Goal: Contribute content

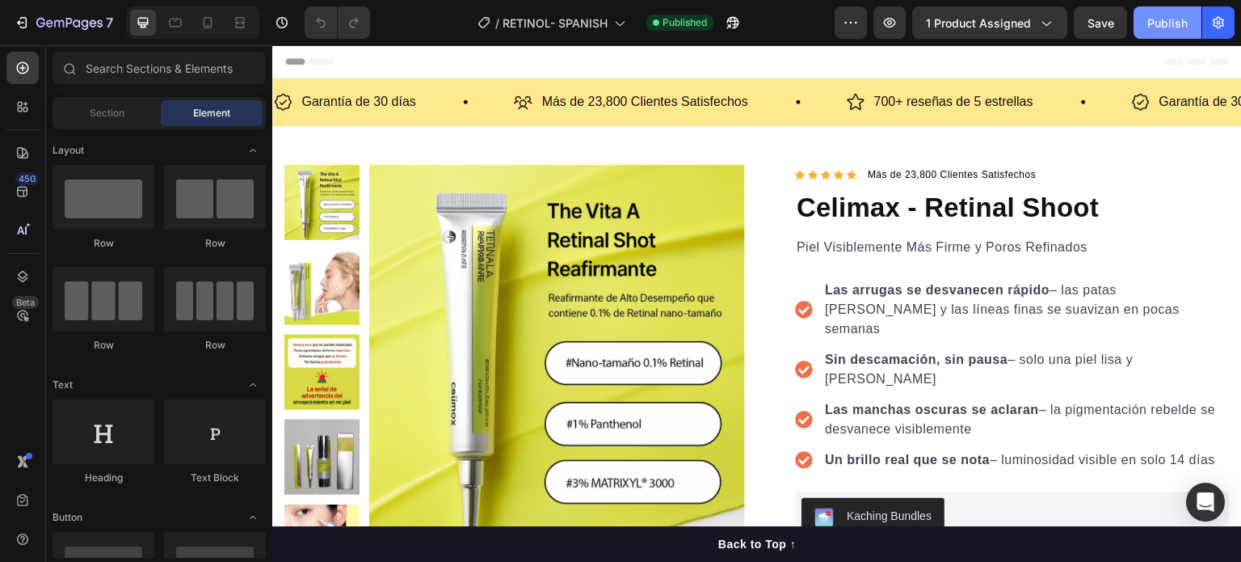
click at [1165, 19] on div "Publish" at bounding box center [1168, 23] width 40 height 17
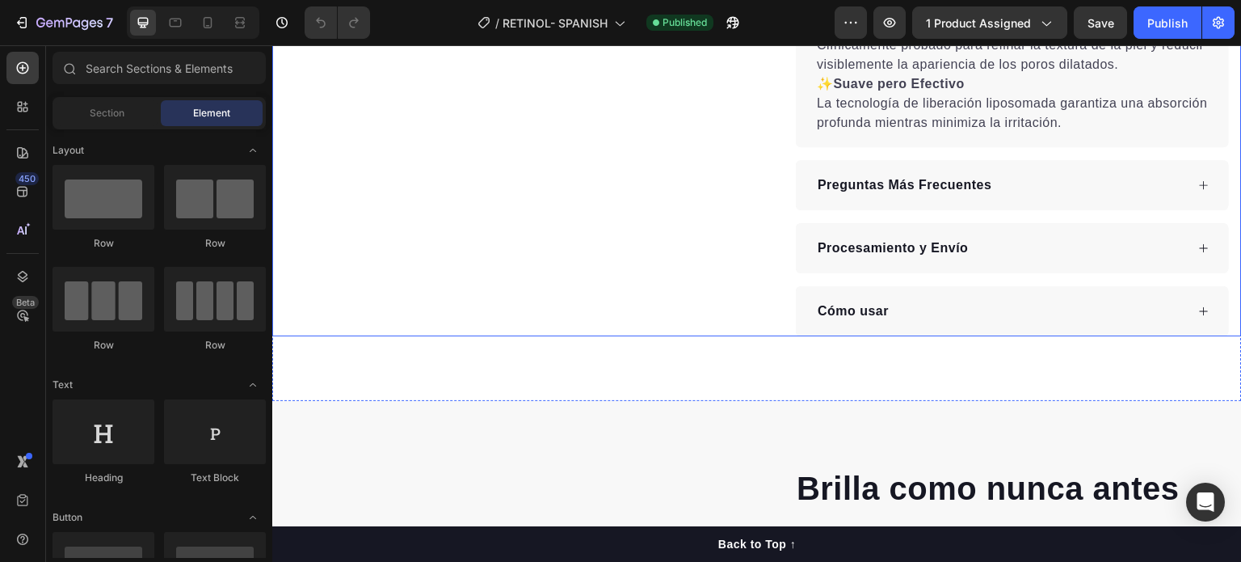
scroll to position [647, 0]
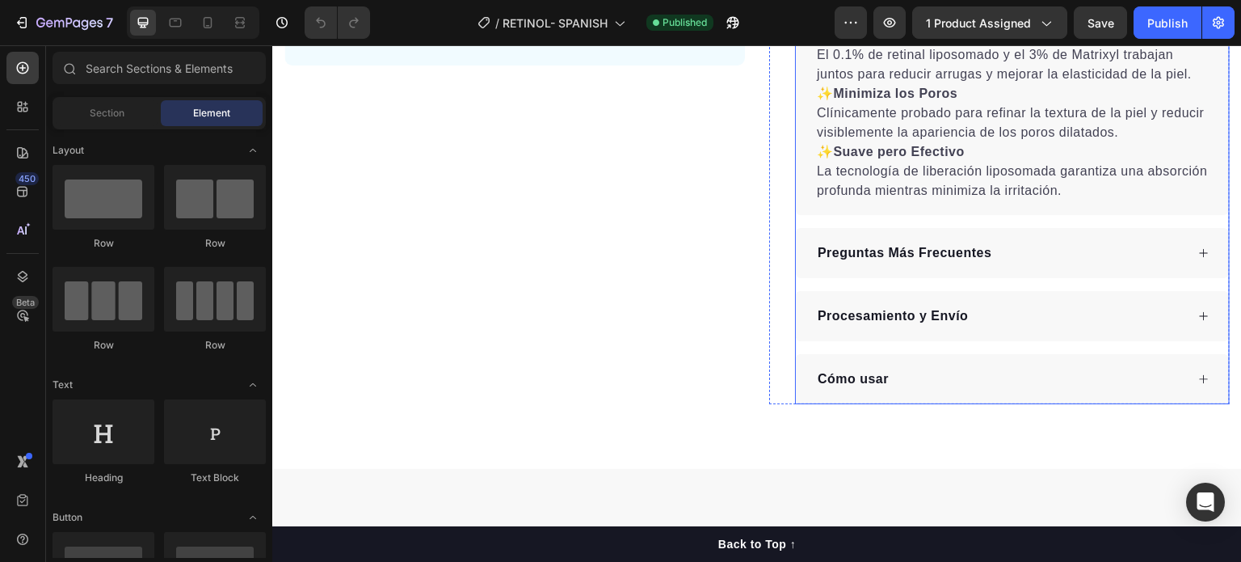
click at [823, 243] on p "Preguntas Más Frecuentes" at bounding box center [905, 252] width 175 height 19
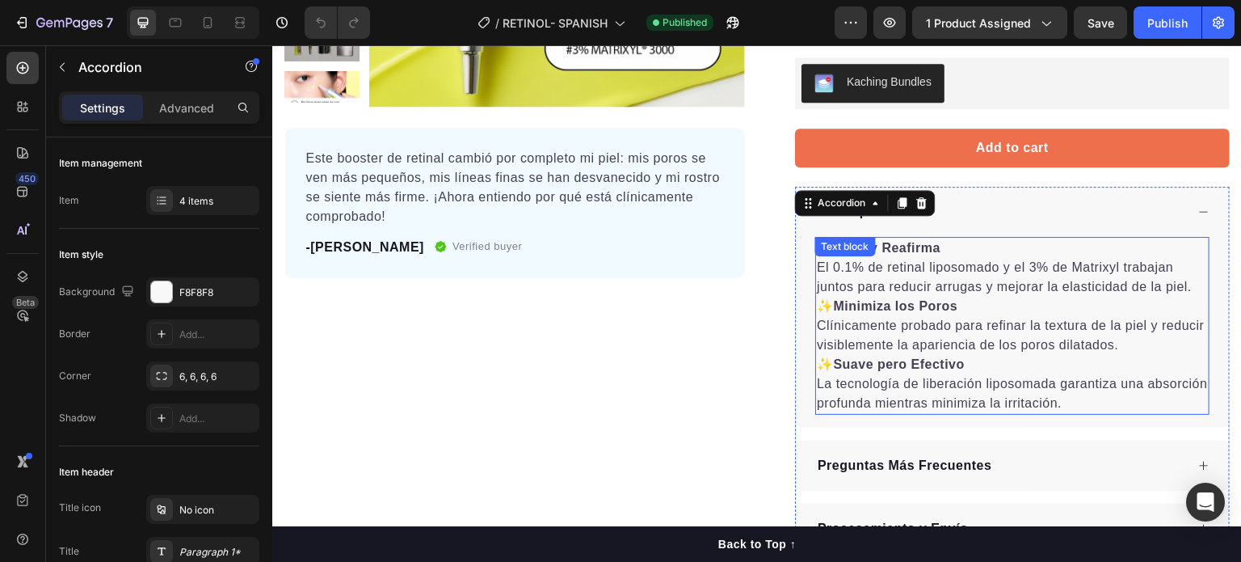
scroll to position [485, 0]
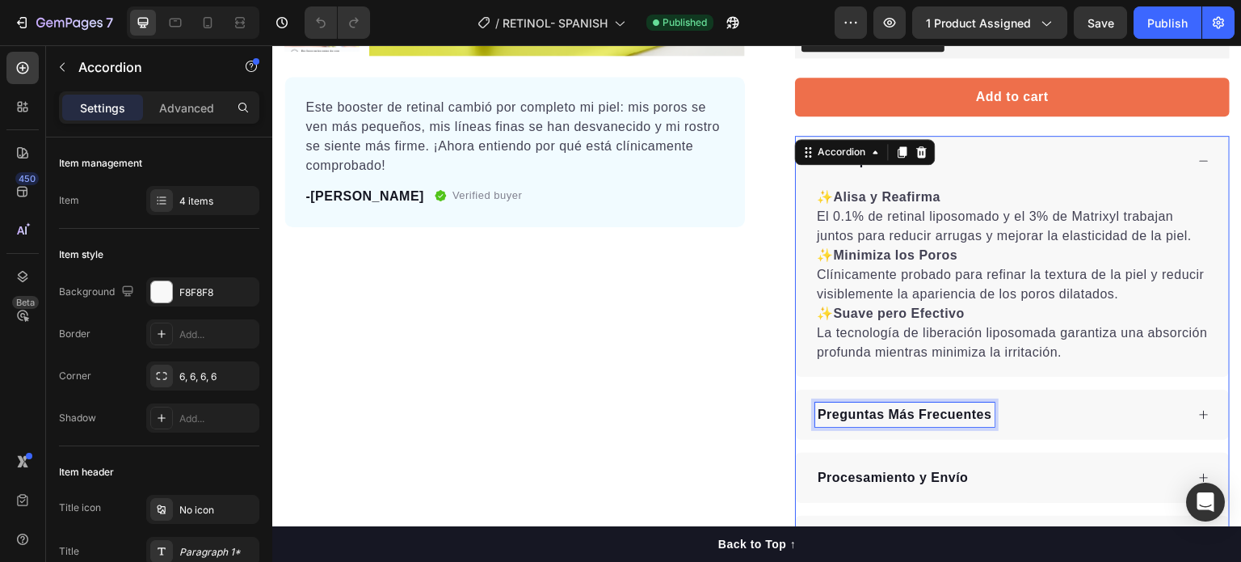
click at [898, 405] on p "Preguntas Más Frecuentes" at bounding box center [905, 414] width 175 height 19
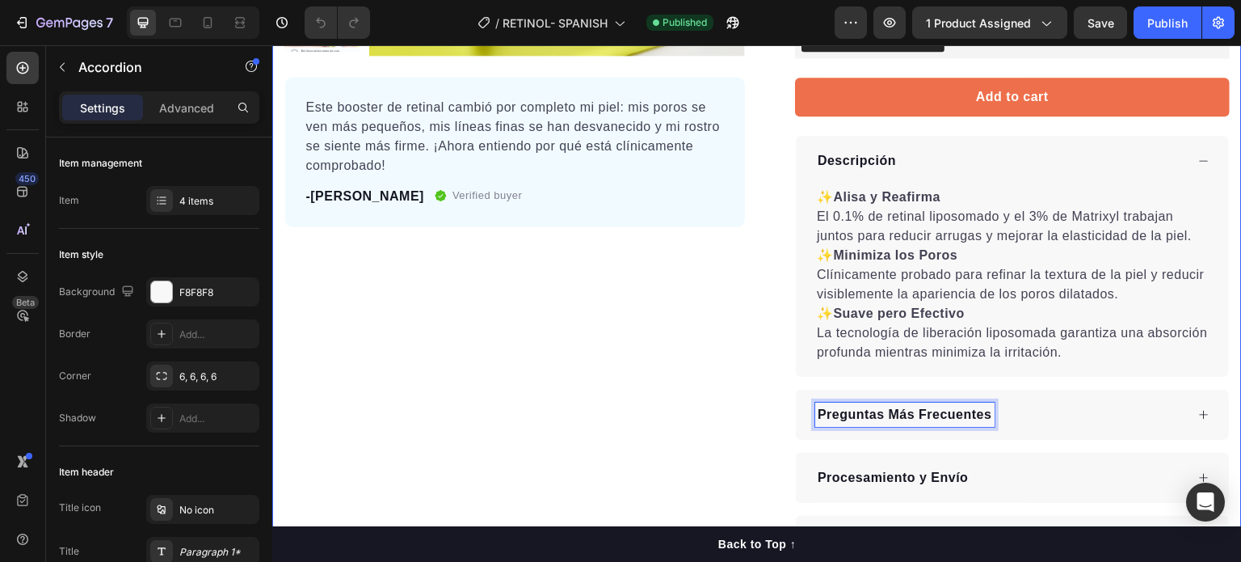
click at [714, 348] on div "Product Images Este booster de retinal cambió por completo mi piel: mis poros s…" at bounding box center [515, 123] width 461 height 886
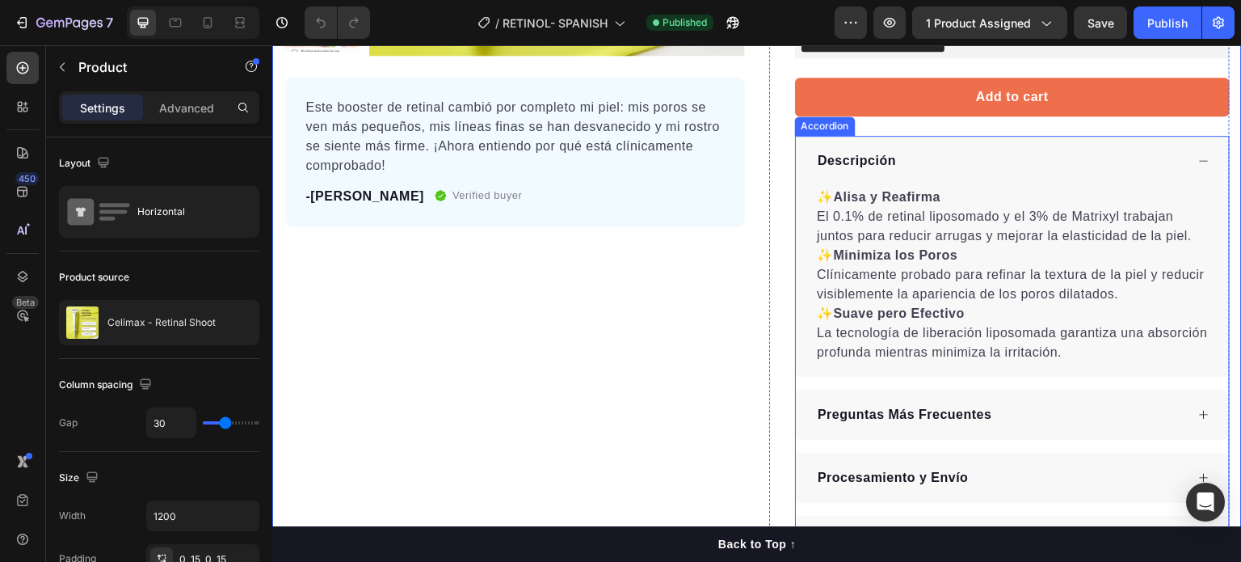
click at [1013, 403] on div "Preguntas Más Frecuentes" at bounding box center [1001, 415] width 370 height 24
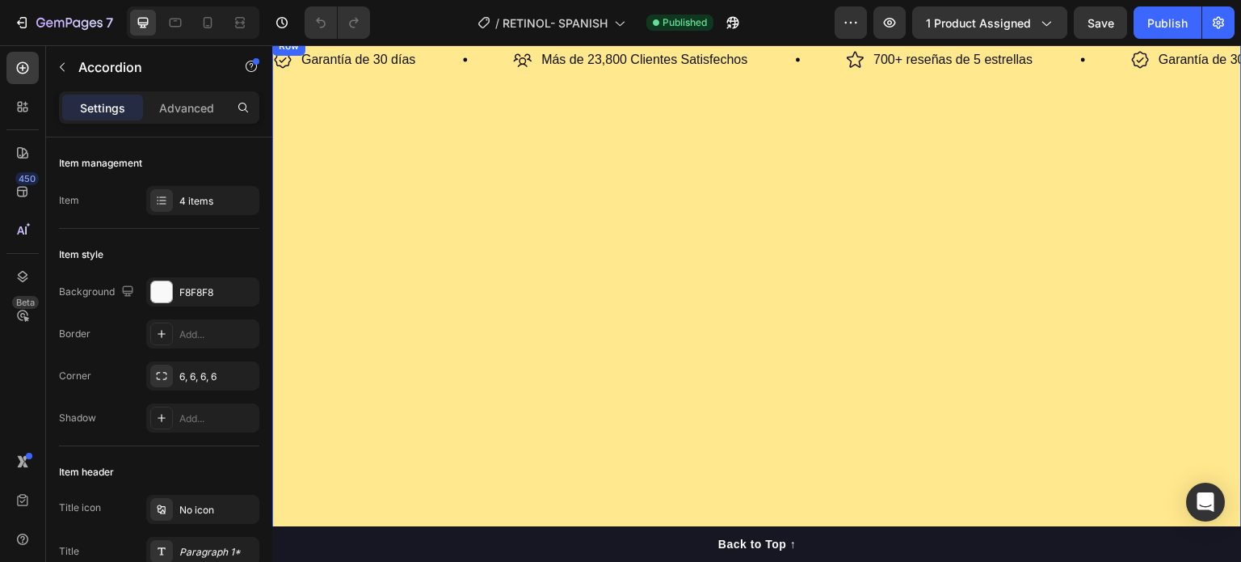
scroll to position [0, 0]
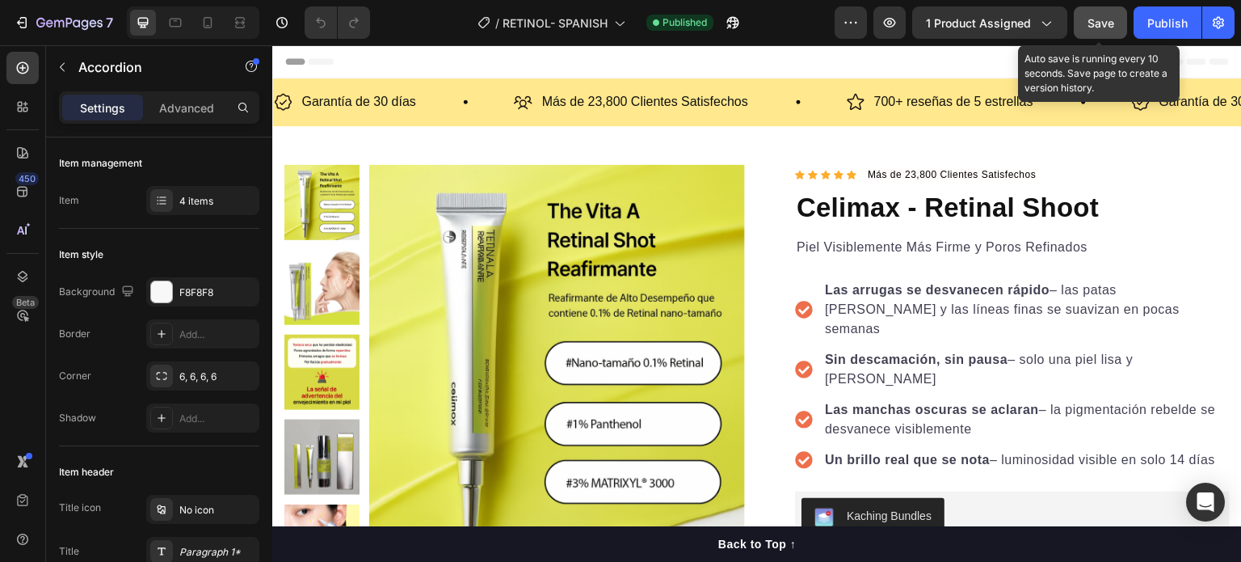
click at [1110, 24] on span "Save" at bounding box center [1101, 23] width 27 height 14
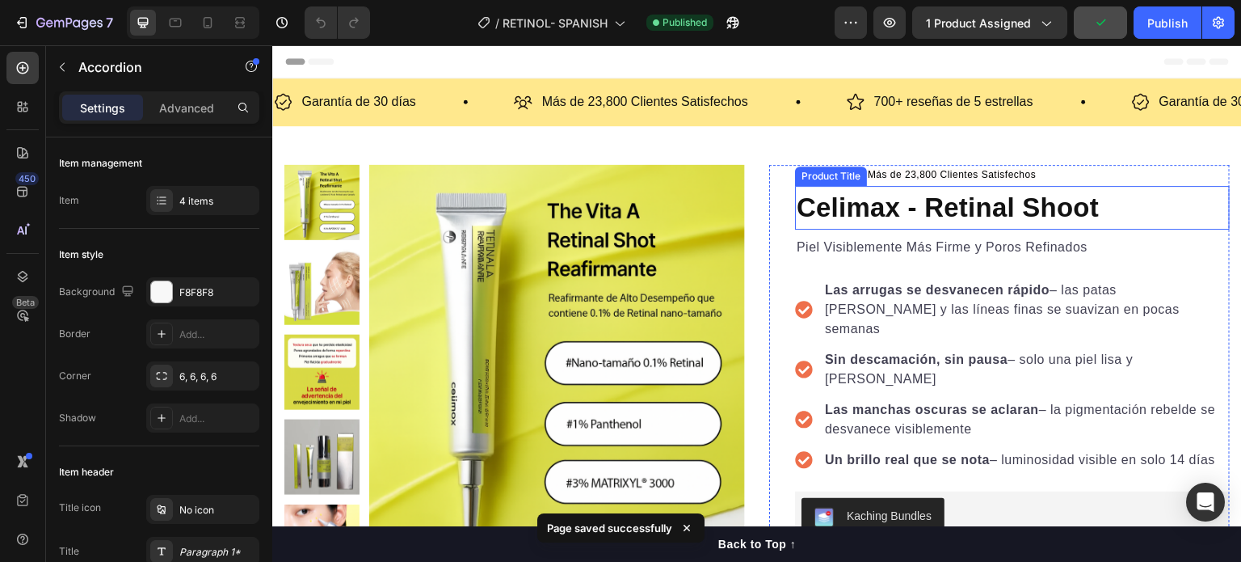
click at [1010, 230] on div "Piel Visiblemente Más Firme y Poros Refinados Text block" at bounding box center [1012, 244] width 435 height 29
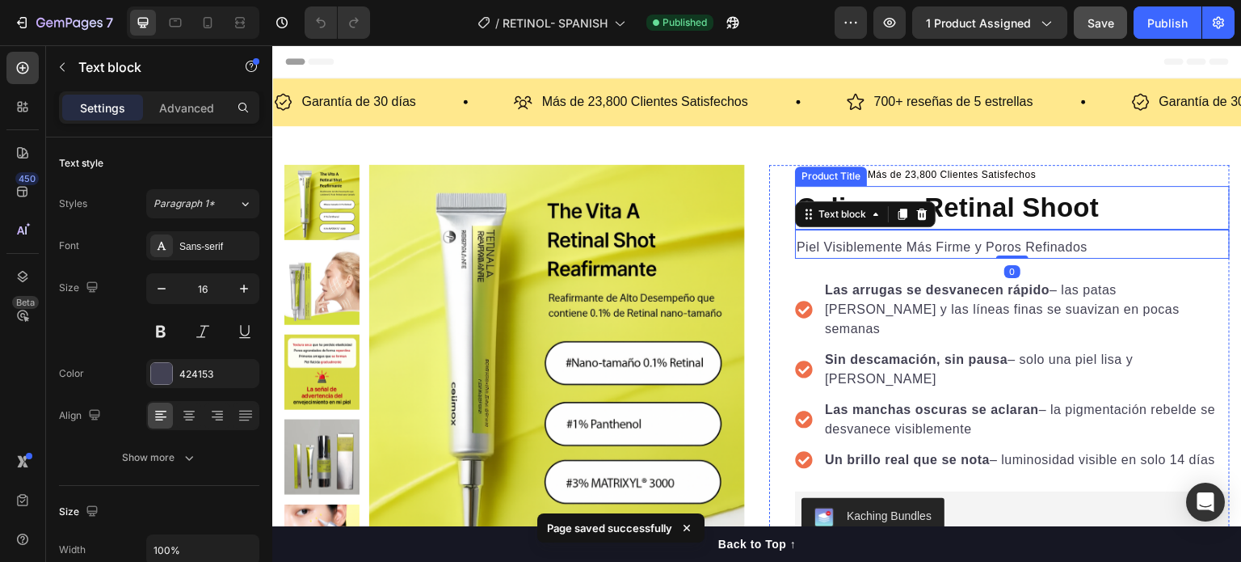
click at [1039, 199] on h1 "Celimax - Retinal Shoot" at bounding box center [1012, 208] width 435 height 44
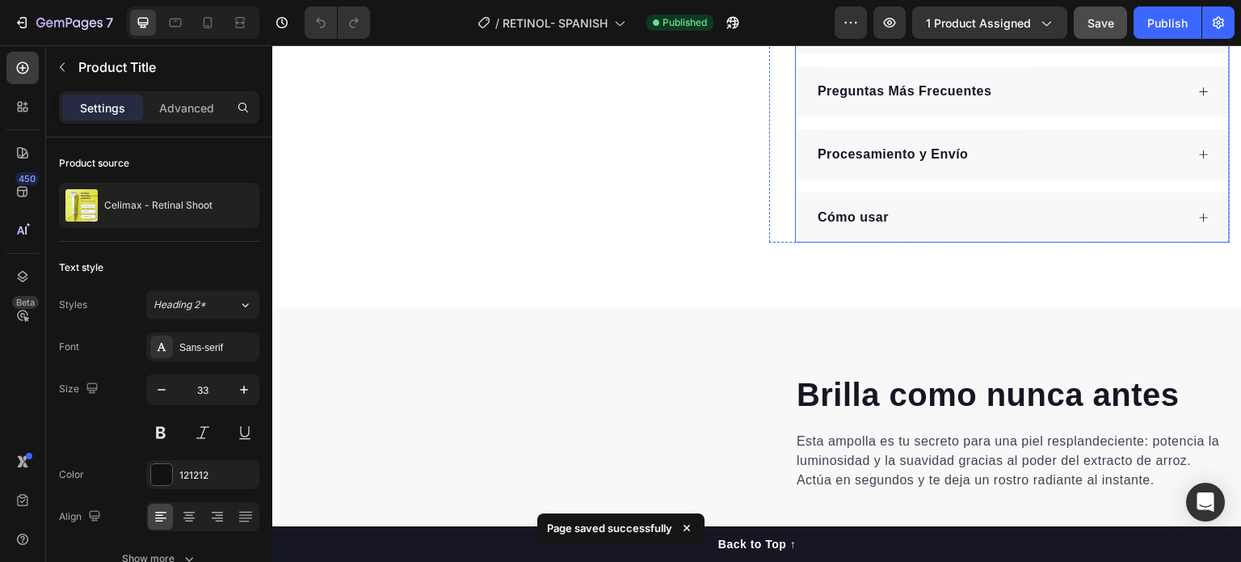
scroll to position [970, 0]
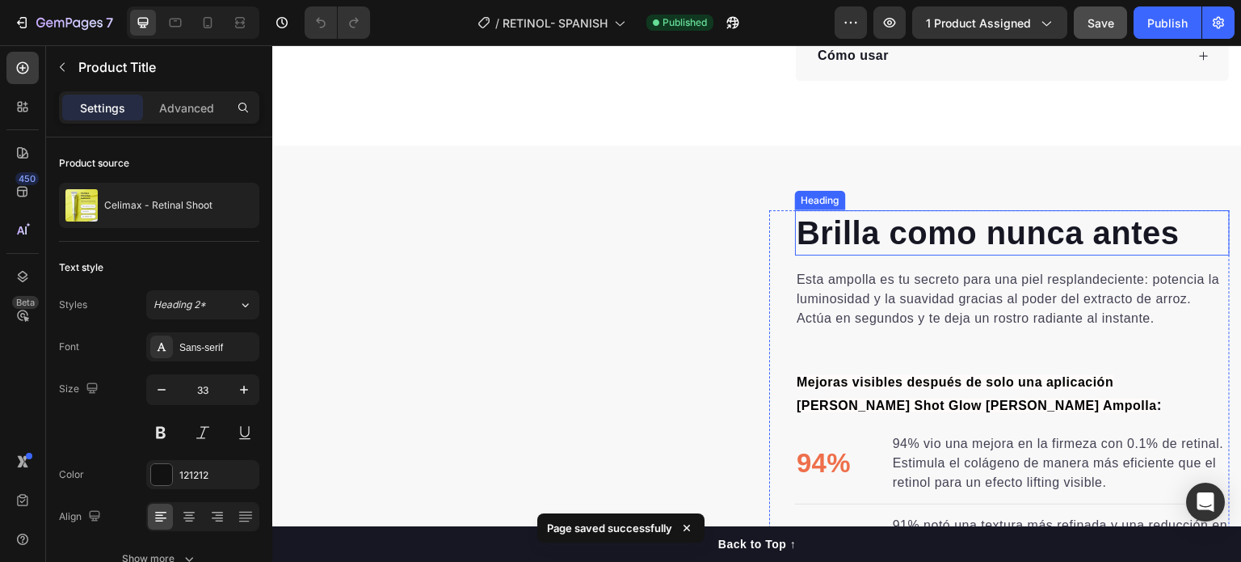
click at [1008, 216] on h2 "Brilla como nunca antes" at bounding box center [1012, 232] width 435 height 45
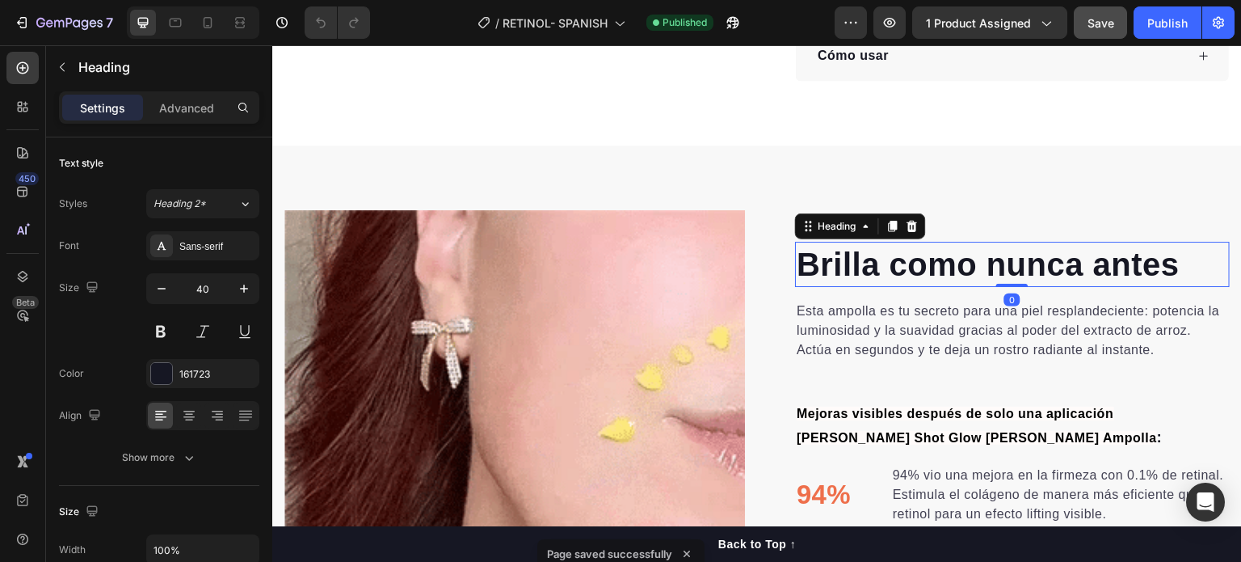
click at [1112, 242] on h2 "Brilla como nunca antes" at bounding box center [1012, 264] width 435 height 45
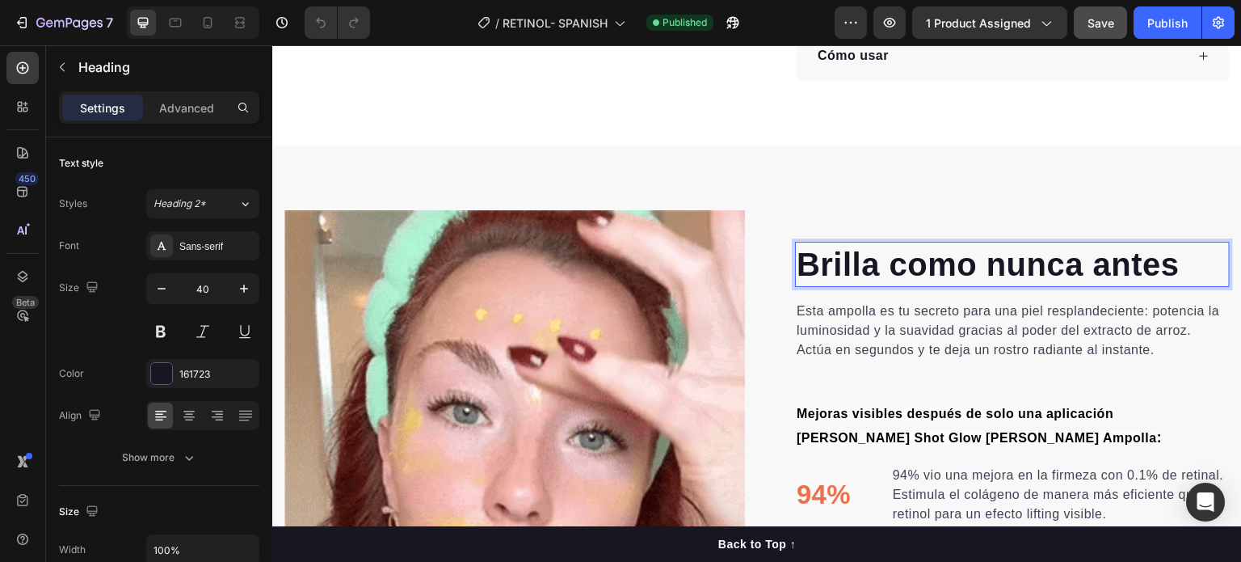
click at [1158, 243] on p "Brilla como nunca antes" at bounding box center [1013, 264] width 432 height 42
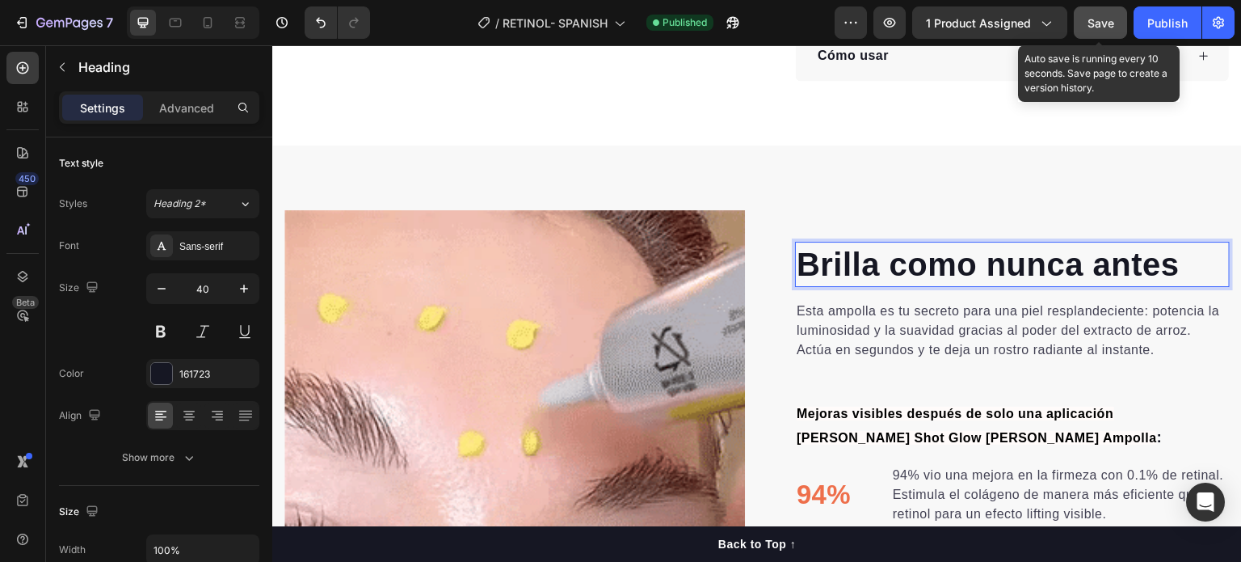
click at [1099, 20] on span "Save" at bounding box center [1101, 23] width 27 height 14
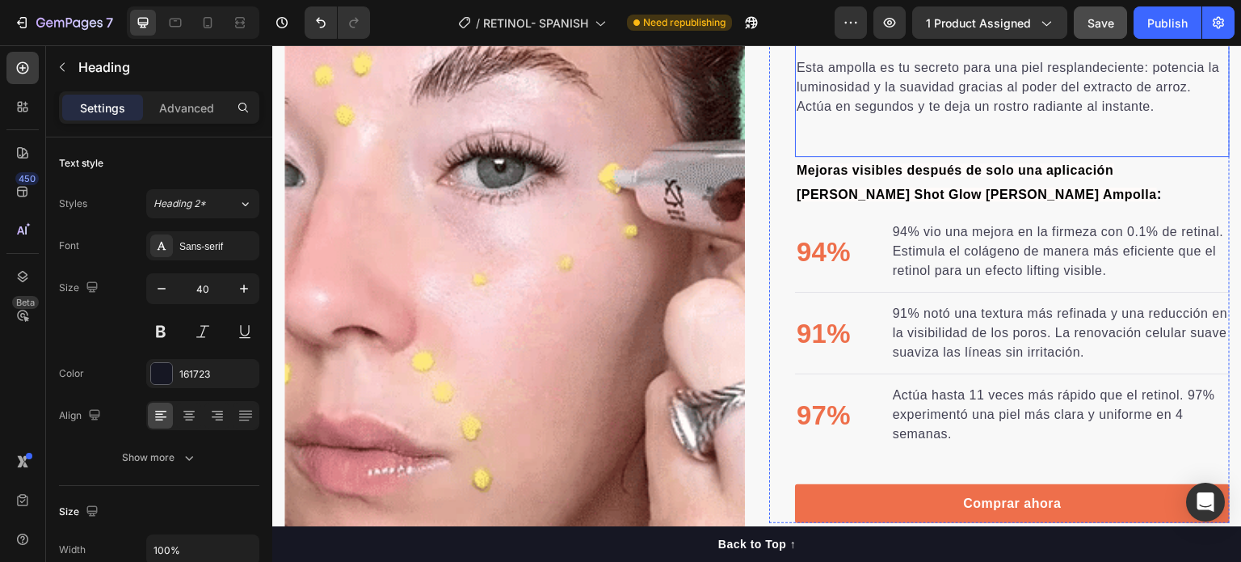
scroll to position [1211, 0]
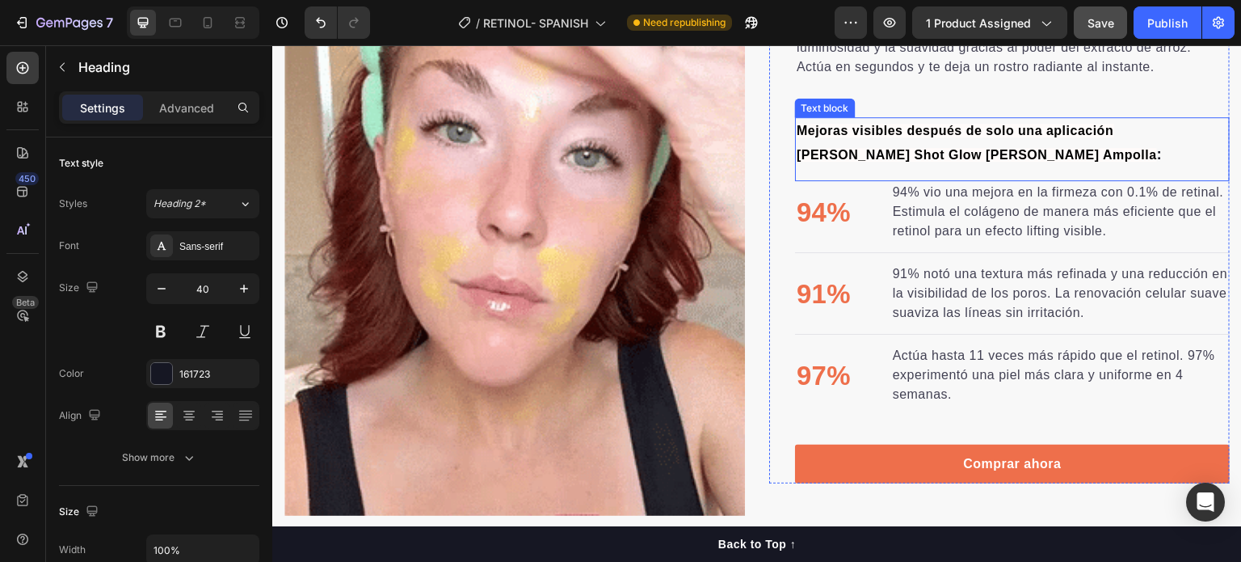
click at [997, 141] on p "Mejoras visibles después de solo una aplicación [PERSON_NAME] Shot Glow [PERSON…" at bounding box center [1013, 143] width 432 height 48
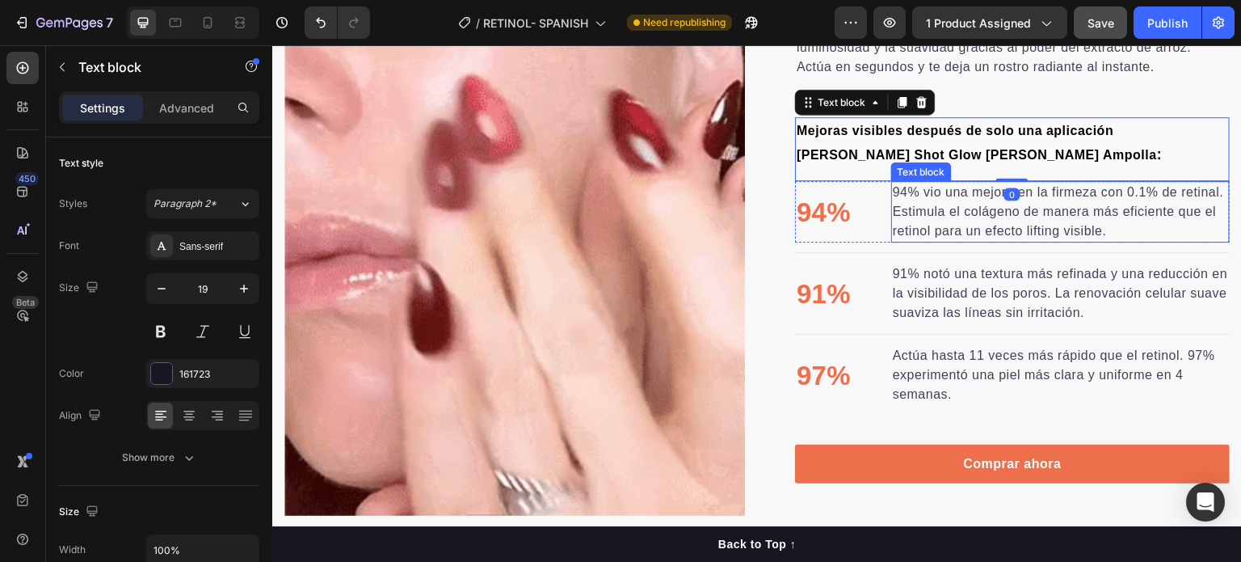
click at [921, 192] on p "94% vio una mejora en la firmeza con 0.1% de retinal. Estimula el colágeno de m…" at bounding box center [1060, 212] width 335 height 58
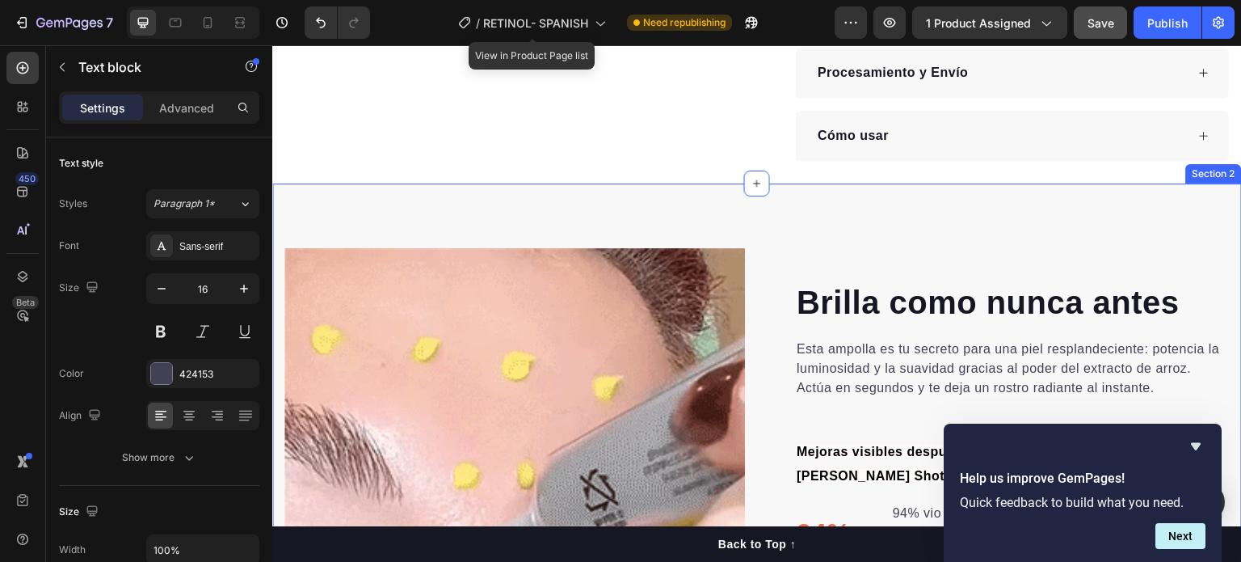
scroll to position [912, 0]
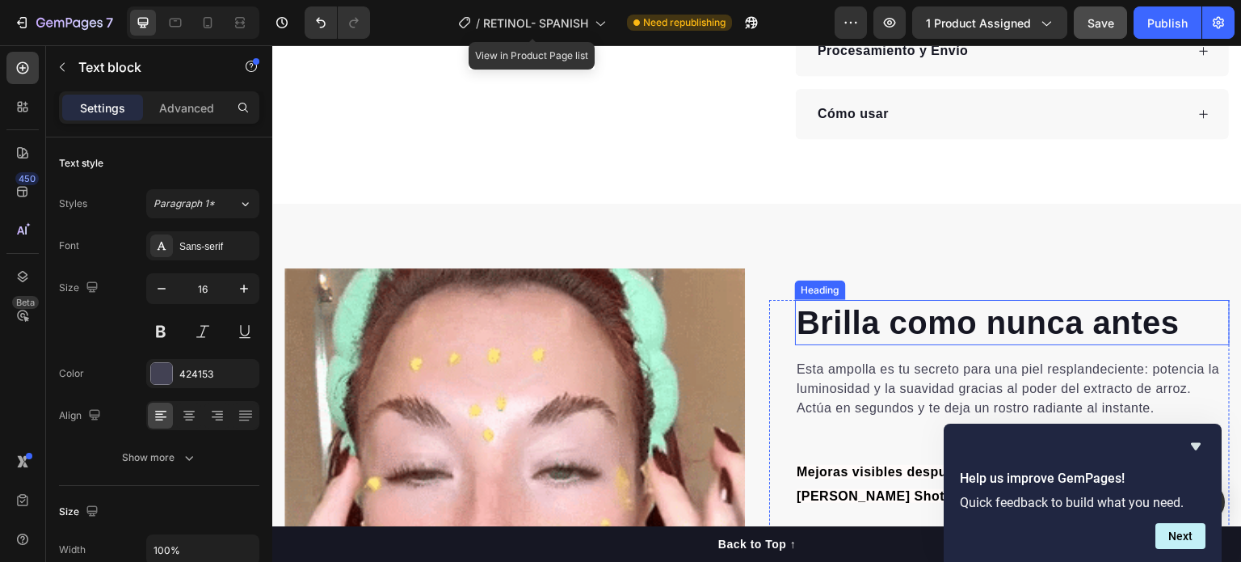
click at [960, 300] on h2 "Brilla como nunca antes" at bounding box center [1012, 322] width 435 height 45
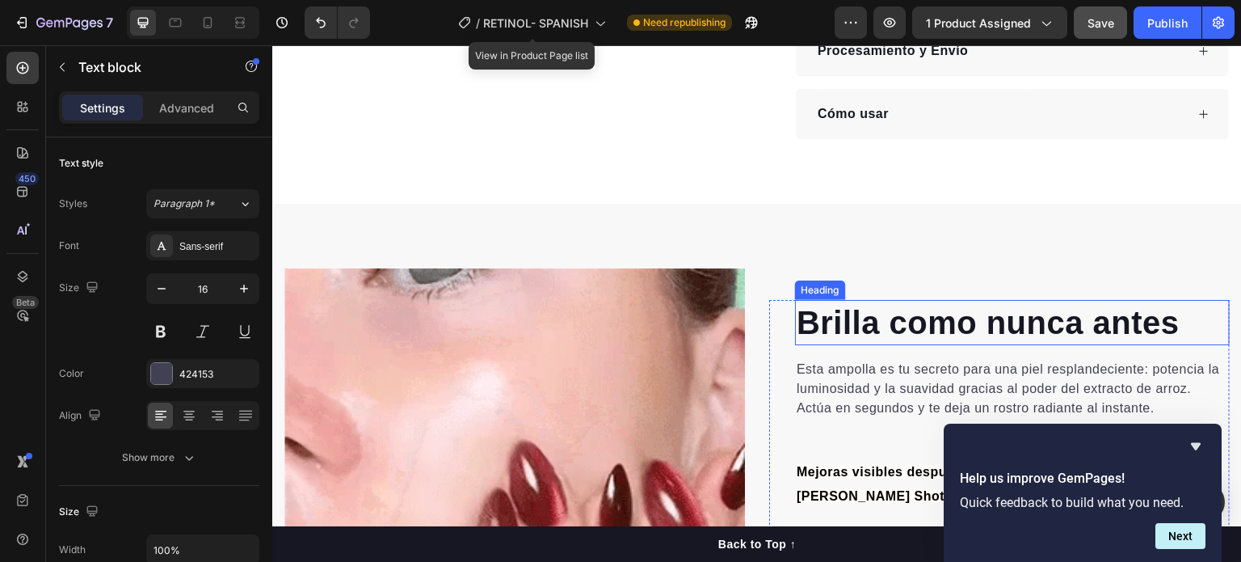
click at [960, 300] on h2 "Brilla como nunca antes" at bounding box center [1012, 322] width 435 height 45
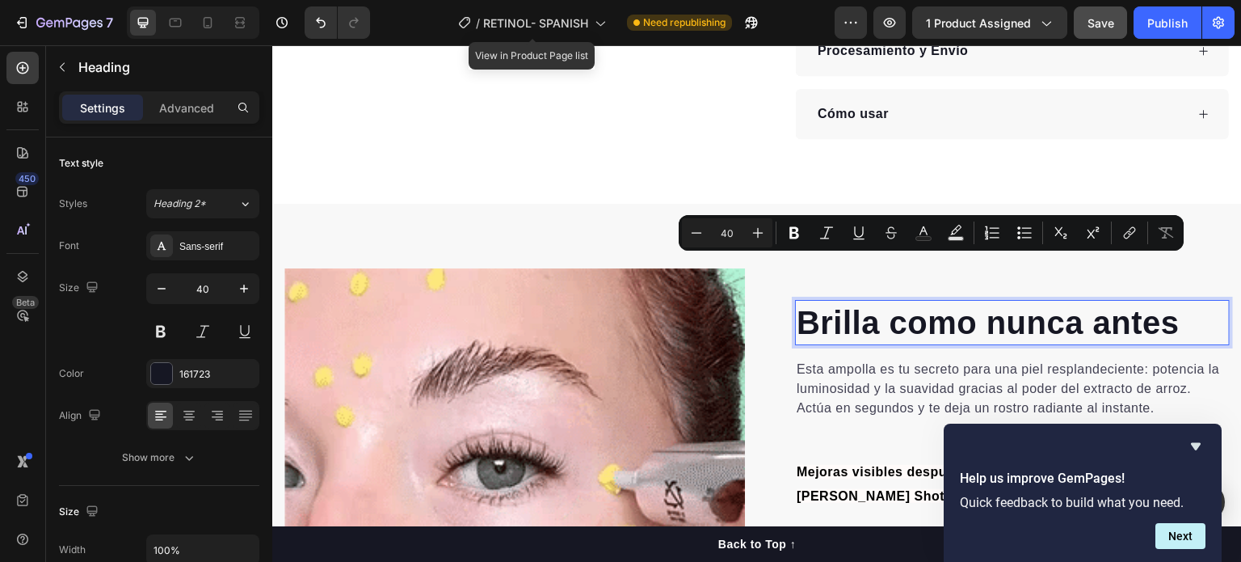
click at [1090, 301] on p "Brilla como nunca antes" at bounding box center [1013, 322] width 432 height 42
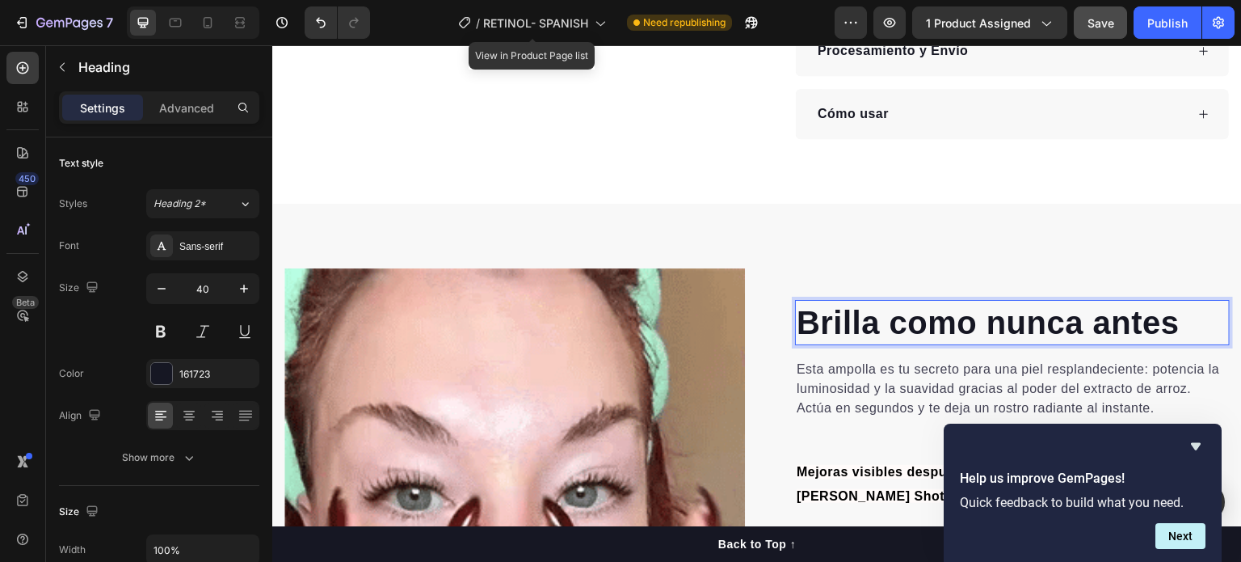
click at [1090, 301] on p "Brilla como nunca antes" at bounding box center [1013, 322] width 432 height 42
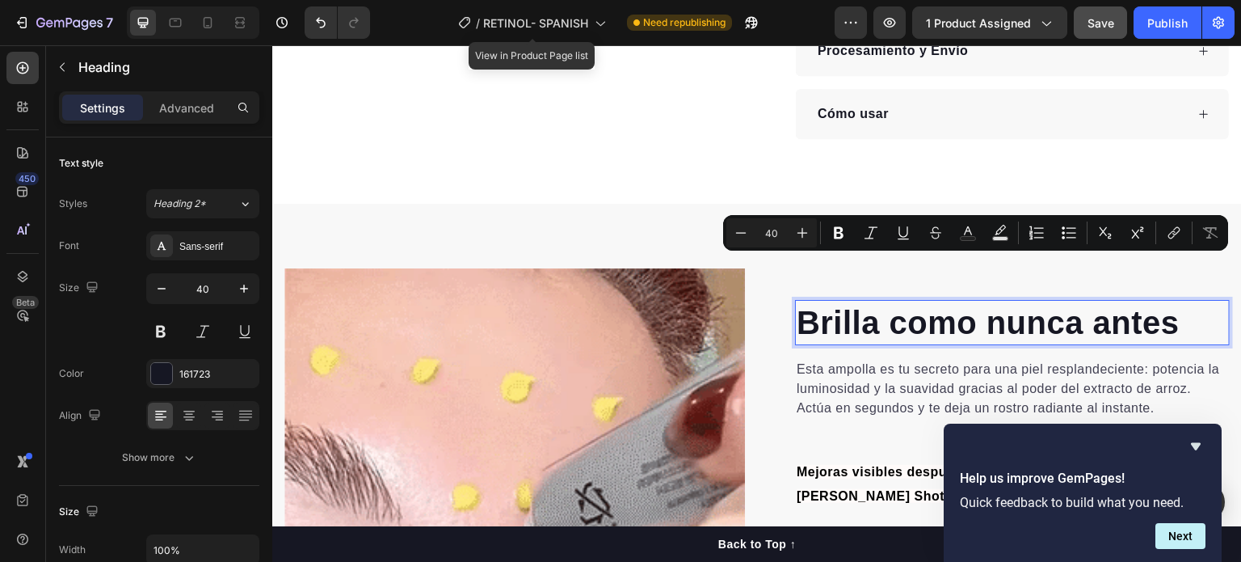
click at [1065, 301] on p "Brilla como nunca antes" at bounding box center [1013, 322] width 432 height 42
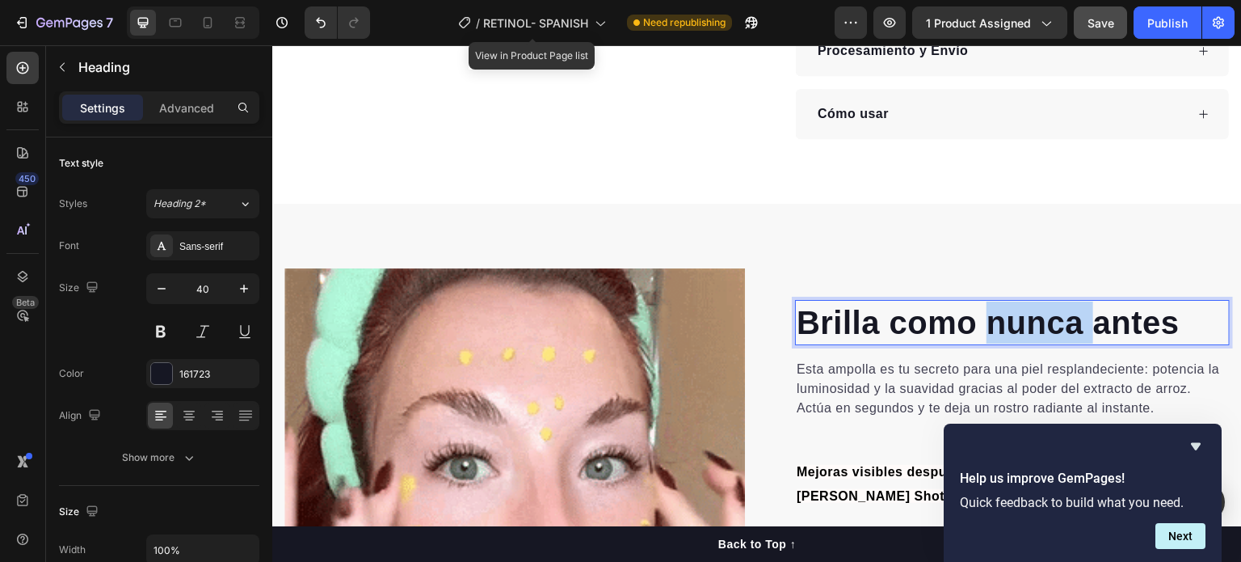
click at [1065, 301] on p "Brilla como nunca antes" at bounding box center [1013, 322] width 432 height 42
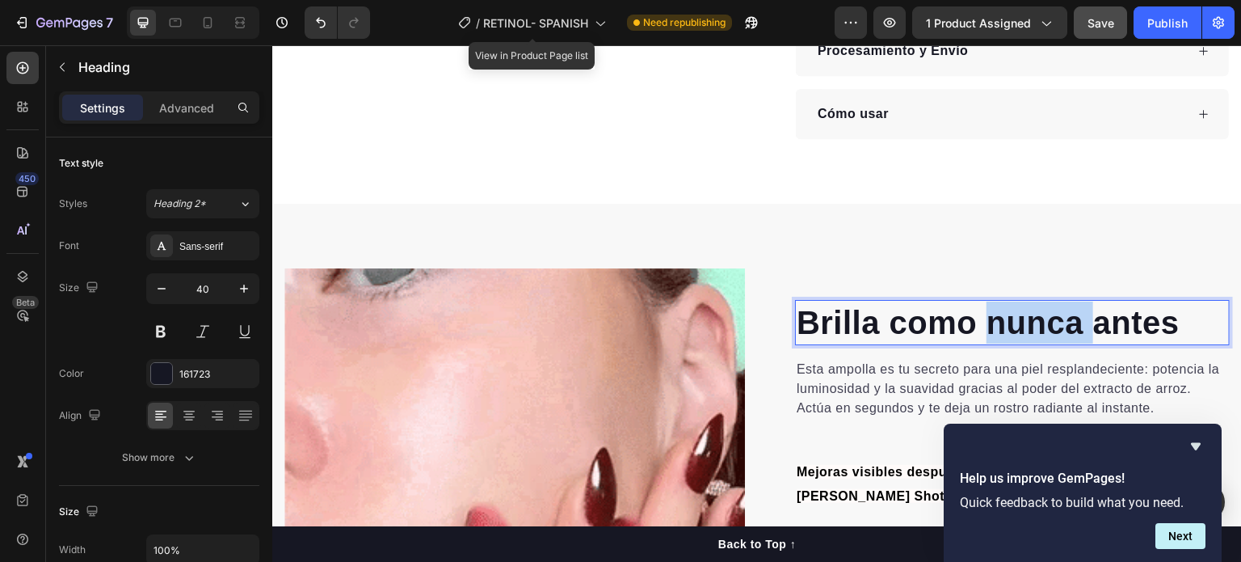
click at [1065, 301] on p "Brilla como nunca antes" at bounding box center [1013, 322] width 432 height 42
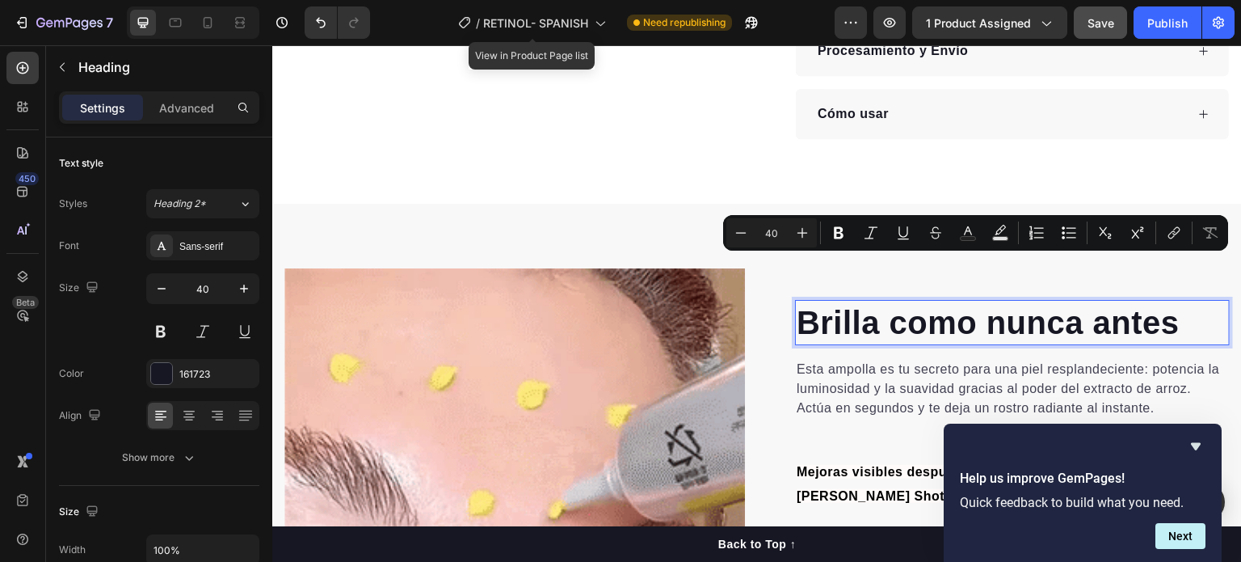
scroll to position [884, 0]
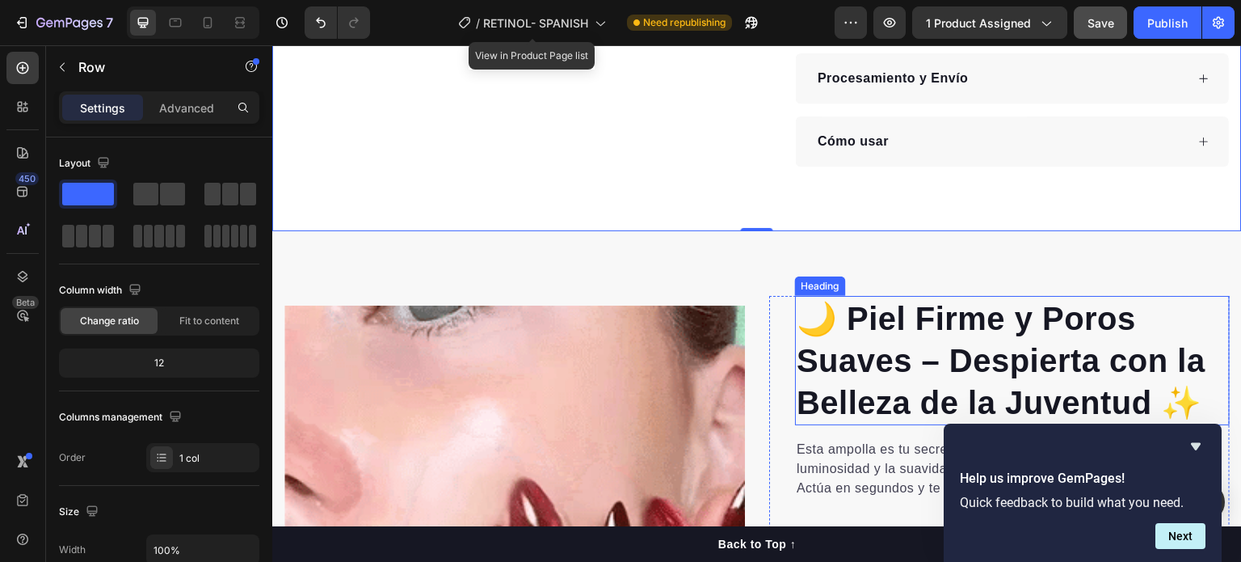
click at [940, 320] on p "🌙 Piel Firme y Poros Suaves – Despierta con la Belleza de la Juventud ✨" at bounding box center [1013, 360] width 432 height 126
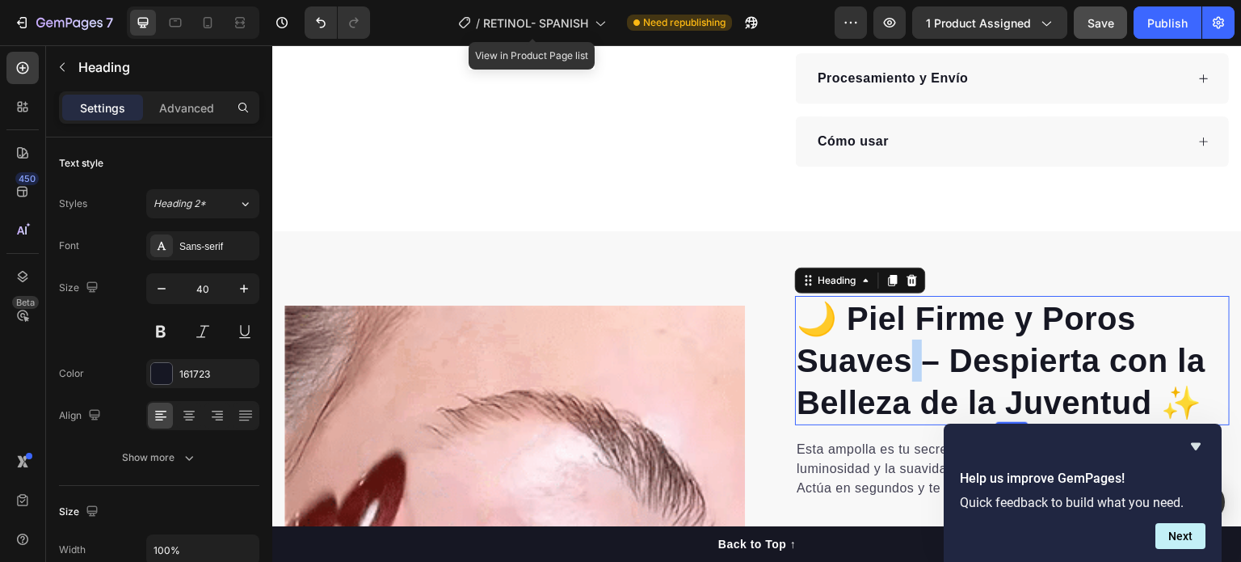
click at [903, 314] on p "🌙 Piel Firme y Poros Suaves – Despierta con la Belleza de la Juventud ✨" at bounding box center [1013, 360] width 432 height 126
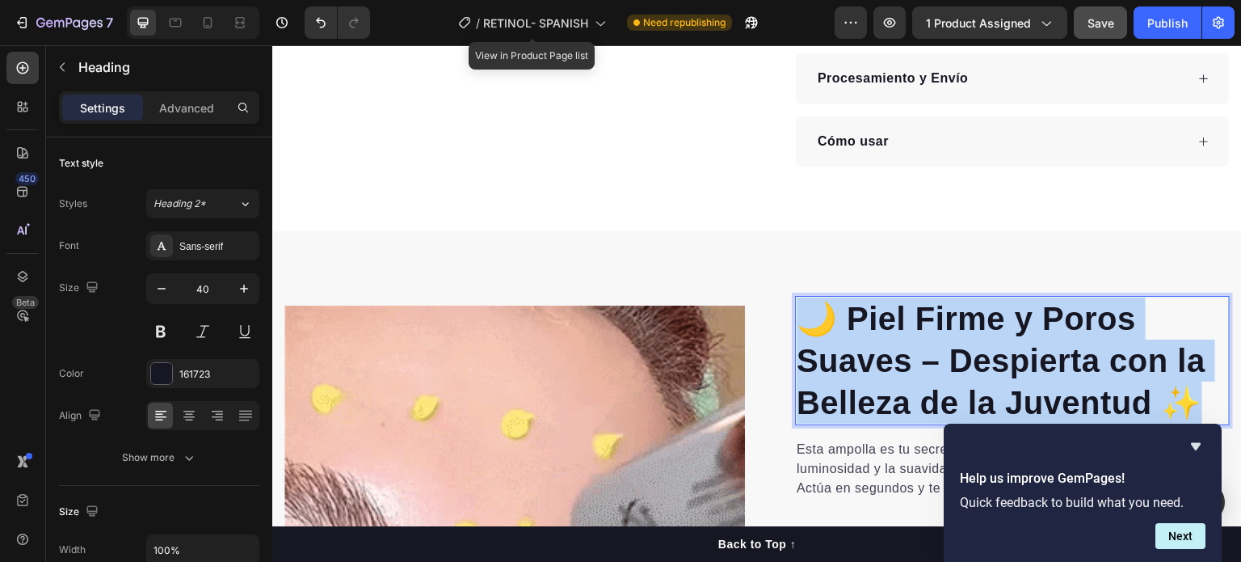
click at [903, 314] on p "🌙 Piel Firme y Poros Suaves – Despierta con la Belleza de la Juventud ✨" at bounding box center [1013, 360] width 432 height 126
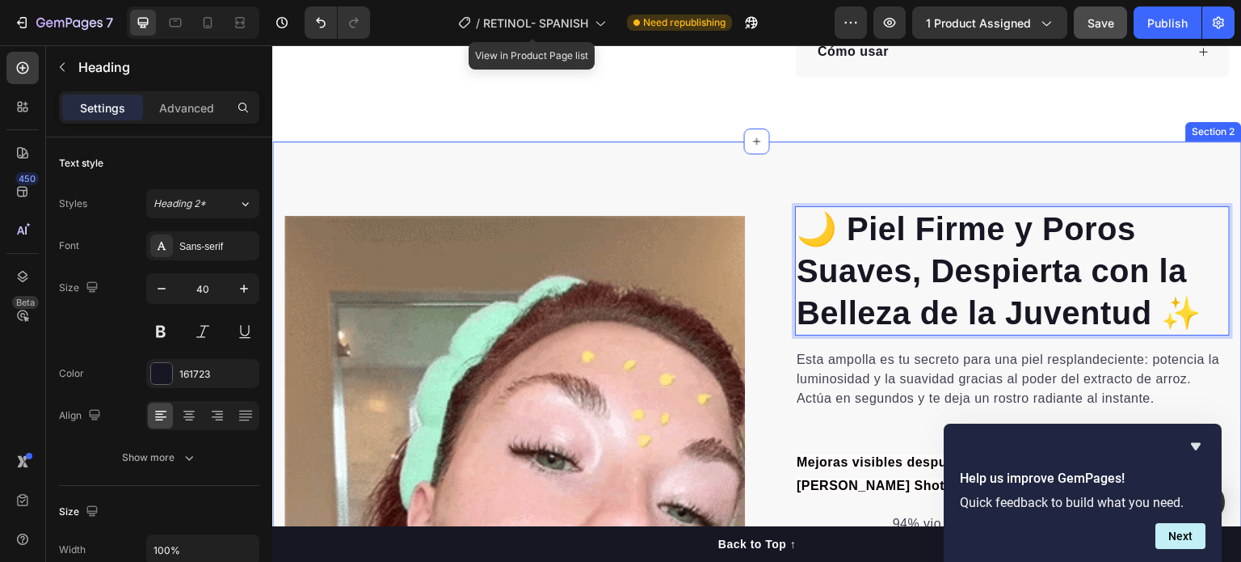
scroll to position [1046, 0]
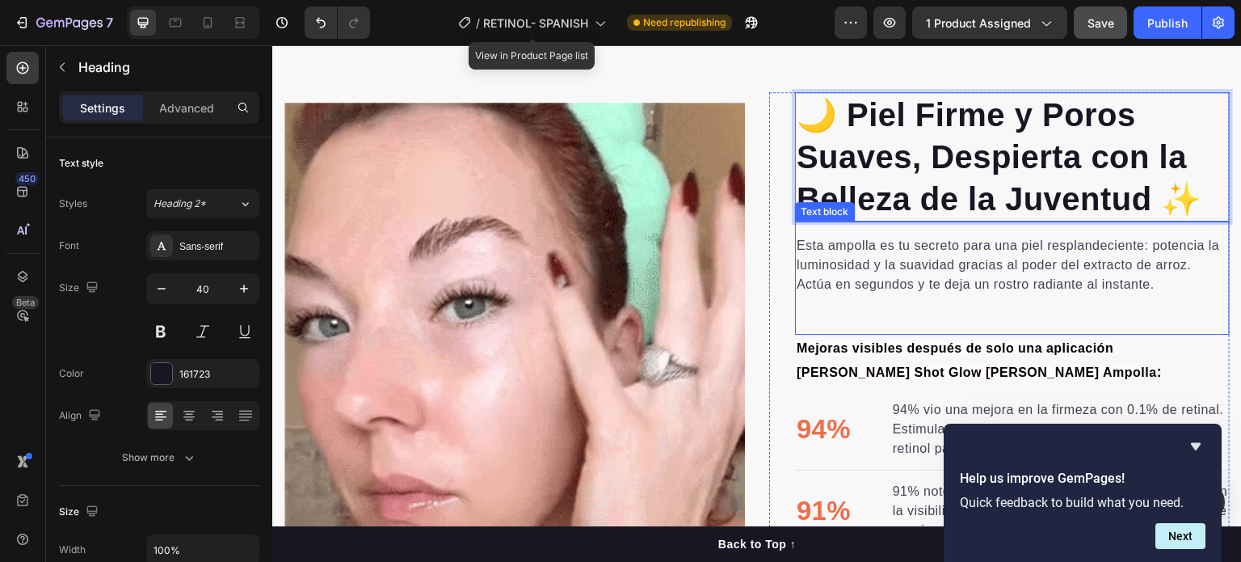
click at [903, 252] on p "Esta ampolla es tu secreto para una piel resplandeciente: potencia la luminosid…" at bounding box center [1013, 265] width 432 height 58
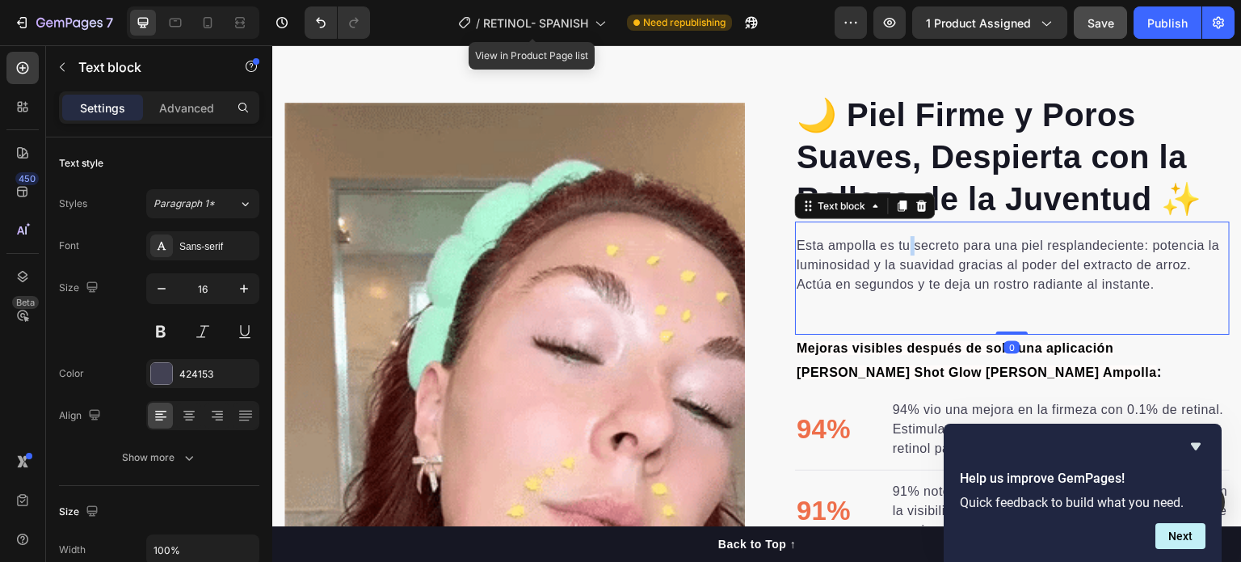
click at [903, 252] on p "Esta ampolla es tu secreto para una piel resplandeciente: potencia la luminosid…" at bounding box center [1013, 265] width 432 height 58
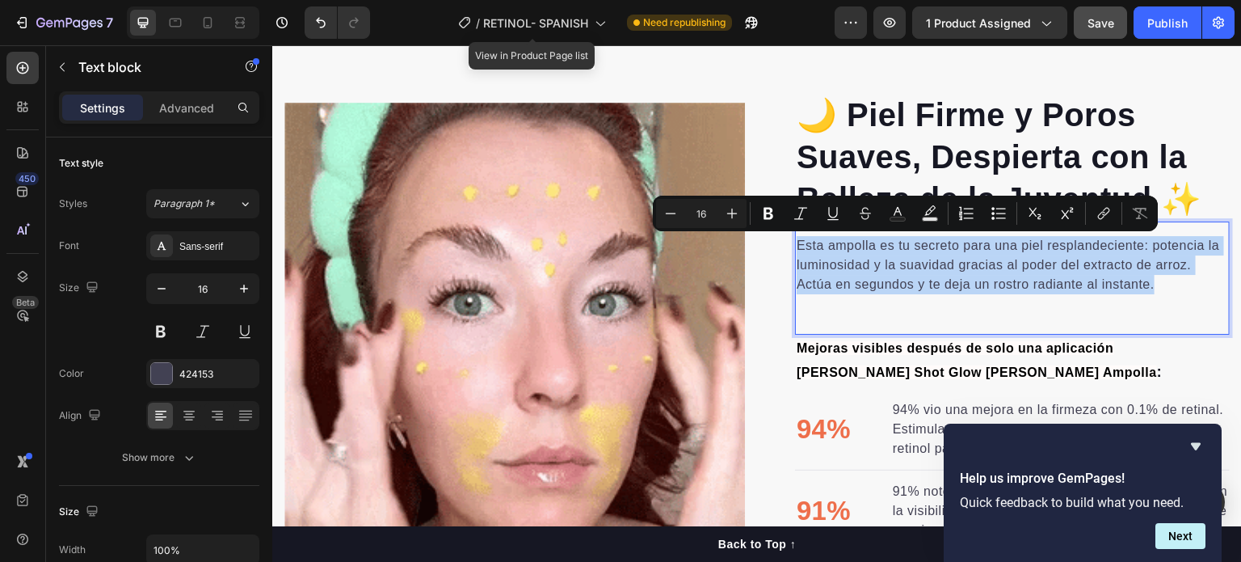
click at [903, 252] on p "Esta ampolla es tu secreto para una piel resplandeciente: potencia la luminosid…" at bounding box center [1013, 265] width 432 height 58
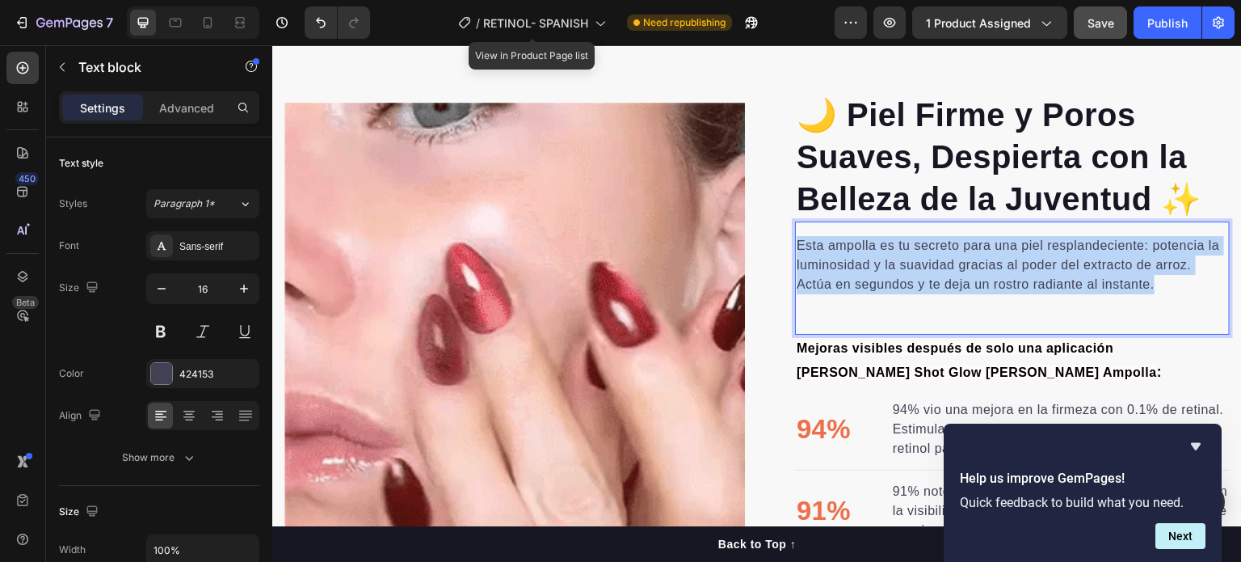
click at [902, 251] on p "Esta ampolla es tu secreto para una piel resplandeciente: potencia la luminosid…" at bounding box center [1013, 265] width 432 height 58
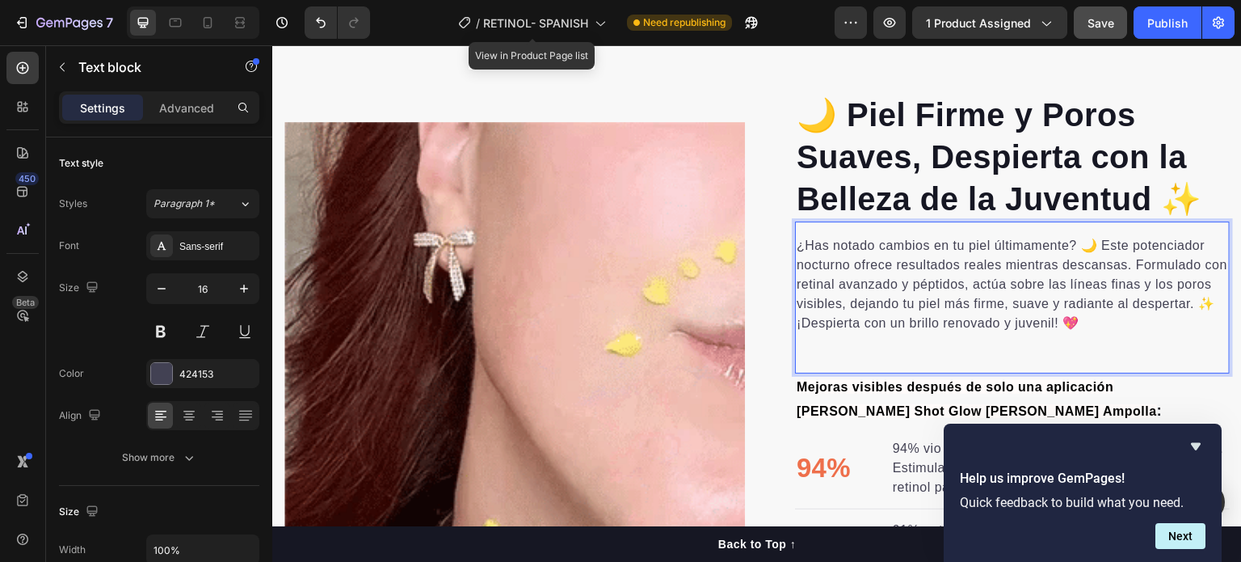
click at [1093, 241] on p "¿Has notado cambios en tu piel últimamente? 🌙 Este potenciador nocturno ofrece …" at bounding box center [1013, 284] width 432 height 97
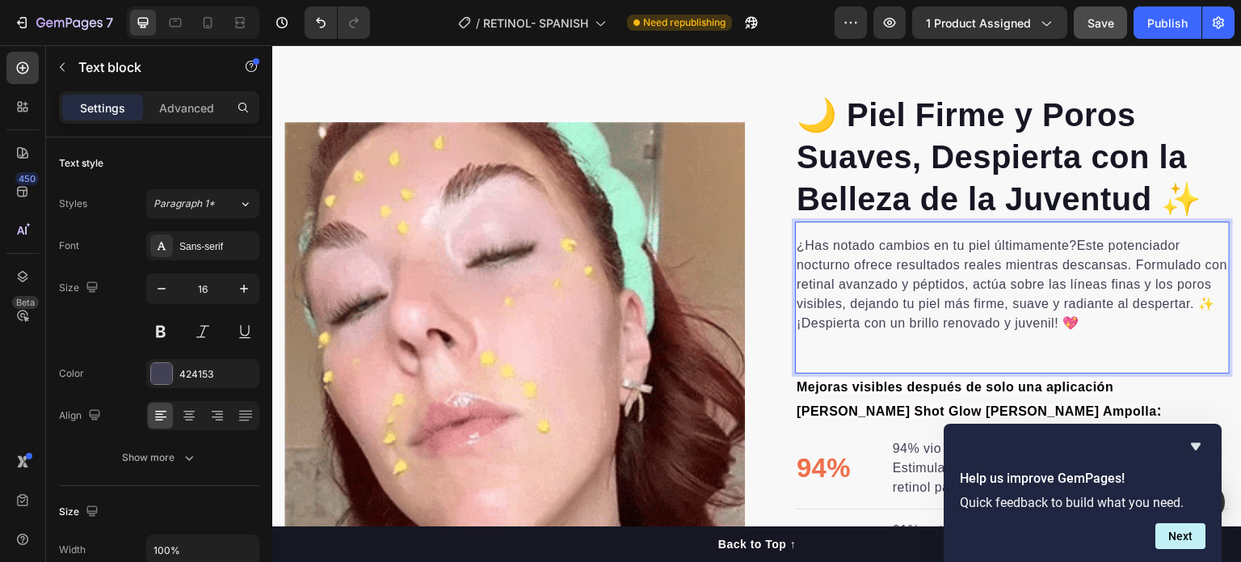
scroll to position [1208, 0]
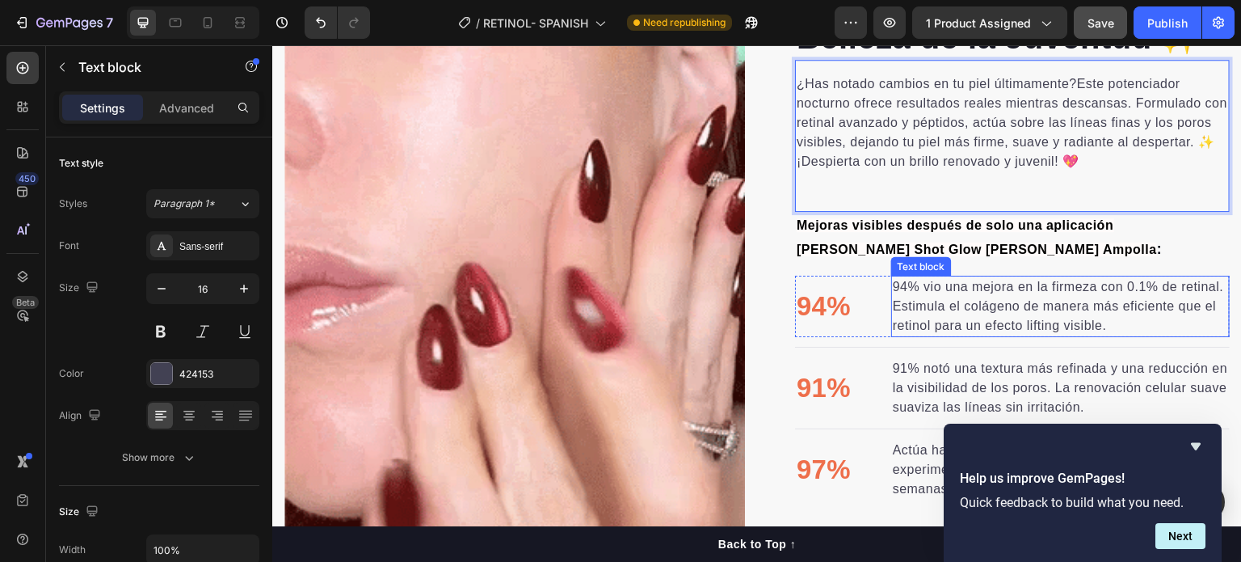
click at [1008, 292] on p "94% vio una mejora en la firmeza con 0.1% de retinal. Estimula el colágeno de m…" at bounding box center [1060, 306] width 335 height 58
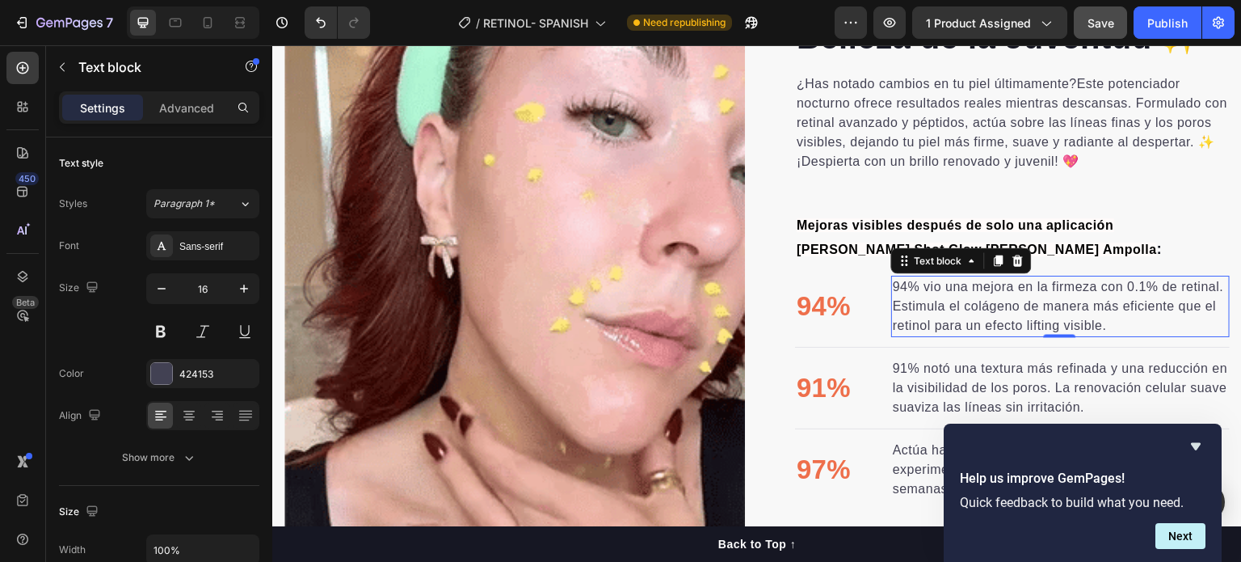
click at [1008, 292] on p "94% vio una mejora en la firmeza con 0.1% de retinal. Estimula el colágeno de m…" at bounding box center [1060, 306] width 335 height 58
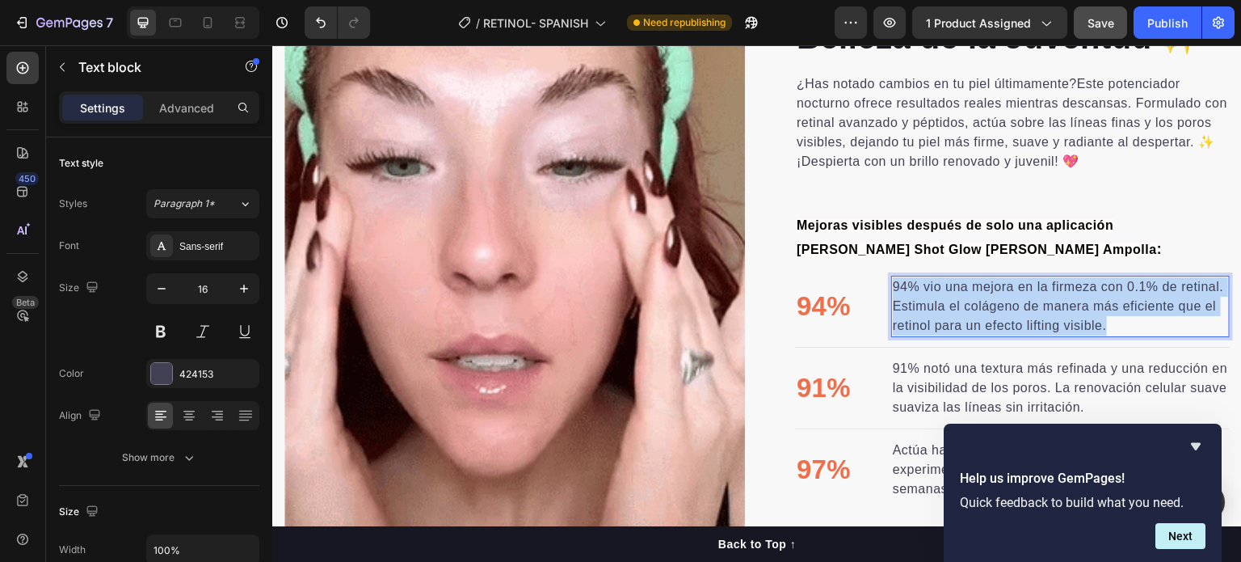
click at [1005, 293] on p "94% vio una mejora en la firmeza con 0.1% de retinal. Estimula el colágeno de m…" at bounding box center [1060, 306] width 335 height 58
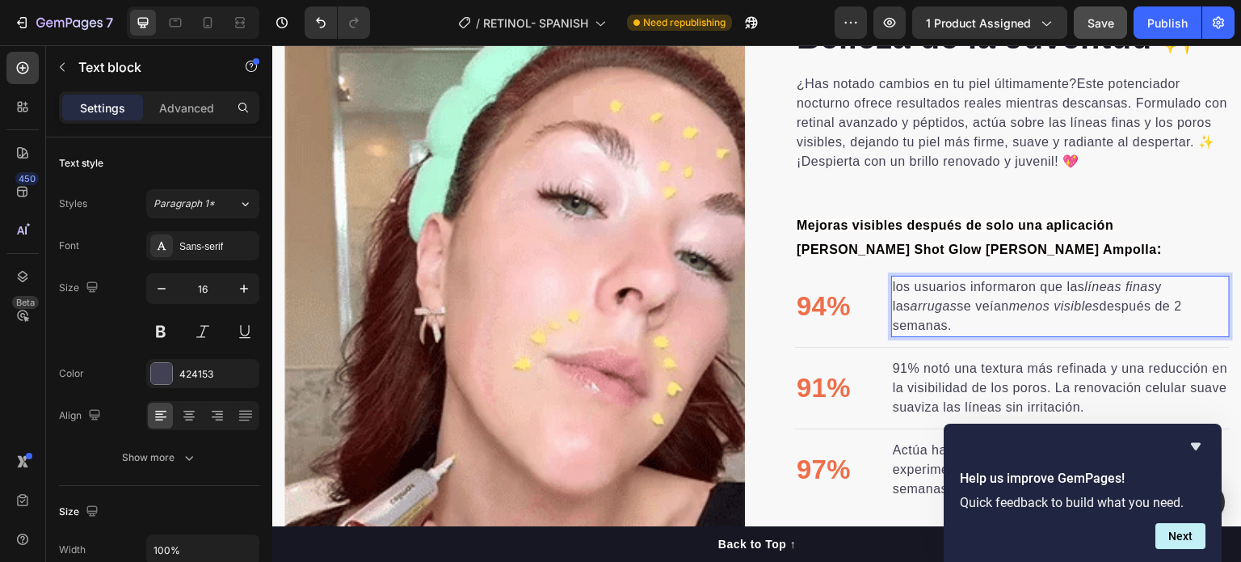
click at [993, 297] on p "los usuarios informaron que las líneas finas y las arrugas se veían menos visib…" at bounding box center [1060, 306] width 335 height 58
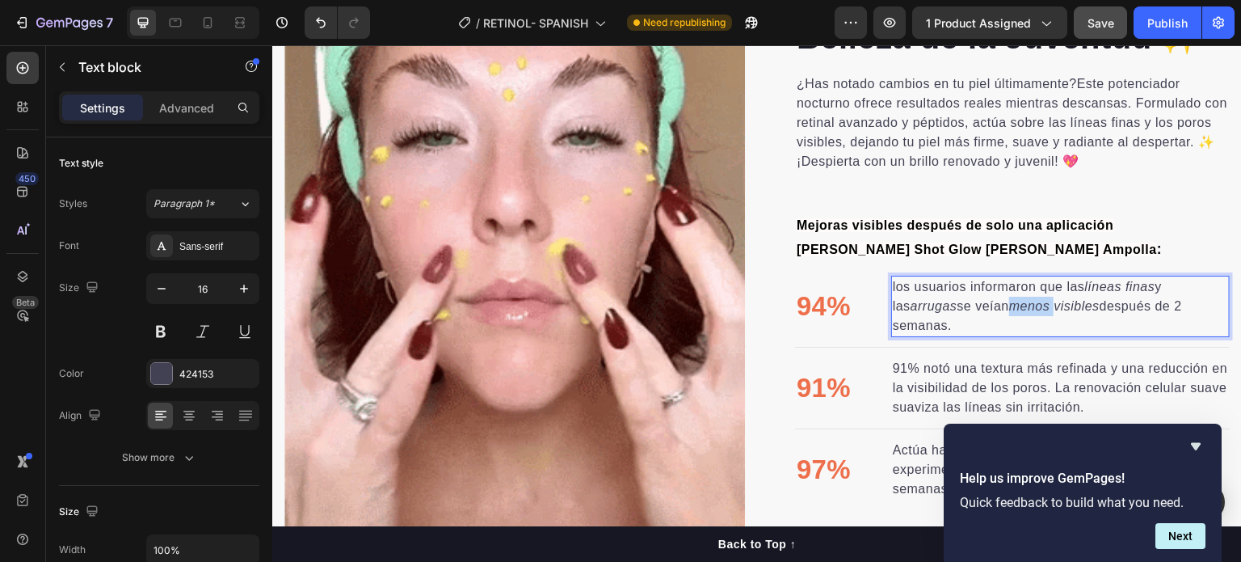
click at [993, 297] on p "los usuarios informaron que las líneas finas y las arrugas se veían menos visib…" at bounding box center [1060, 306] width 335 height 58
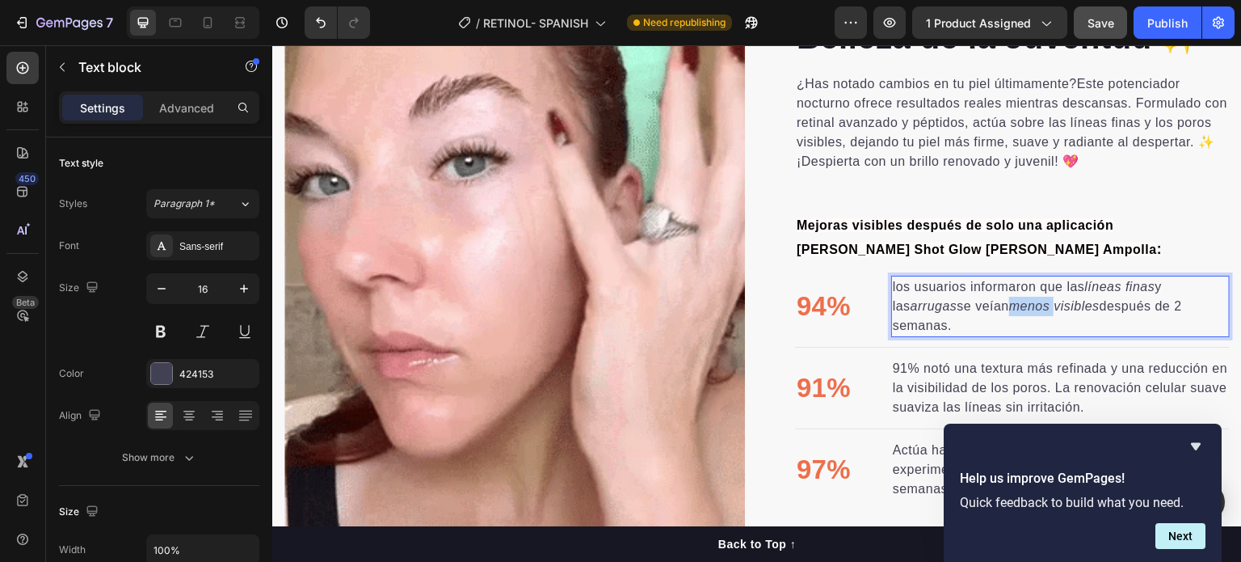
click at [983, 277] on div at bounding box center [983, 277] width 0 height 0
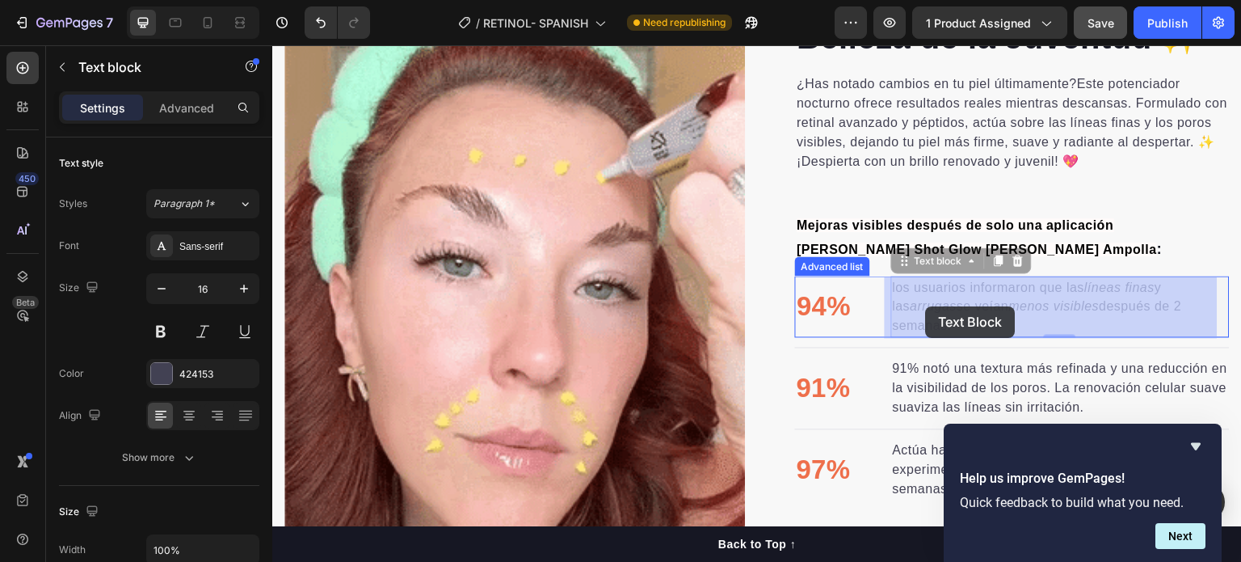
drag, startPoint x: 955, startPoint y: 318, endPoint x: 918, endPoint y: 296, distance: 42.8
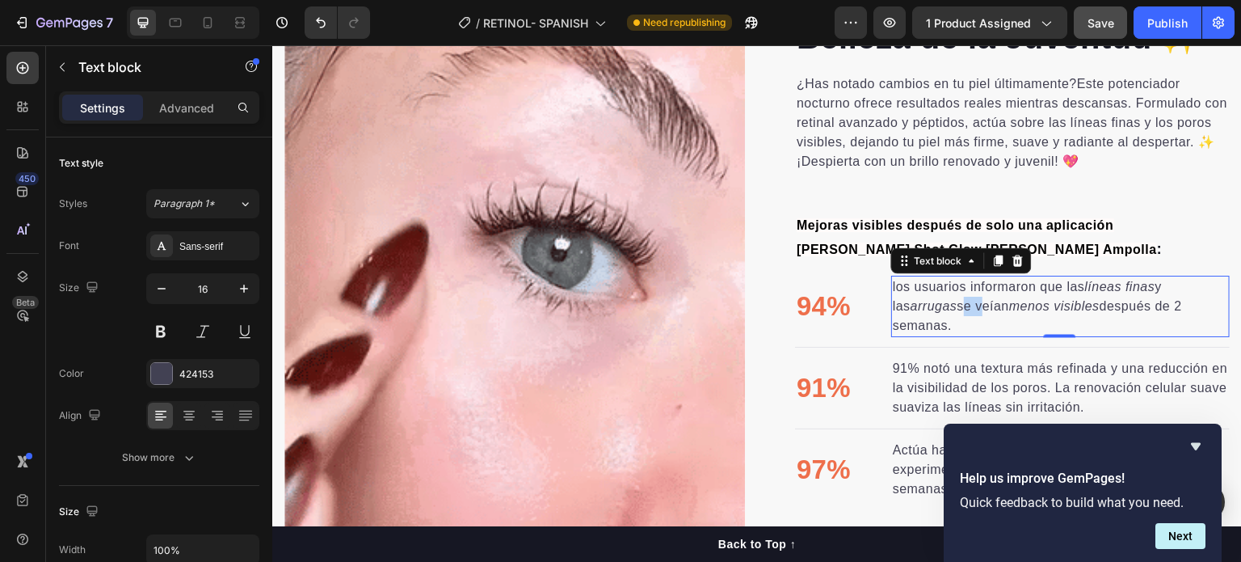
click at [938, 307] on p "los usuarios informaron que las líneas finas y las arrugas se veían menos visib…" at bounding box center [1060, 306] width 335 height 58
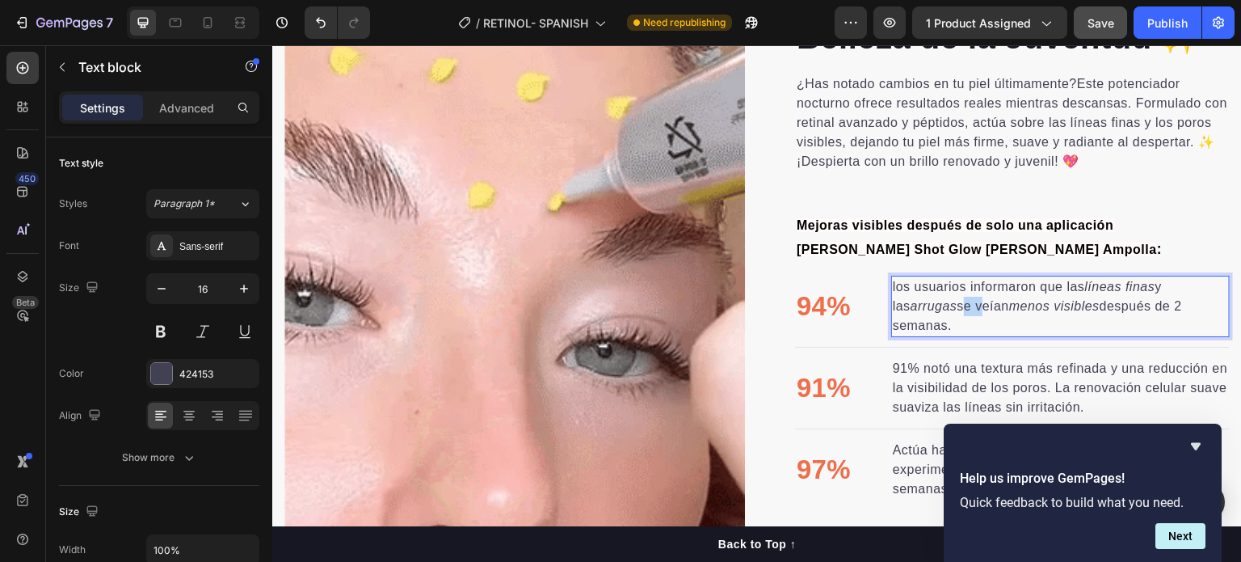
click at [938, 307] on p "los usuarios informaron que las líneas finas y las arrugas se veían menos visib…" at bounding box center [1060, 306] width 335 height 58
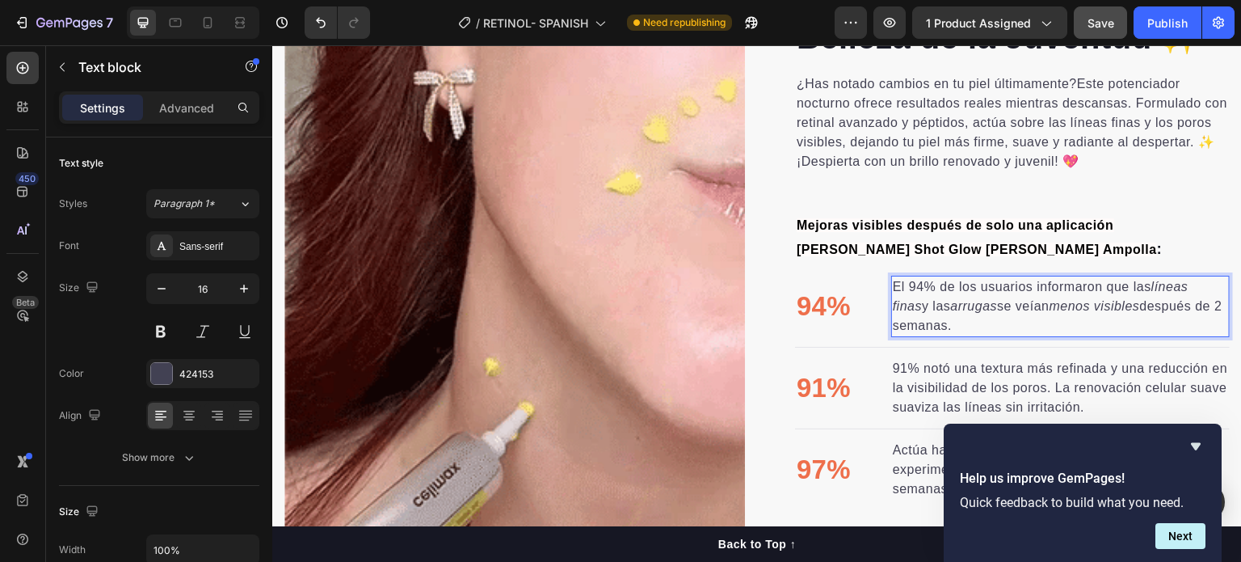
scroll to position [1369, 0]
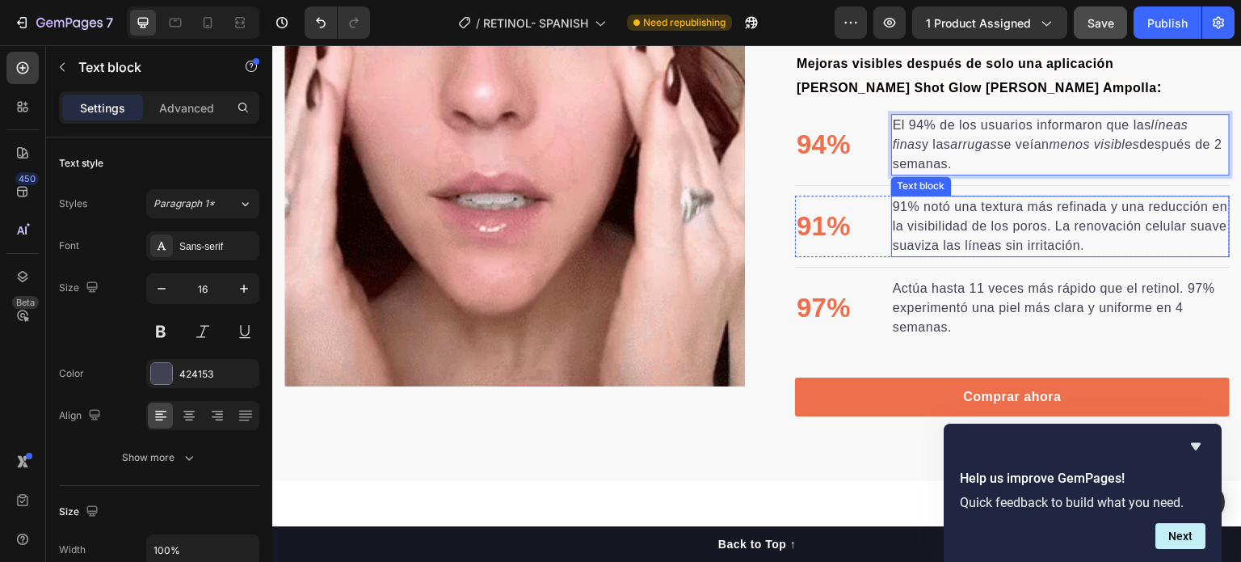
click at [1081, 211] on p "91% notó una textura más refinada y una reducción en la visibilidad de los poro…" at bounding box center [1060, 226] width 335 height 58
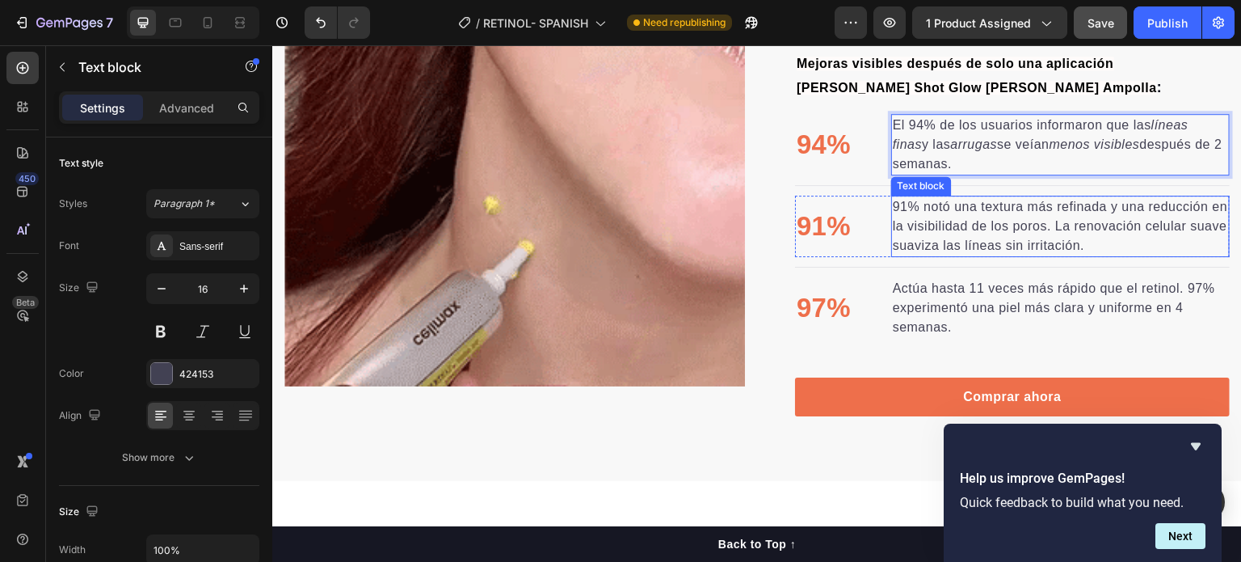
click at [1080, 207] on p "91% notó una textura más refinada y una reducción en la visibilidad de los poro…" at bounding box center [1060, 226] width 335 height 58
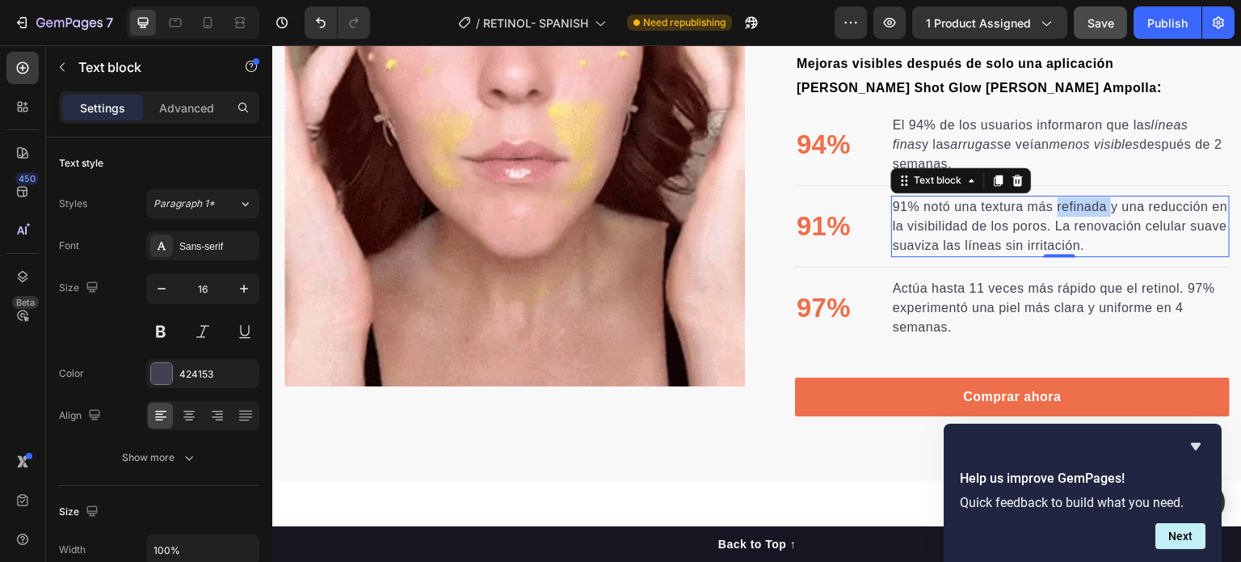
click at [1079, 206] on p "91% notó una textura más refinada y una reducción en la visibilidad de los poro…" at bounding box center [1060, 226] width 335 height 58
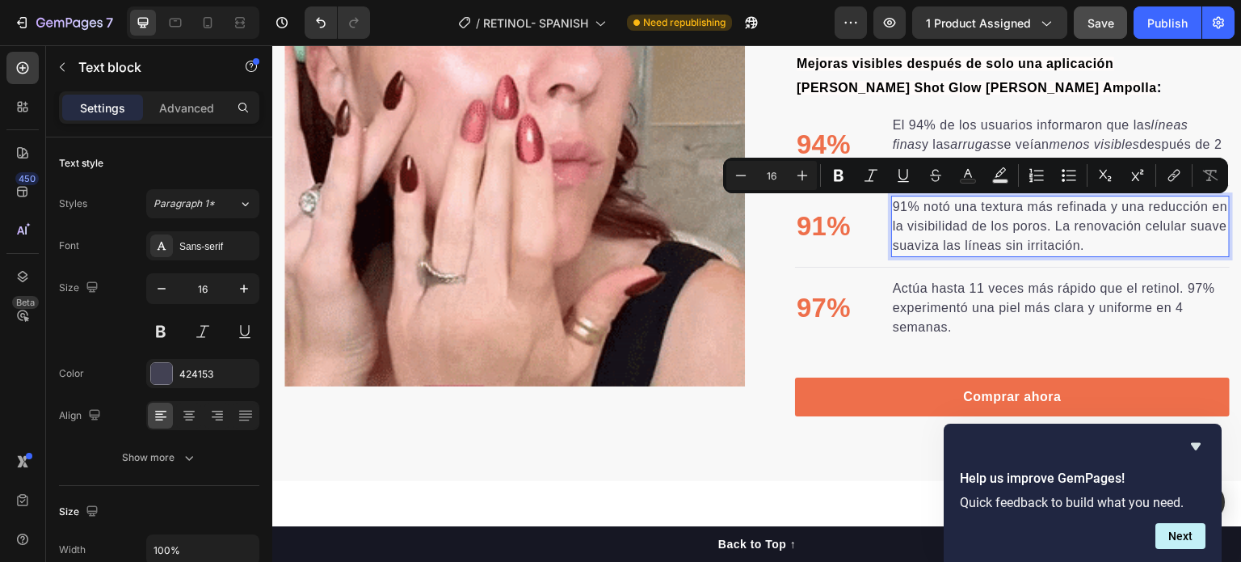
click at [1068, 220] on p "91% notó una textura más refinada y una reducción en la visibilidad de los poro…" at bounding box center [1060, 226] width 335 height 58
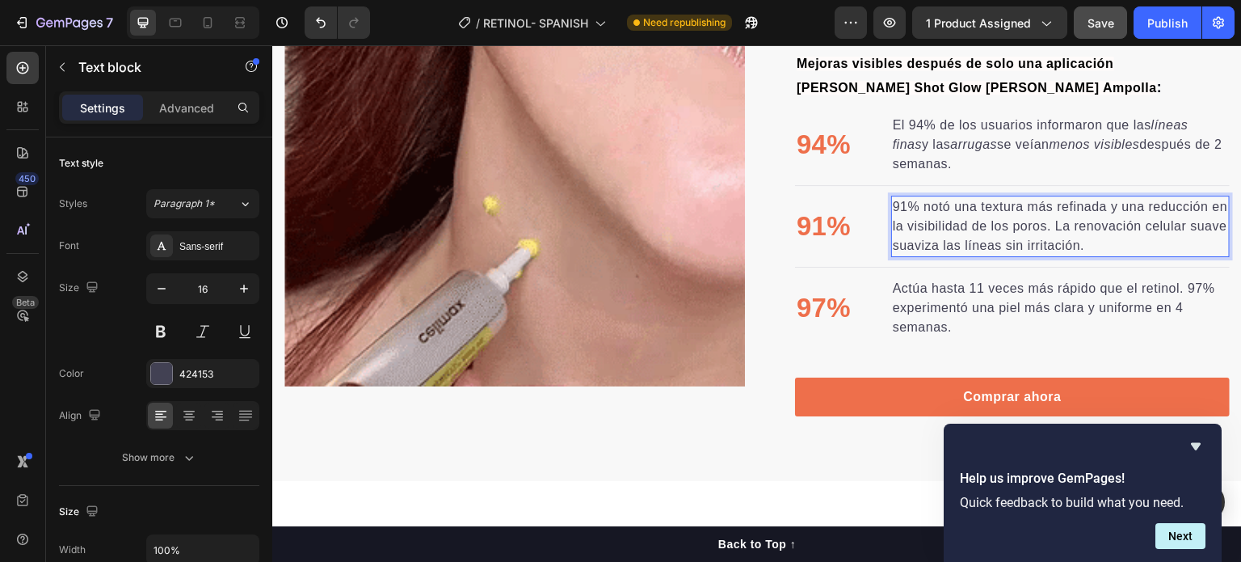
click at [1067, 216] on p "91% notó una textura más refinada y una reducción en la visibilidad de los poro…" at bounding box center [1060, 226] width 335 height 58
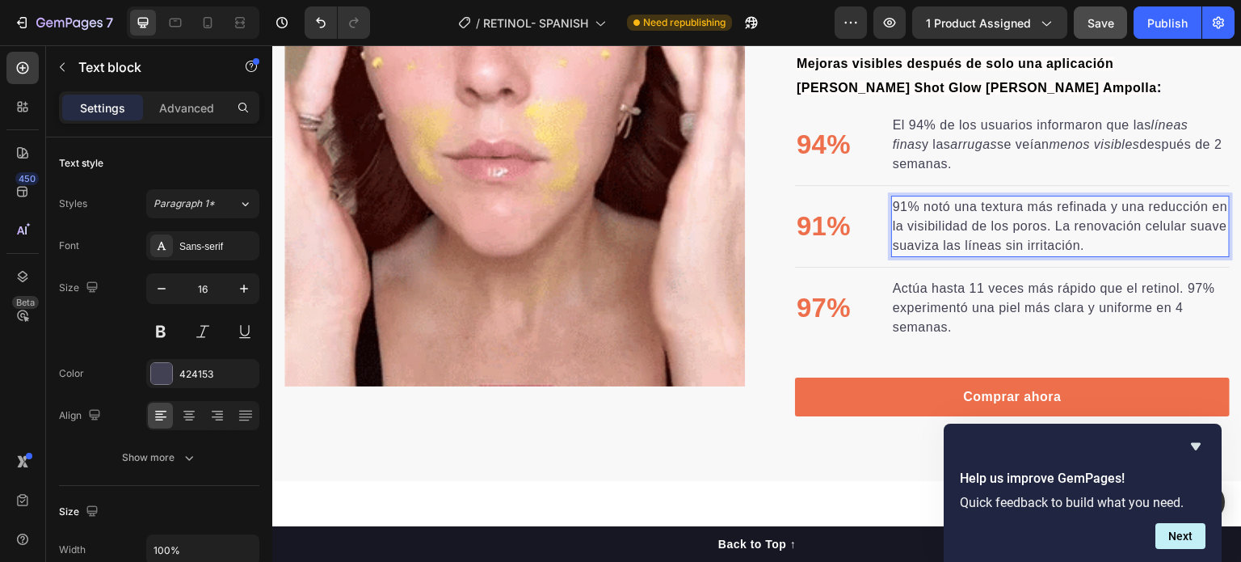
click at [1064, 213] on p "91% notó una textura más refinada y una reducción en la visibilidad de los poro…" at bounding box center [1060, 226] width 335 height 58
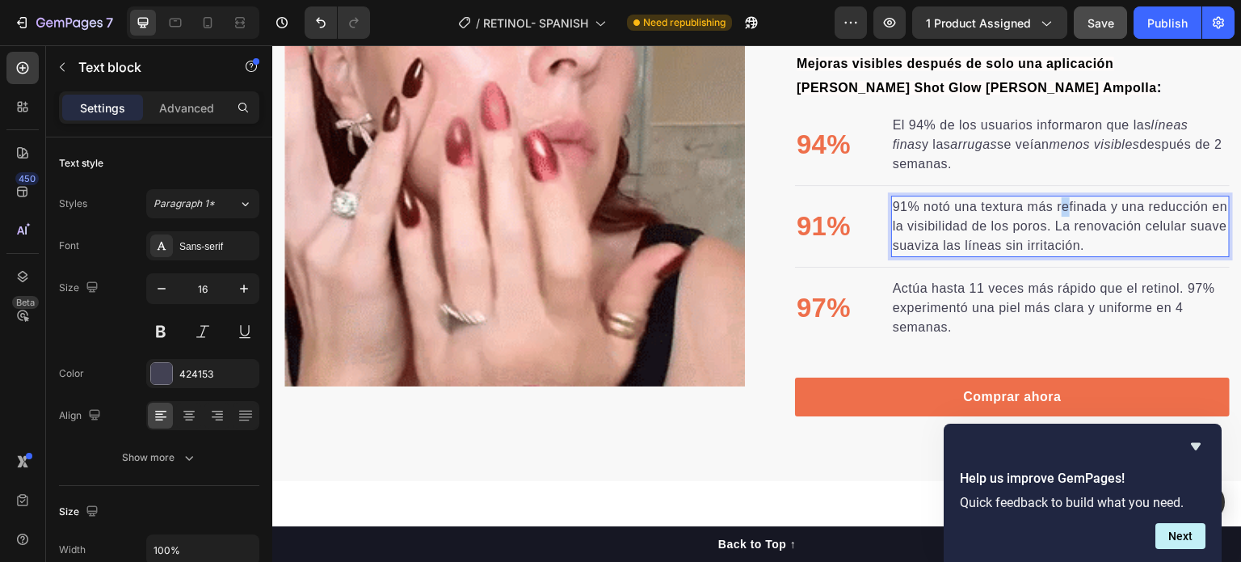
click at [1056, 213] on p "91% notó una textura más refinada y una reducción en la visibilidad de los poro…" at bounding box center [1060, 226] width 335 height 58
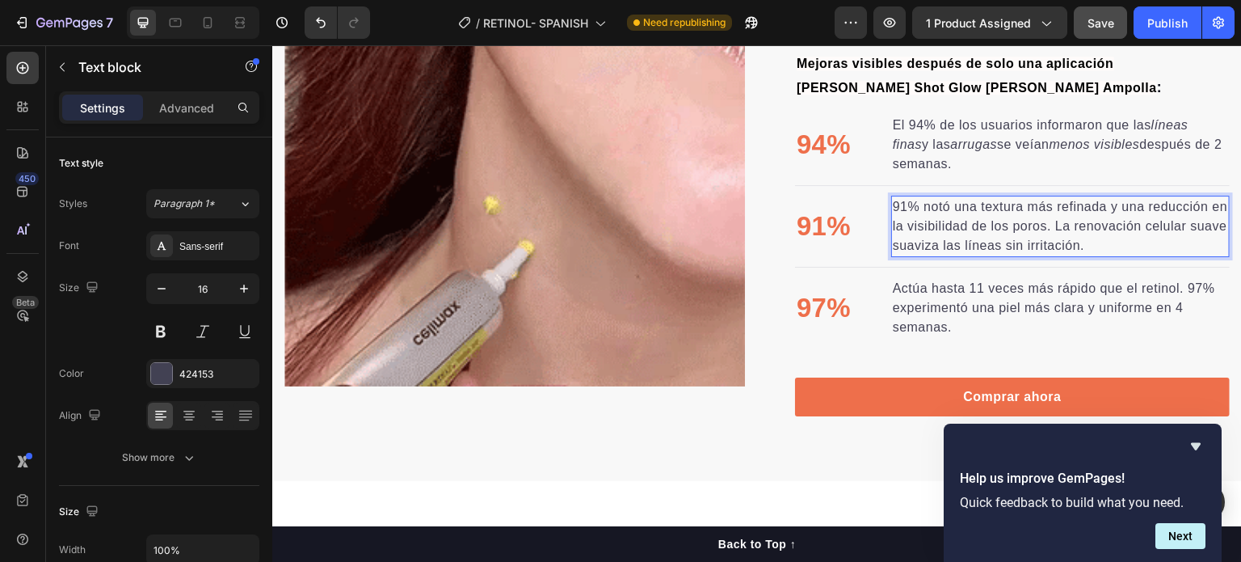
click at [1054, 239] on p "91% notó una textura más refinada y una reducción en la visibilidad de los poro…" at bounding box center [1060, 226] width 335 height 58
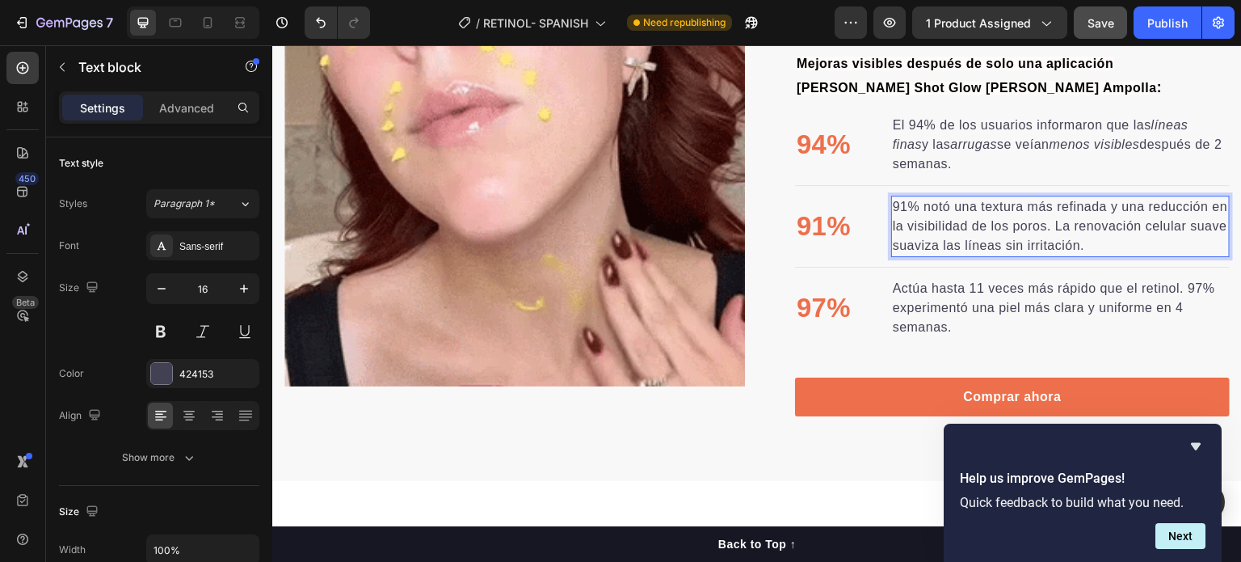
click at [1051, 238] on p "91% notó una textura más refinada y una reducción en la visibilidad de los poro…" at bounding box center [1060, 226] width 335 height 58
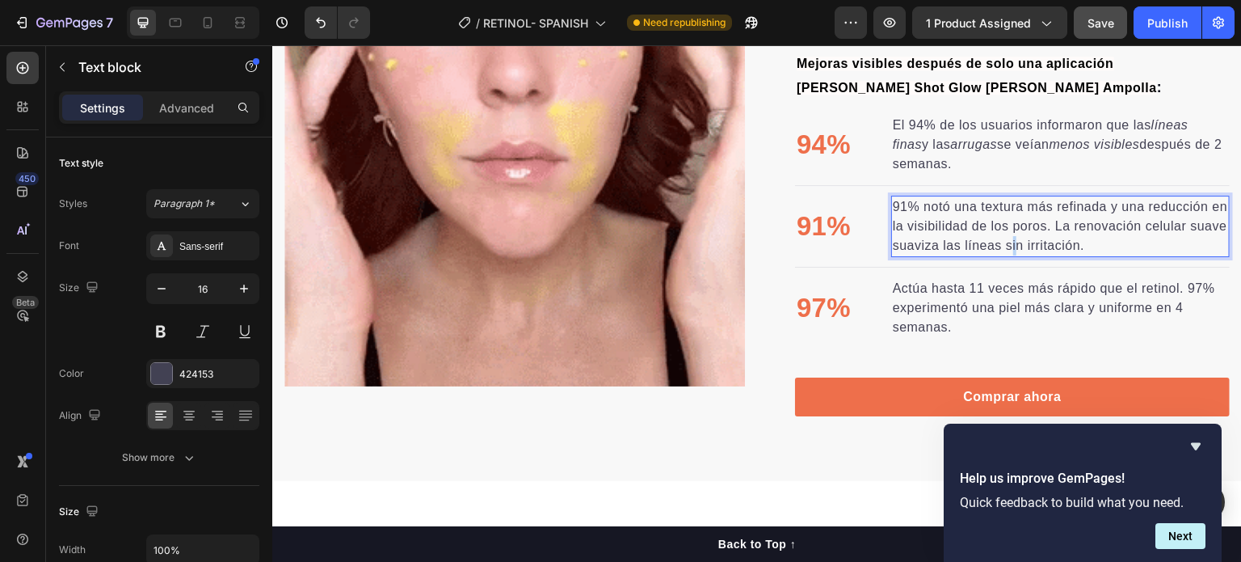
click at [1047, 238] on p "91% notó una textura más refinada y una reducción en la visibilidad de los poro…" at bounding box center [1060, 226] width 335 height 58
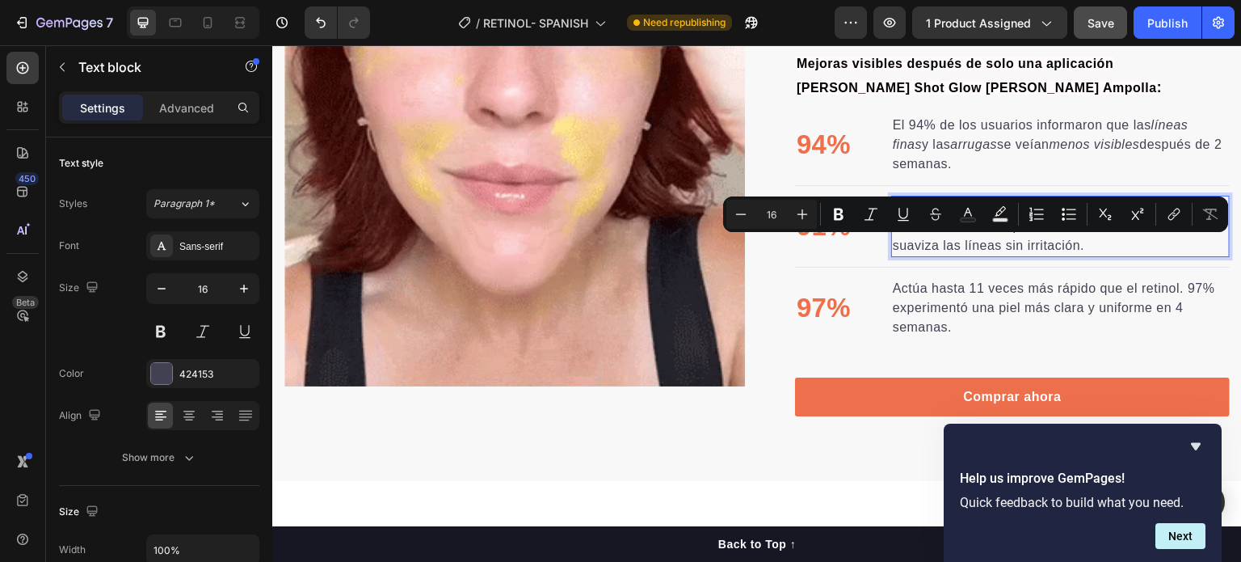
click at [1167, 250] on p "91% notó una textura más refinada y una reducción en la visibilidad de los poro…" at bounding box center [1060, 226] width 335 height 58
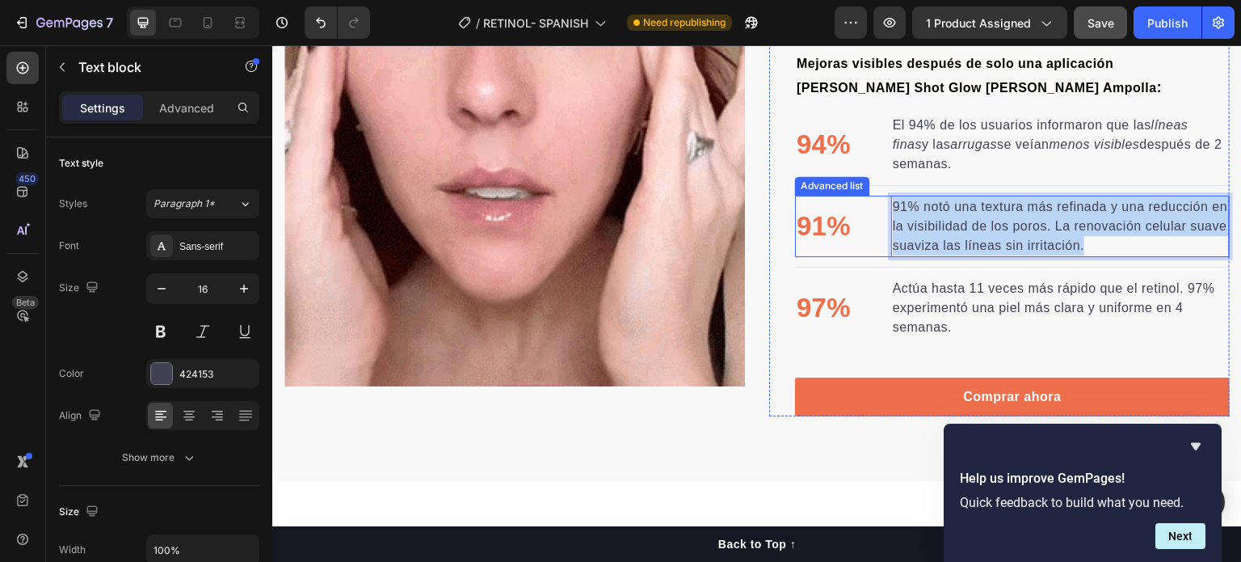
drag, startPoint x: 1085, startPoint y: 238, endPoint x: 858, endPoint y: 202, distance: 229.2
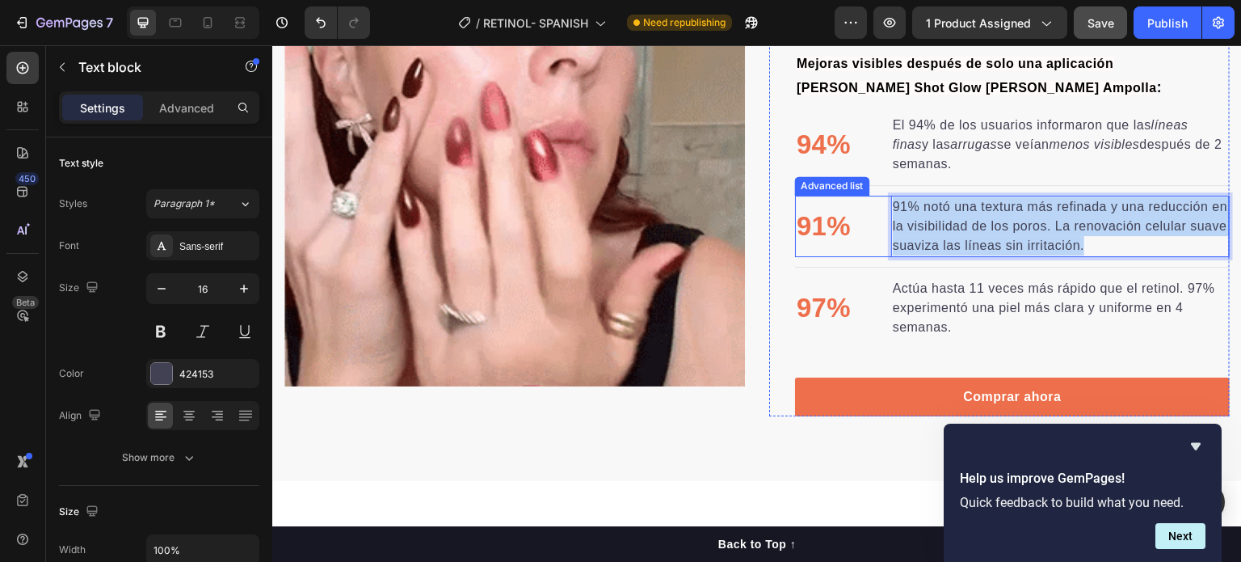
click at [858, 202] on li "91% Text block 91% notó una textura más refinada y una reducción en la visibili…" at bounding box center [1012, 226] width 435 height 61
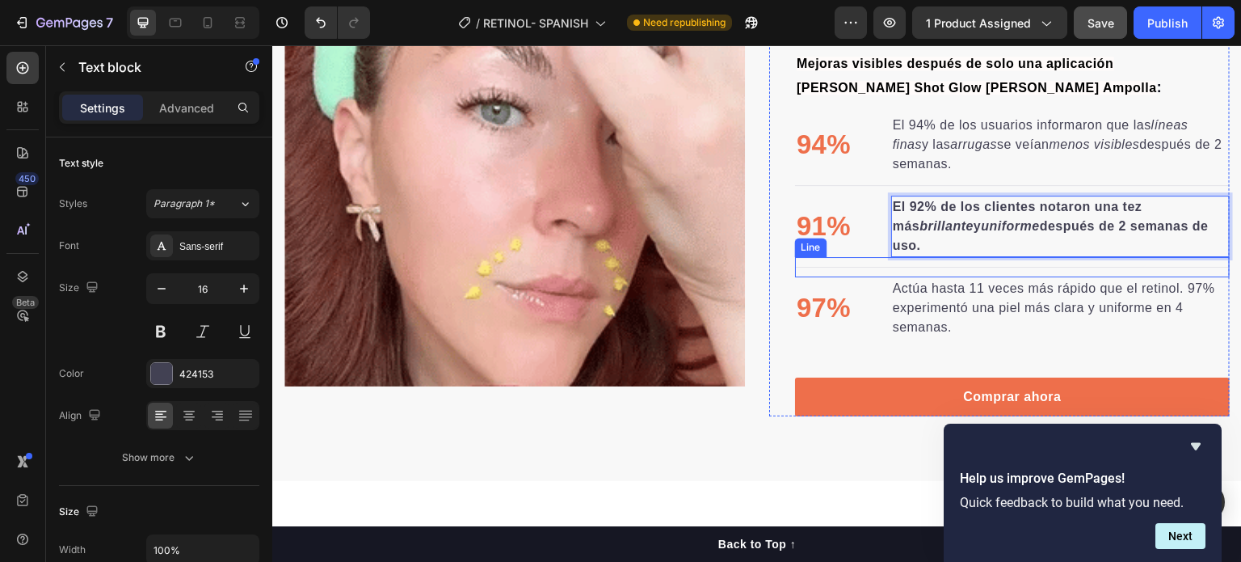
click at [1020, 267] on div at bounding box center [1012, 267] width 435 height 1
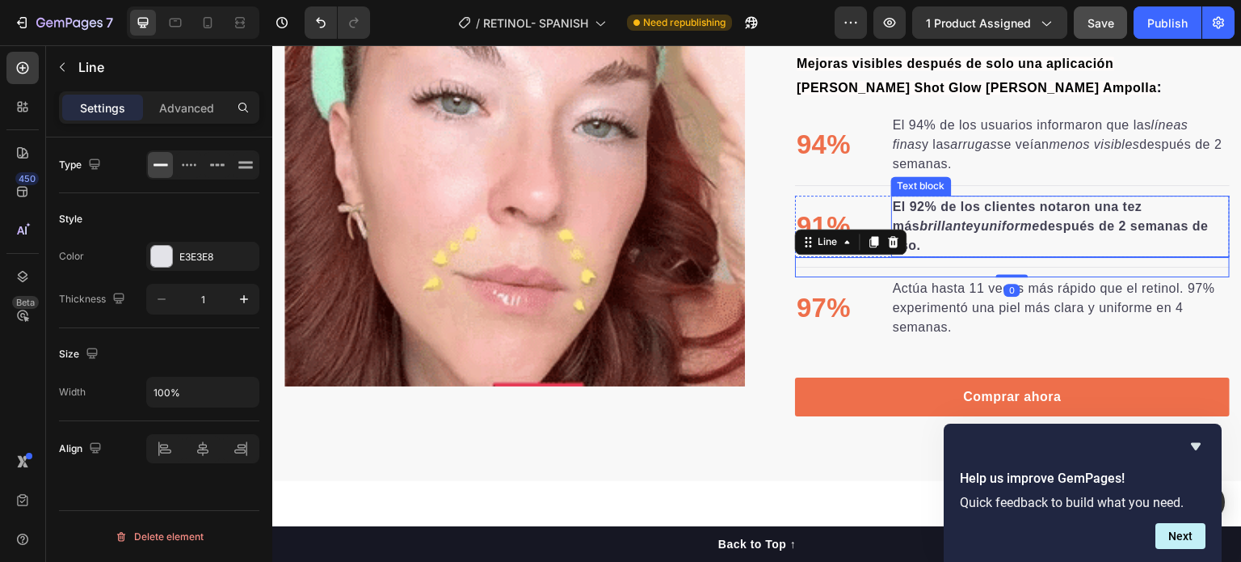
click at [1029, 229] on strong "después de 2 semanas de uso." at bounding box center [1051, 235] width 316 height 33
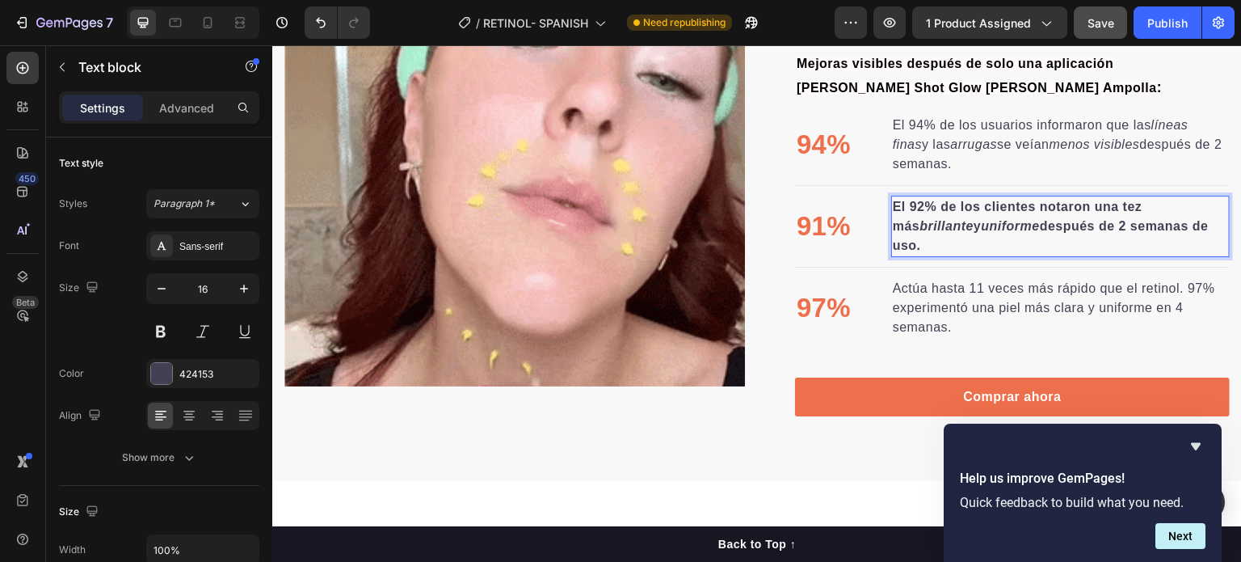
click at [1028, 228] on strong "después de 2 semanas de uso." at bounding box center [1051, 235] width 316 height 33
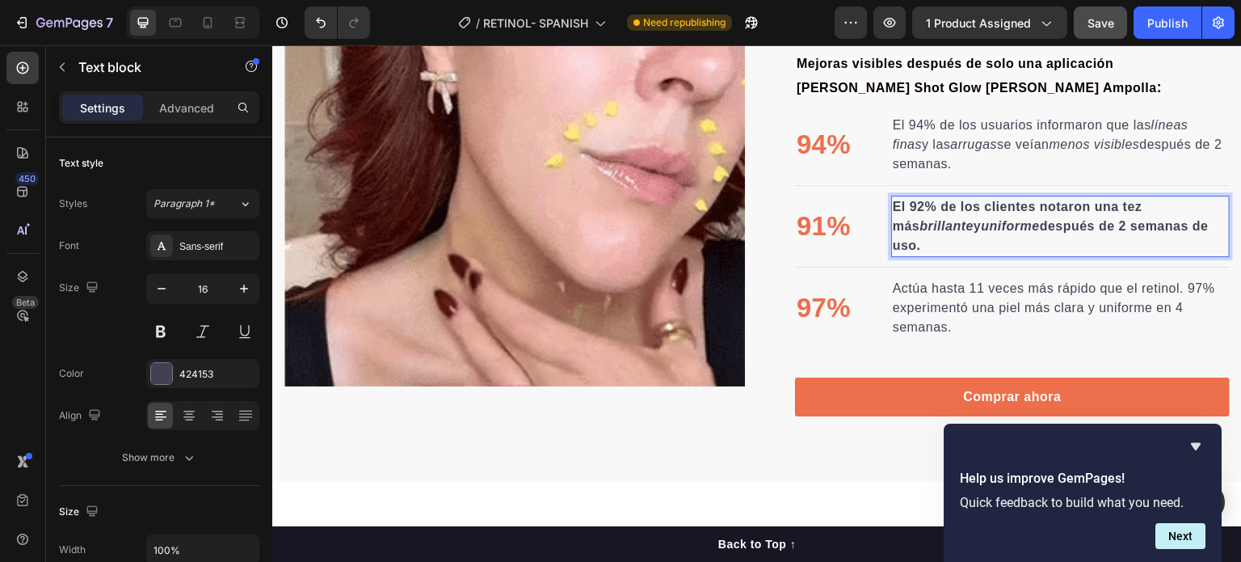
click at [1012, 219] on strong "uniforme" at bounding box center [1010, 226] width 58 height 14
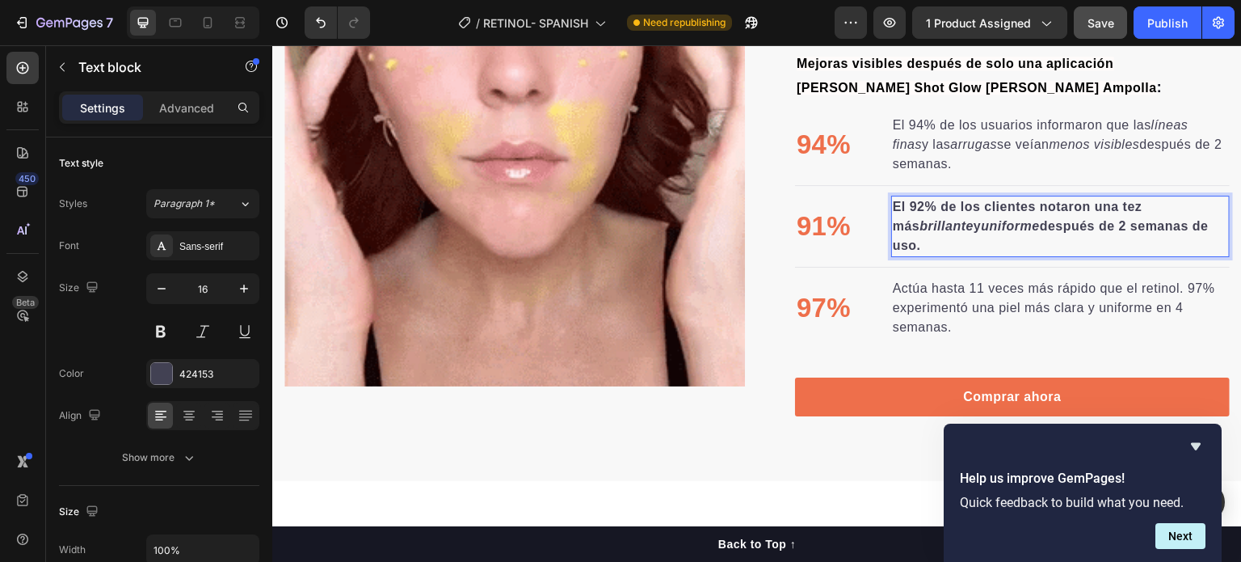
click at [1011, 219] on strong "uniforme" at bounding box center [1010, 226] width 58 height 14
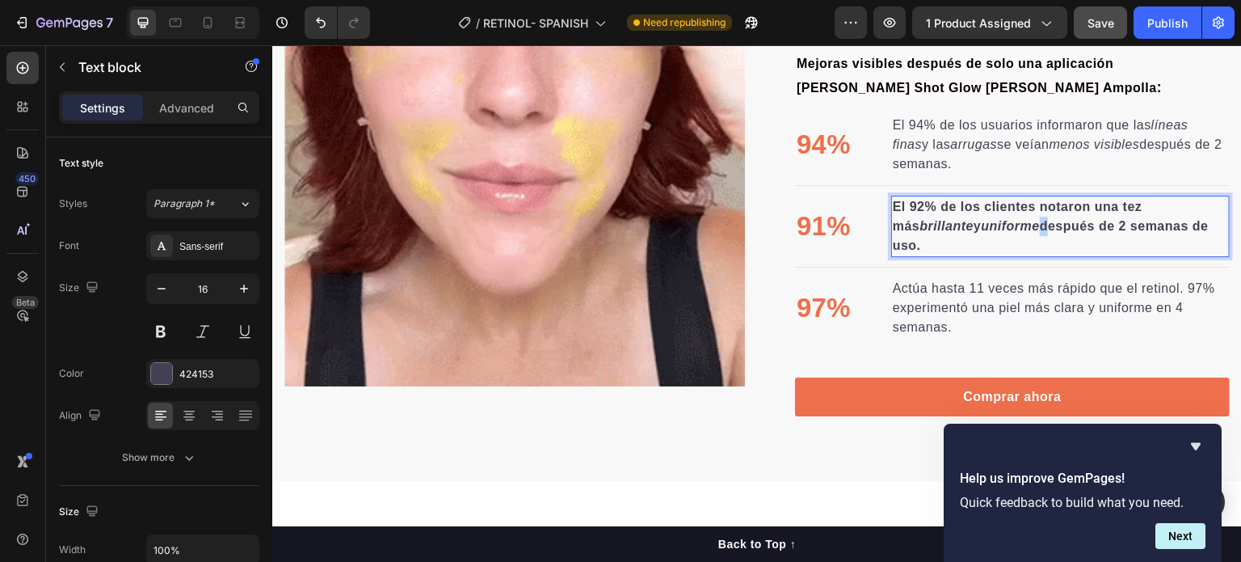
click at [1011, 219] on strong "uniforme" at bounding box center [1010, 226] width 58 height 14
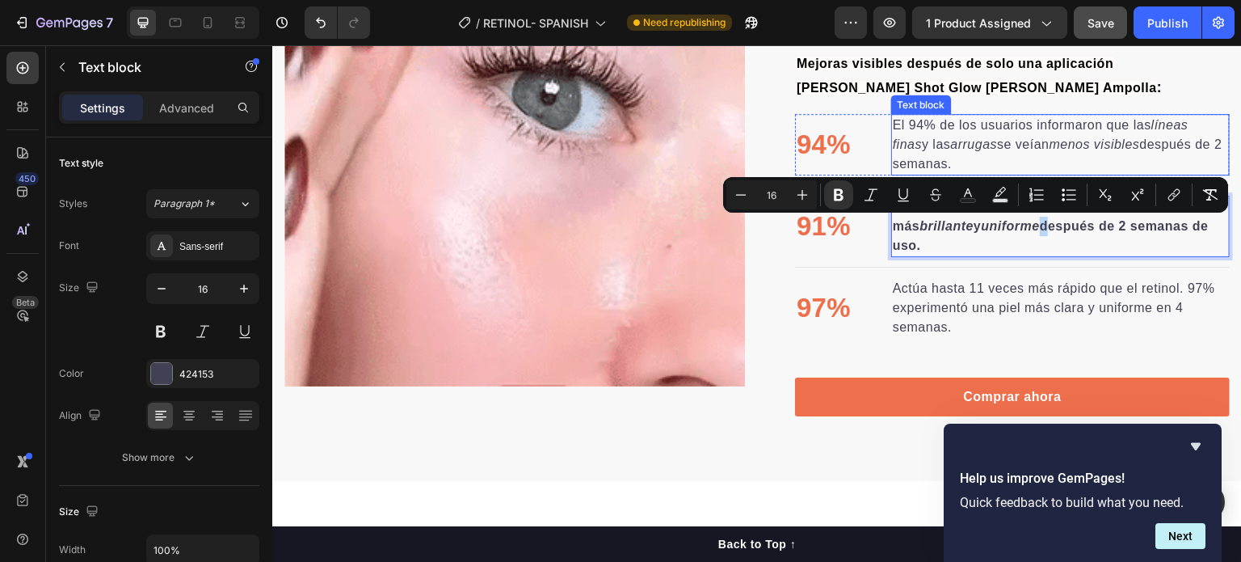
click at [1050, 147] on p "El 94% de los usuarios informaron que las líneas finas y las arrugas se veían m…" at bounding box center [1060, 145] width 335 height 58
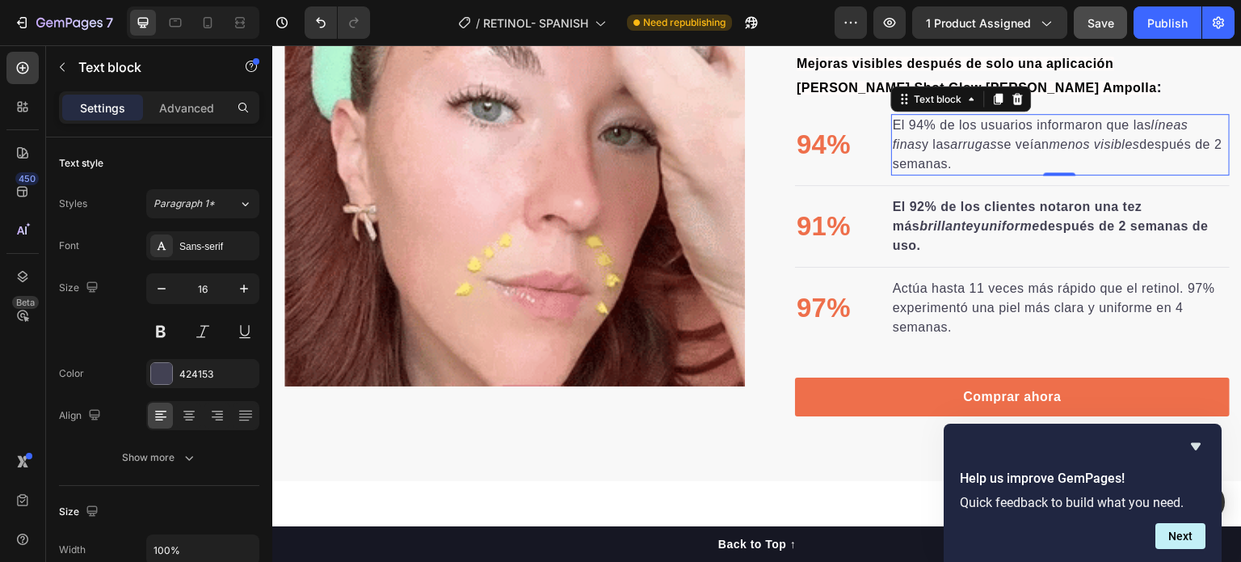
click at [1050, 145] on p "El 94% de los usuarios informaron que las líneas finas y las arrugas se veían m…" at bounding box center [1060, 145] width 335 height 58
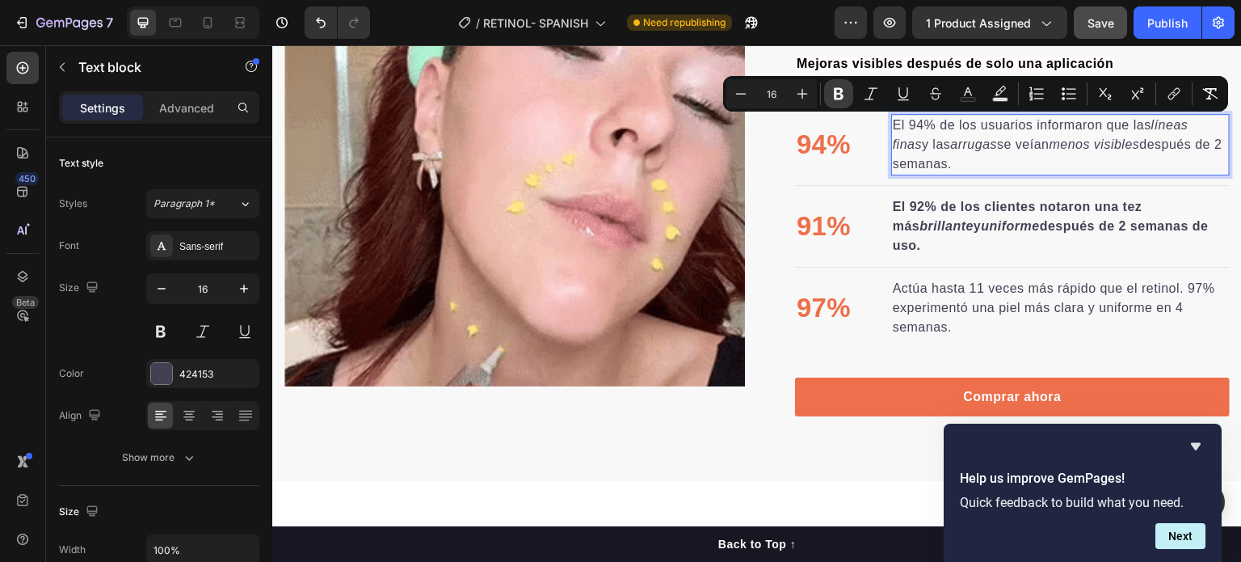
click at [829, 93] on button "Bold" at bounding box center [838, 93] width 29 height 29
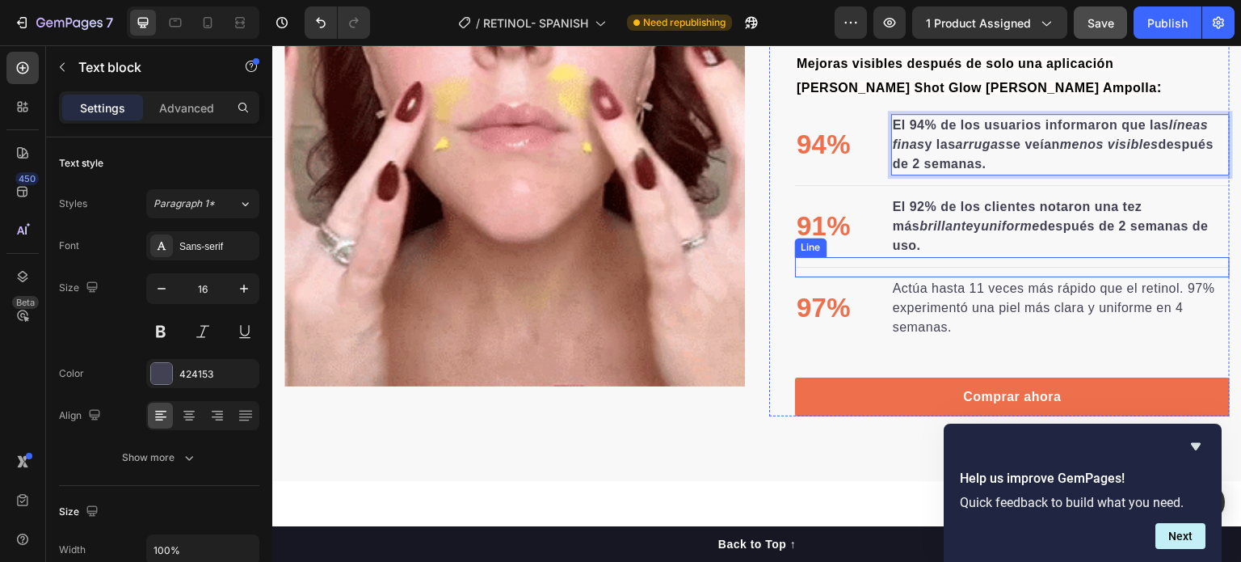
click at [983, 281] on p "Actúa hasta 11 veces más rápido que el retinol. 97% experimentó una piel más cl…" at bounding box center [1060, 308] width 335 height 58
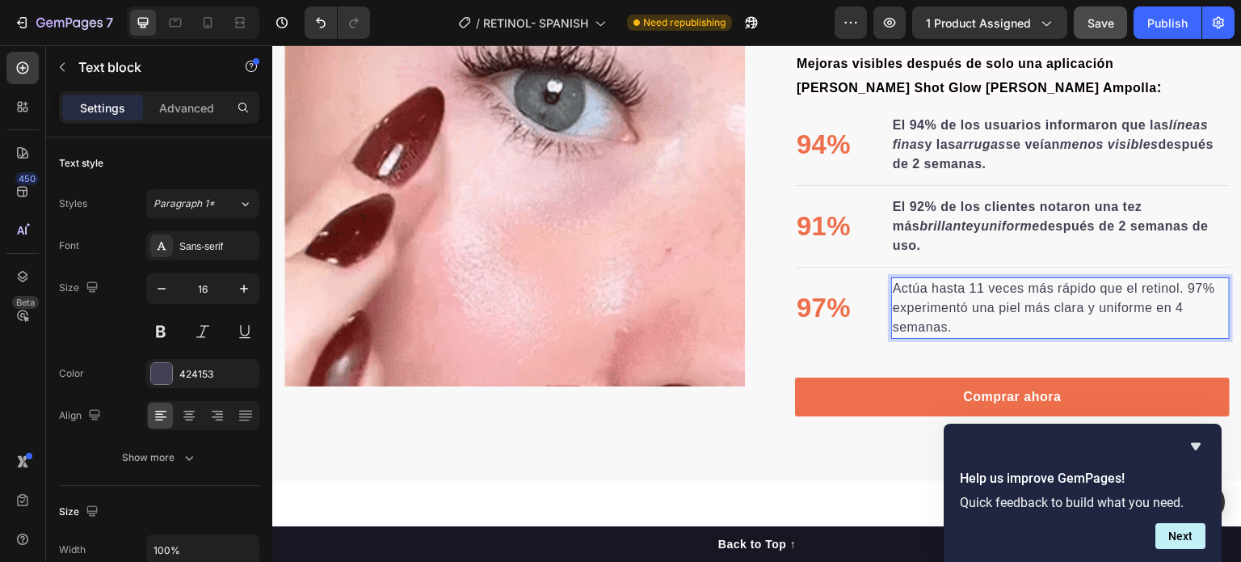
click at [1006, 297] on p "Actúa hasta 11 veces más rápido que el retinol. 97% experimentó una piel más cl…" at bounding box center [1060, 308] width 335 height 58
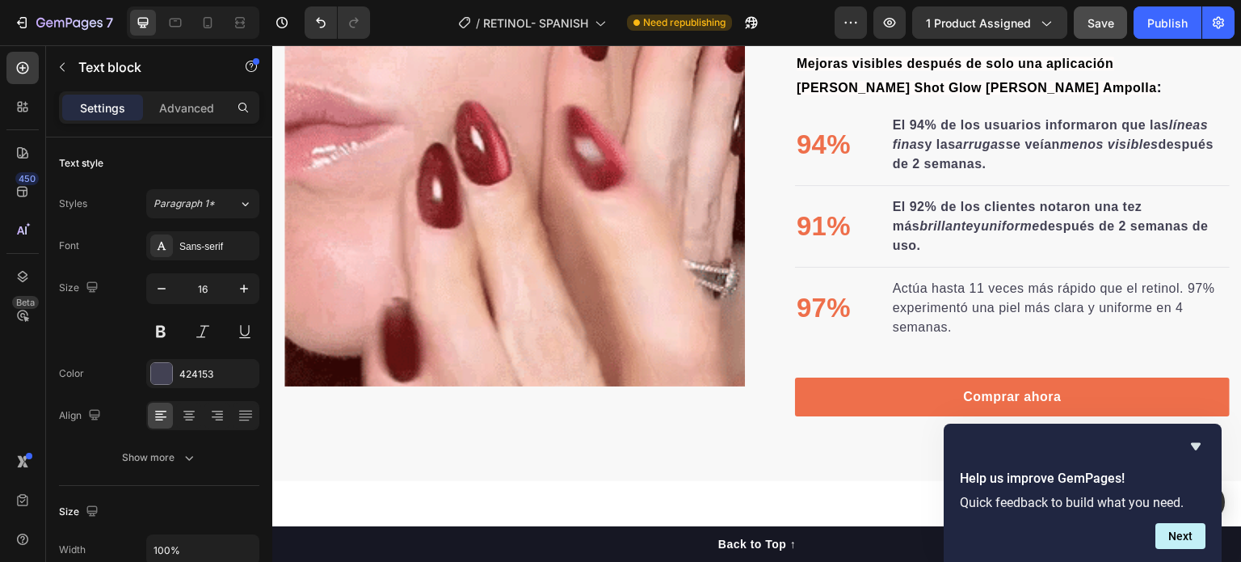
click at [996, 297] on div at bounding box center [996, 297] width 0 height 0
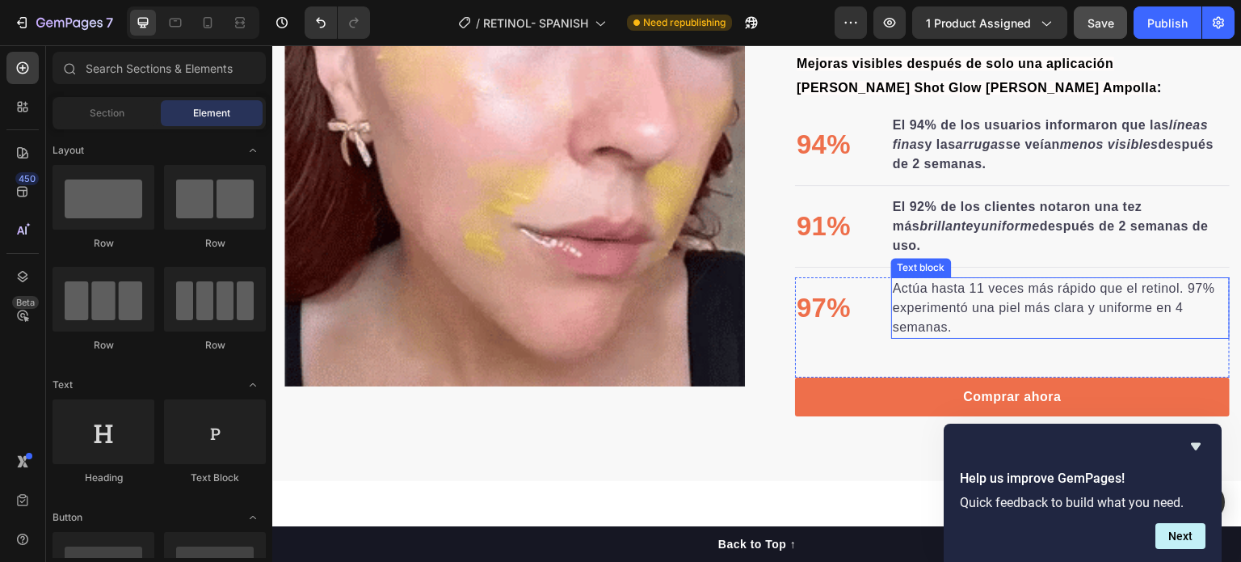
click at [1154, 303] on p "Actúa hasta 11 veces más rápido que el retinol. 97% experimentó una piel más cl…" at bounding box center [1060, 308] width 335 height 58
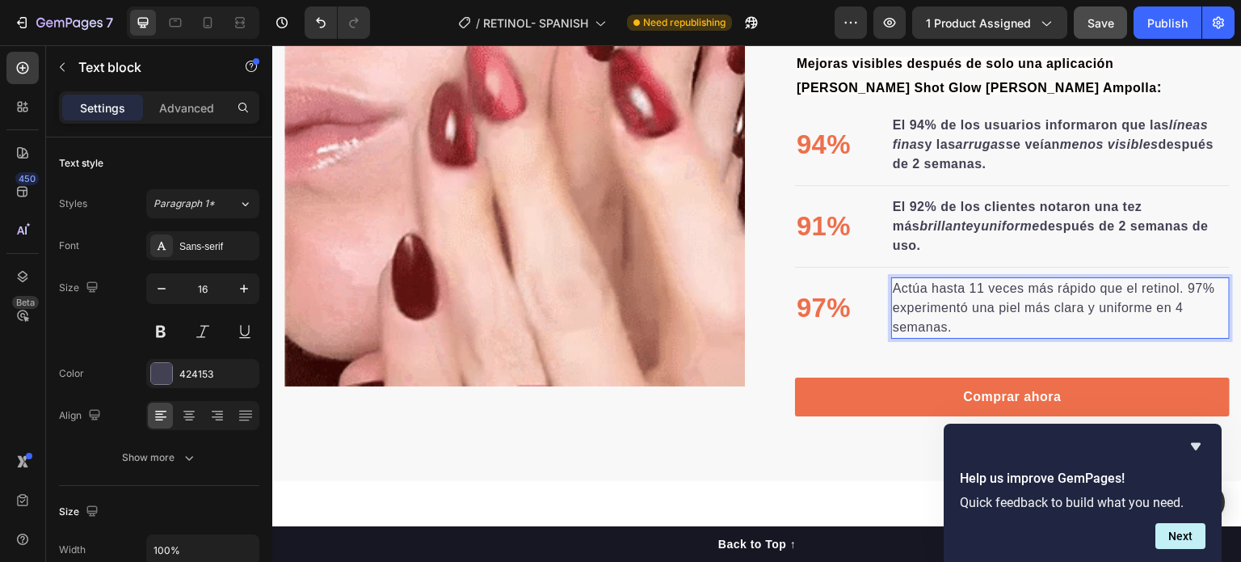
click at [1134, 326] on p "Actúa hasta 11 veces más rápido que el retinol. 97% experimentó una piel más cl…" at bounding box center [1060, 308] width 335 height 58
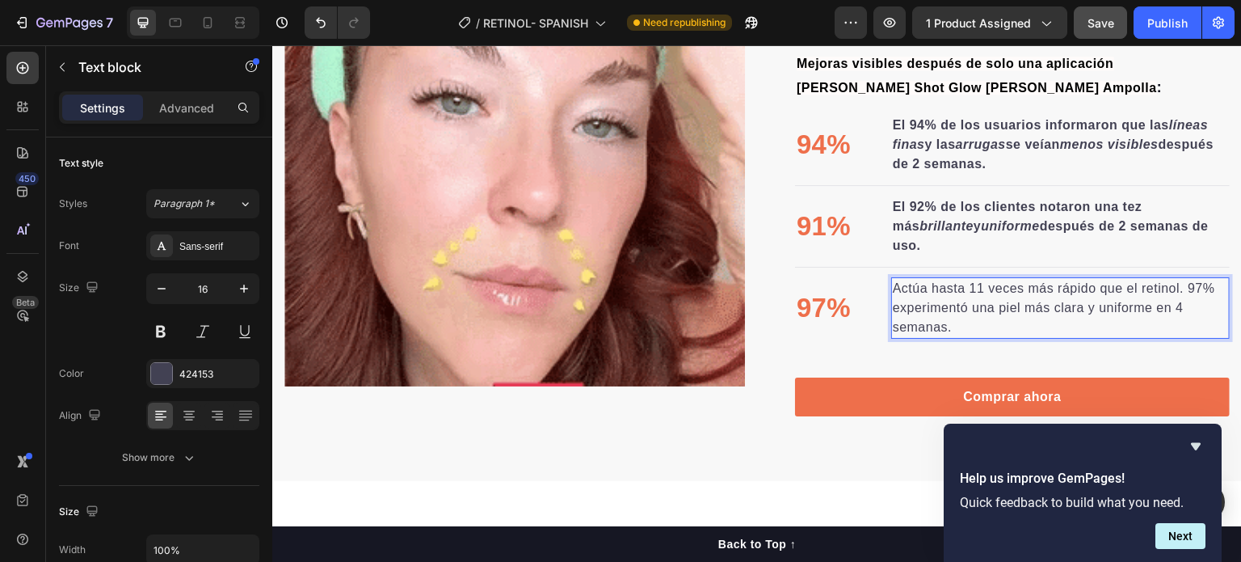
click at [1134, 326] on p "Actúa hasta 11 veces más rápido que el retinol. 97% experimentó una piel más cl…" at bounding box center [1060, 308] width 335 height 58
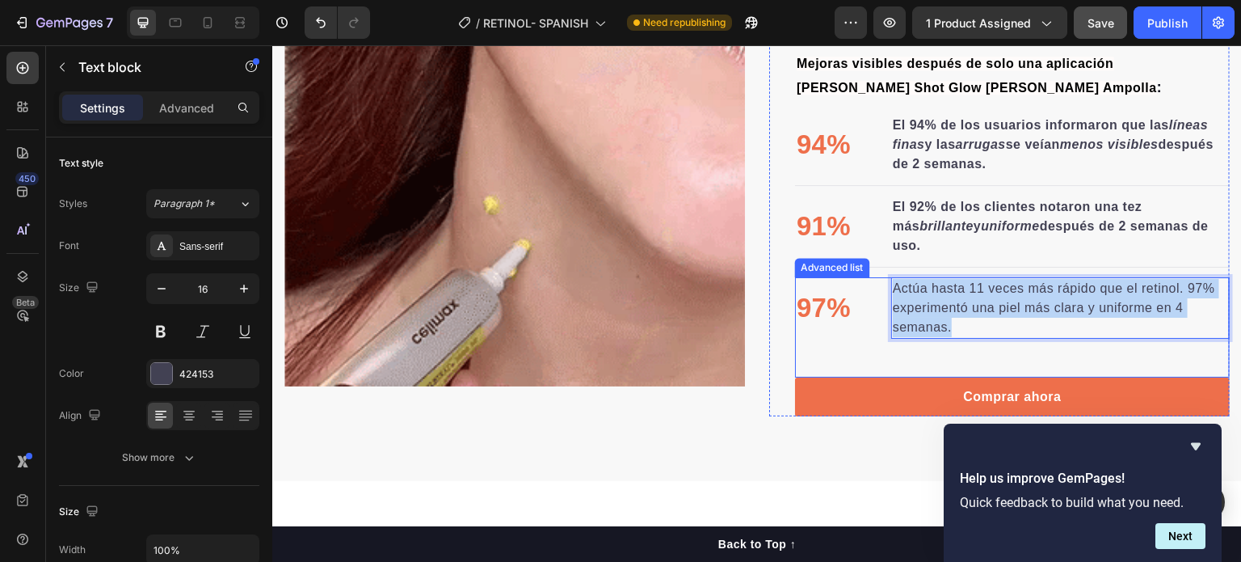
drag, startPoint x: 1024, startPoint y: 330, endPoint x: 882, endPoint y: 285, distance: 149.3
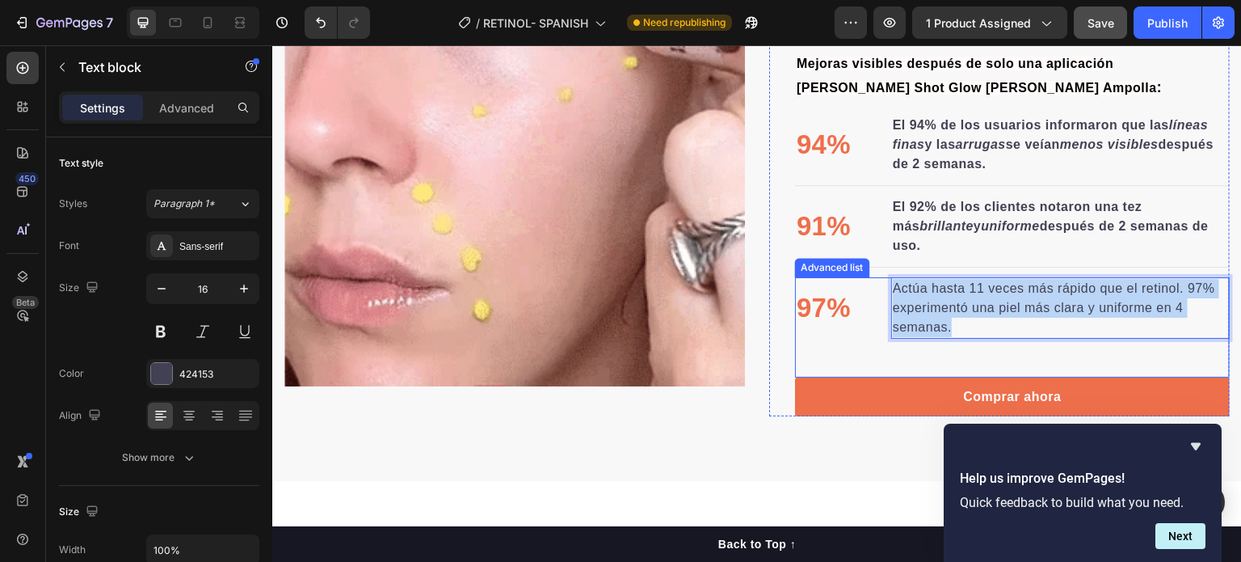
click at [882, 285] on li "97% Text block Actúa hasta 11 veces más rápido que el retinol. 97% experimentó …" at bounding box center [1012, 307] width 435 height 61
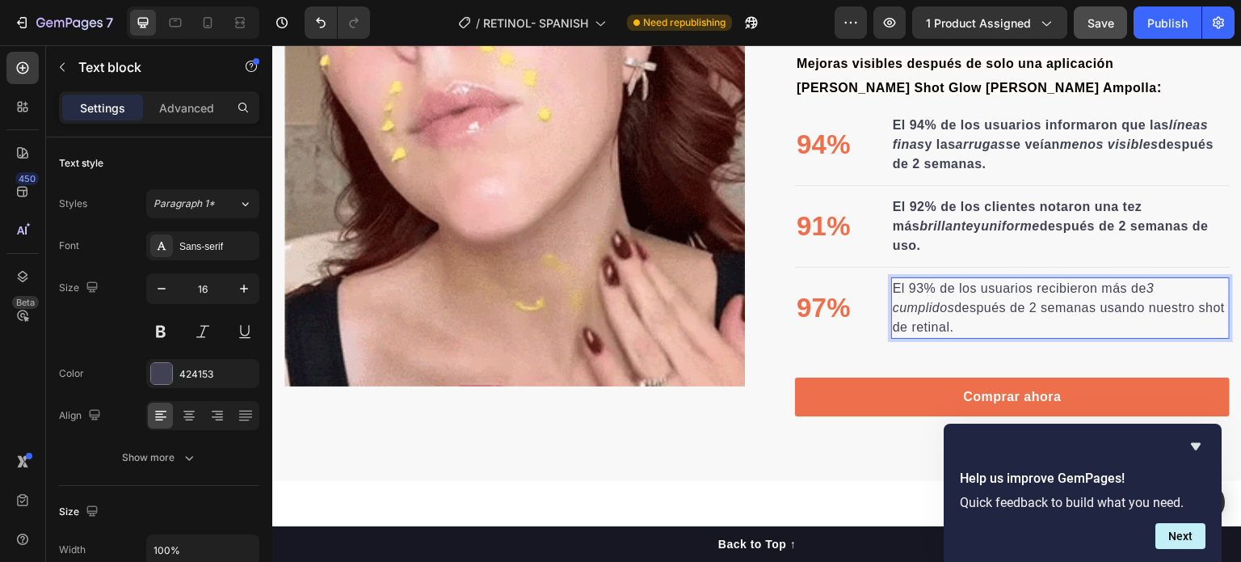
click at [924, 289] on p "El 93% de los usuarios recibieron más de 3 cumplidos después de 2 semanas usand…" at bounding box center [1060, 308] width 335 height 58
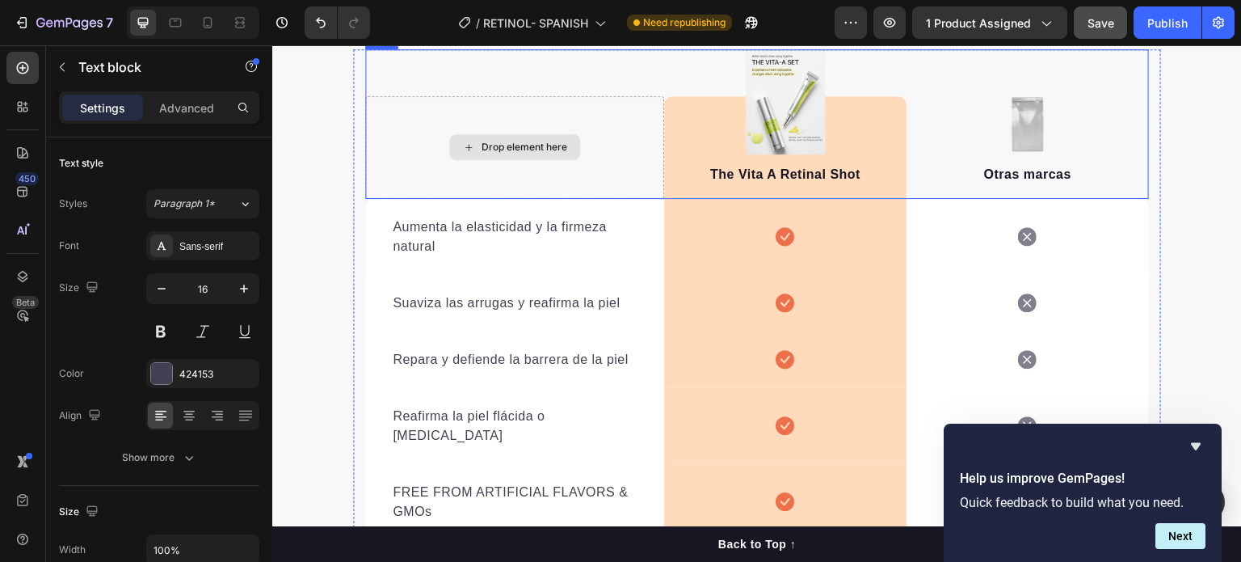
scroll to position [2824, 0]
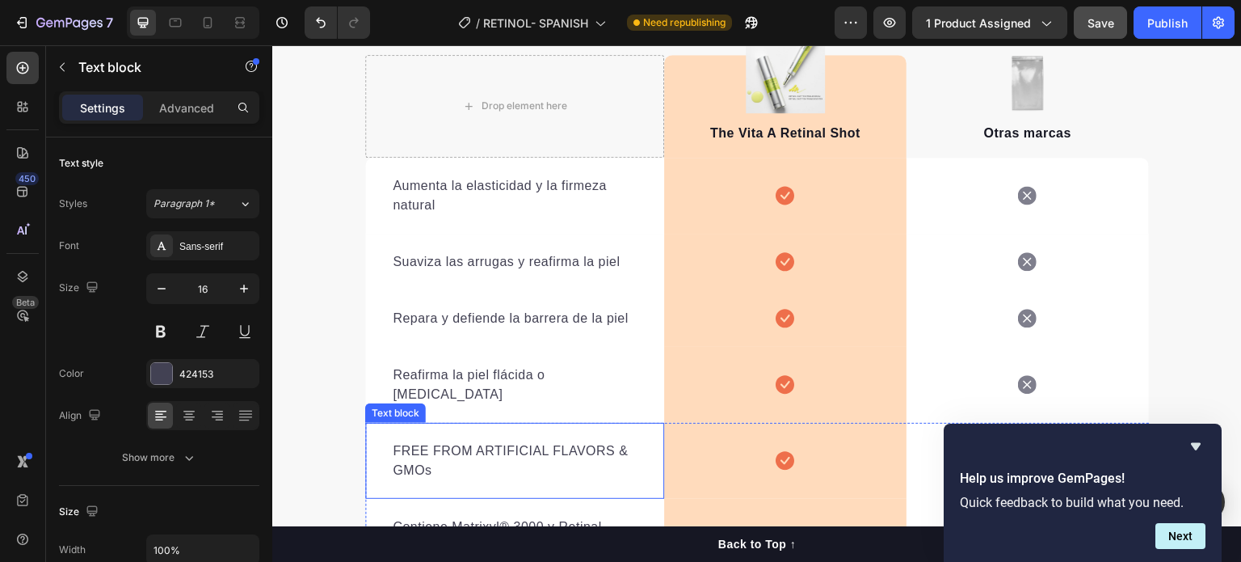
click at [570, 441] on p "FREE FROM ARTIFICIAL FLAVORS & GMOs" at bounding box center [515, 460] width 244 height 39
click at [462, 441] on p "FREE FROM ARTIFICIAL FLAVORS & GMOs" at bounding box center [515, 460] width 244 height 39
click at [461, 441] on p "FREE FROM ARTIFICIAL FLAVORS & GMOs" at bounding box center [515, 460] width 244 height 39
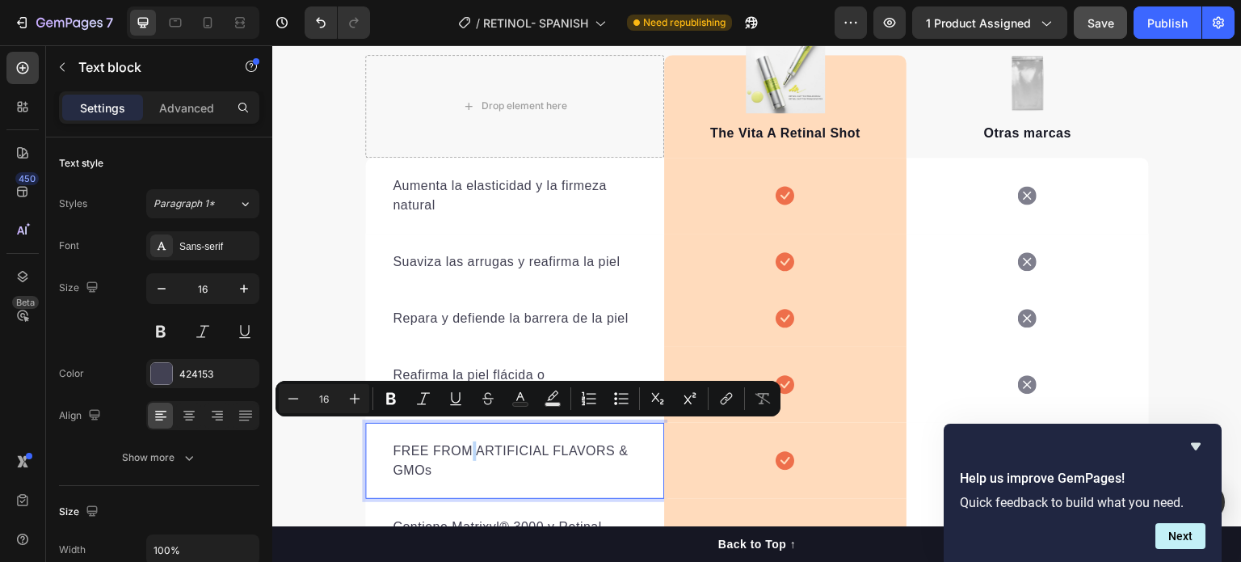
click at [461, 441] on p "FREE FROM ARTIFICIAL FLAVORS & GMOs" at bounding box center [515, 460] width 244 height 39
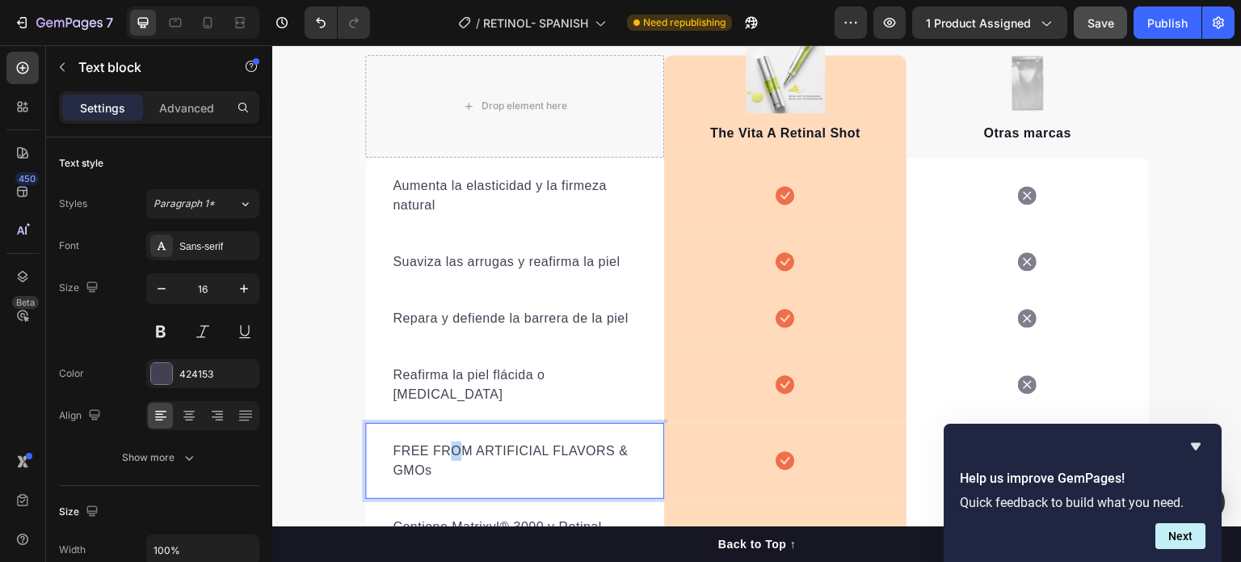
click at [449, 441] on p "FREE FROM ARTIFICIAL FLAVORS & GMOs" at bounding box center [515, 460] width 244 height 39
click at [448, 441] on p "FREE FROM ARTIFICIAL FLAVORS & GMOs" at bounding box center [515, 460] width 244 height 39
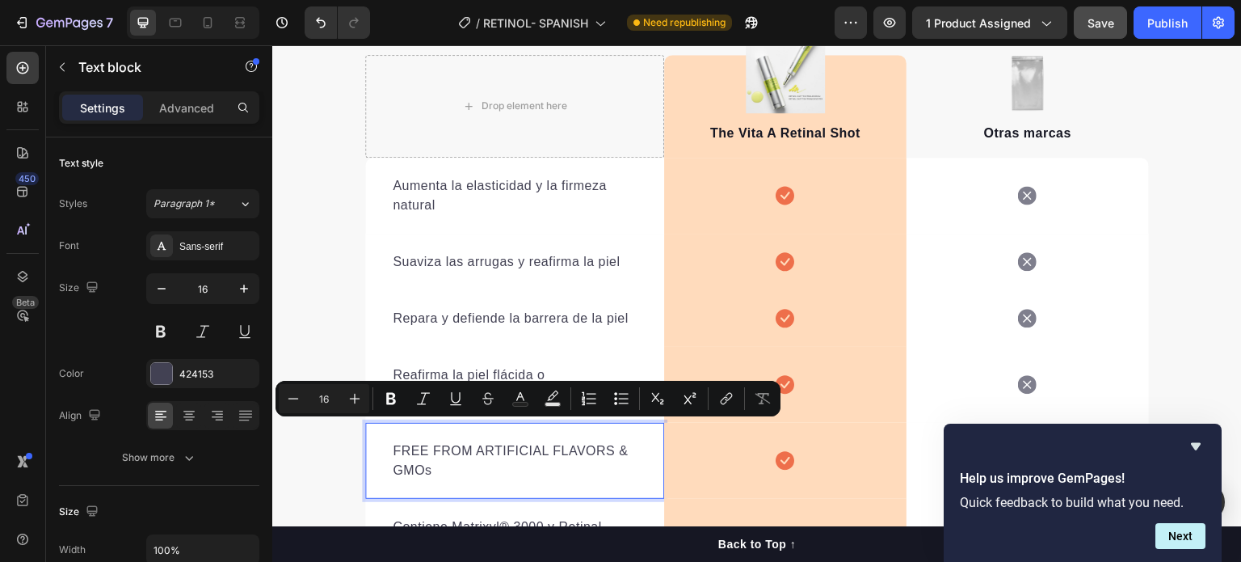
click at [435, 441] on p "FREE FROM ARTIFICIAL FLAVORS & GMOs" at bounding box center [515, 460] width 244 height 39
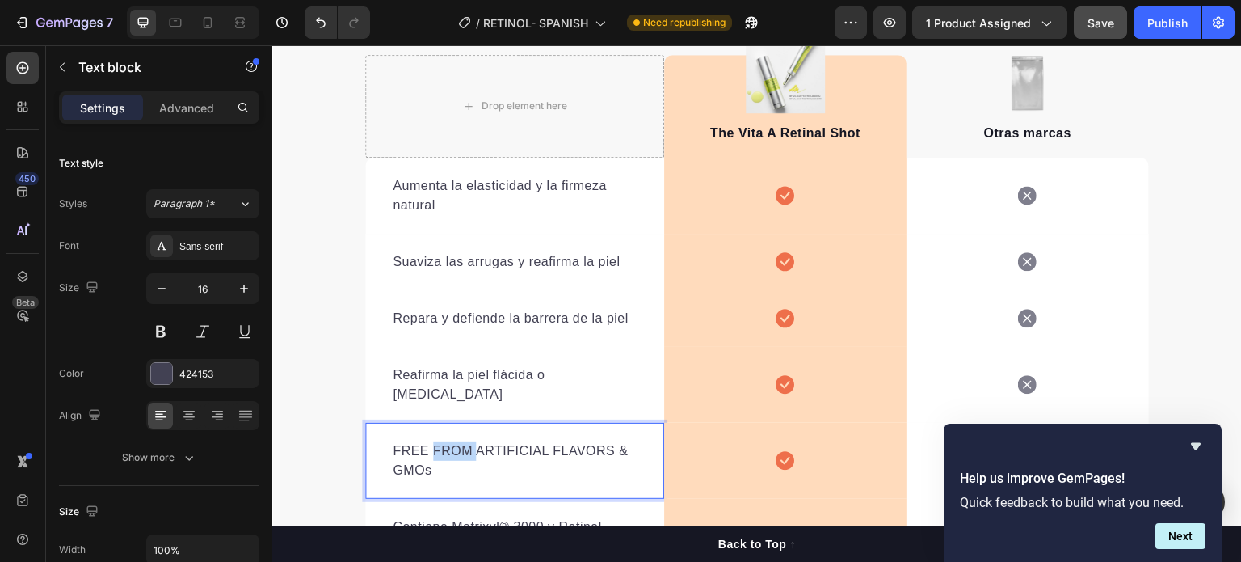
click at [435, 441] on p "FREE FROM ARTIFICIAL FLAVORS & GMOs" at bounding box center [515, 460] width 244 height 39
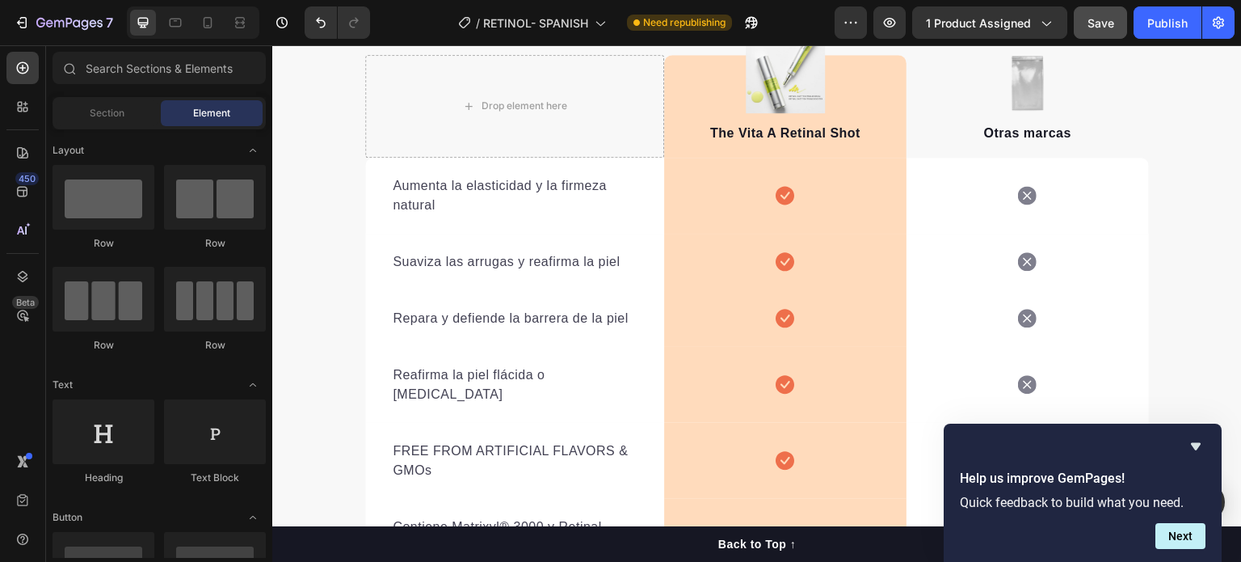
click at [424, 439] on div at bounding box center [424, 439] width 0 height 0
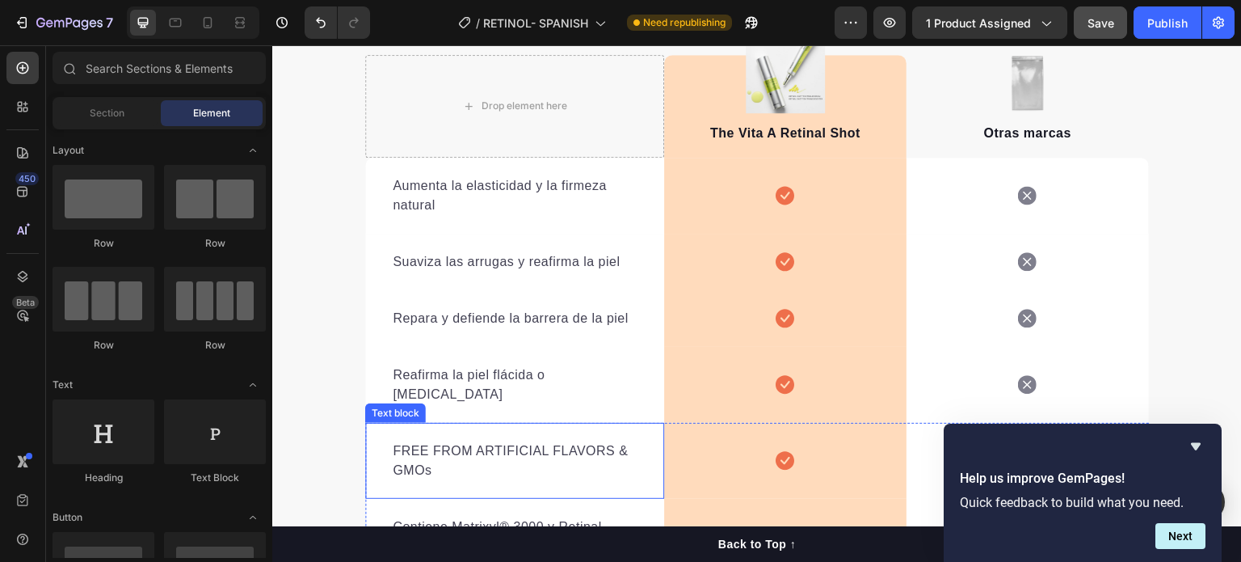
click at [503, 457] on p "FREE FROM ARTIFICIAL FLAVORS & GMOs" at bounding box center [515, 460] width 244 height 39
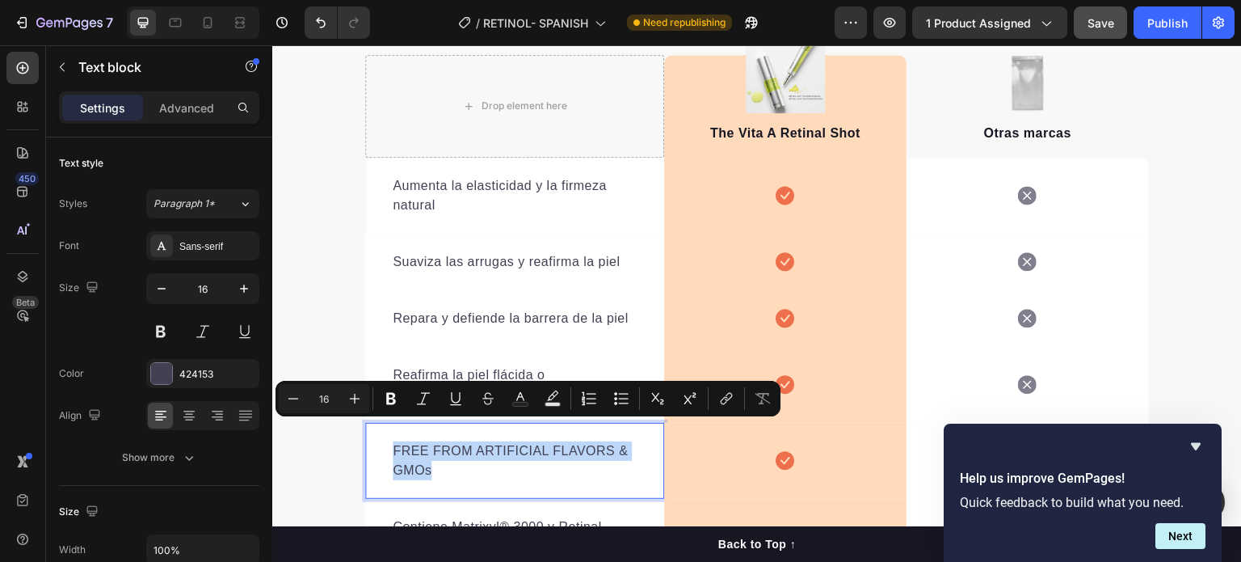
drag, startPoint x: 439, startPoint y: 451, endPoint x: 375, endPoint y: 424, distance: 69.5
copy p "FREE FROM ARTIFICIAL FLAVORS & GMOs"
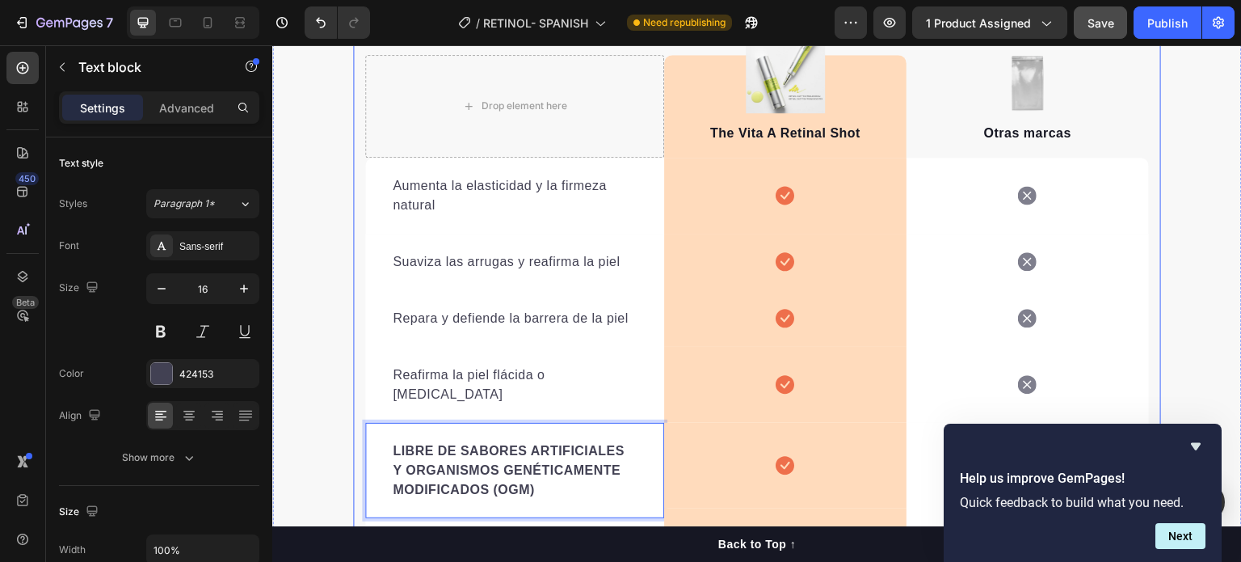
click at [353, 288] on div "Drop element here Image The Vita A Retinal Shot Text block Row Image Otras marc…" at bounding box center [757, 301] width 808 height 586
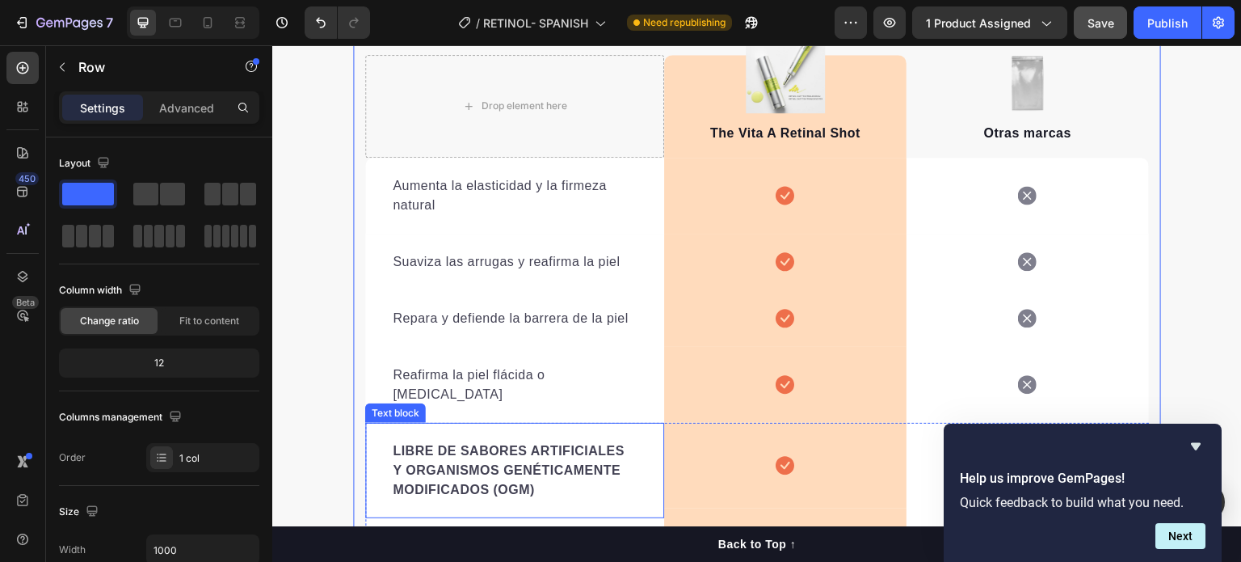
click at [569, 449] on strong "LIBRE DE SABORES ARTIFICIALES Y ORGANISMOS GENÉTICAMENTE MODIFICADOS (OGM)" at bounding box center [509, 470] width 232 height 53
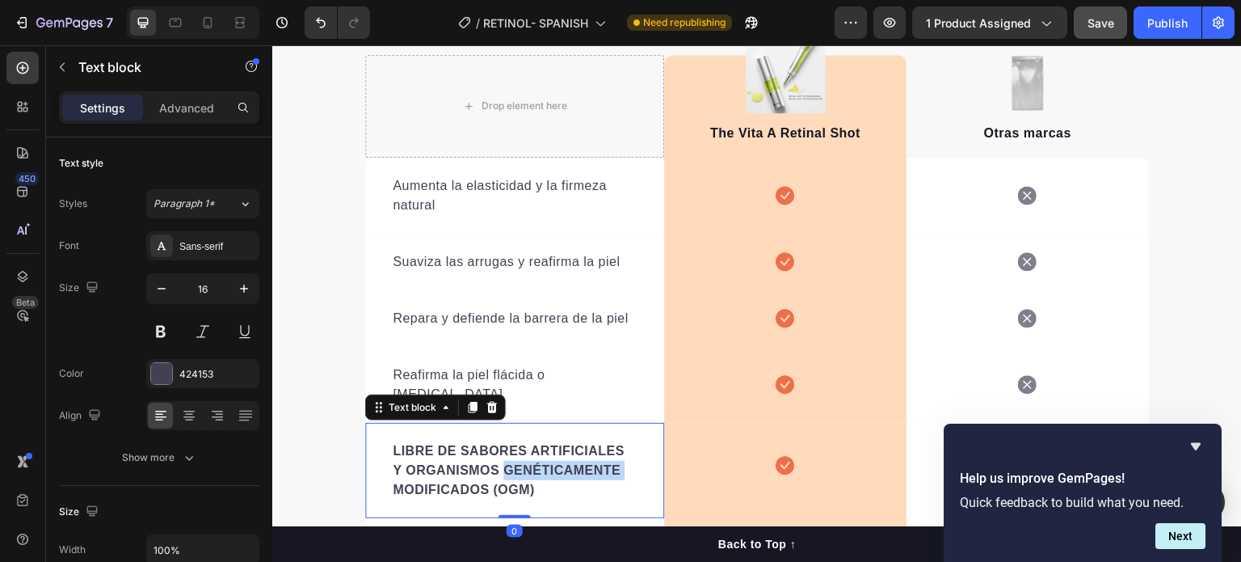
click at [569, 449] on strong "LIBRE DE SABORES ARTIFICIALES Y ORGANISMOS GENÉTICAMENTE MODIFICADOS (OGM)" at bounding box center [509, 470] width 232 height 53
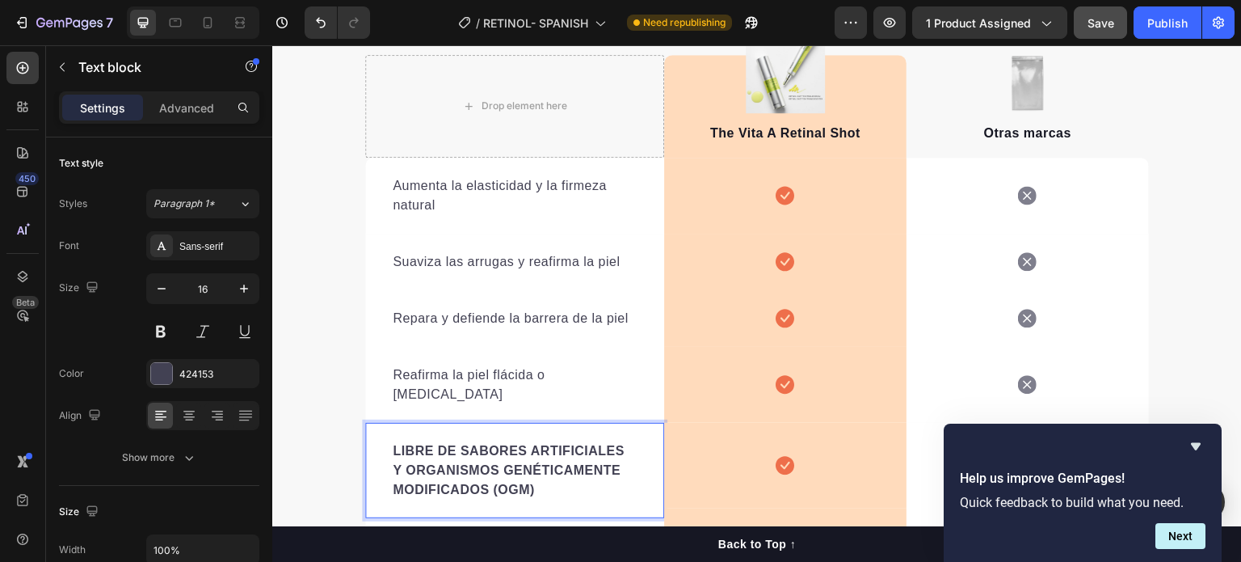
click at [537, 468] on p "LIBRE DE SABORES ARTIFICIALES Y ORGANISMOS GENÉTICAMENTE MODIFICADOS (OGM)" at bounding box center [515, 470] width 244 height 58
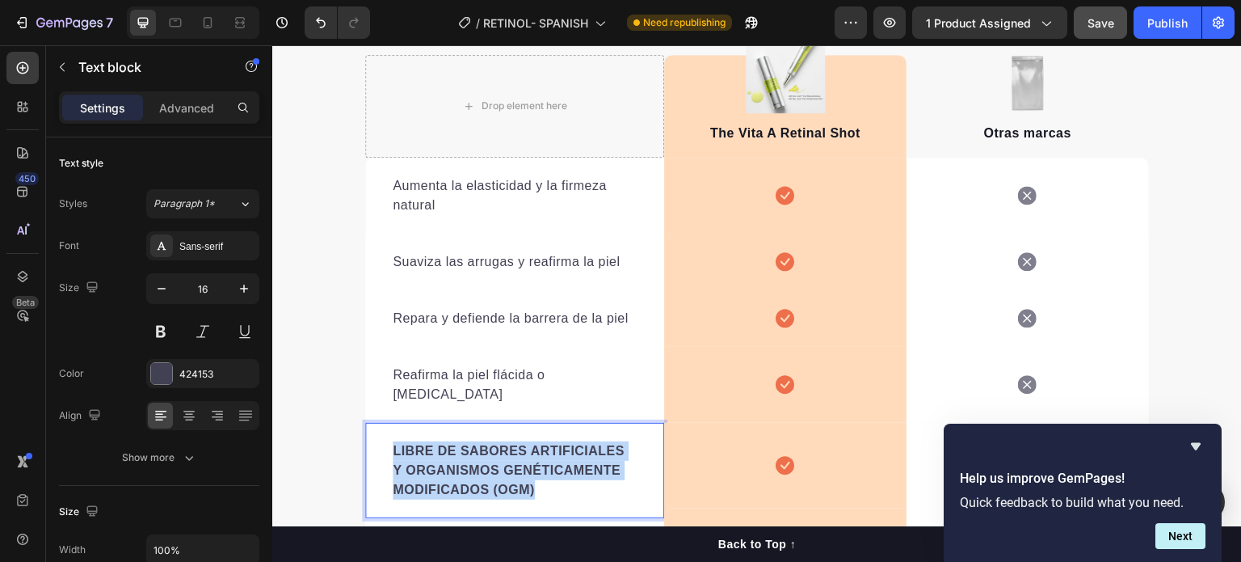
drag, startPoint x: 535, startPoint y: 469, endPoint x: 389, endPoint y: 417, distance: 155.2
click at [389, 423] on div "LIBRE DE SABORES ARTIFICIALES Y ORGANISMOS GENÉTICAMENTE MODIFICADOS (OGM) Text…" at bounding box center [514, 470] width 299 height 95
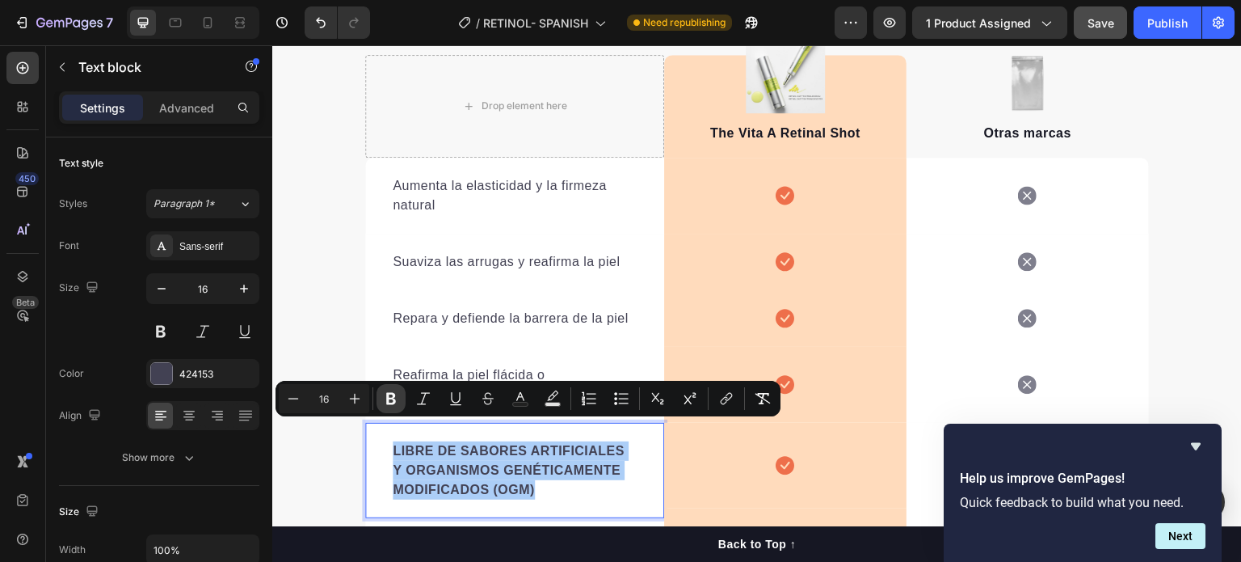
click at [401, 400] on button "Bold" at bounding box center [391, 398] width 29 height 29
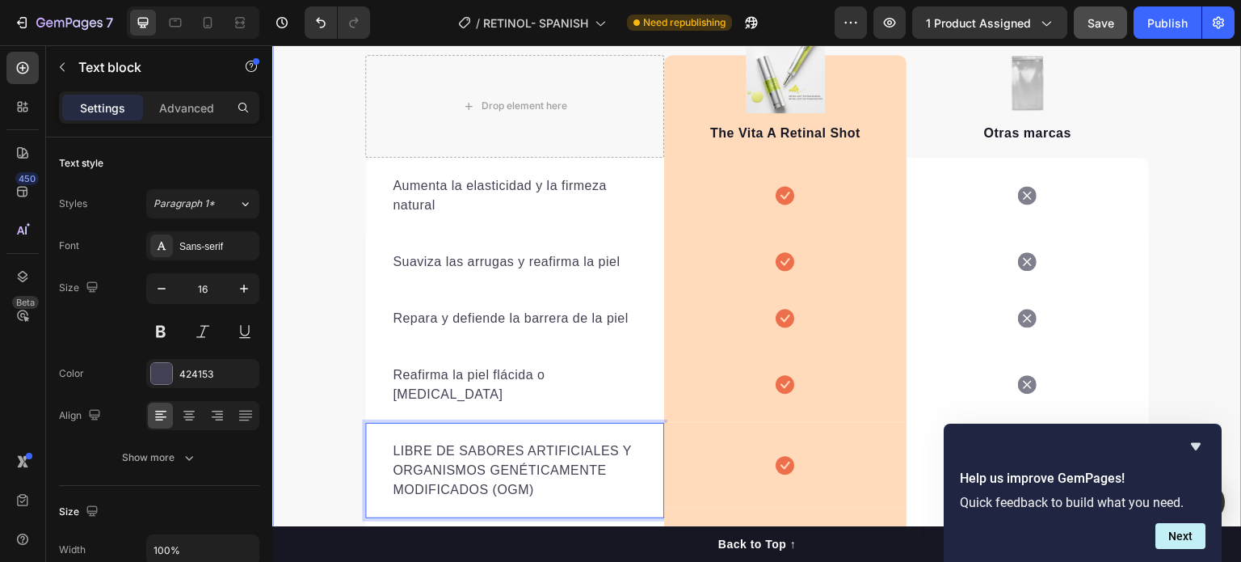
click at [338, 320] on div "¿Por qué elegirnos sobre los demás? Heading Porque ofrecemos retinal liposomado…" at bounding box center [757, 288] width 970 height 877
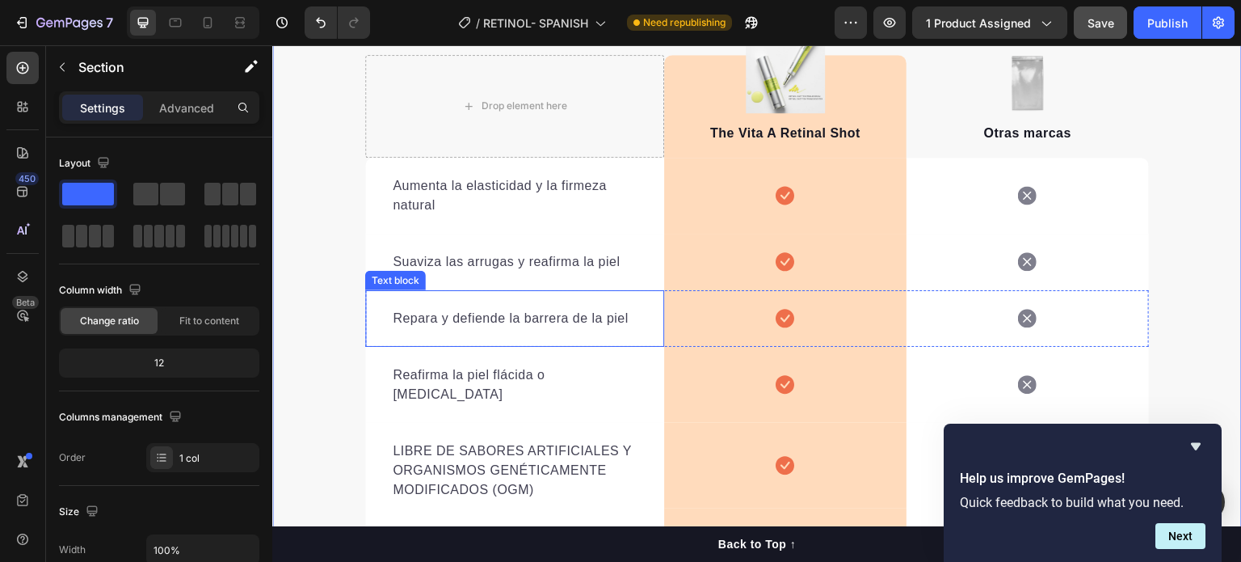
scroll to position [2986, 0]
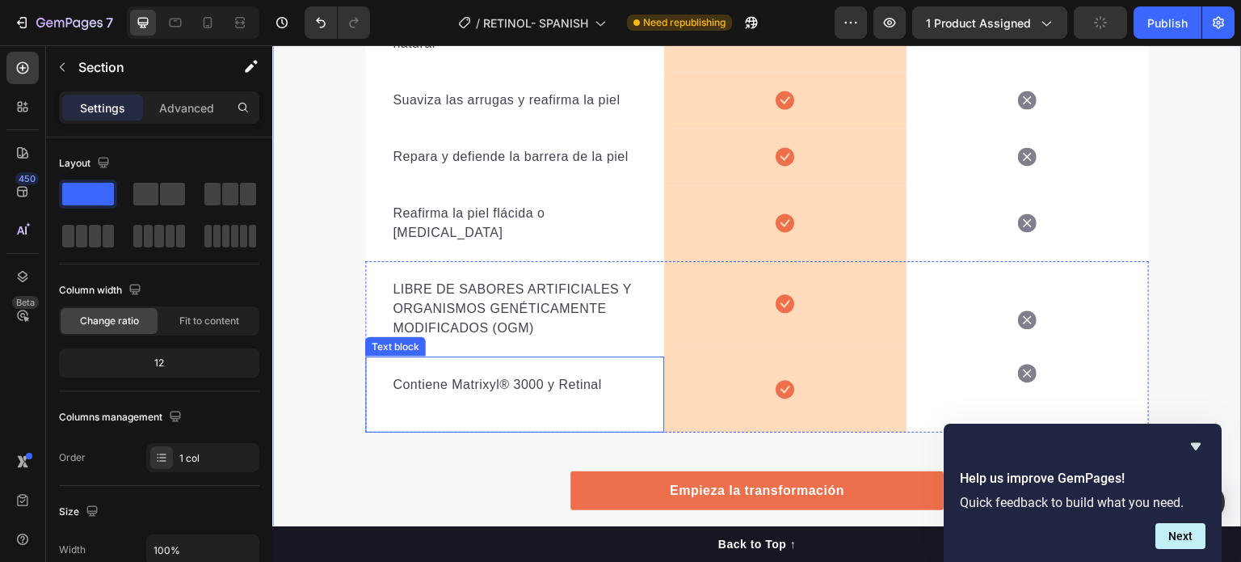
click at [540, 394] on p at bounding box center [515, 403] width 244 height 19
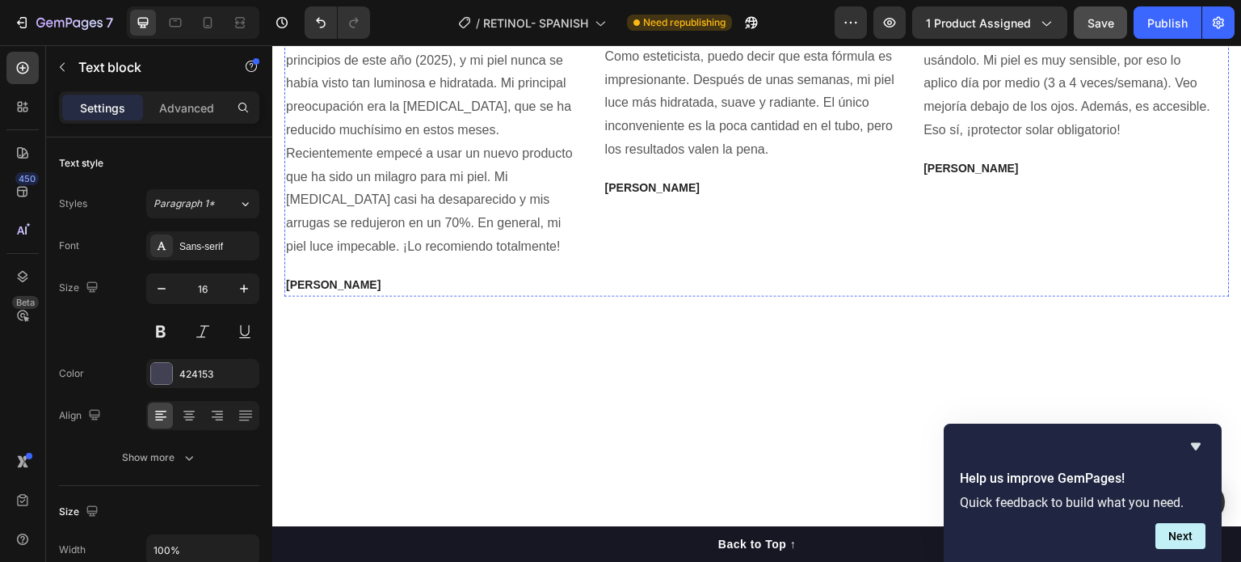
scroll to position [4440, 0]
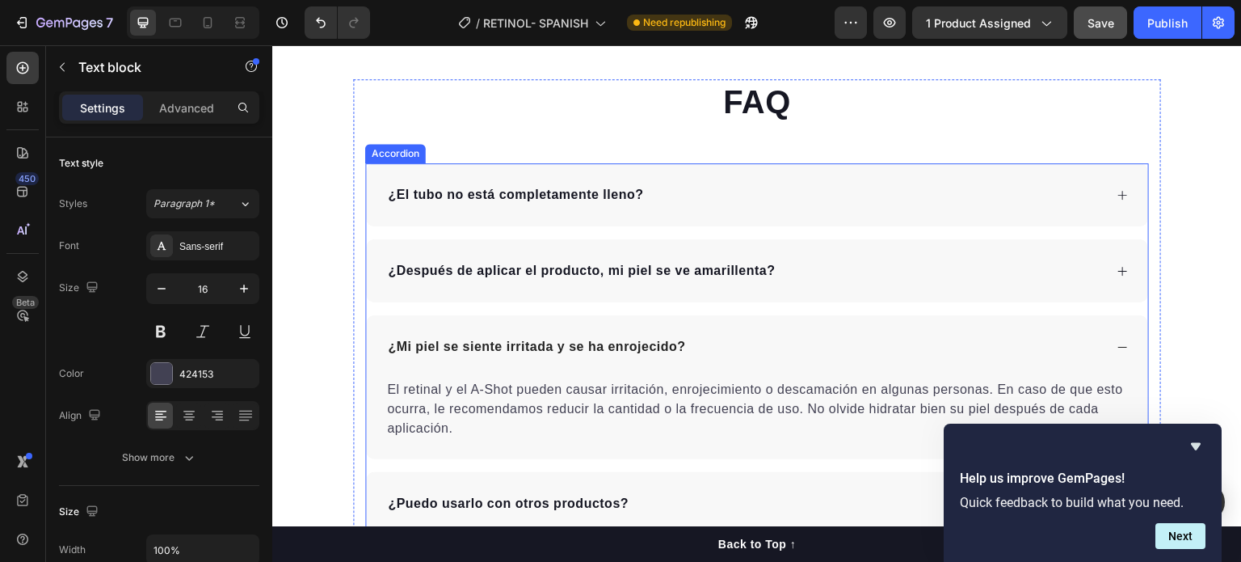
click at [721, 201] on div "¿El tubo no está completamente lleno?" at bounding box center [745, 195] width 719 height 24
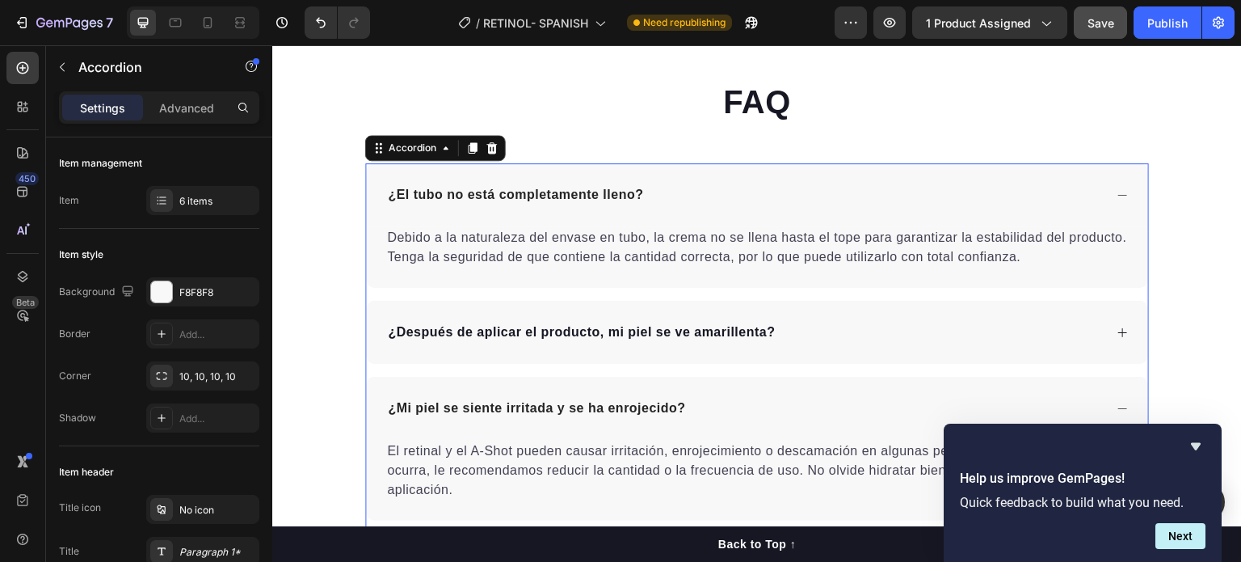
click at [641, 323] on p "¿Después de aplicar el producto, mi piel se ve amarillenta?" at bounding box center [581, 331] width 387 height 19
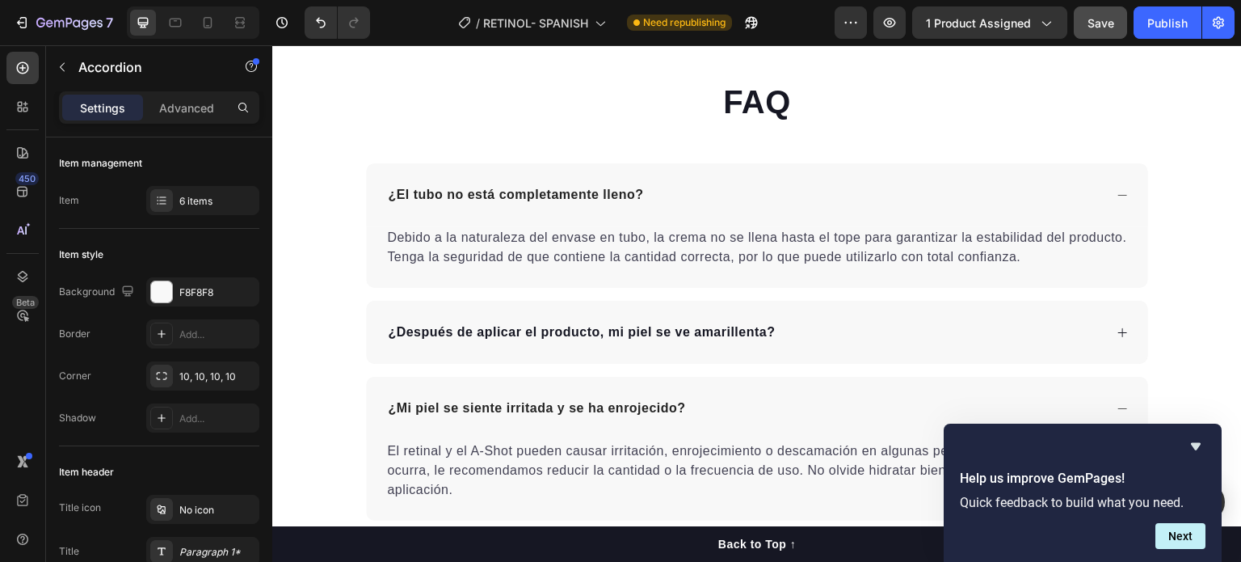
click at [810, 331] on div "¿Después de aplicar el producto, mi piel se ve amarillenta?" at bounding box center [745, 332] width 719 height 24
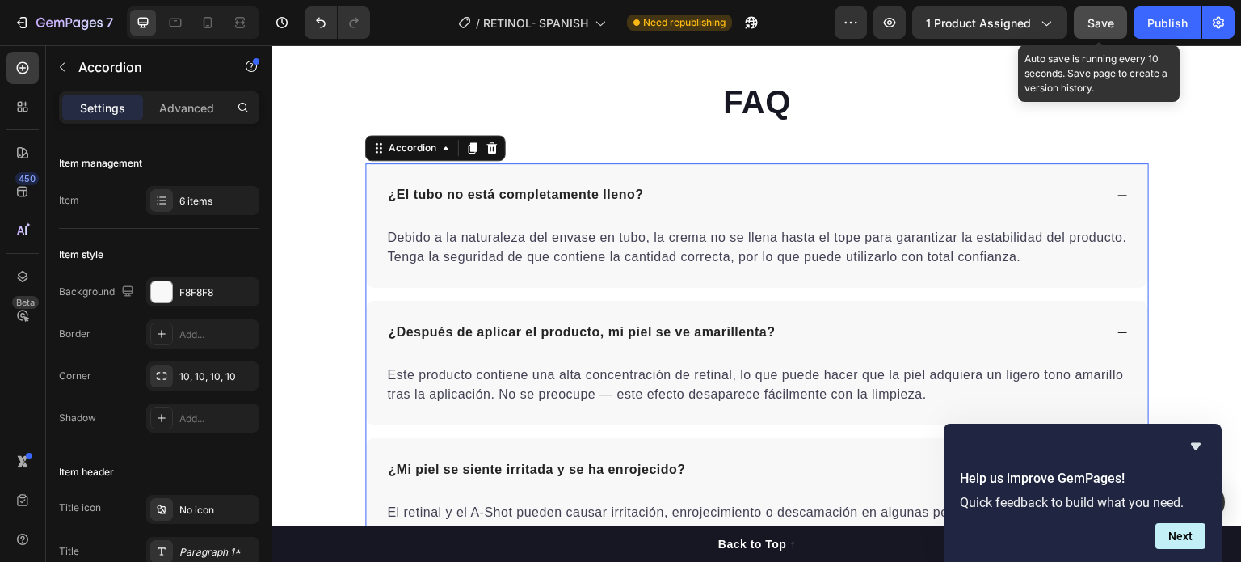
click at [1113, 22] on span "Save" at bounding box center [1101, 23] width 27 height 14
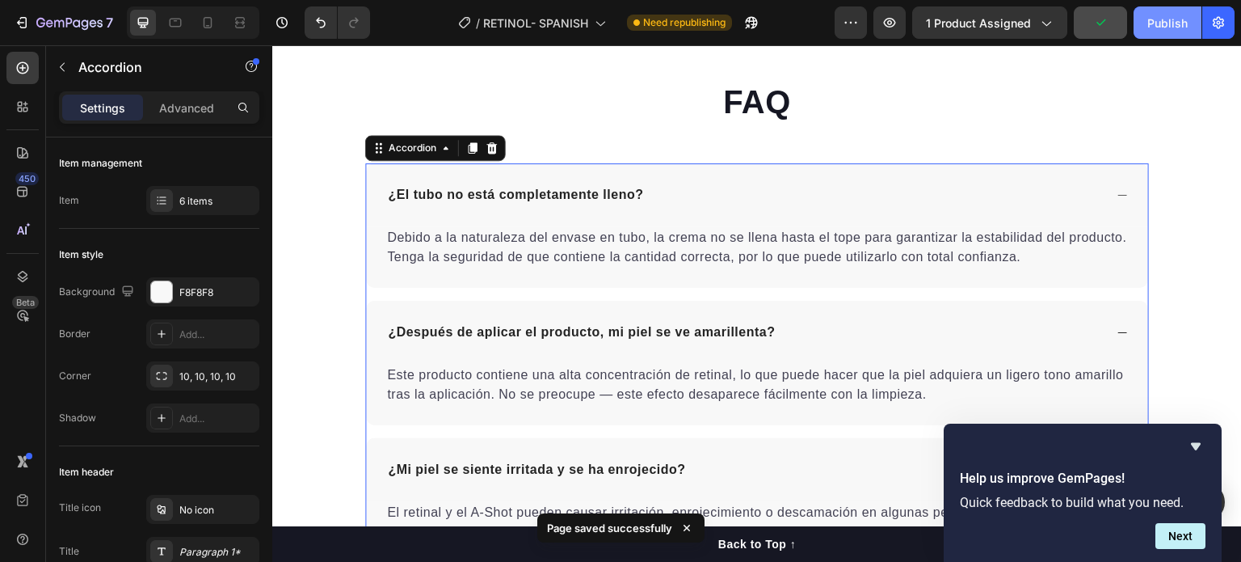
click at [1186, 27] on div "Publish" at bounding box center [1168, 23] width 40 height 17
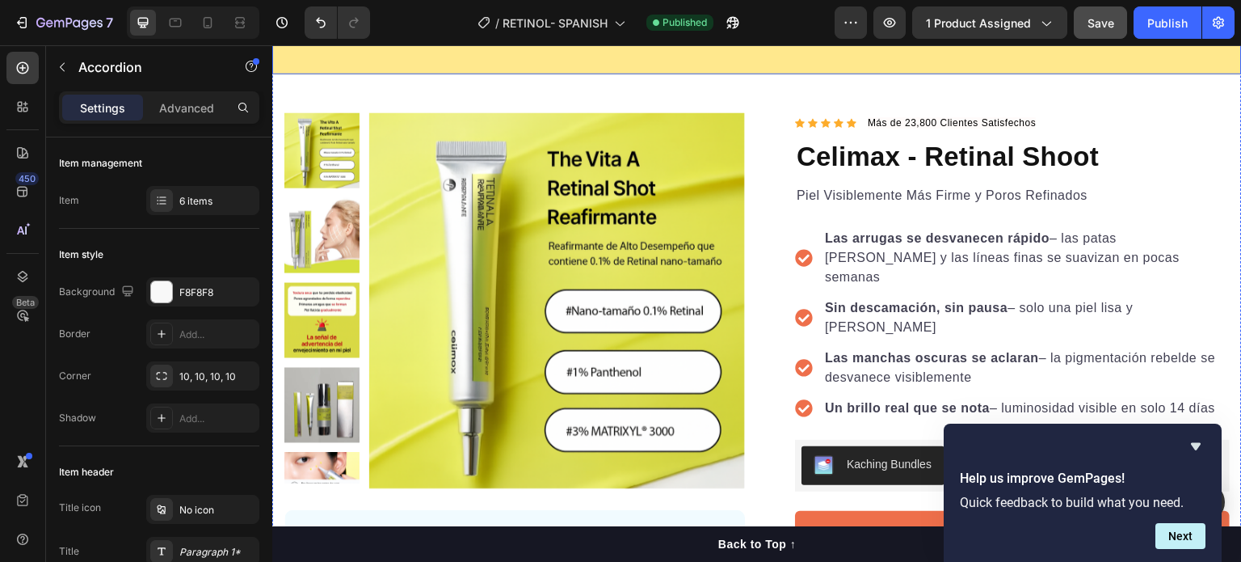
scroll to position [0, 0]
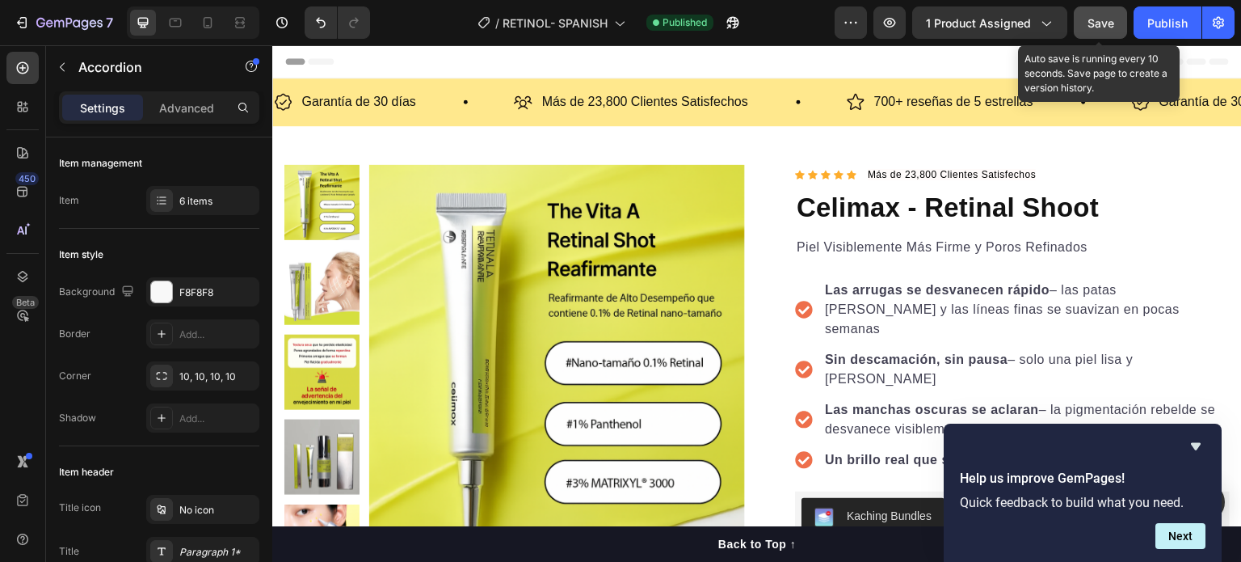
click at [1099, 24] on span "Save" at bounding box center [1101, 23] width 27 height 14
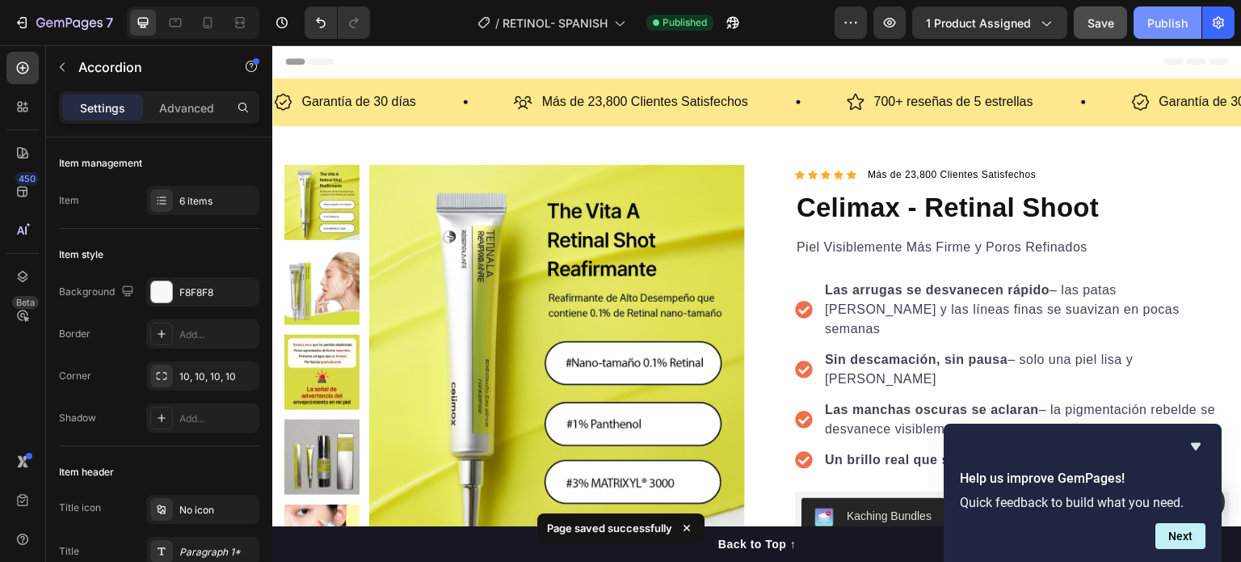
click at [1186, 30] on div "Publish" at bounding box center [1168, 23] width 40 height 17
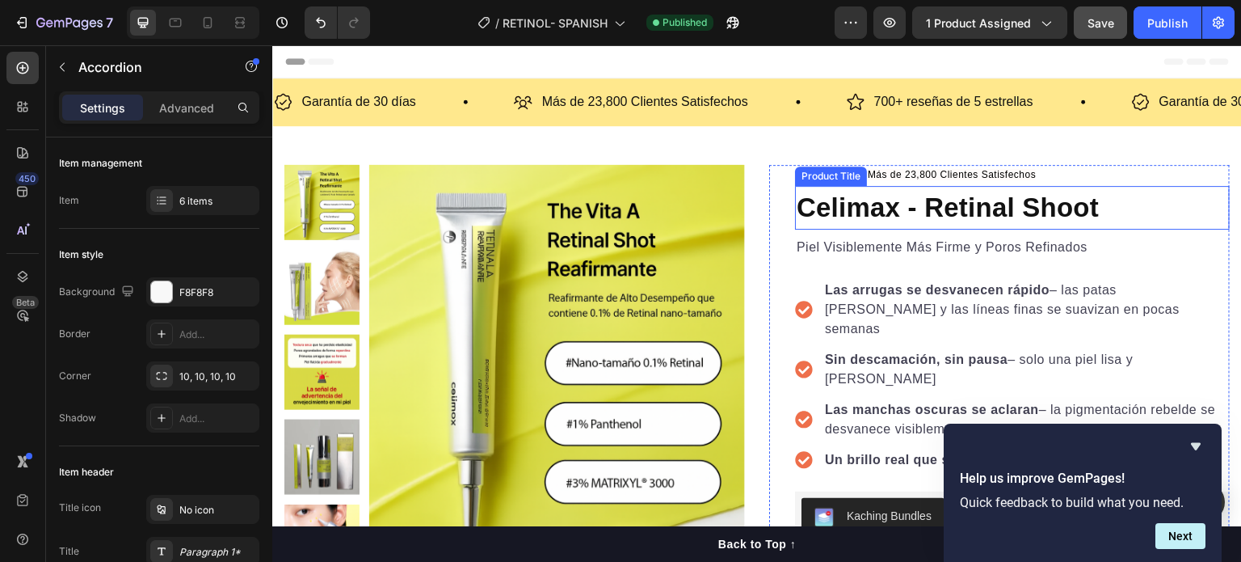
scroll to position [162, 0]
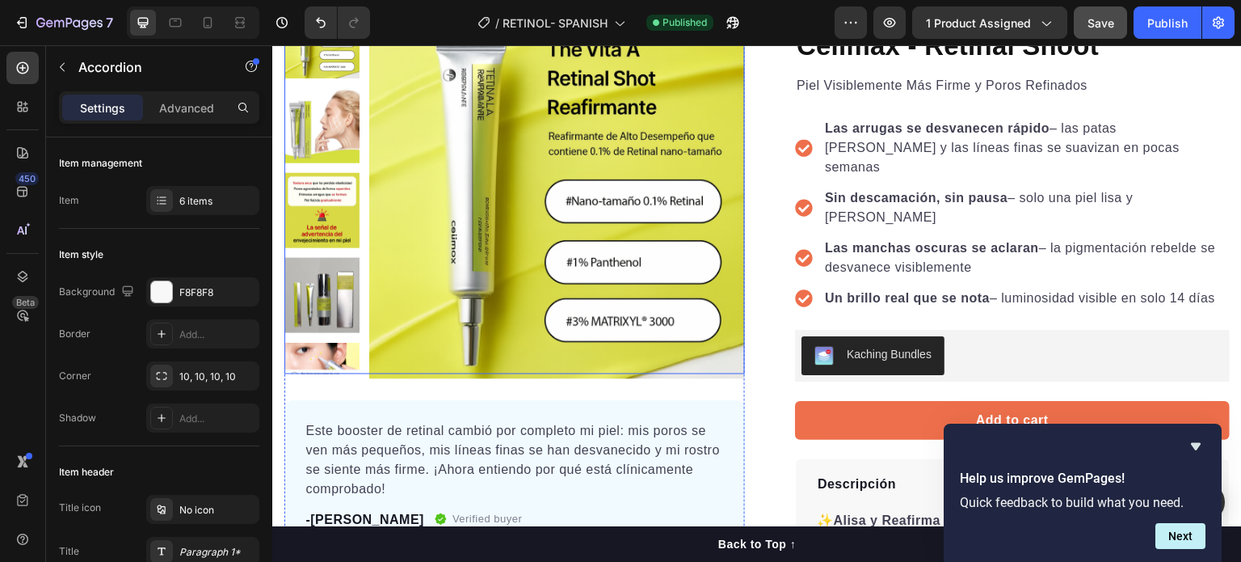
click at [342, 209] on img at bounding box center [322, 210] width 75 height 75
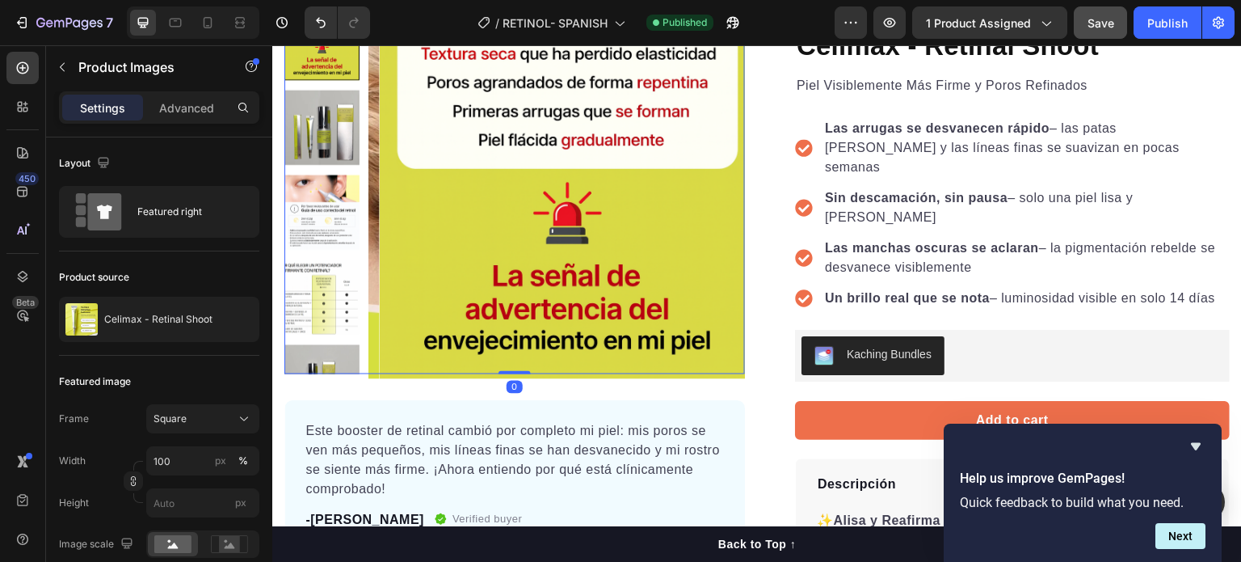
click at [316, 348] on img at bounding box center [322, 381] width 75 height 75
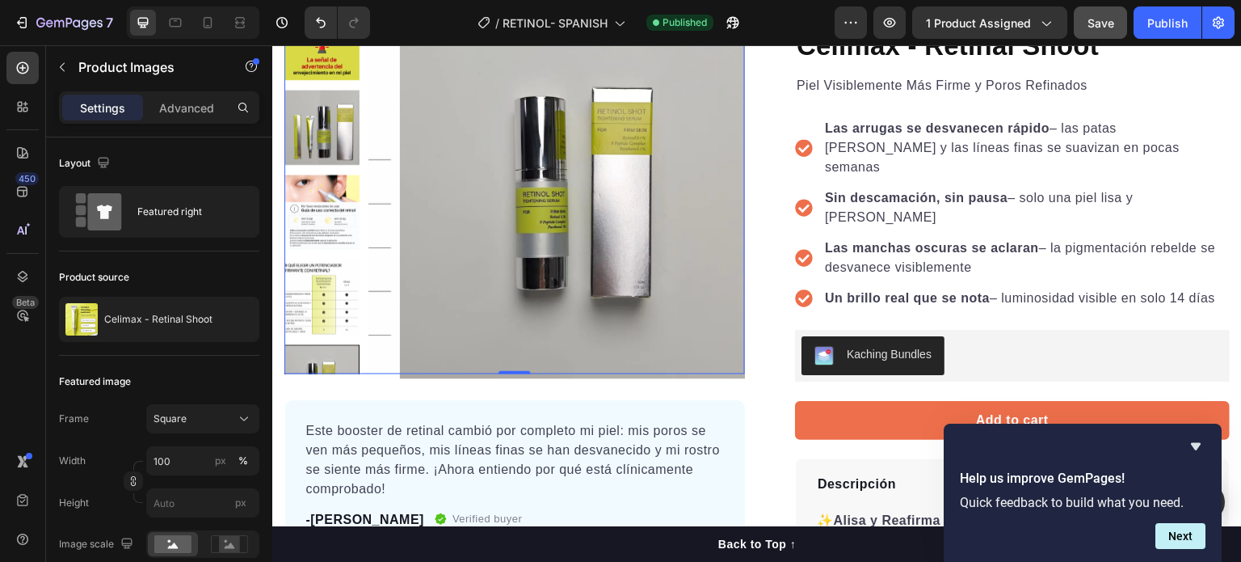
click at [340, 310] on img at bounding box center [322, 296] width 75 height 75
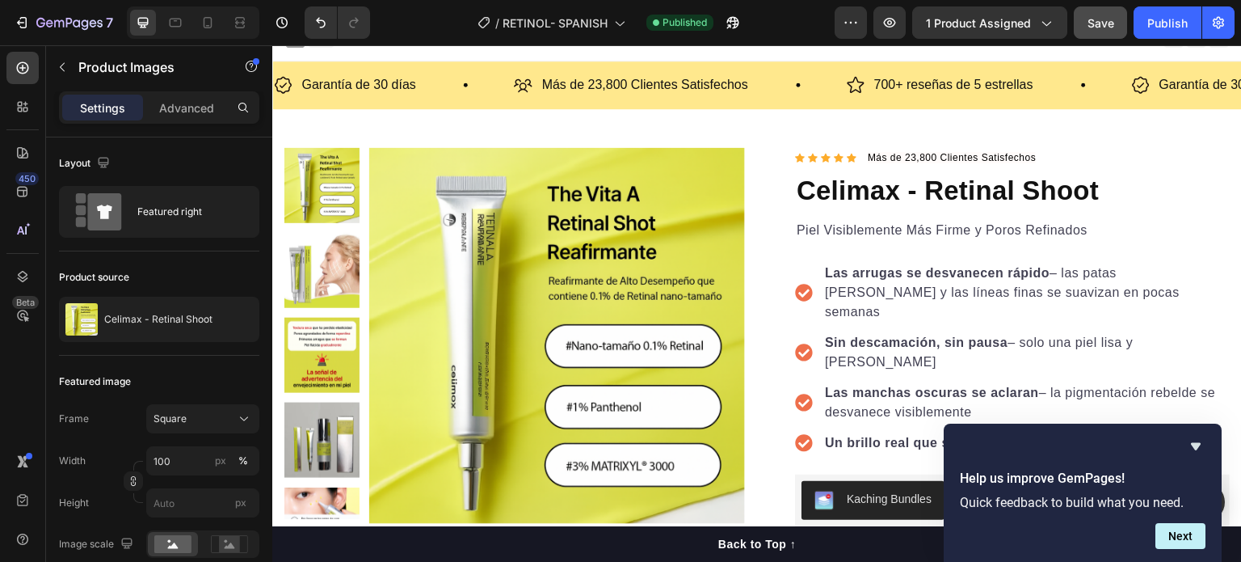
scroll to position [0, 0]
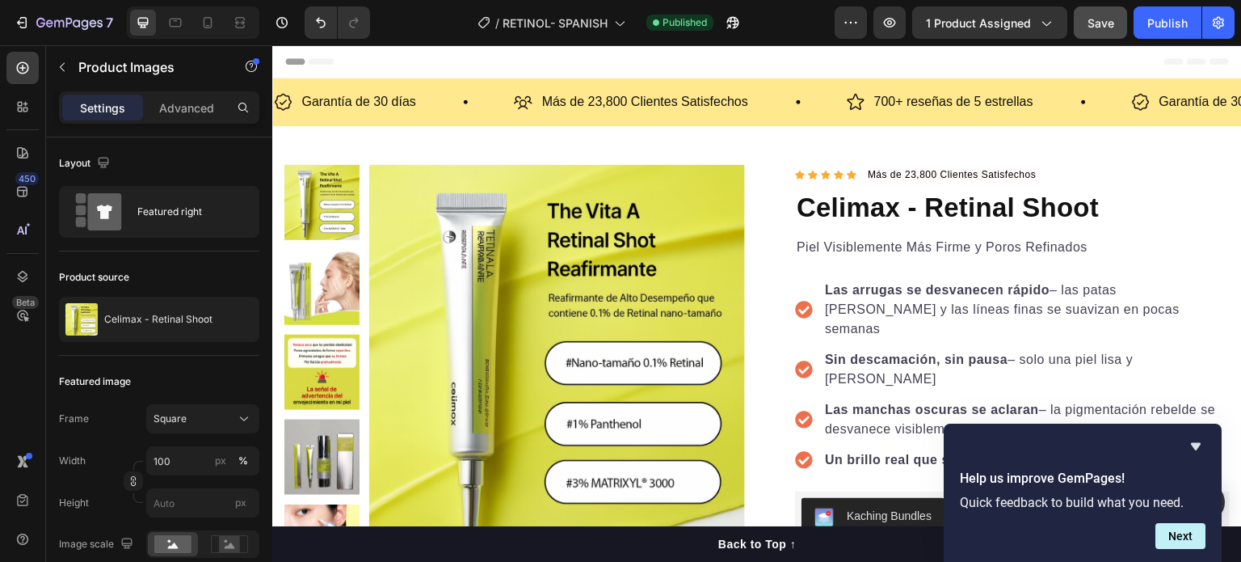
click at [341, 262] on img at bounding box center [322, 287] width 75 height 75
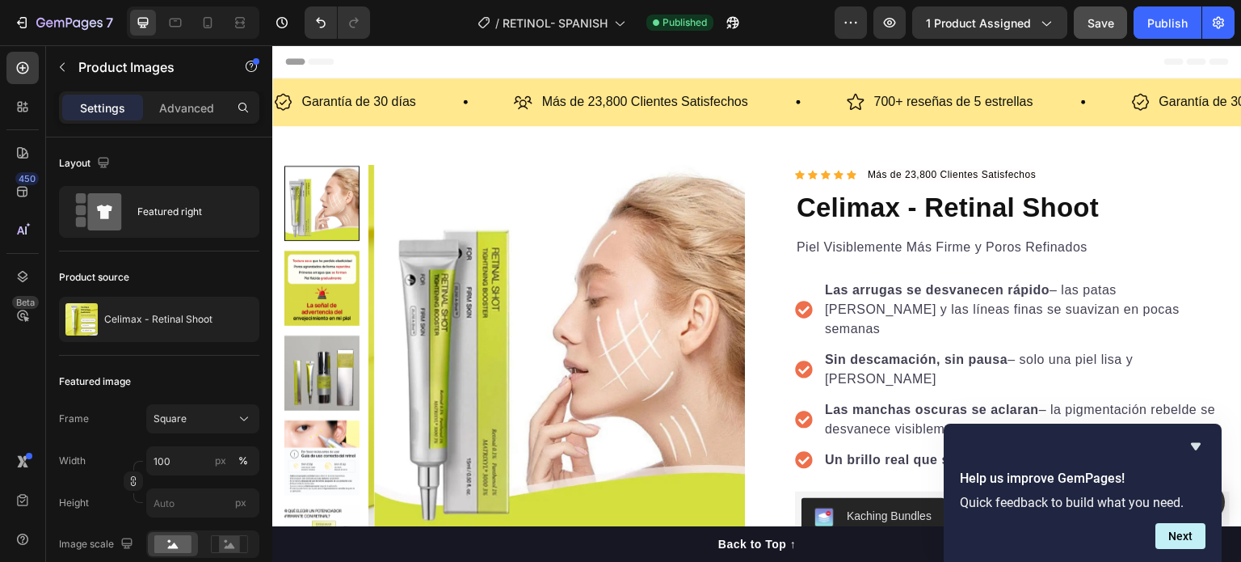
click at [330, 374] on img at bounding box center [322, 372] width 75 height 75
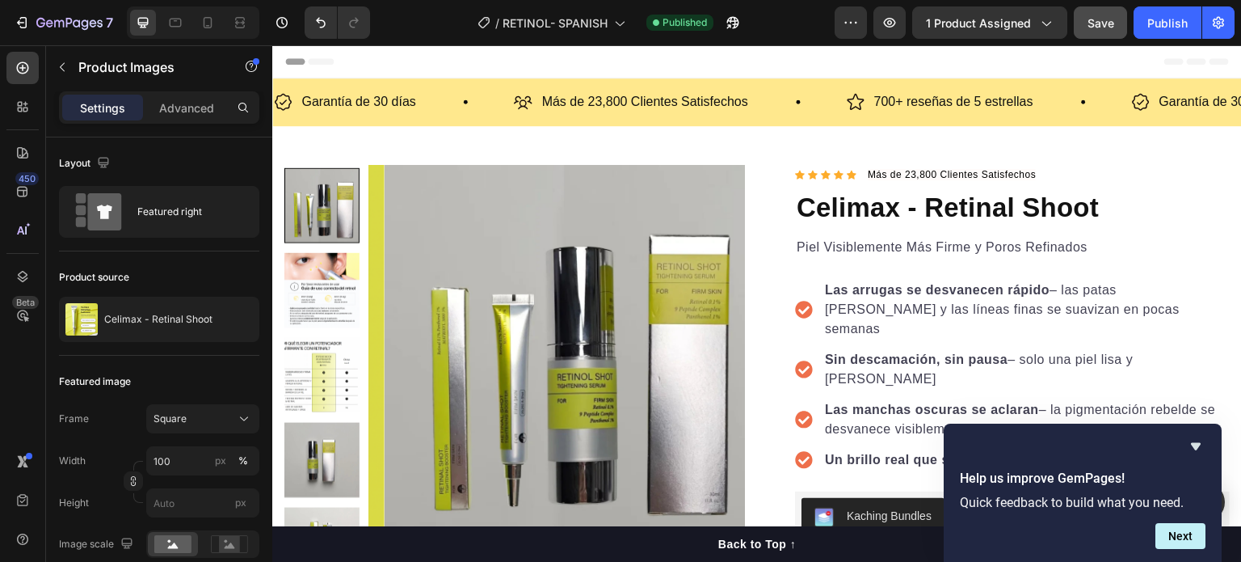
click at [333, 404] on div at bounding box center [322, 350] width 75 height 371
click at [335, 386] on img at bounding box center [322, 375] width 75 height 75
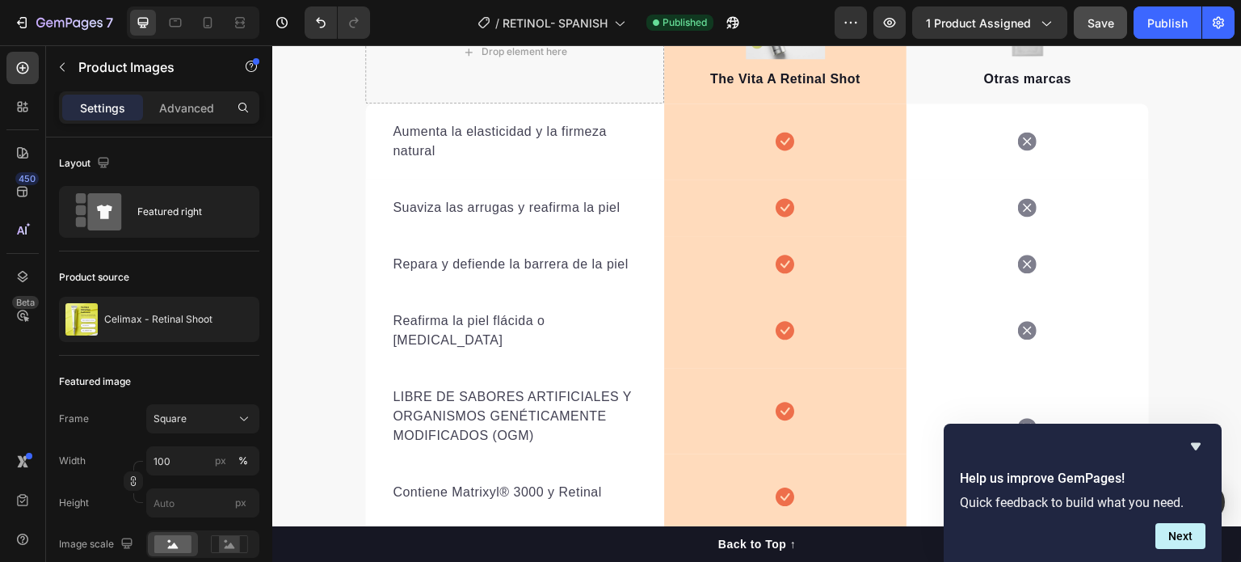
scroll to position [2862, 0]
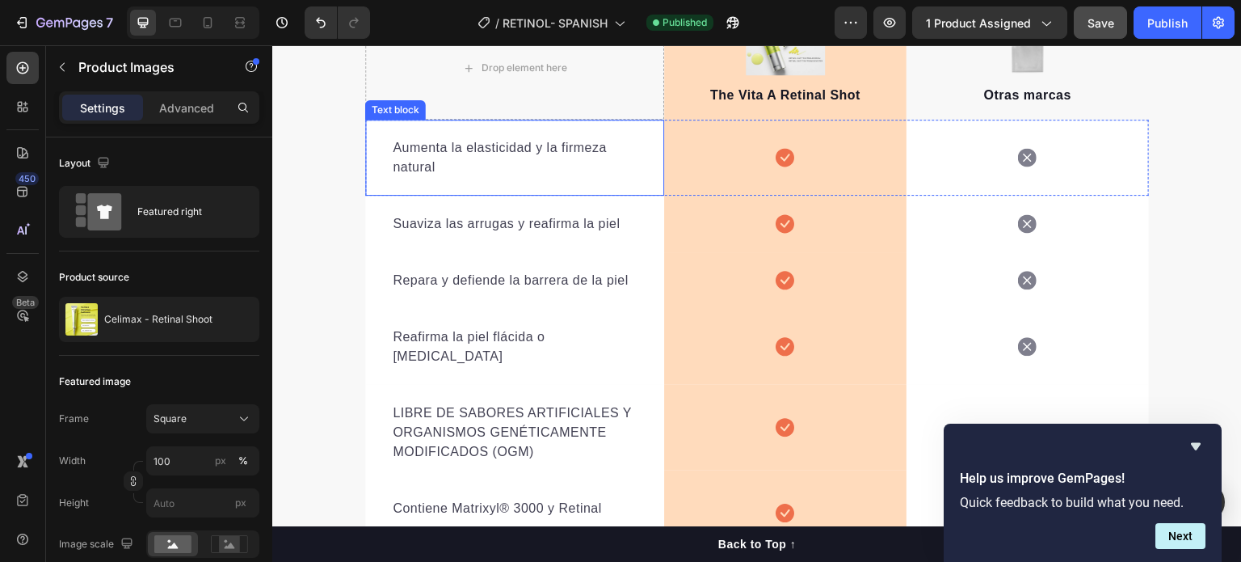
click at [591, 144] on p "Aumenta la elasticidad y la firmeza natural" at bounding box center [515, 157] width 244 height 39
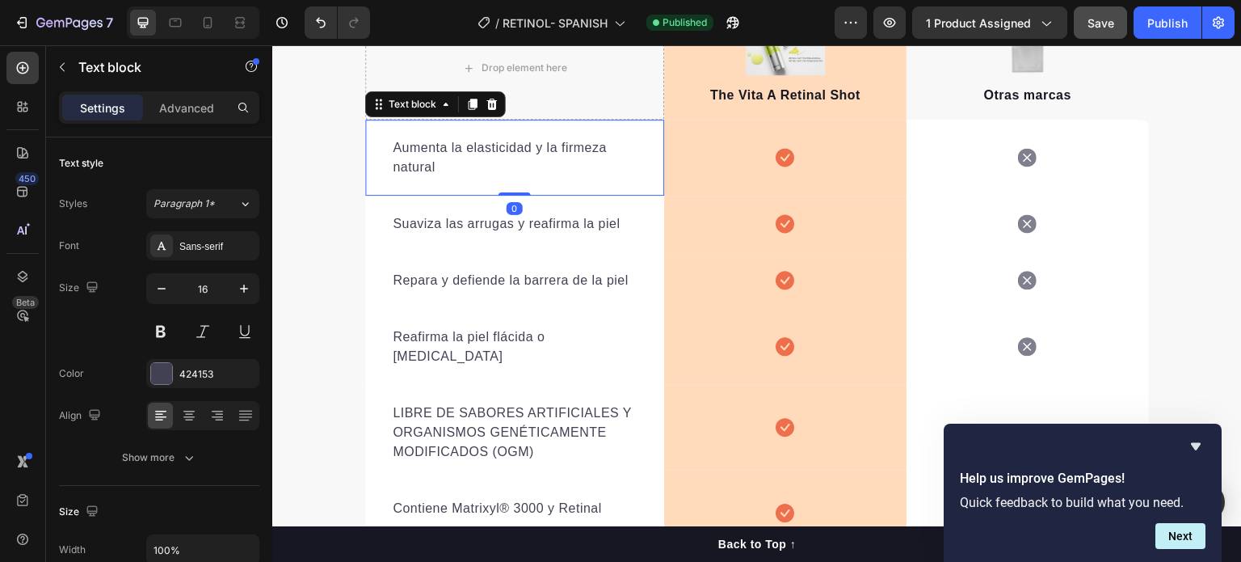
click at [591, 145] on p "Aumenta la elasticidad y la firmeza natural" at bounding box center [515, 157] width 244 height 39
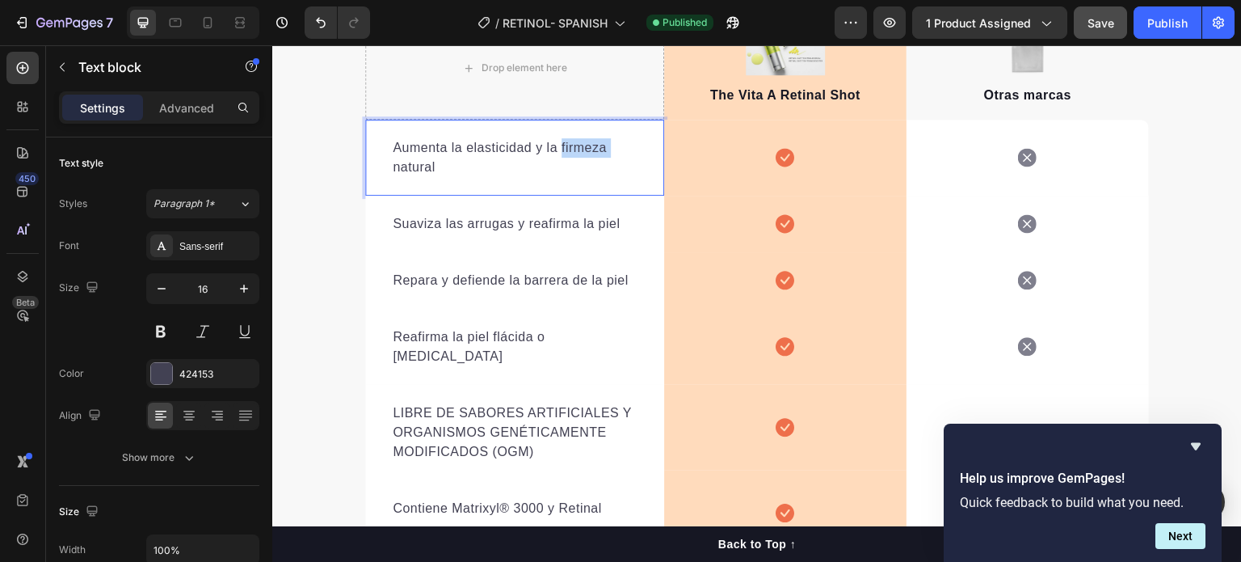
click at [589, 145] on p "Aumenta la elasticidad y la firmeza natural" at bounding box center [515, 157] width 244 height 39
click at [588, 145] on p "Aumenta la elasticidad y la firmeza natural" at bounding box center [515, 157] width 244 height 39
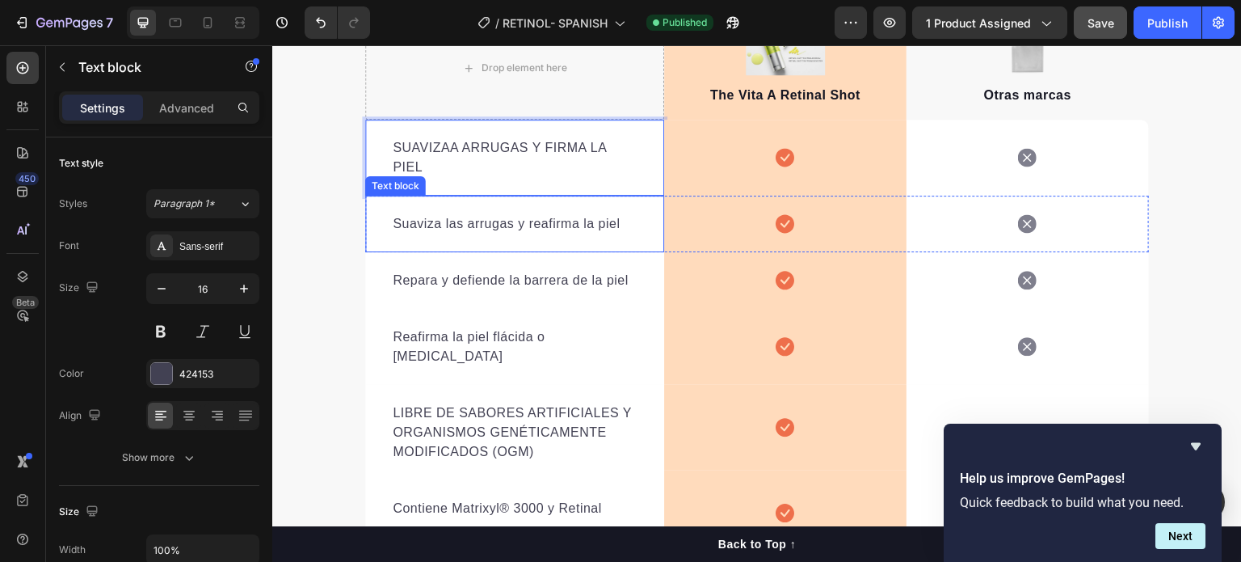
click at [501, 229] on p "Suaviza las arrugas y reafirma la piel" at bounding box center [515, 223] width 244 height 19
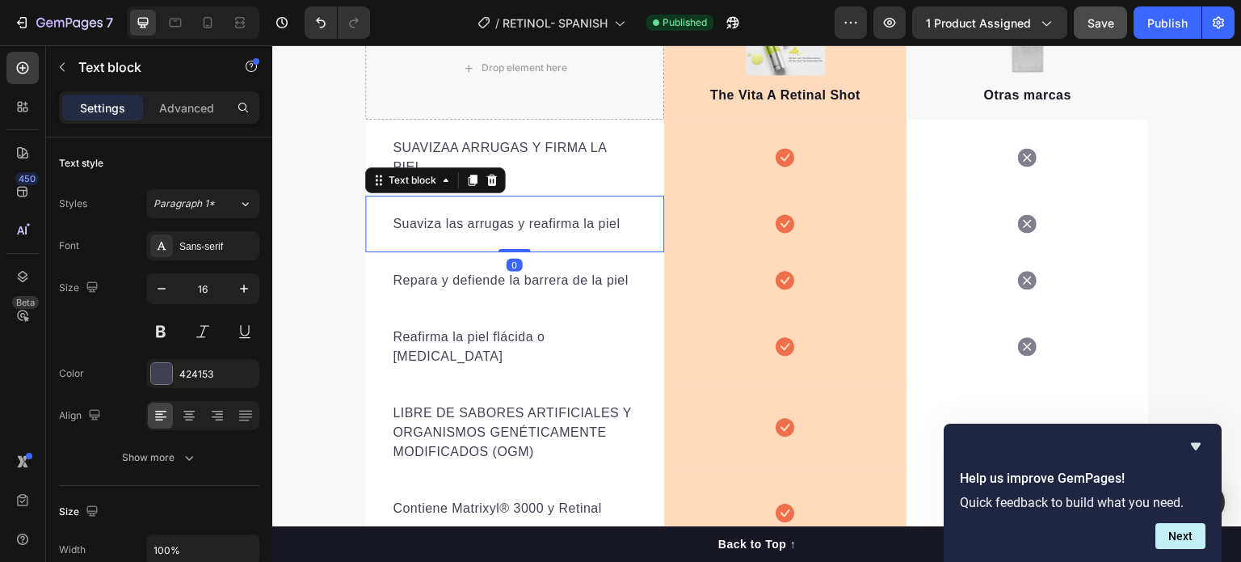
click at [501, 228] on p "Suaviza las arrugas y reafirma la piel" at bounding box center [515, 223] width 244 height 19
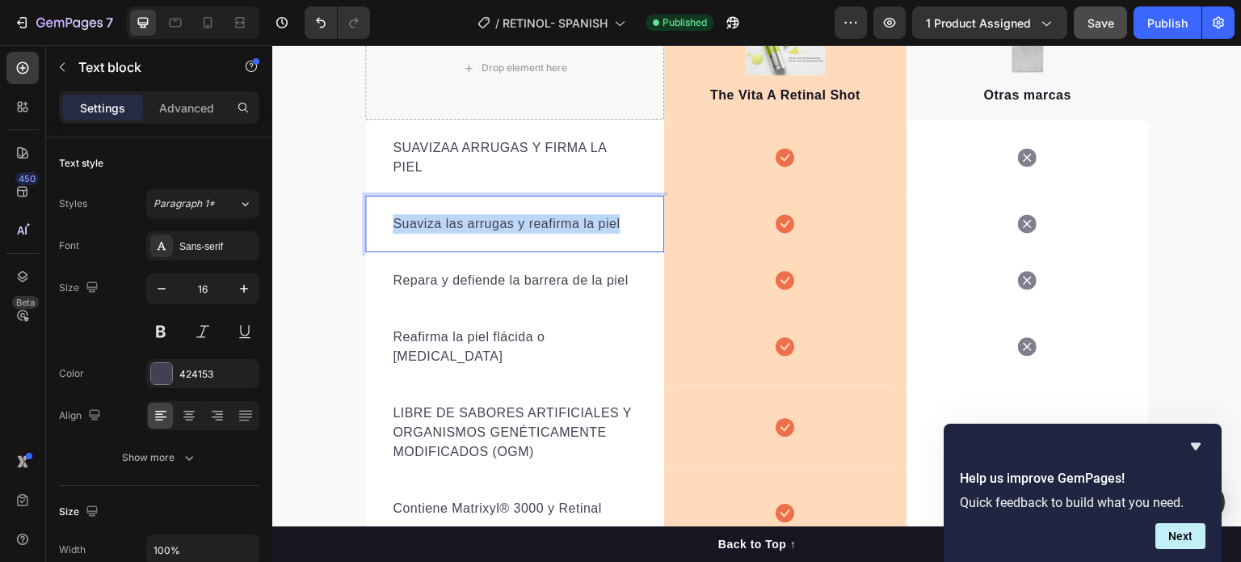
click at [501, 228] on p "Suaviza las arrugas y reafirma la piel" at bounding box center [515, 223] width 244 height 19
click at [501, 227] on p "Suaviza las arrugas y reafirma la piel" at bounding box center [515, 223] width 244 height 19
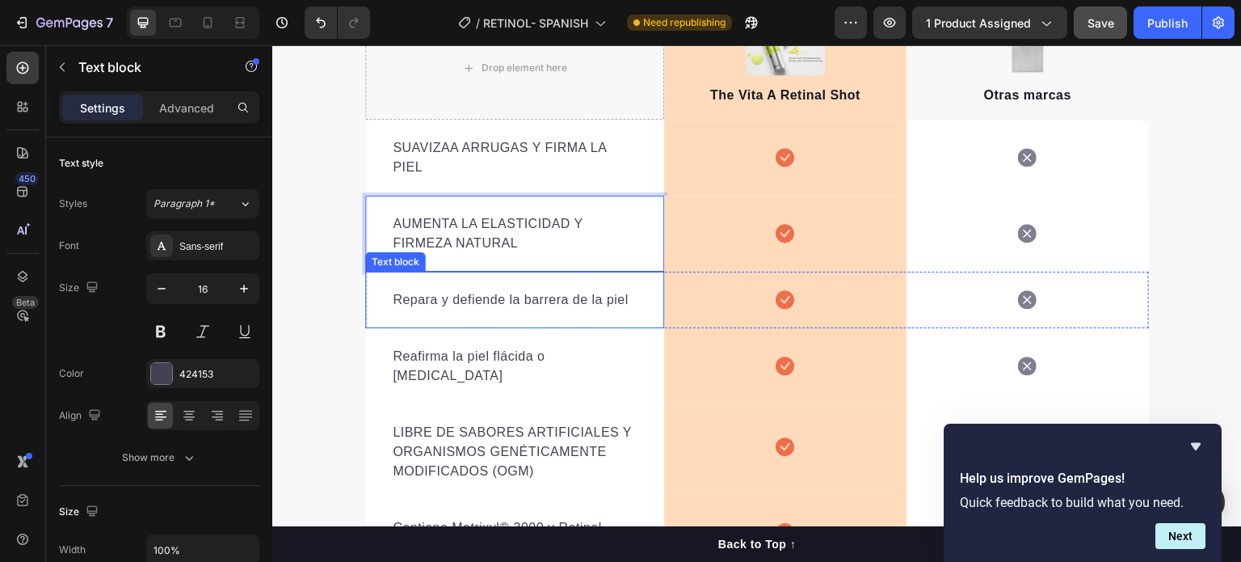
click at [505, 301] on p "Repara y defiende la barrera de la piel" at bounding box center [515, 299] width 244 height 19
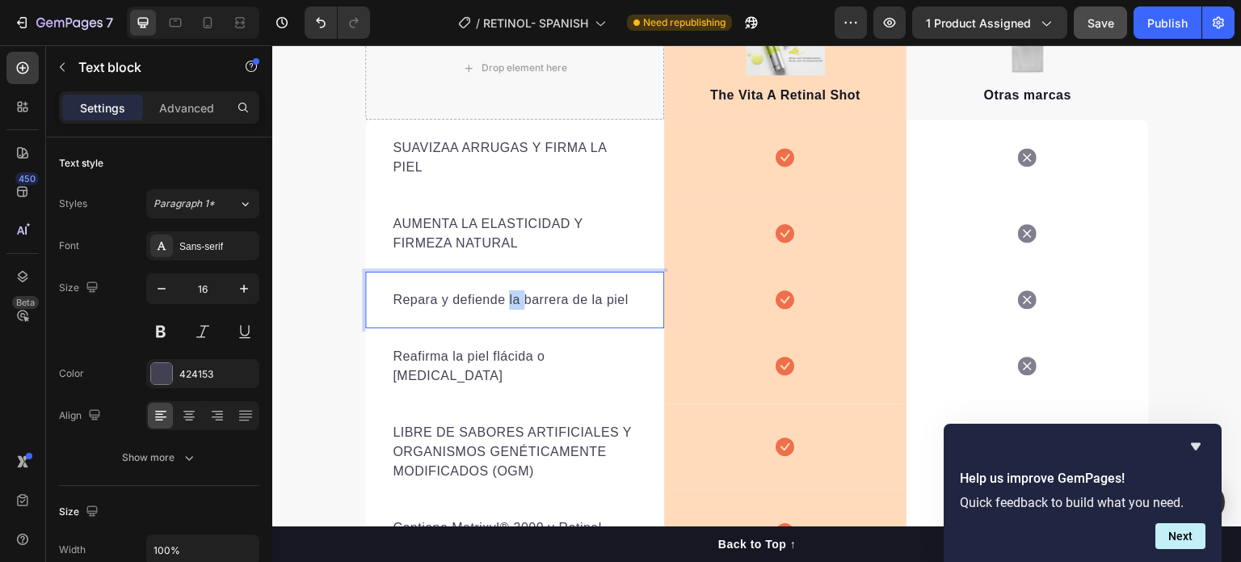
click at [505, 301] on p "Repara y defiende la barrera de la piel" at bounding box center [515, 299] width 244 height 19
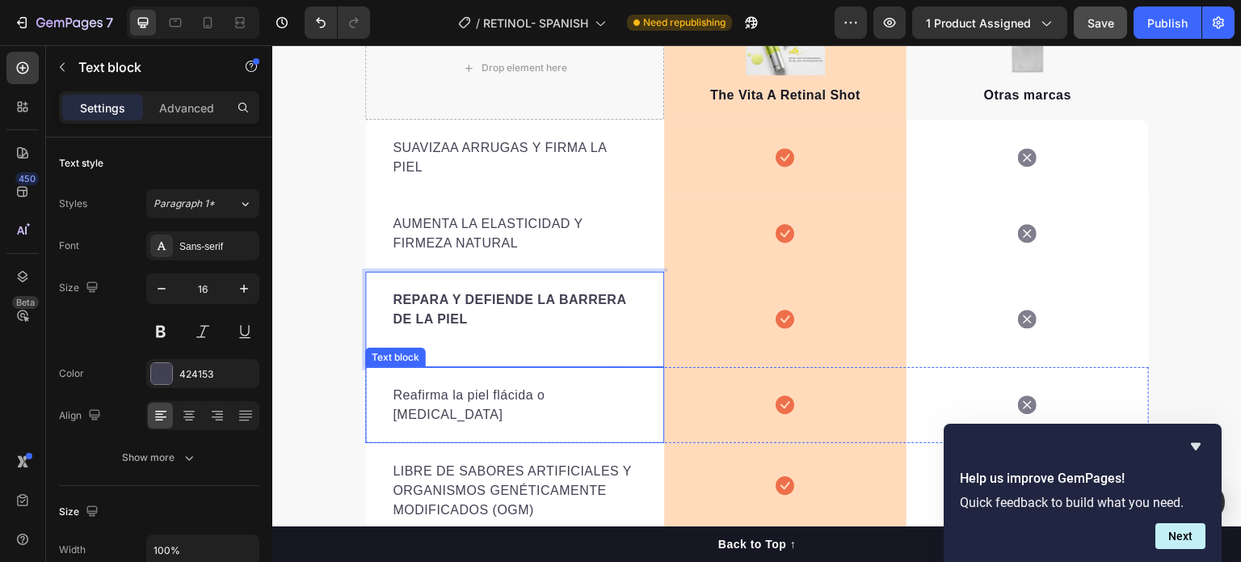
click at [487, 404] on div "Reafirma la piel flácida o caída" at bounding box center [514, 405] width 247 height 42
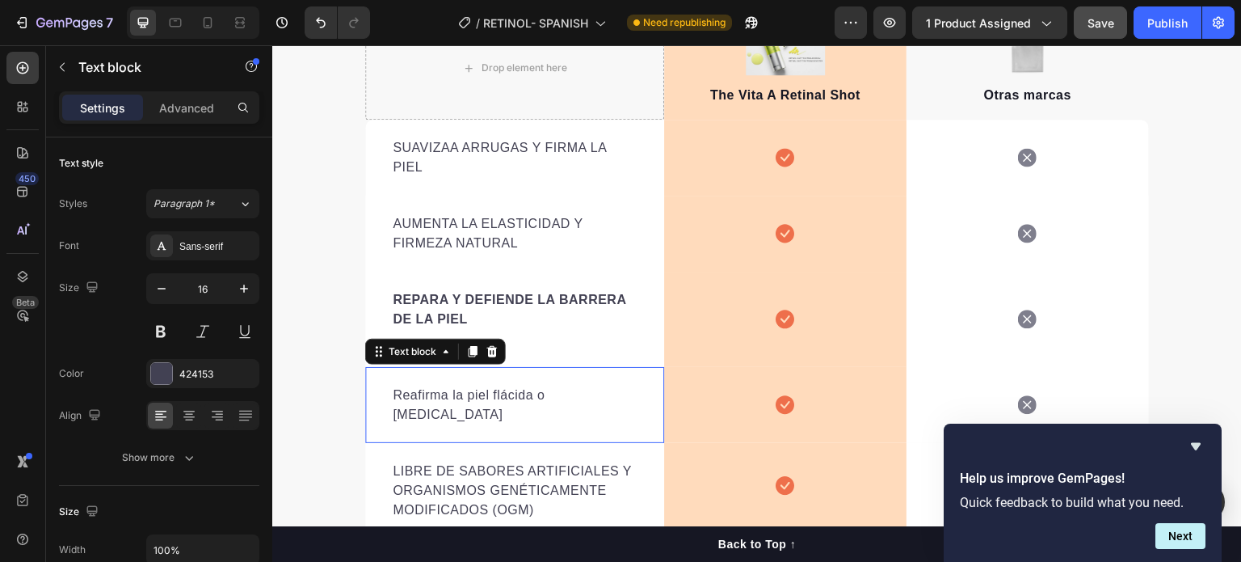
click at [487, 404] on div "Reafirma la piel flácida o caída" at bounding box center [514, 405] width 247 height 42
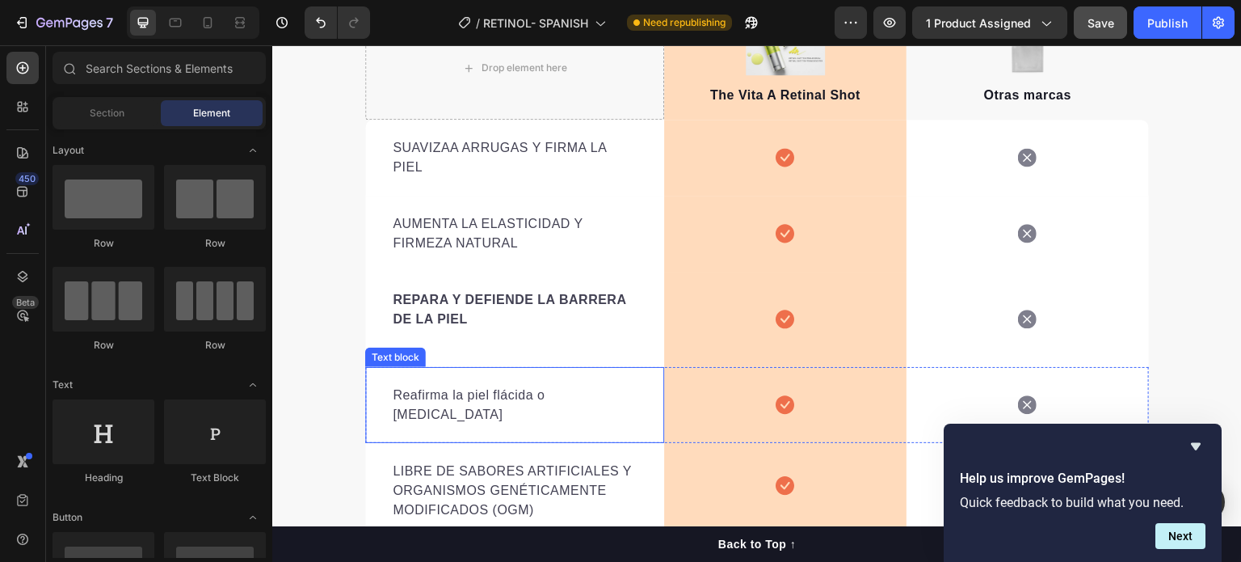
click at [489, 391] on p "Reafirma la piel flácida o caída" at bounding box center [515, 405] width 244 height 39
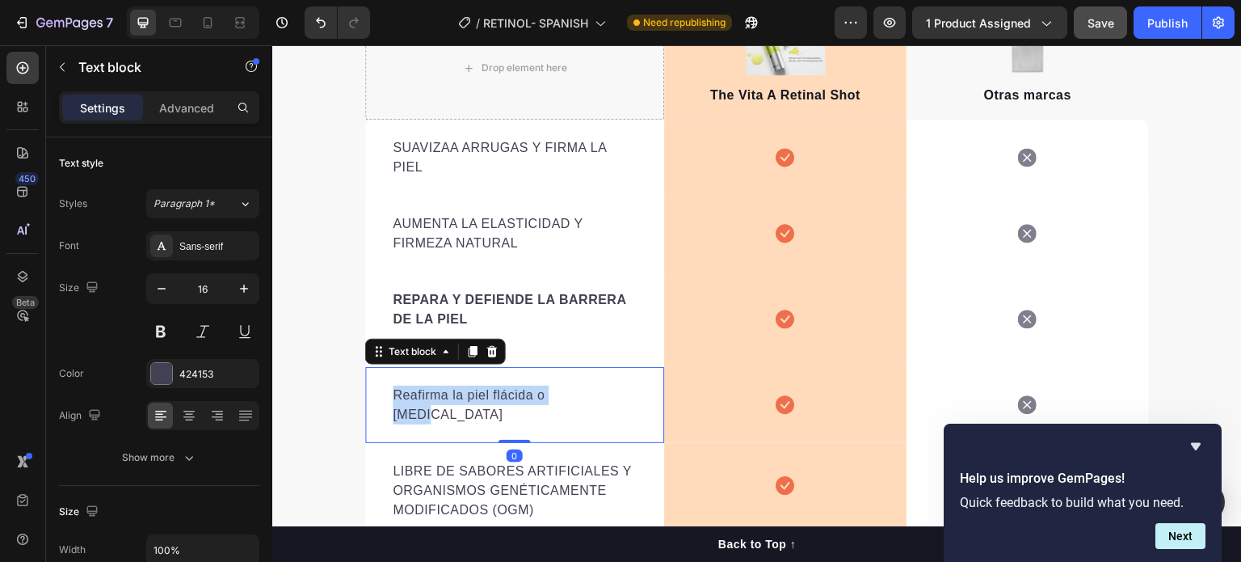
click at [489, 391] on p "Reafirma la piel flácida o caída" at bounding box center [515, 405] width 244 height 39
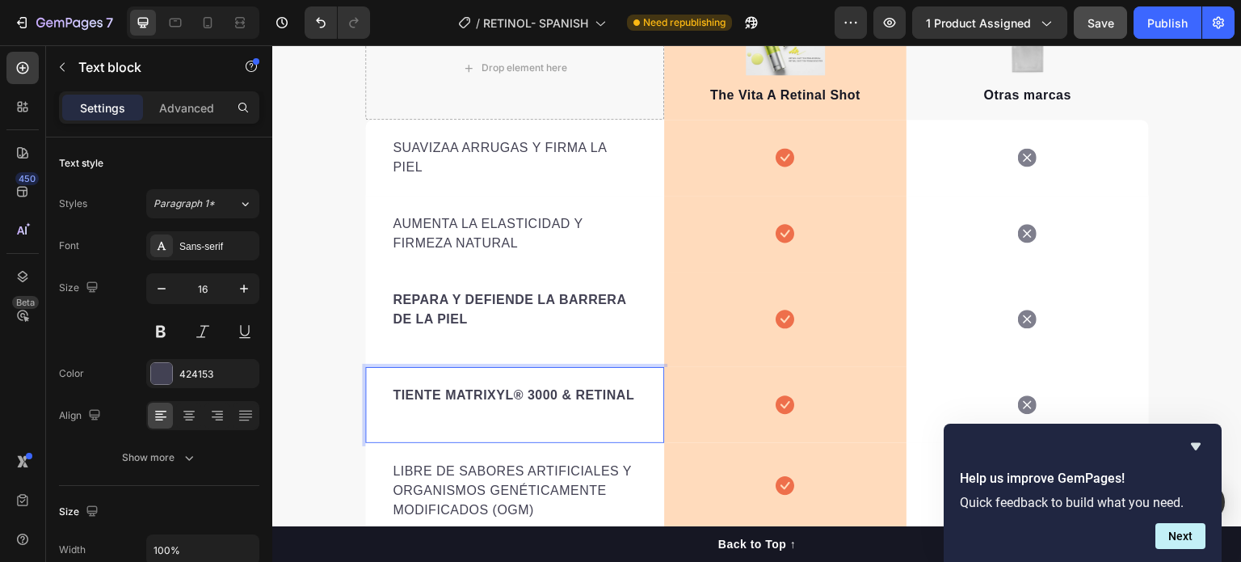
click at [478, 388] on strong "TIENTE MATRIXYL® 3000 & RETINAL" at bounding box center [514, 395] width 242 height 14
click at [479, 390] on strong "TIENTE MATRIXYL® 3000 & RETINAL" at bounding box center [514, 395] width 242 height 14
click at [525, 394] on strong "TIENTE MATRIXYL® 3000 & RETINAL" at bounding box center [514, 395] width 242 height 14
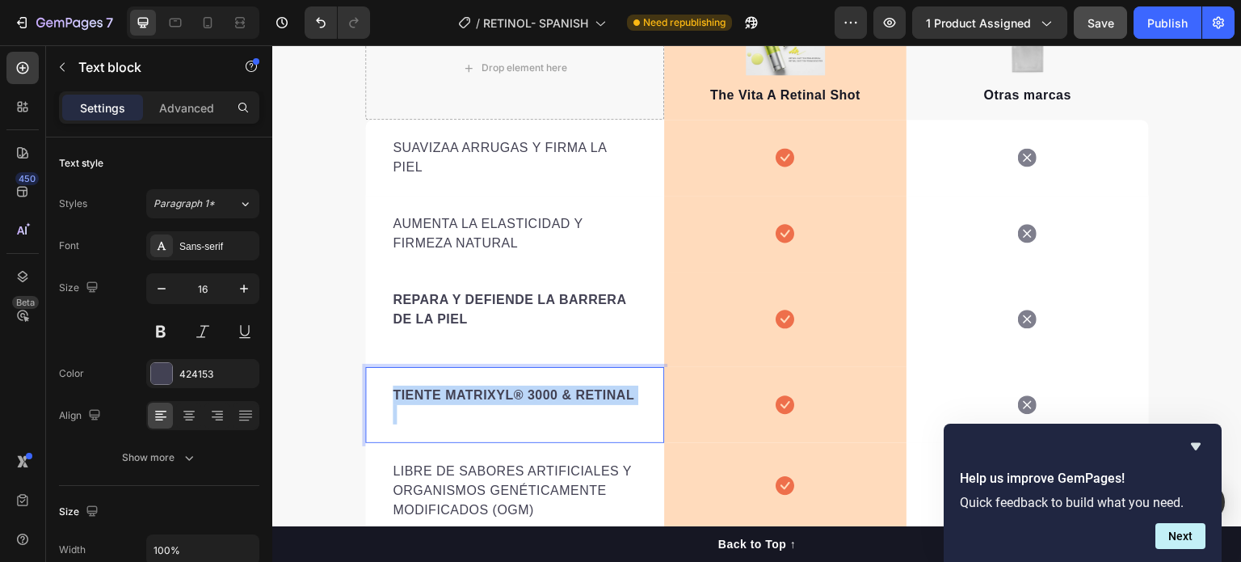
click at [525, 393] on strong "TIENTE MATRIXYL® 3000 & RETINAL" at bounding box center [514, 395] width 242 height 14
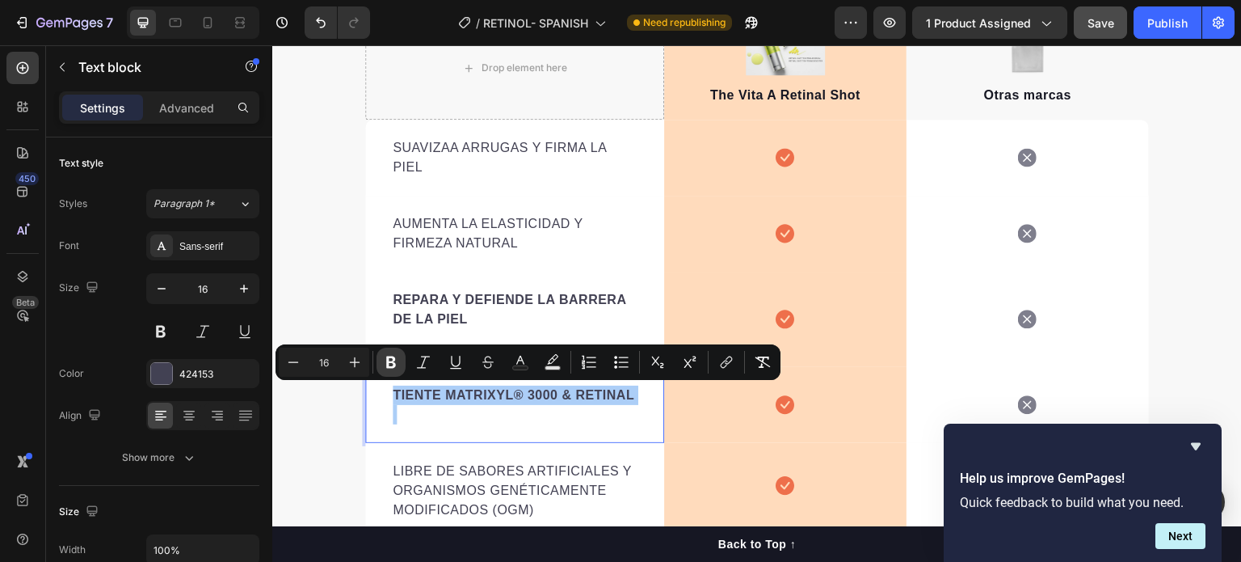
click at [394, 362] on icon "Editor contextual toolbar" at bounding box center [391, 362] width 10 height 12
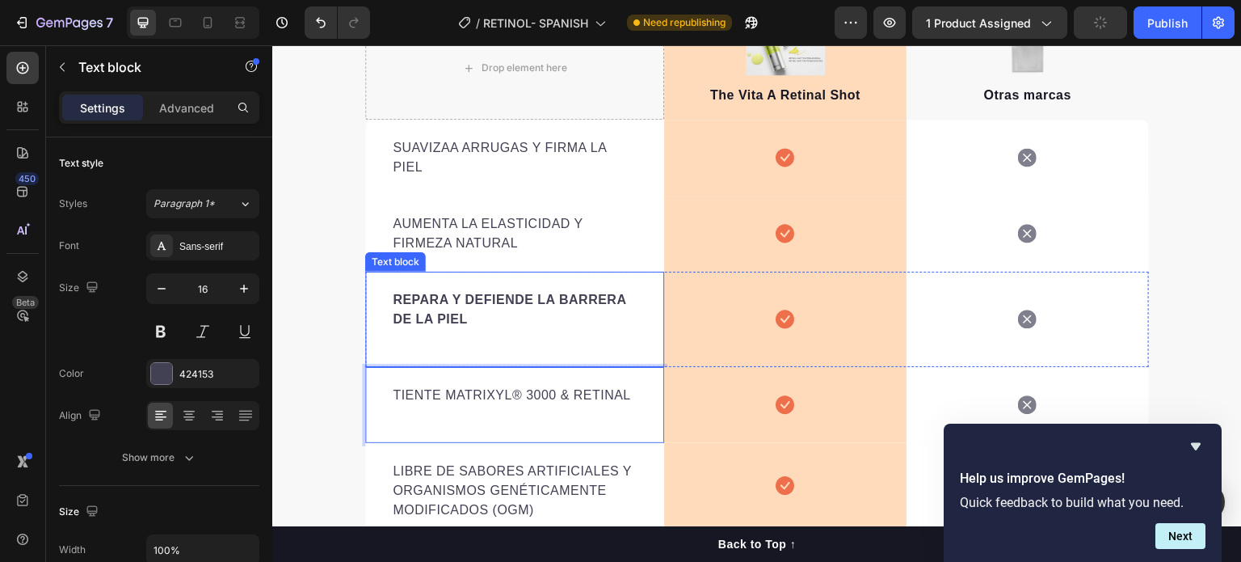
click at [465, 305] on strong "REPARA Y DEFIENDE LA BARRERA DE LA PIEL" at bounding box center [510, 309] width 234 height 33
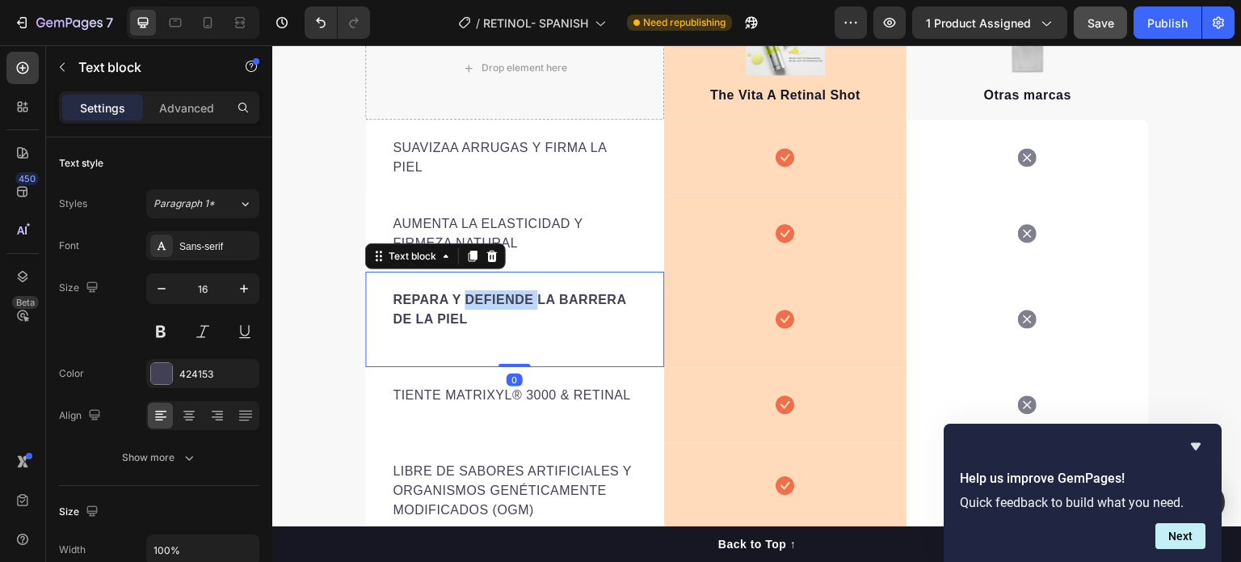
click at [477, 301] on strong "REPARA Y DEFIENDE LA BARRERA DE LA PIEL" at bounding box center [510, 309] width 234 height 33
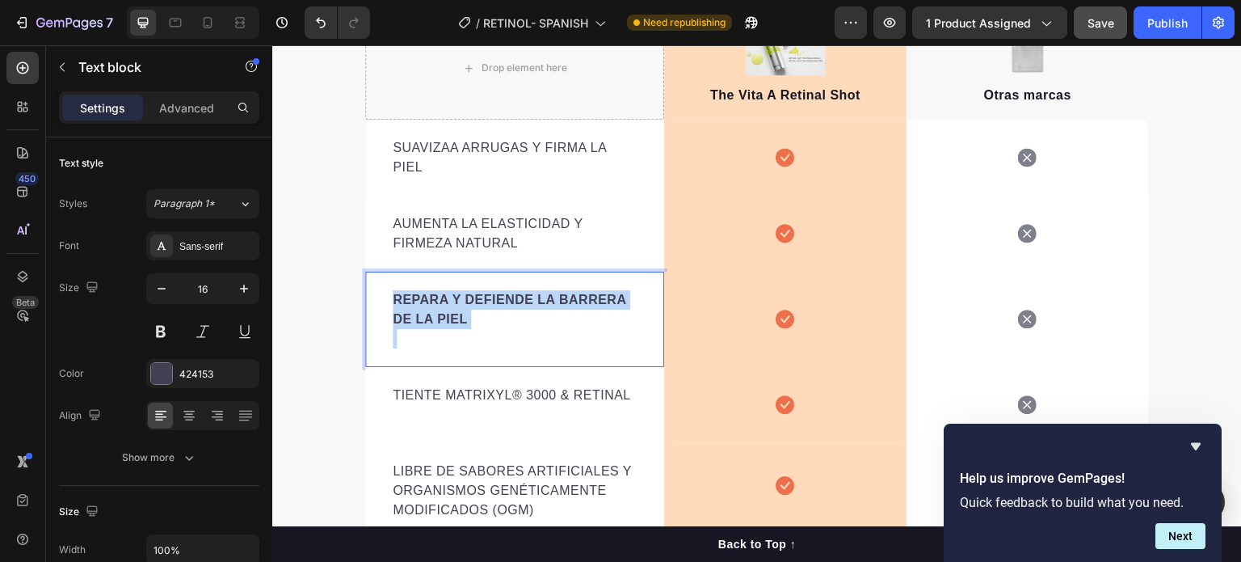
click at [477, 301] on strong "REPARA Y DEFIENDE LA BARRERA DE LA PIEL" at bounding box center [510, 309] width 234 height 33
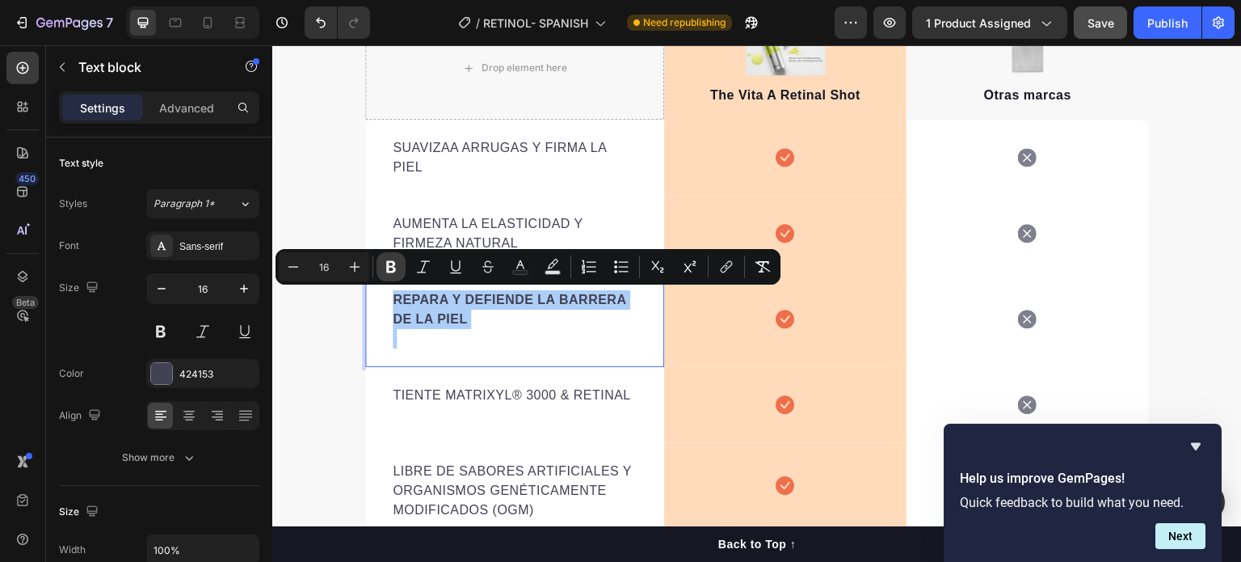
click at [400, 271] on button "Bold" at bounding box center [391, 266] width 29 height 29
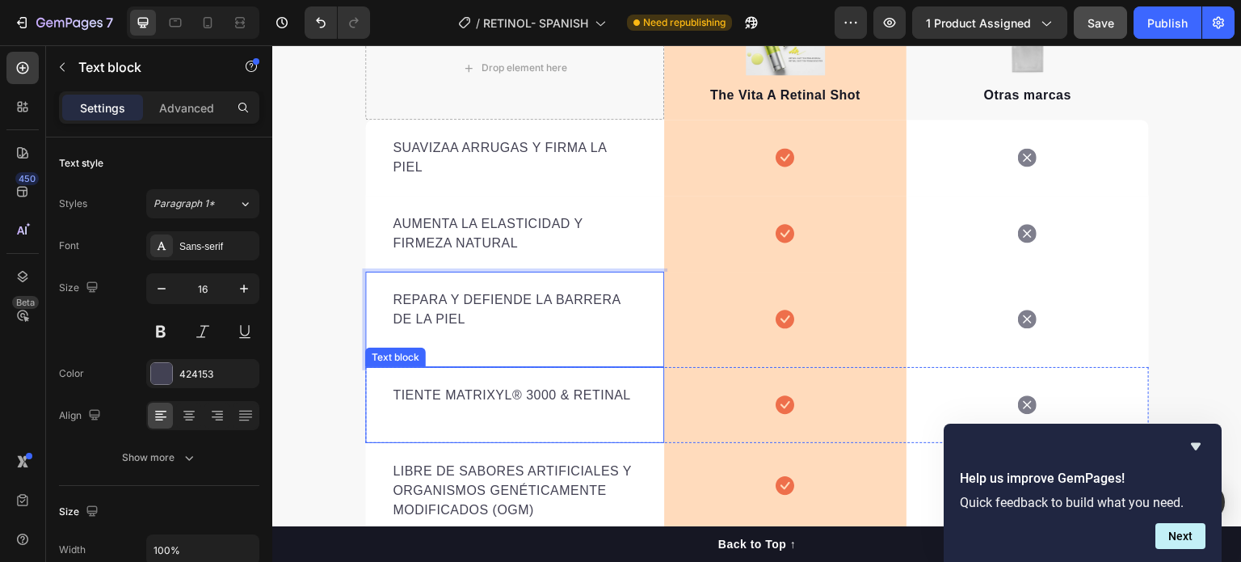
scroll to position [3024, 0]
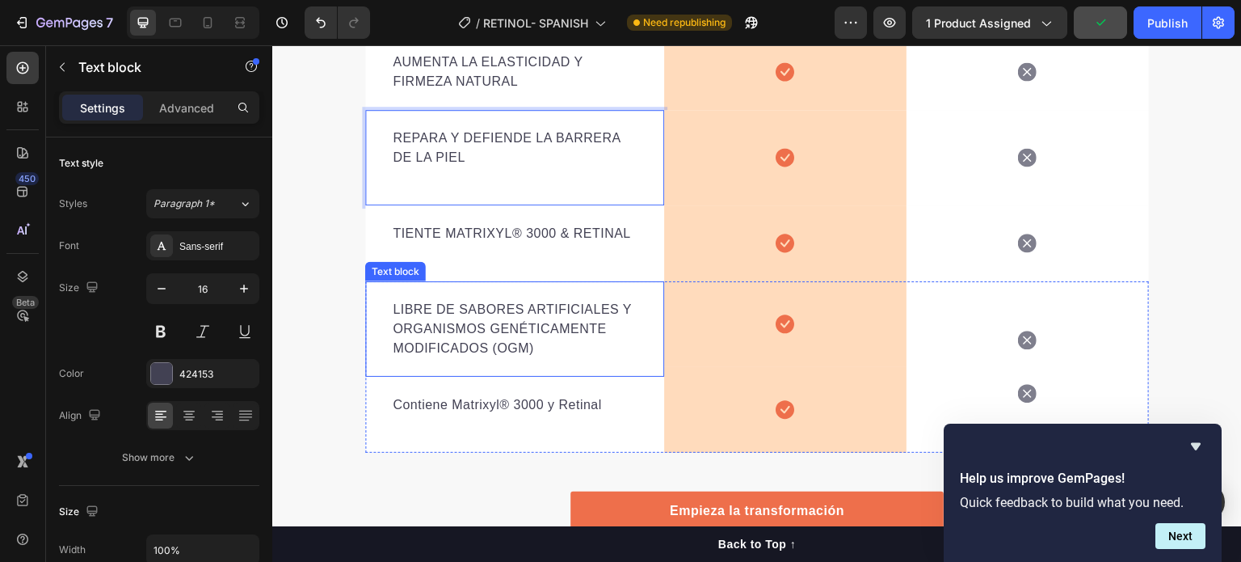
click at [563, 327] on p "LIBRE DE SABORES ARTIFICIALES Y ORGANISMOS GENÉTICAMENTE MODIFICADOS (OGM)" at bounding box center [515, 329] width 244 height 58
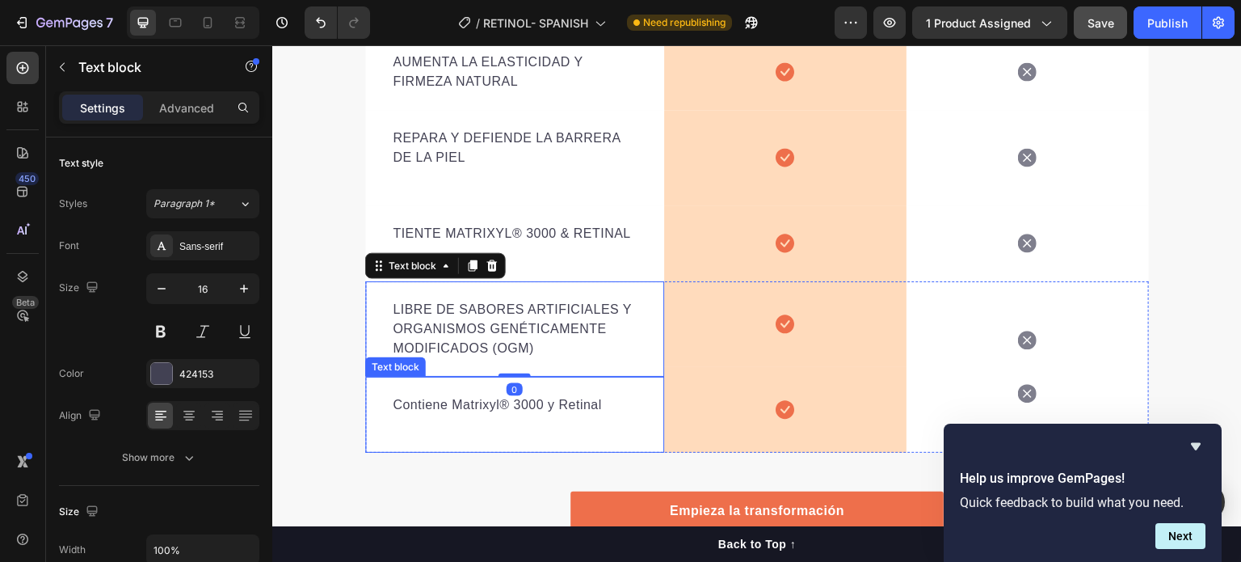
click at [577, 407] on p "Contiene Matrixyl® 3000 y Retinal" at bounding box center [515, 404] width 244 height 19
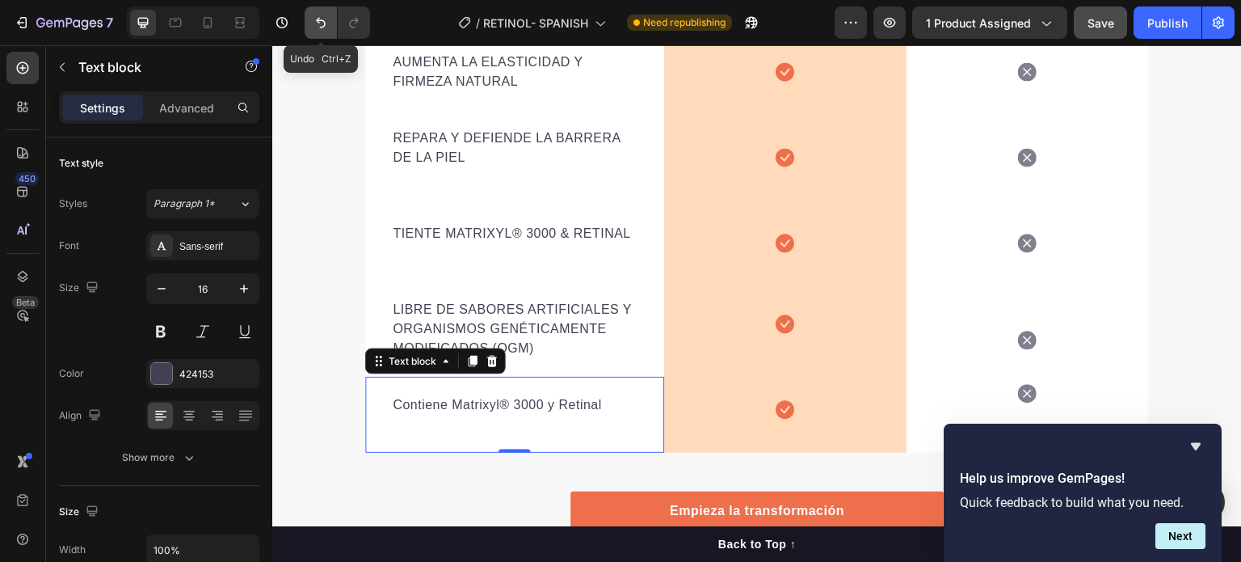
click at [329, 28] on button "Undo/Redo" at bounding box center [321, 22] width 32 height 32
click at [330, 28] on button "Undo/Redo" at bounding box center [321, 22] width 32 height 32
click at [330, 27] on button "Undo/Redo" at bounding box center [321, 22] width 32 height 32
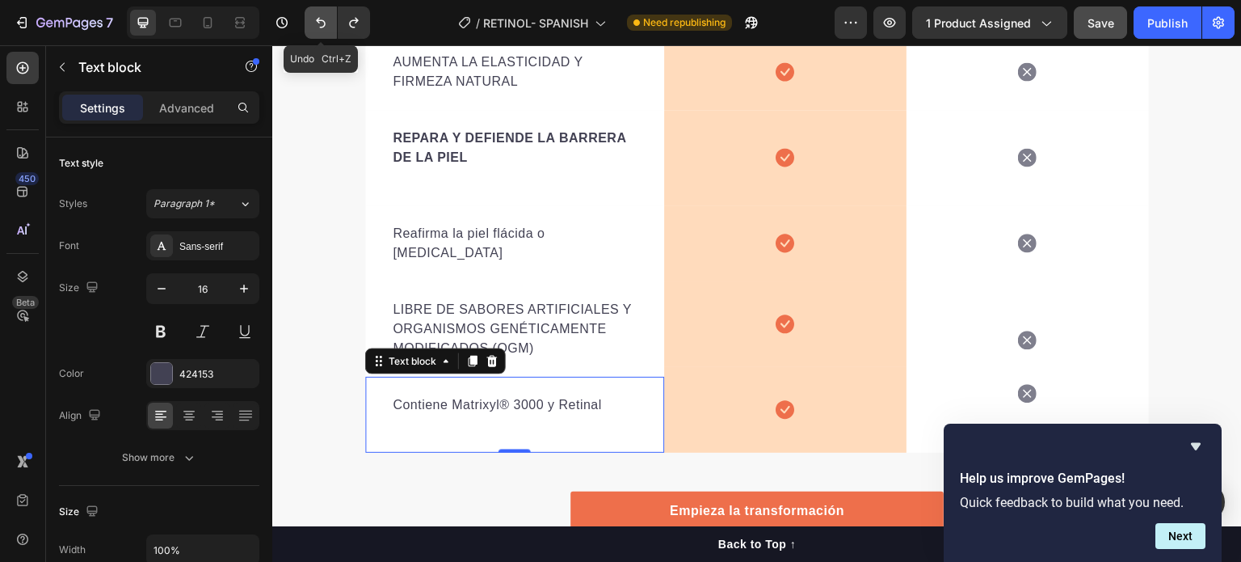
click at [331, 27] on button "Undo/Redo" at bounding box center [321, 22] width 32 height 32
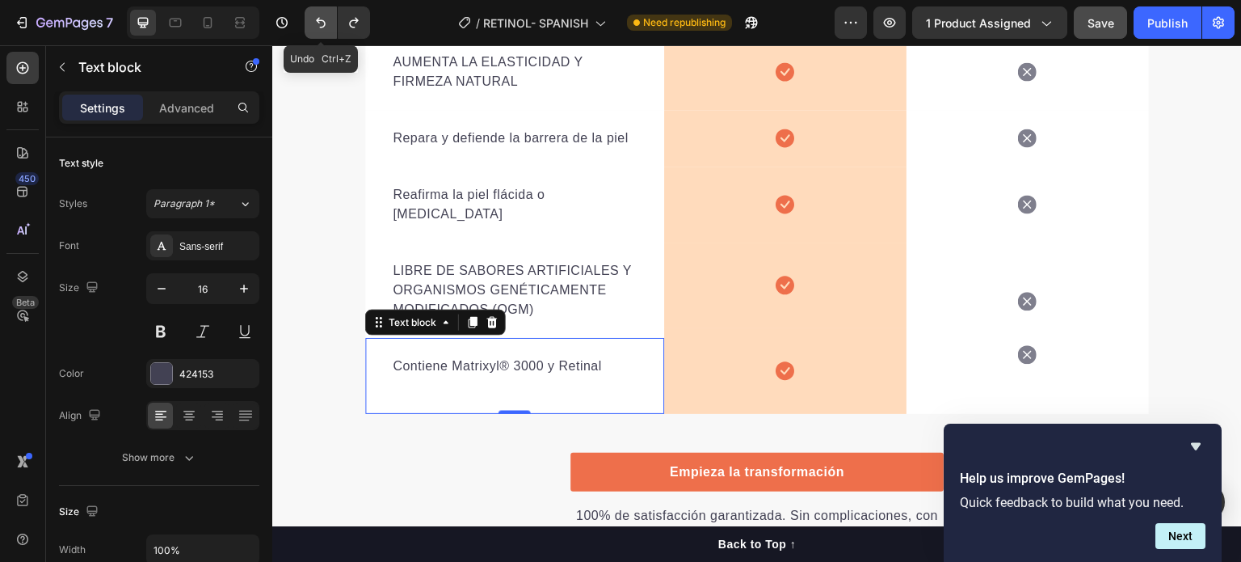
click at [331, 27] on button "Undo/Redo" at bounding box center [321, 22] width 32 height 32
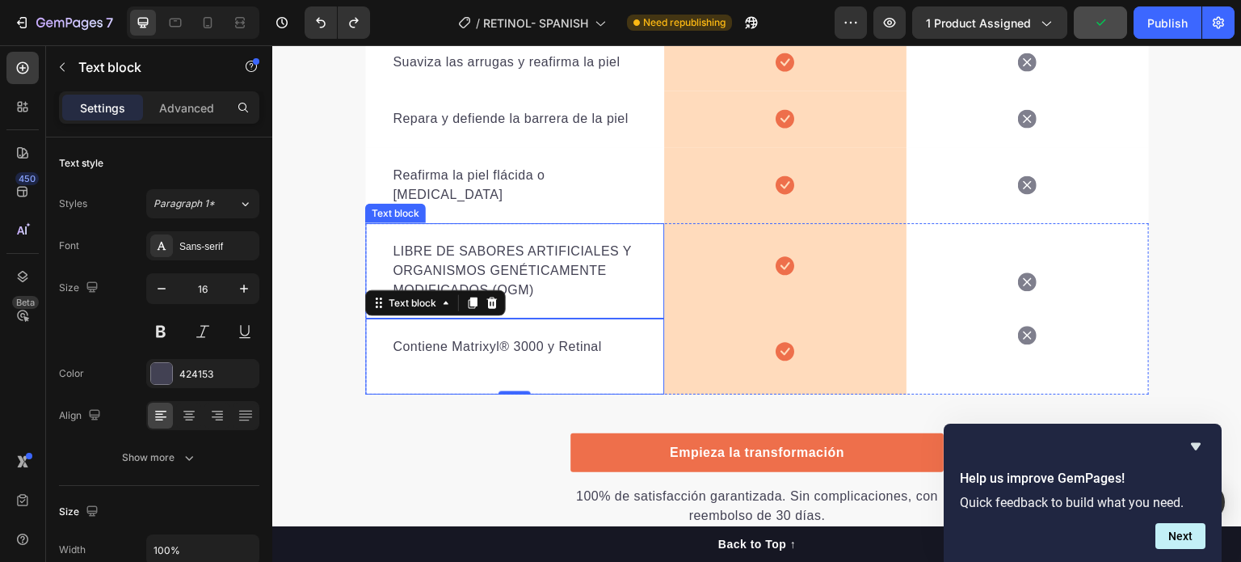
click at [523, 290] on div "LIBRE DE SABORES ARTIFICIALES Y ORGANISMOS GENÉTICAMENTE MODIFICADOS (OGM) Text…" at bounding box center [514, 270] width 299 height 95
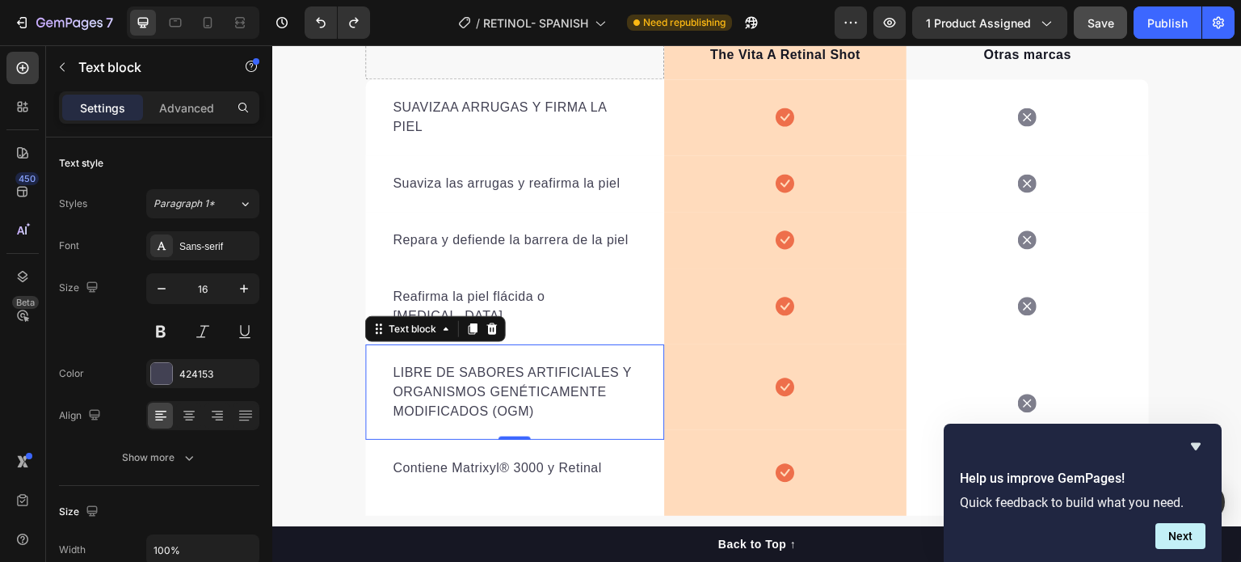
scroll to position [2862, 0]
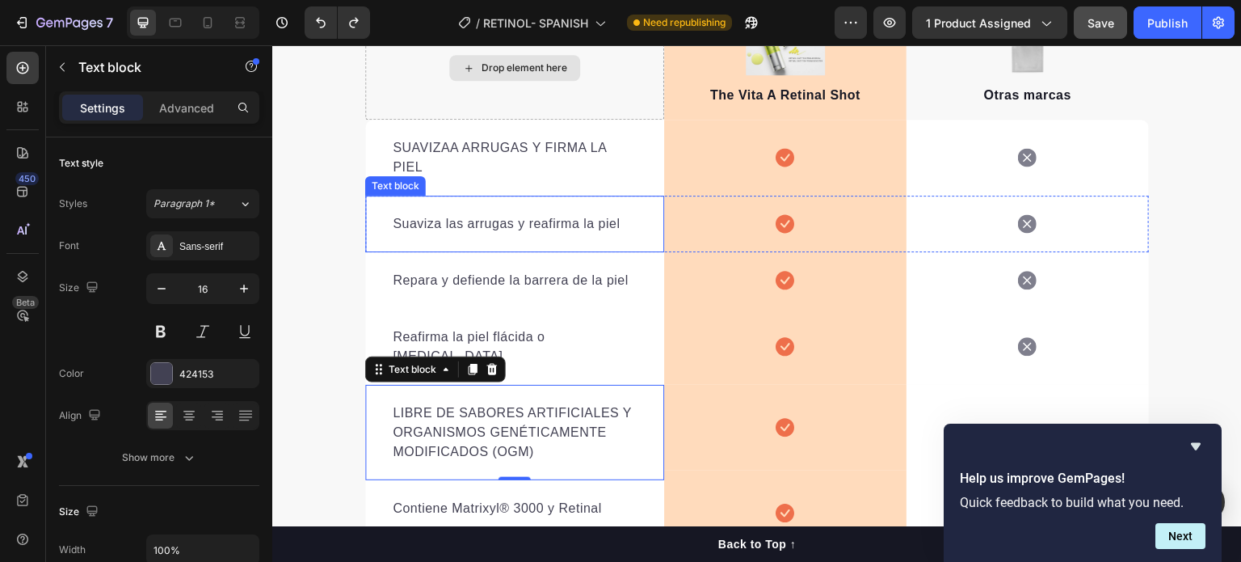
click at [556, 229] on p "Suaviza las arrugas y reafirma la piel" at bounding box center [515, 223] width 244 height 19
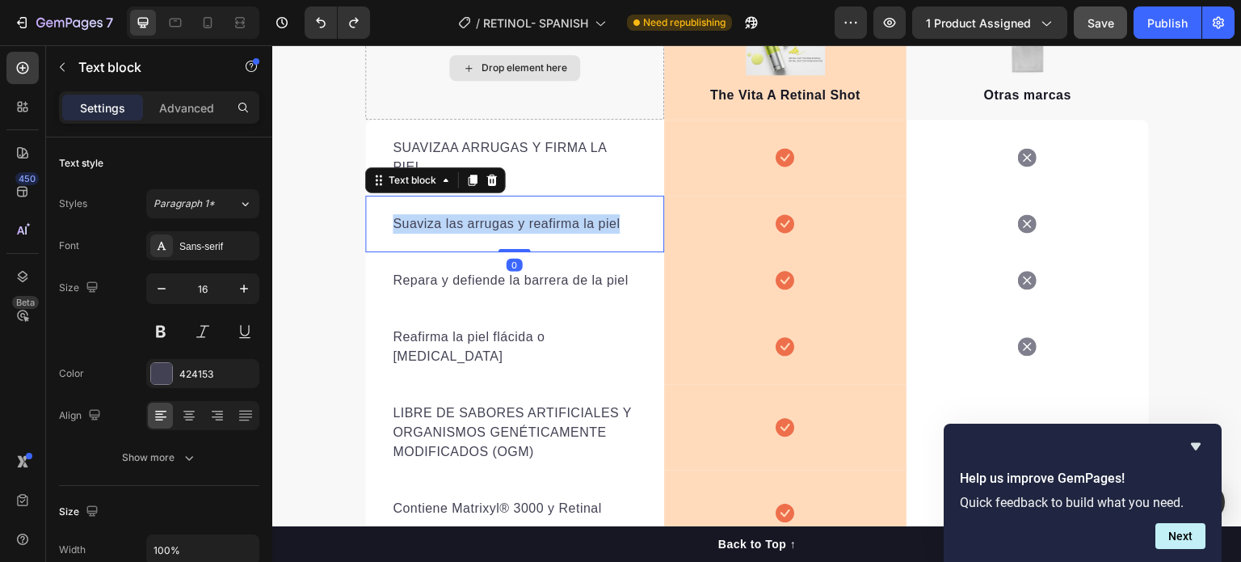
click at [556, 229] on p "Suaviza las arrugas y reafirma la piel" at bounding box center [515, 223] width 244 height 19
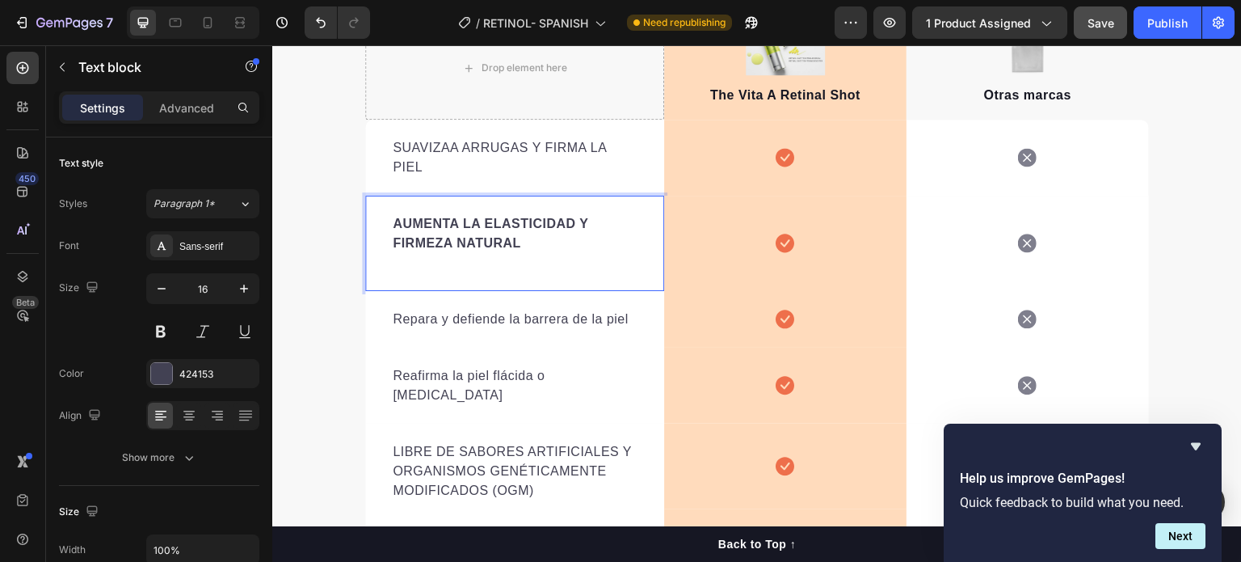
click at [521, 231] on p "AUMENTA LA ELASTICIDAD Y FIRMEZA NATURAL" at bounding box center [515, 233] width 244 height 39
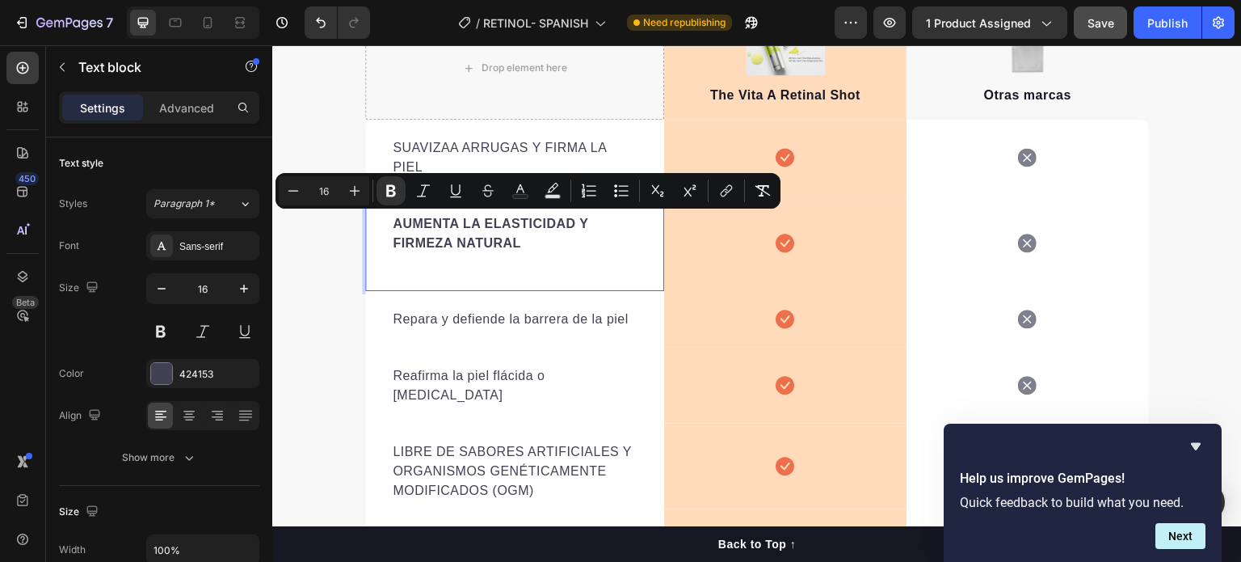
click at [478, 235] on strong "AUMENTA LA ELASTICIDAD Y FIRMEZA NATURAL" at bounding box center [491, 233] width 196 height 33
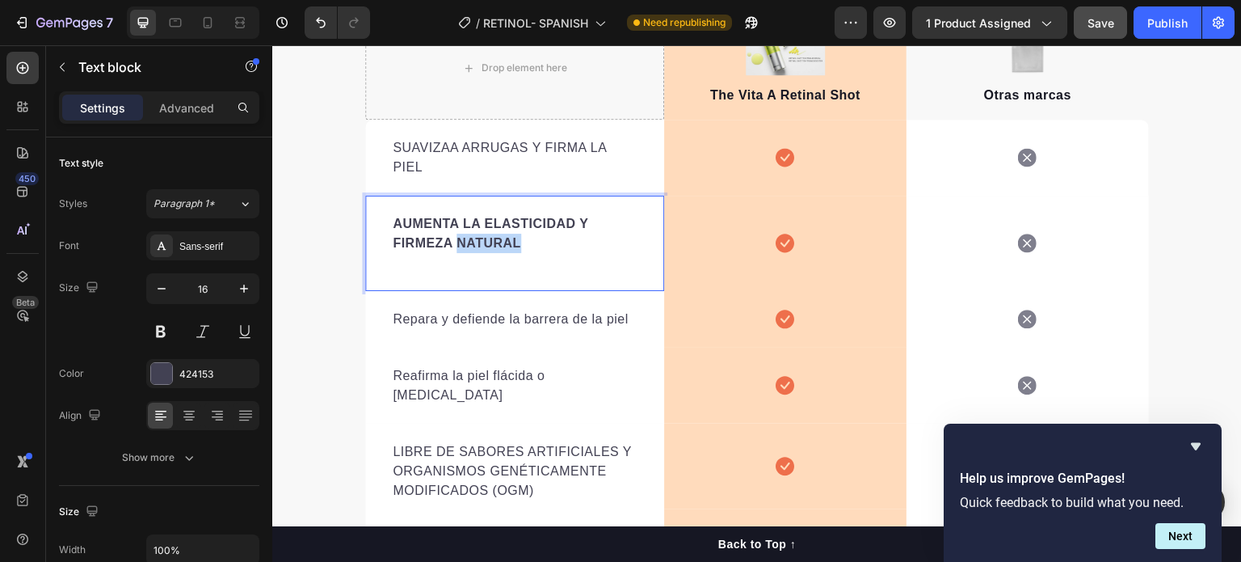
click at [477, 235] on strong "AUMENTA LA ELASTICIDAD Y FIRMEZA NATURAL" at bounding box center [491, 233] width 196 height 33
click at [476, 234] on p "AUMENTA LA ELASTICIDAD Y FIRMEZA NATURAL" at bounding box center [515, 233] width 244 height 39
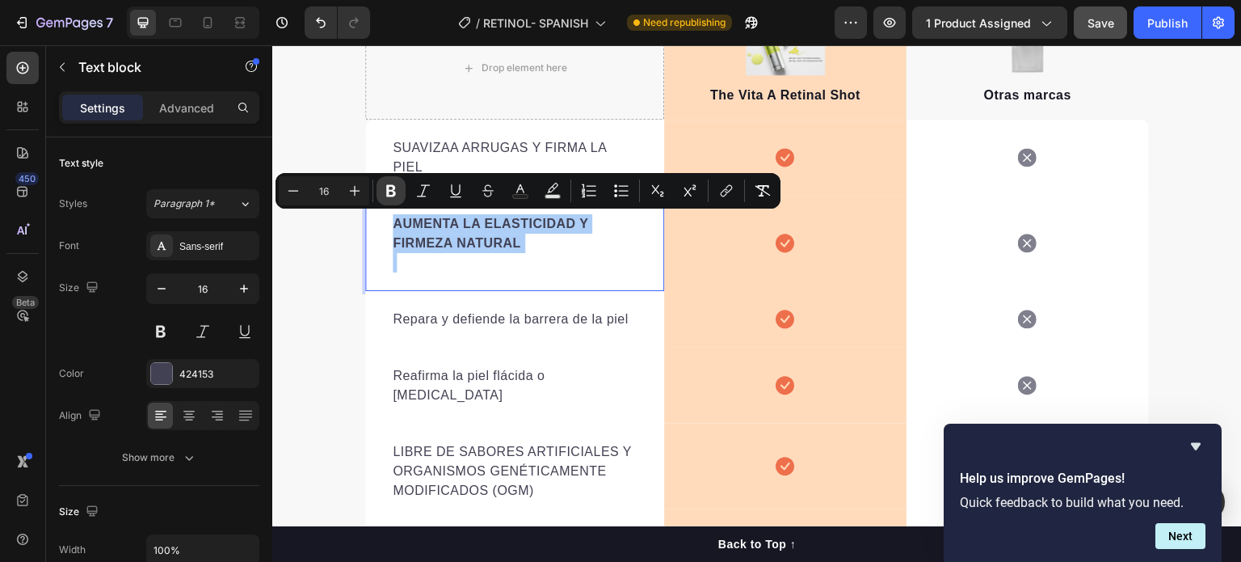
click at [394, 194] on icon "Editor contextual toolbar" at bounding box center [391, 191] width 10 height 12
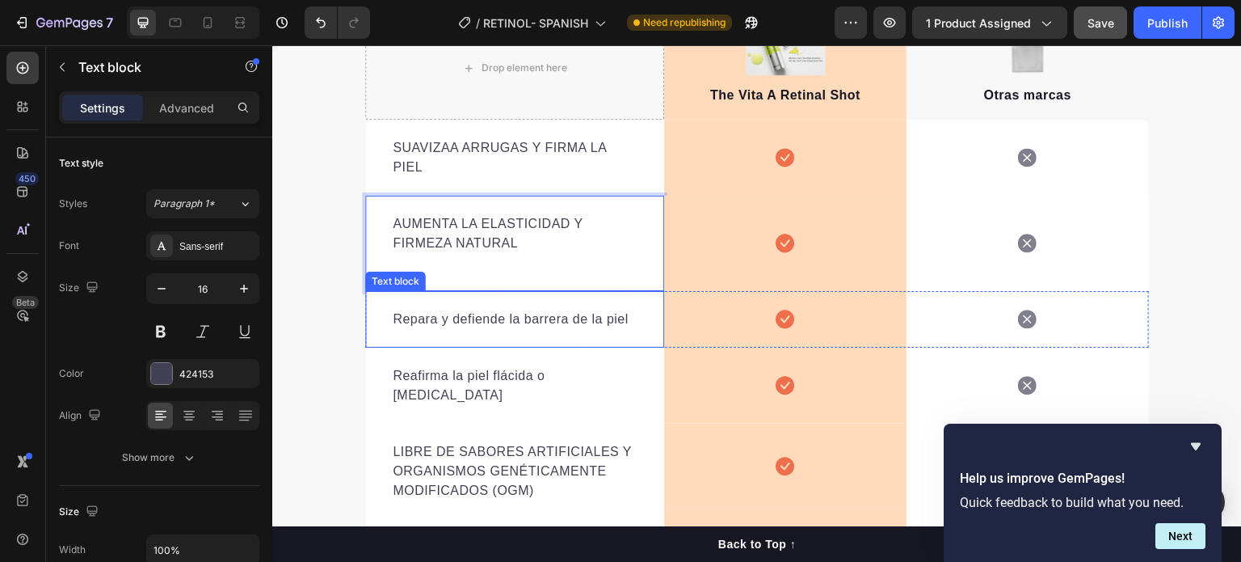
click at [473, 326] on p "Repara y defiende la barrera de la piel" at bounding box center [515, 319] width 244 height 19
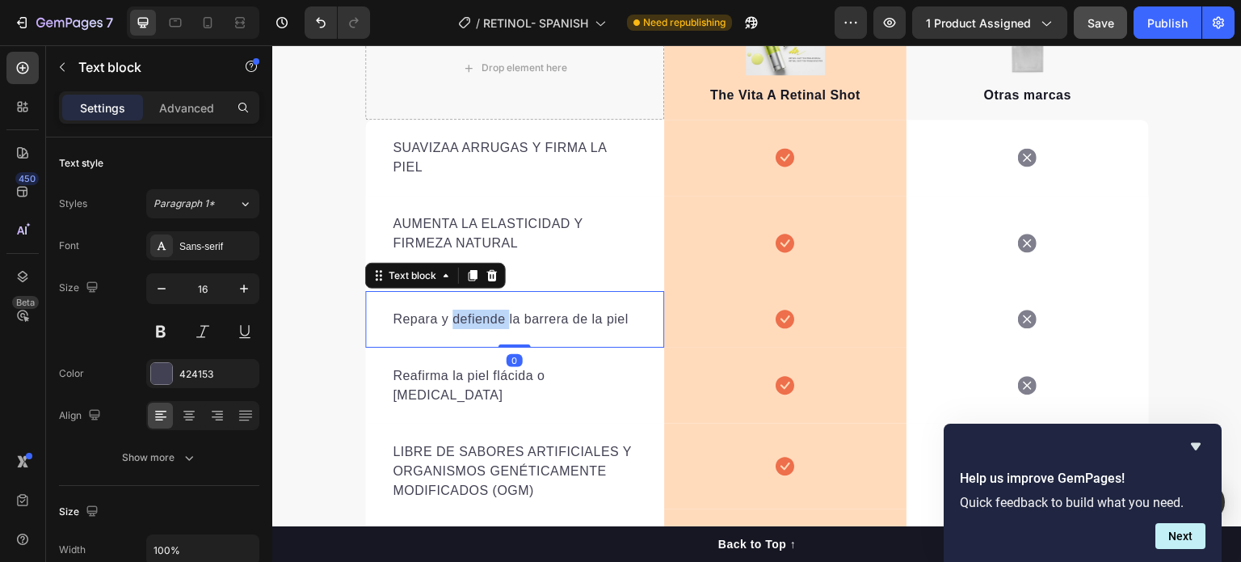
click at [462, 327] on div at bounding box center [462, 327] width 0 height 0
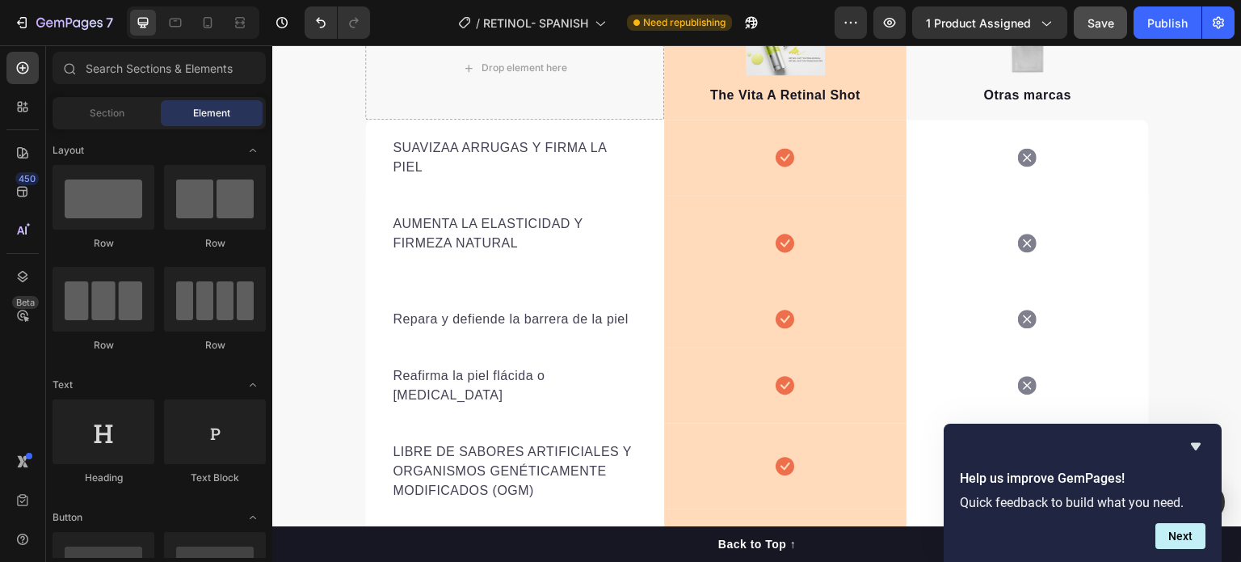
click at [477, 323] on p "Repara y defiende la barrera de la piel" at bounding box center [515, 319] width 244 height 19
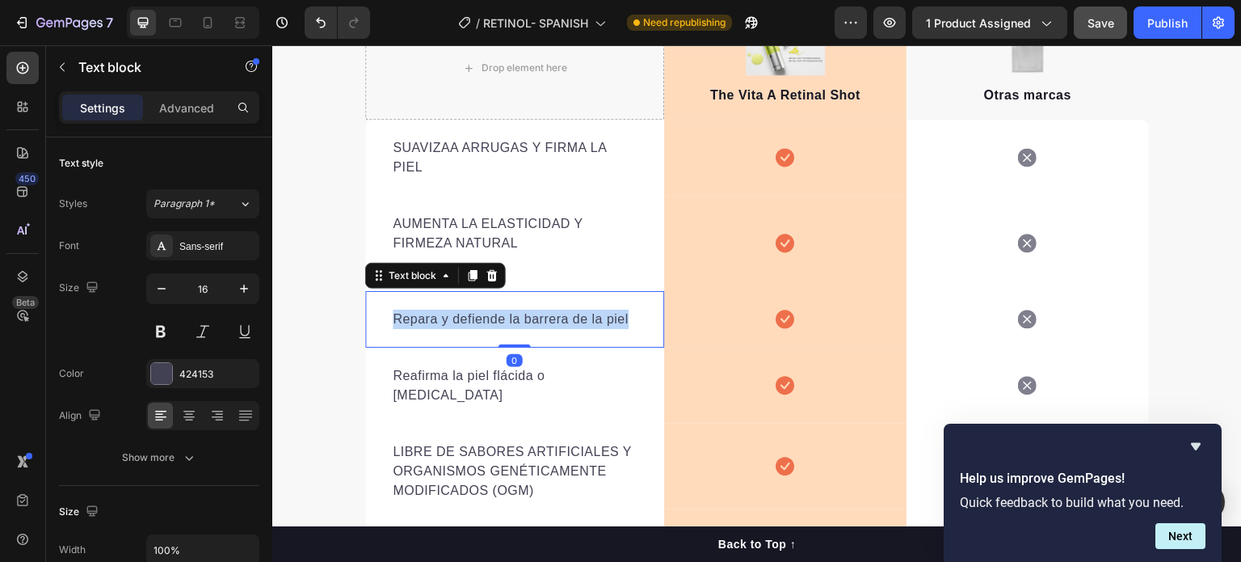
click at [478, 322] on p "Repara y defiende la barrera de la piel" at bounding box center [515, 319] width 244 height 19
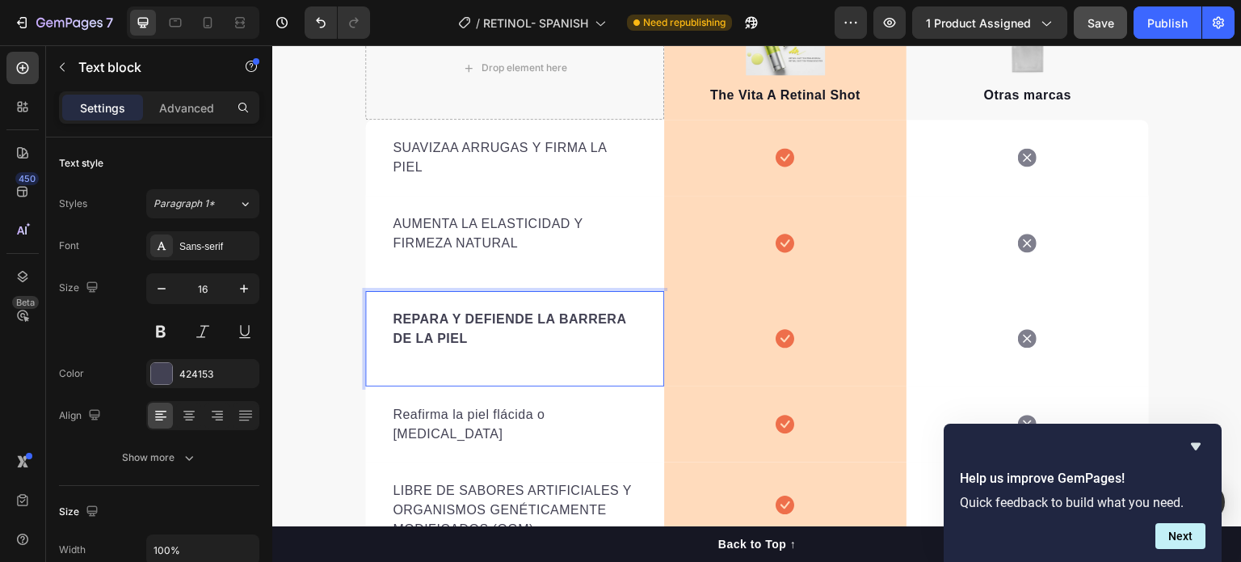
click at [419, 327] on p "REPARA Y DEFIENDE LA BARRERA DE LA PIEL" at bounding box center [515, 329] width 244 height 39
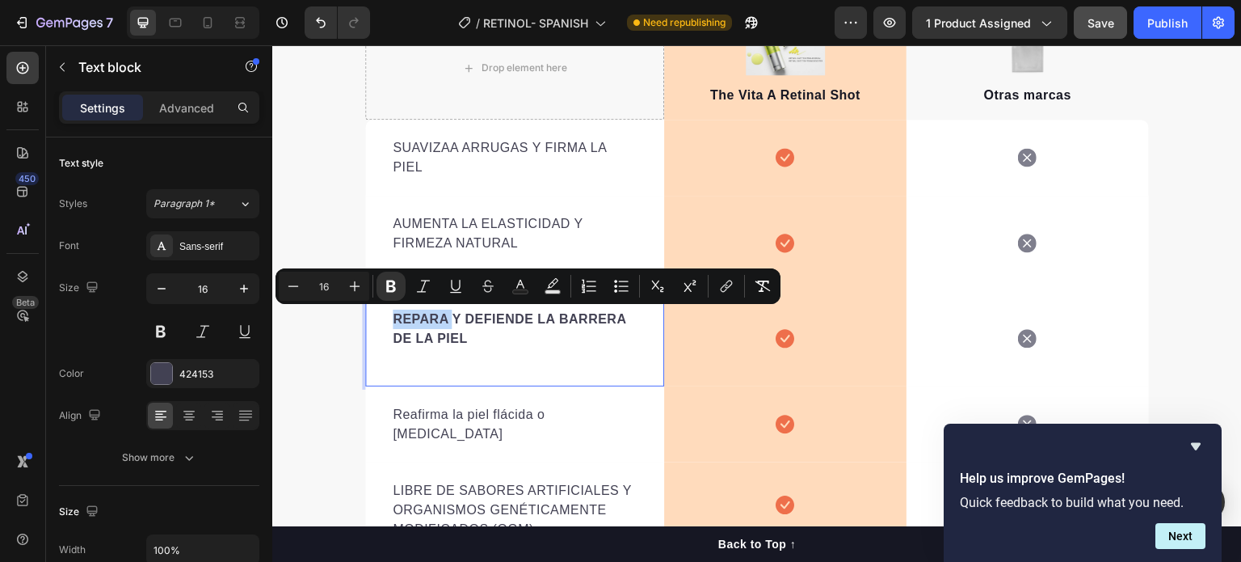
click at [416, 322] on strong "REPARA Y DEFIENDE LA BARRERA DE LA PIEL" at bounding box center [510, 328] width 234 height 33
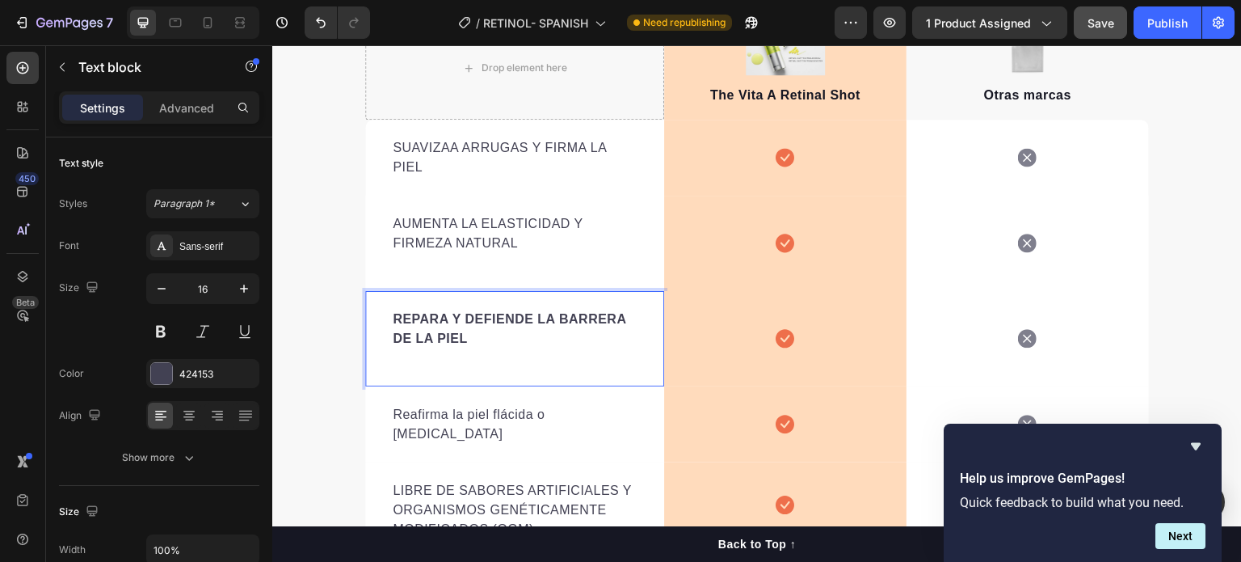
click at [439, 320] on strong "REPARA Y DEFIENDE LA BARRERA DE LA PIEL" at bounding box center [510, 328] width 234 height 33
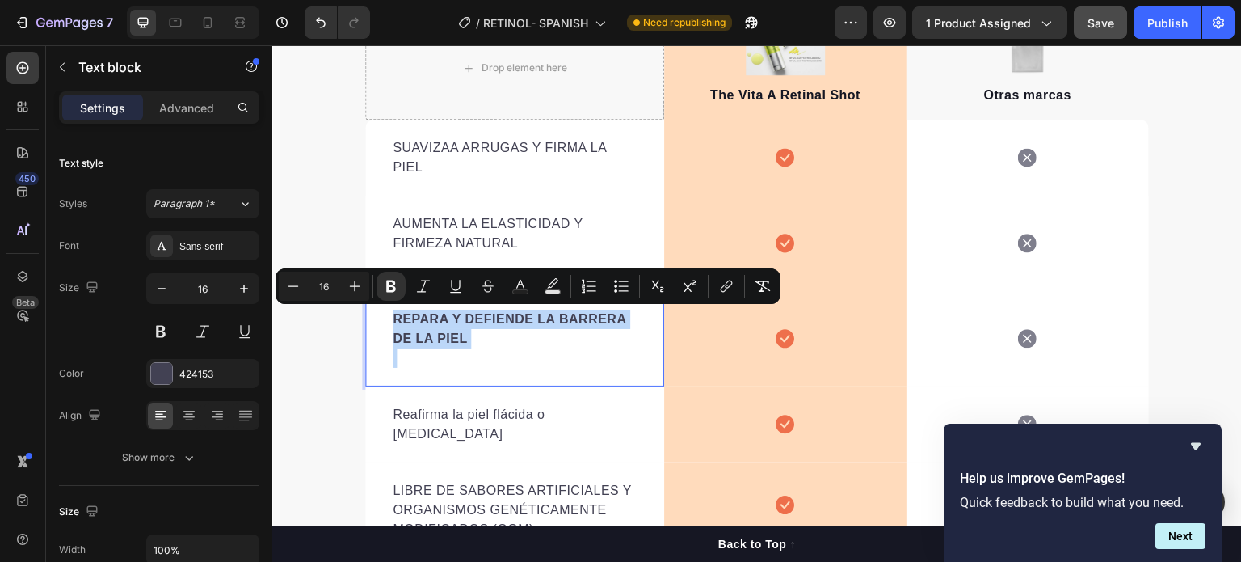
click at [439, 320] on strong "REPARA Y DEFIENDE LA BARRERA DE LA PIEL" at bounding box center [510, 328] width 234 height 33
click at [397, 292] on icon "Editor contextual toolbar" at bounding box center [391, 286] width 16 height 16
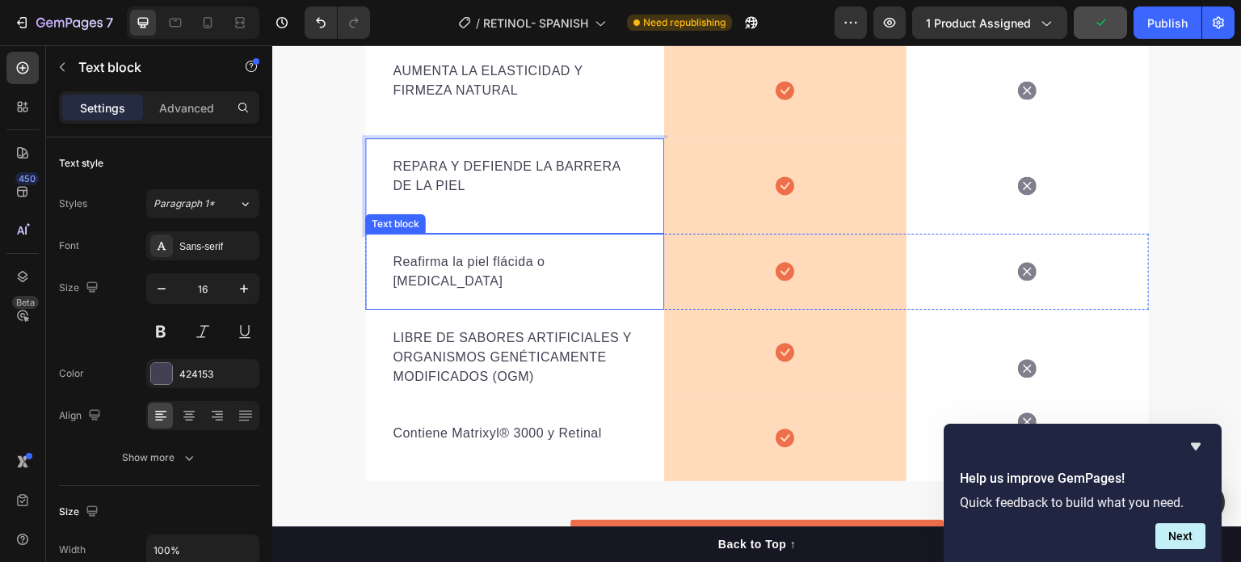
scroll to position [3024, 0]
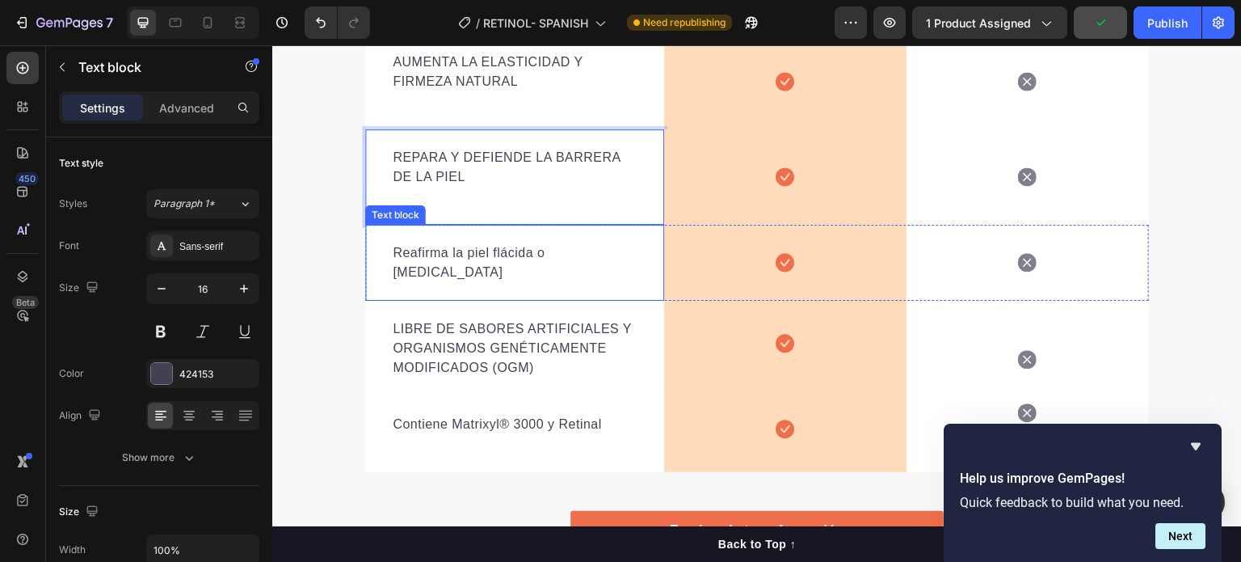
click at [493, 272] on div "Reafirma la piel flácida o caída Text block" at bounding box center [514, 263] width 299 height 76
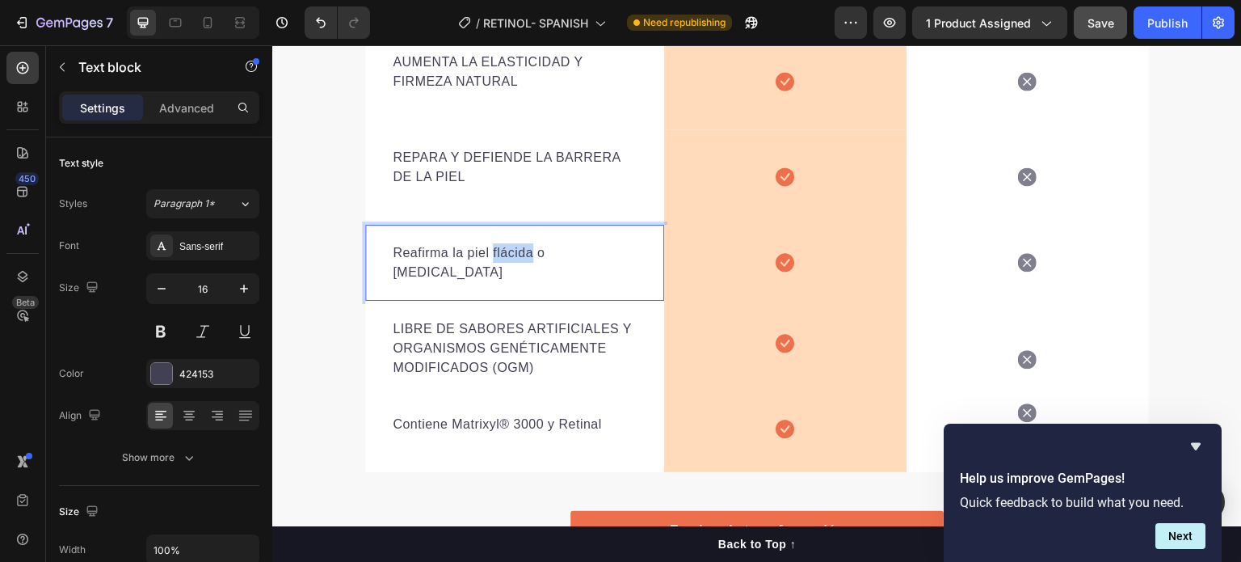
click at [496, 255] on p "Reafirma la piel flácida o caída" at bounding box center [515, 262] width 244 height 39
click at [492, 257] on p "Reafirma la piel flácida o caída" at bounding box center [515, 262] width 244 height 39
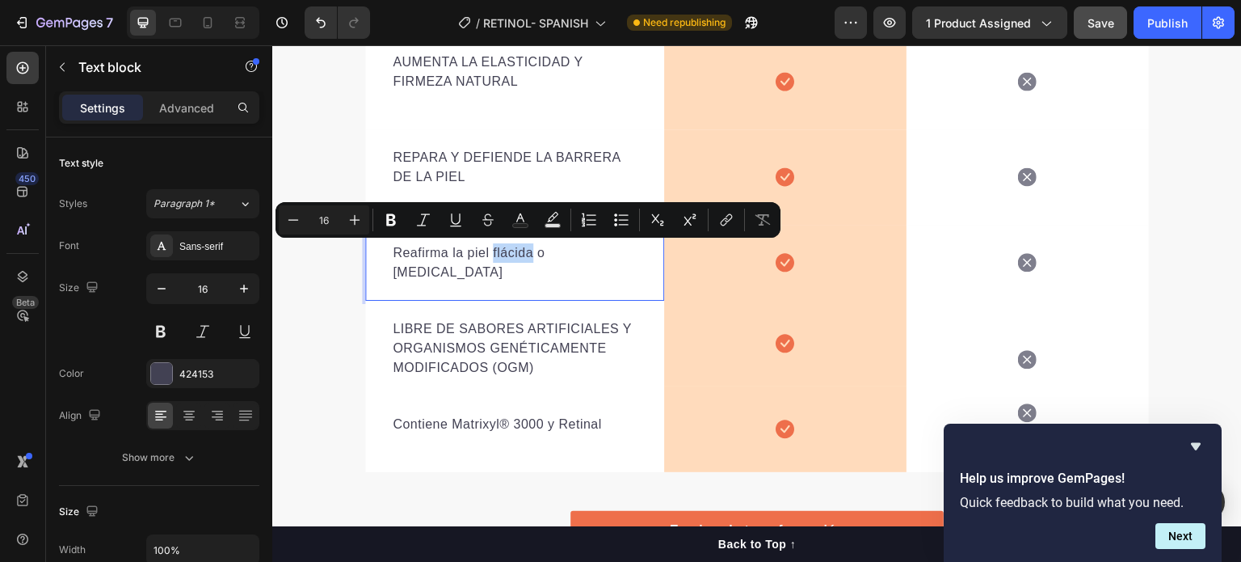
click at [490, 257] on p "Reafirma la piel flácida o caída" at bounding box center [515, 262] width 244 height 39
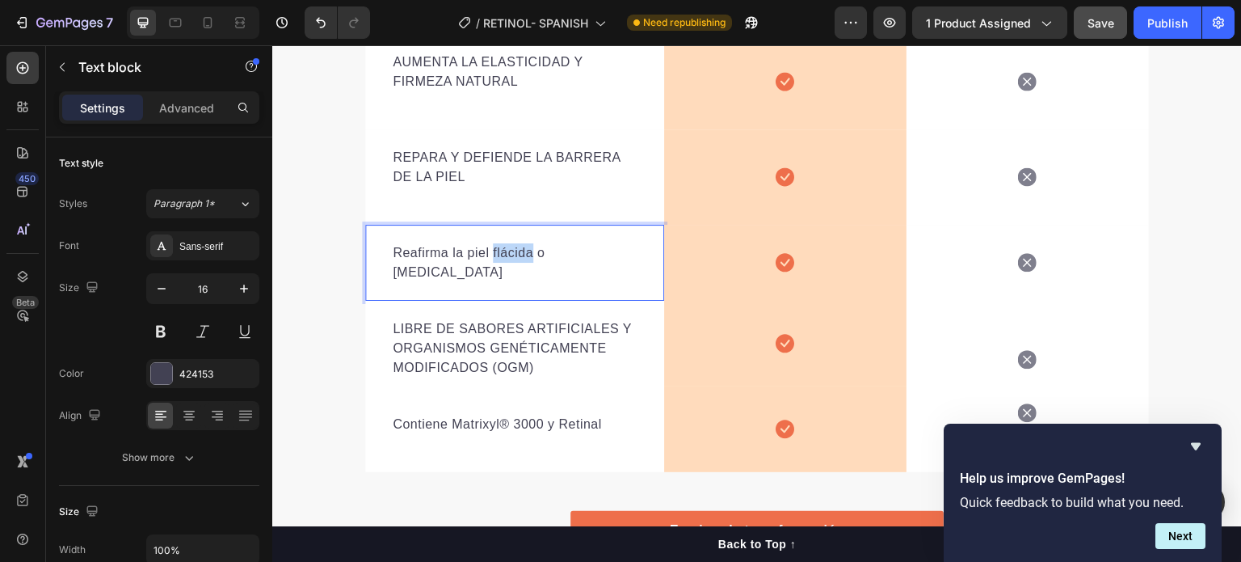
click at [487, 257] on p "Reafirma la piel flácida o caída" at bounding box center [515, 262] width 244 height 39
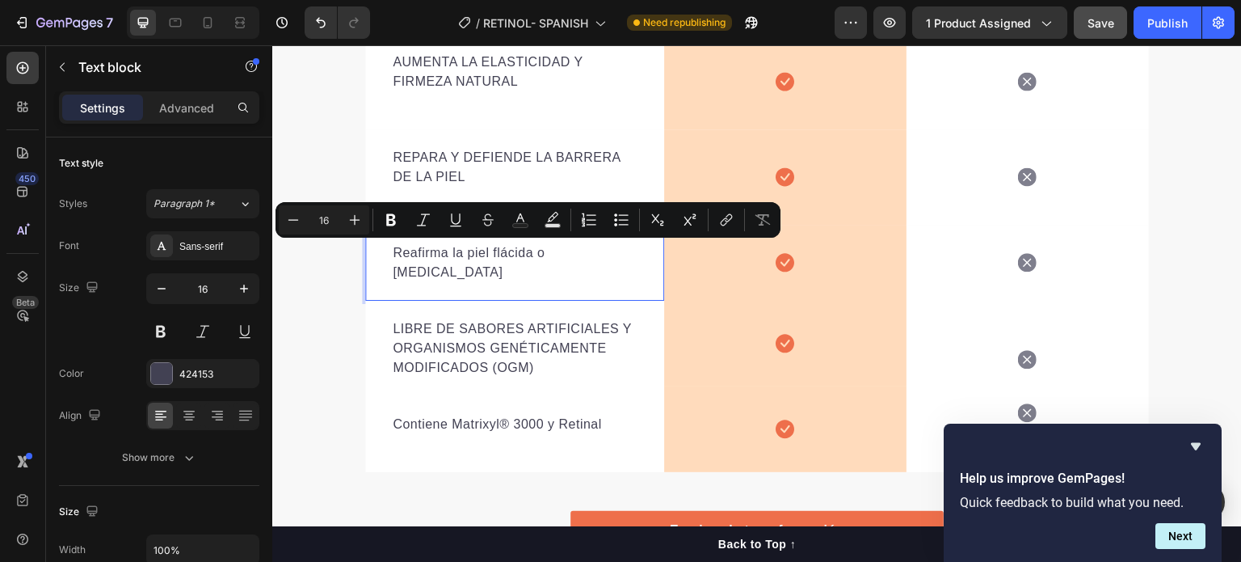
click at [449, 251] on p "Reafirma la piel flácida o caída" at bounding box center [515, 262] width 244 height 39
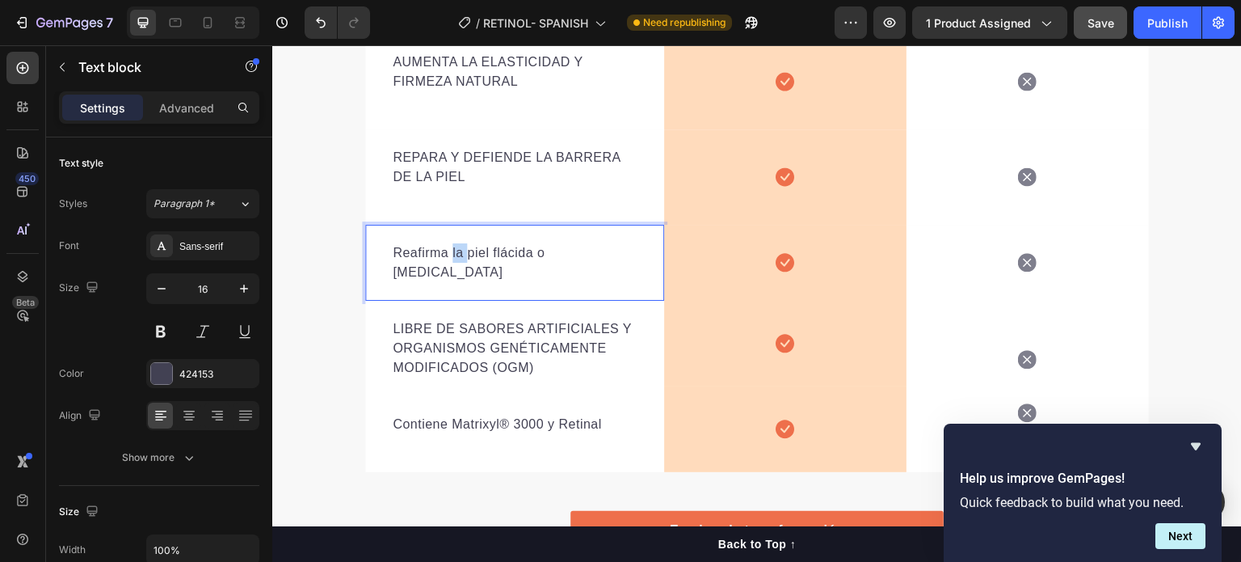
click at [448, 251] on p "Reafirma la piel flácida o caída" at bounding box center [515, 262] width 244 height 39
click at [446, 250] on p "Reafirma la piel flácida o caída" at bounding box center [515, 262] width 244 height 39
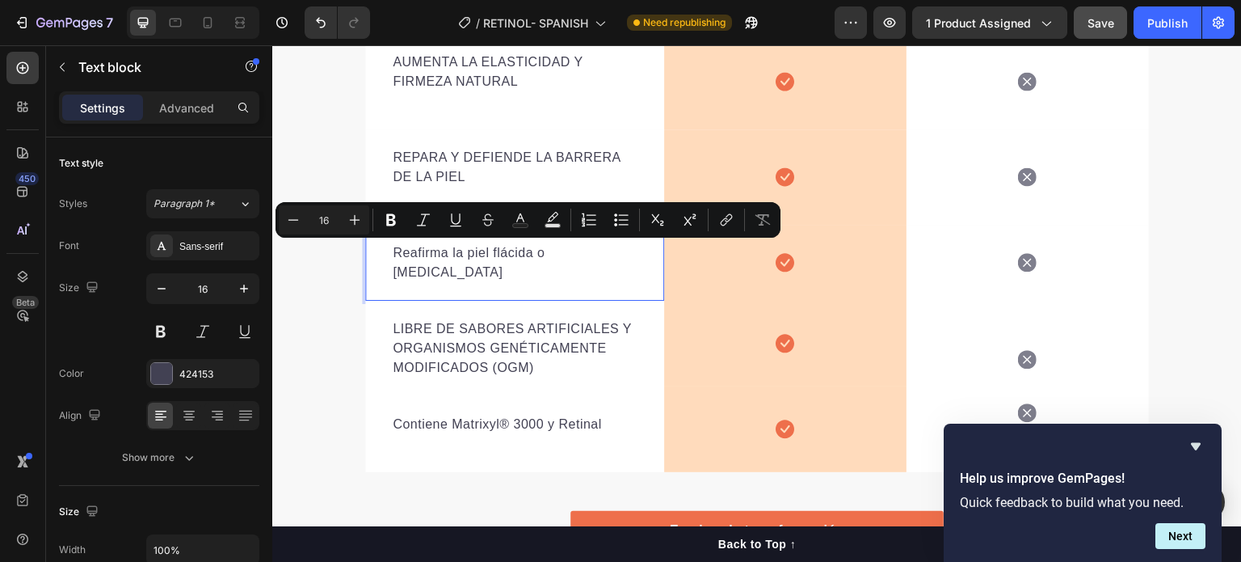
click at [528, 255] on p "Reafirma la piel flácida o caída" at bounding box center [515, 262] width 244 height 39
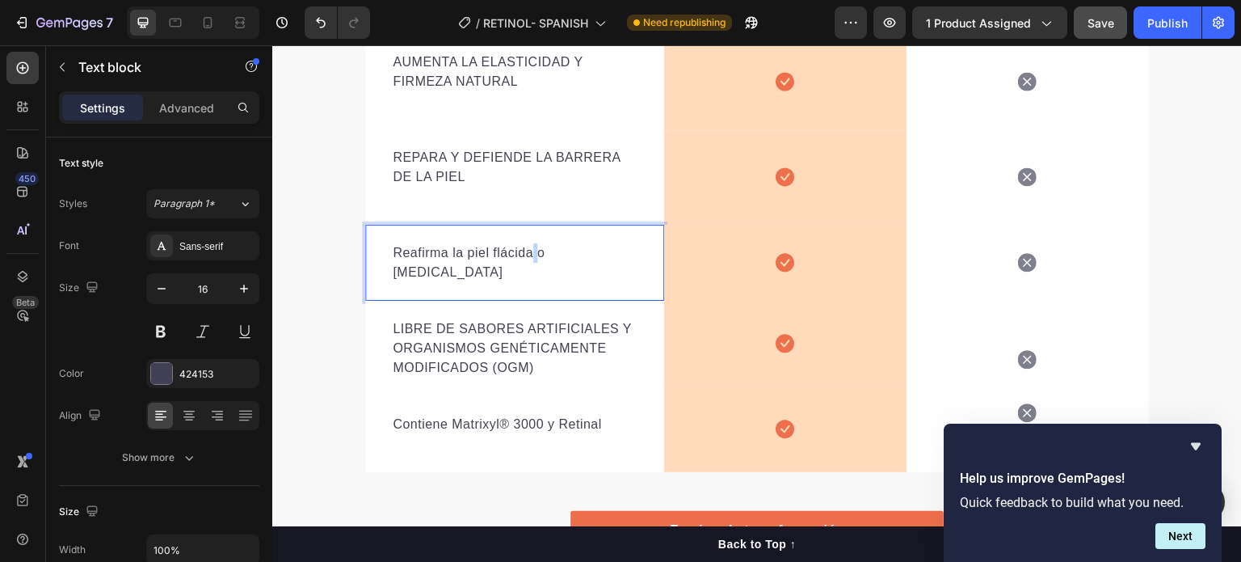
click at [527, 254] on p "Reafirma la piel flácida o caída" at bounding box center [515, 262] width 244 height 39
click at [521, 255] on p "Reafirma la piel flácida o caída" at bounding box center [515, 262] width 244 height 39
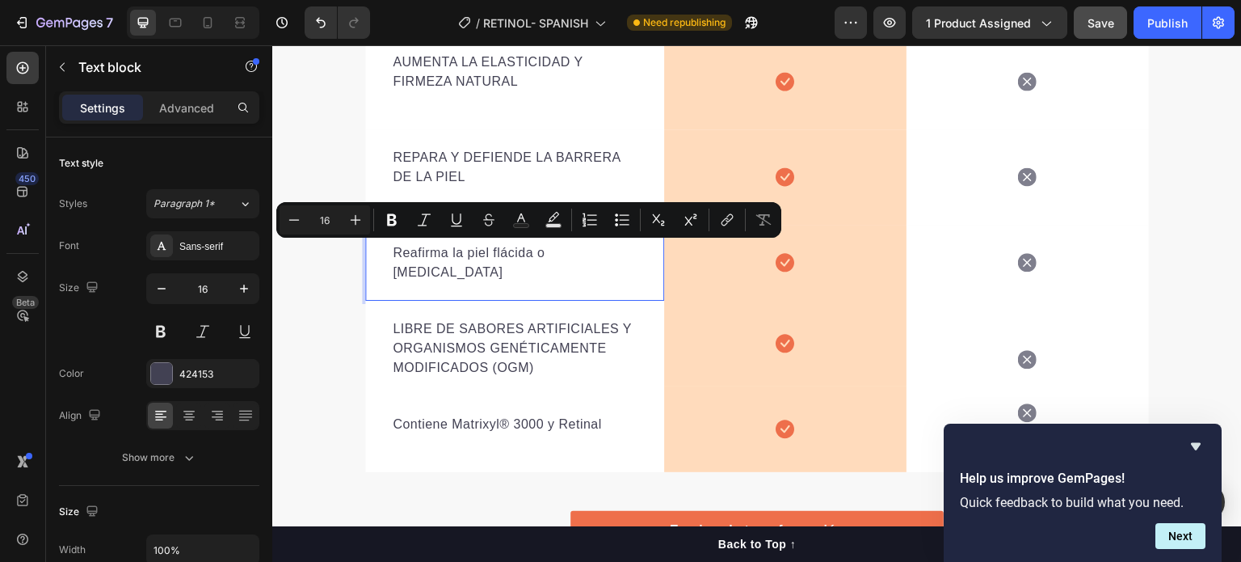
click at [470, 255] on p "Reafirma la piel flácida o caída" at bounding box center [515, 262] width 244 height 39
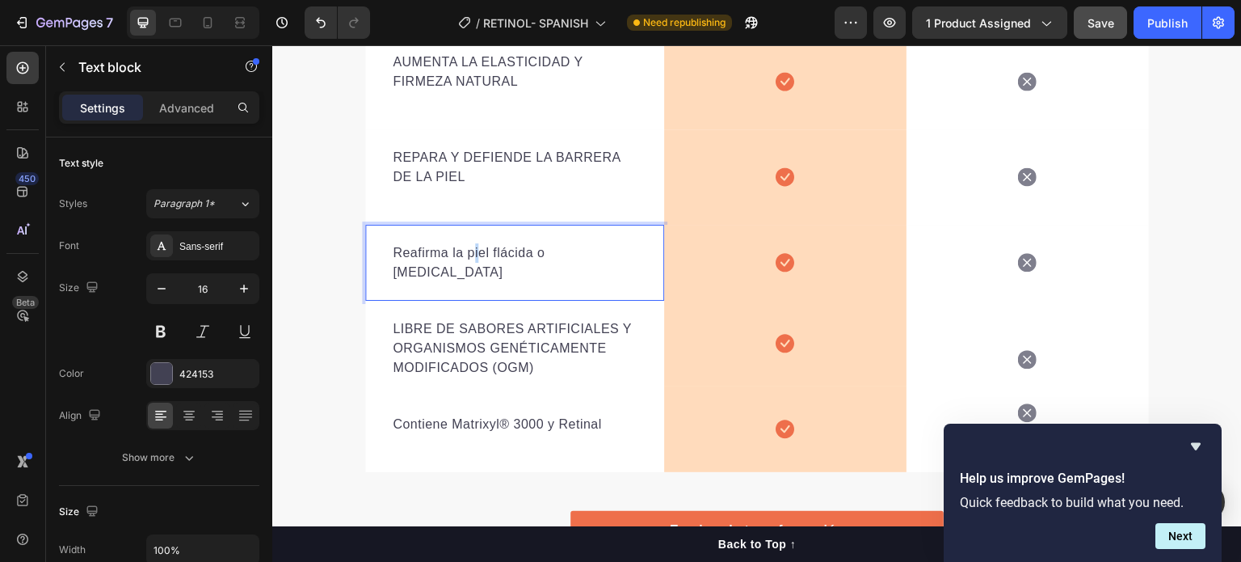
click at [466, 252] on p "Reafirma la piel flácida o caída" at bounding box center [515, 262] width 244 height 39
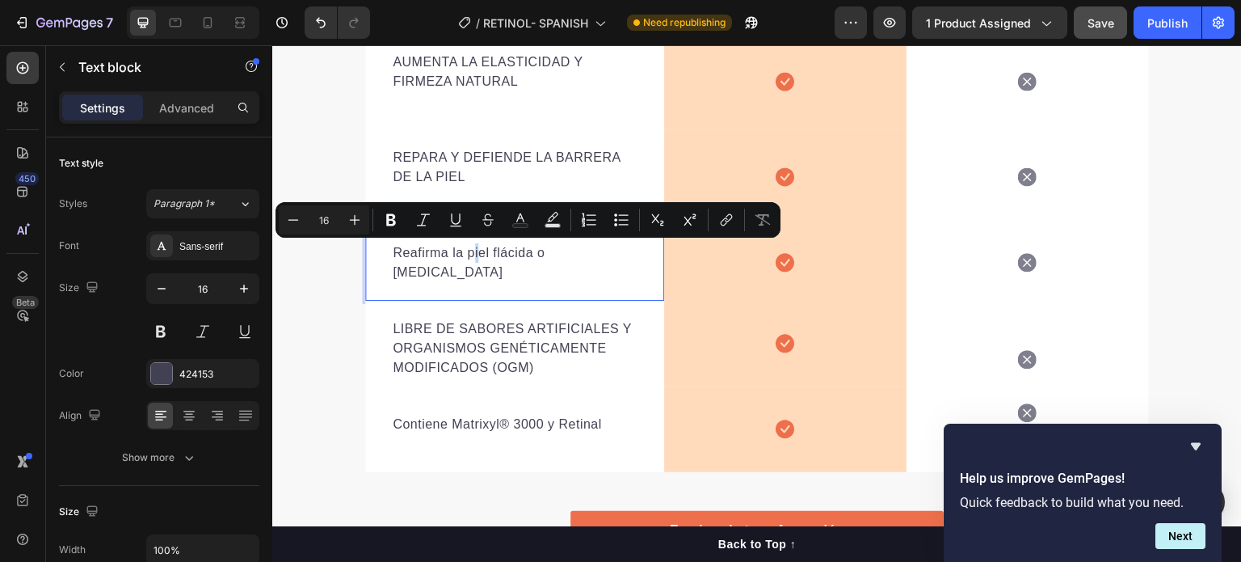
click at [466, 252] on p "Reafirma la piel flácida o caída" at bounding box center [515, 262] width 244 height 39
click at [462, 252] on p "Reafirma la piel flácida o caída" at bounding box center [515, 262] width 244 height 39
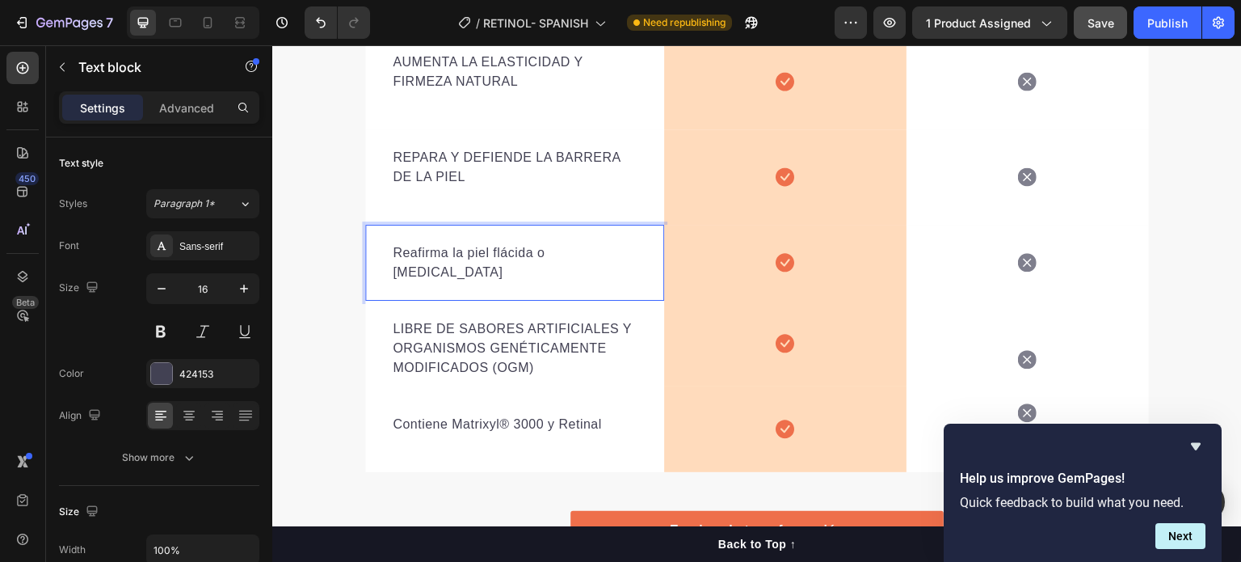
click at [460, 252] on p "Reafirma la piel flácida o caída" at bounding box center [515, 262] width 244 height 39
click at [459, 252] on p "Reafirma la piel flácida o caída" at bounding box center [515, 262] width 244 height 39
click at [509, 247] on strong "TIENTE MATRIXYL® 3000 & RETINAL" at bounding box center [514, 253] width 242 height 14
click at [508, 247] on strong "TIENTE MATRIXYL® 3000 & RETINAL" at bounding box center [514, 253] width 242 height 14
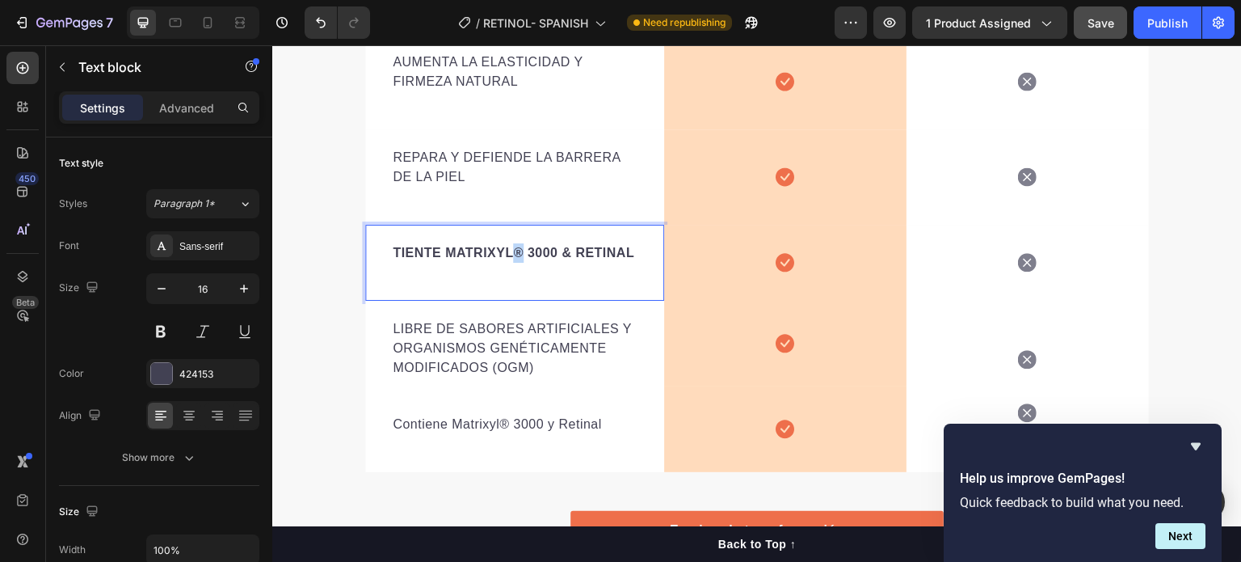
click at [504, 247] on strong "TIENTE MATRIXYL® 3000 & RETINAL" at bounding box center [514, 253] width 242 height 14
click at [470, 247] on strong "TIENTE MATRIXYL® 3000 & RETINAL" at bounding box center [514, 253] width 242 height 14
click at [469, 247] on strong "TIENTE MATRIXYL® 3000 & RETINAL" at bounding box center [514, 253] width 242 height 14
click at [459, 242] on div "TIENTE MATRIXYL® 3000 & RETINAL" at bounding box center [514, 263] width 247 height 42
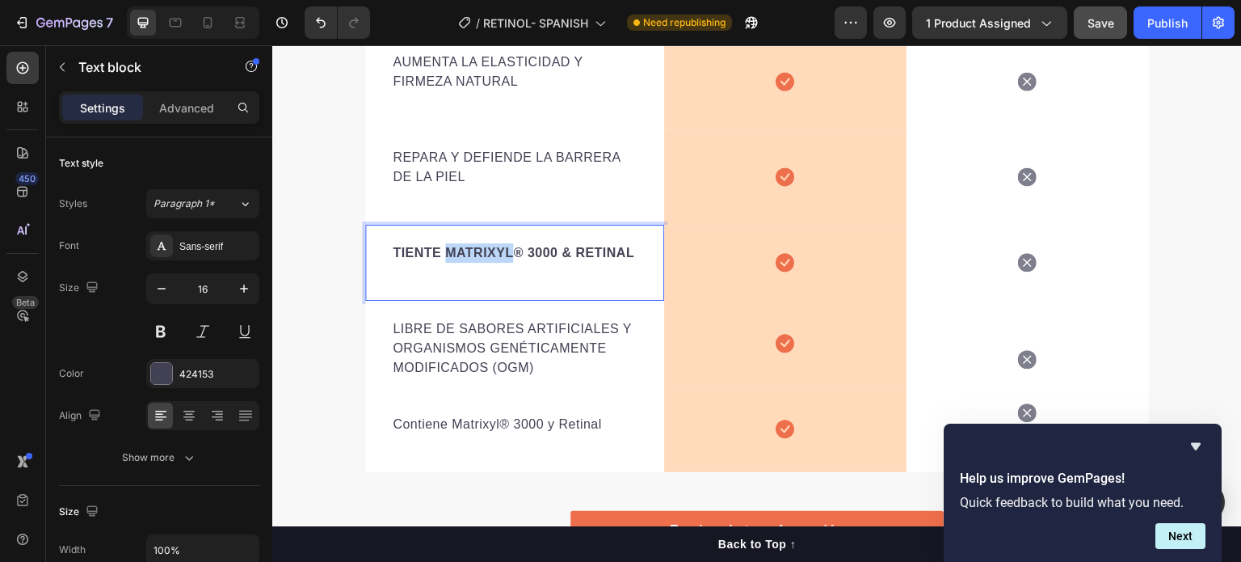
click at [459, 242] on div "TIENTE MATRIXYL® 3000 & RETINAL" at bounding box center [514, 263] width 247 height 42
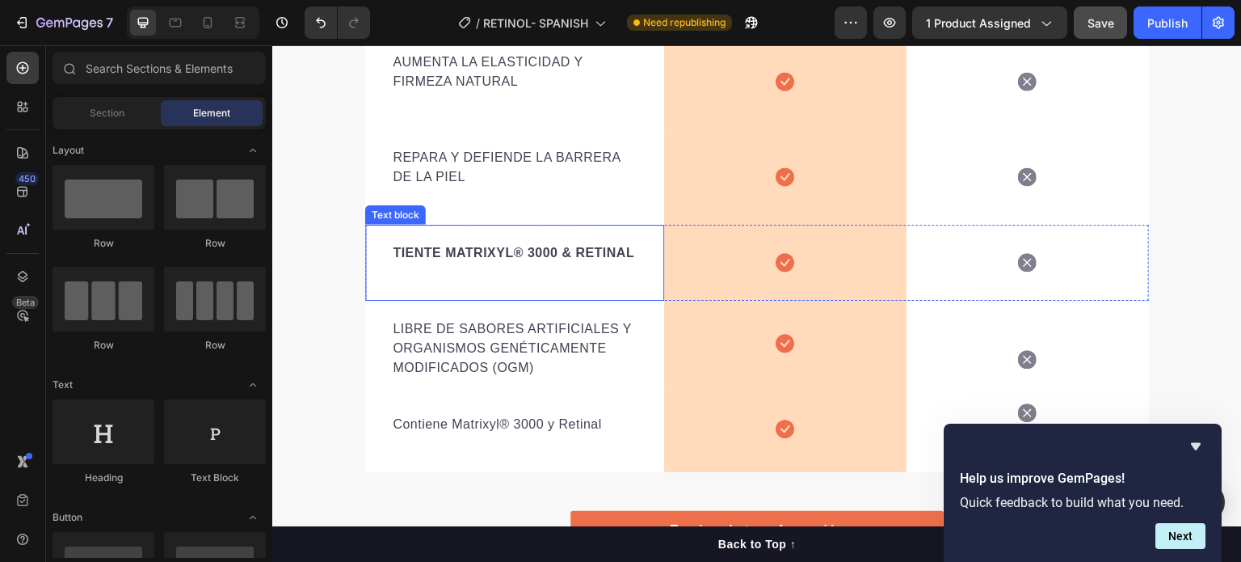
click at [457, 243] on p "TIENTE MATRIXYL® 3000 & RETINAL" at bounding box center [515, 252] width 244 height 19
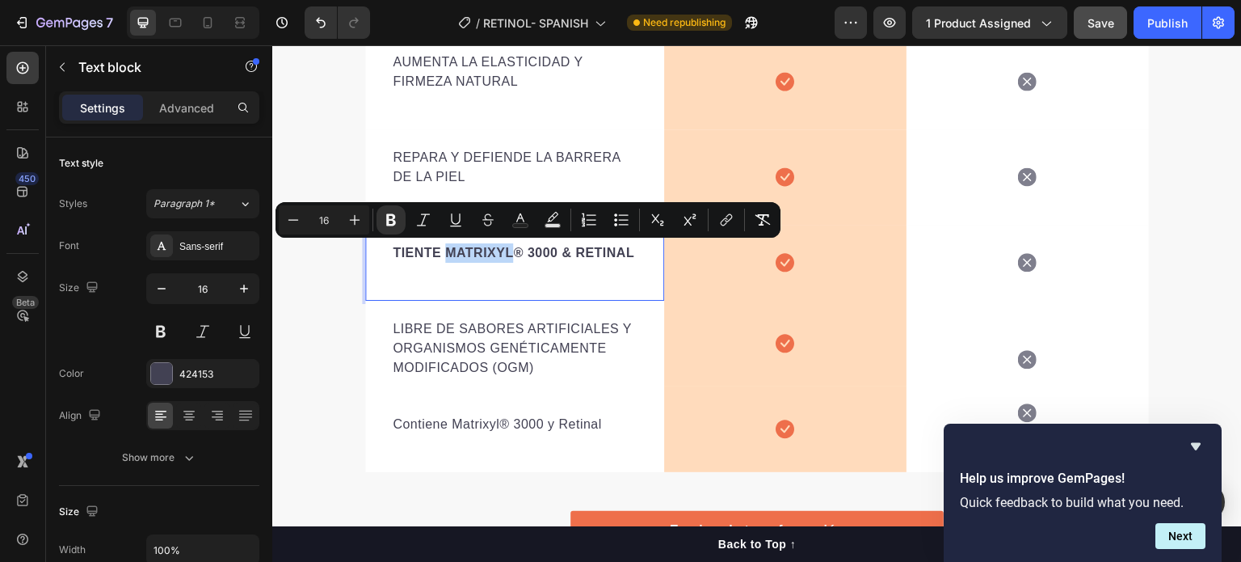
click at [462, 253] on strong "TIENTE MATRIXYL® 3000 & RETINAL" at bounding box center [514, 253] width 242 height 14
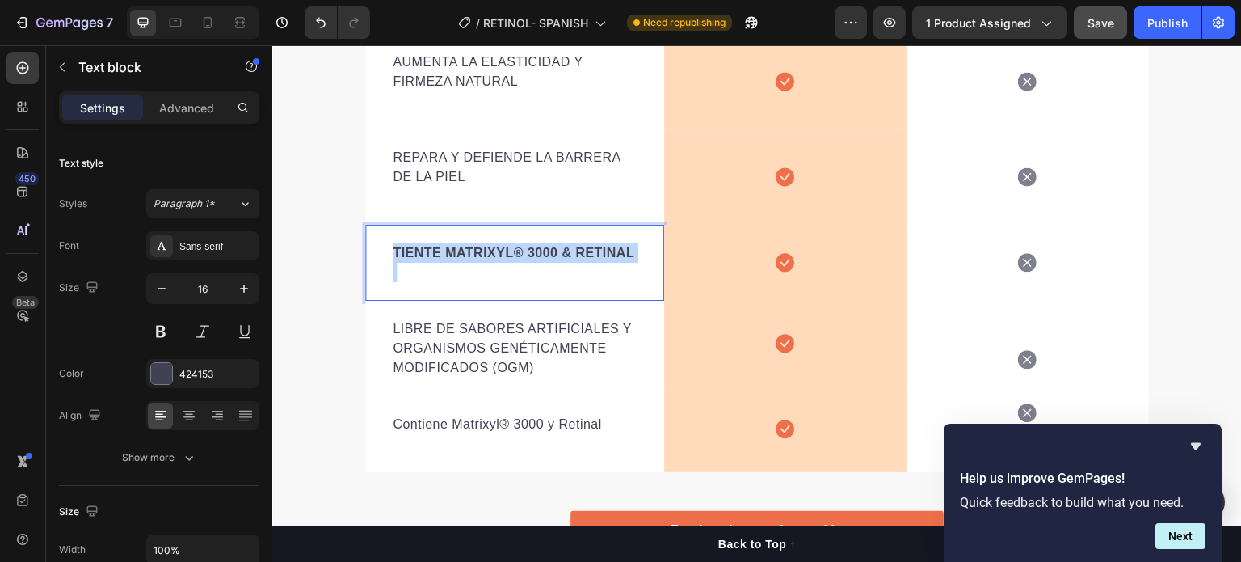
click at [462, 253] on strong "TIENTE MATRIXYL® 3000 & RETINAL" at bounding box center [514, 253] width 242 height 14
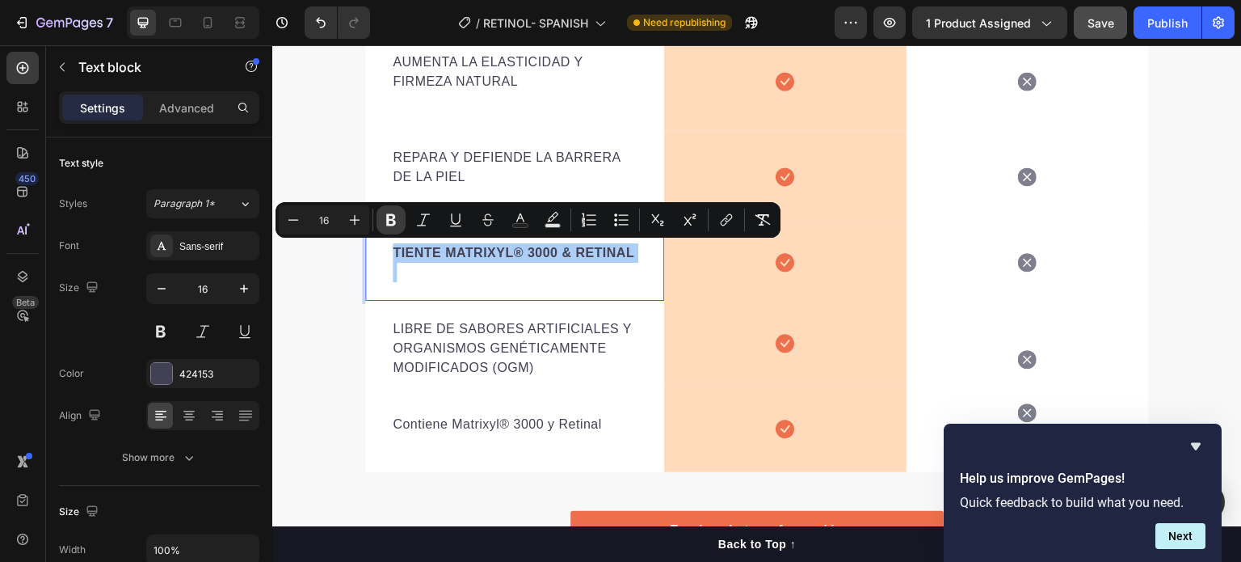
click at [397, 225] on icon "Editor contextual toolbar" at bounding box center [391, 220] width 16 height 16
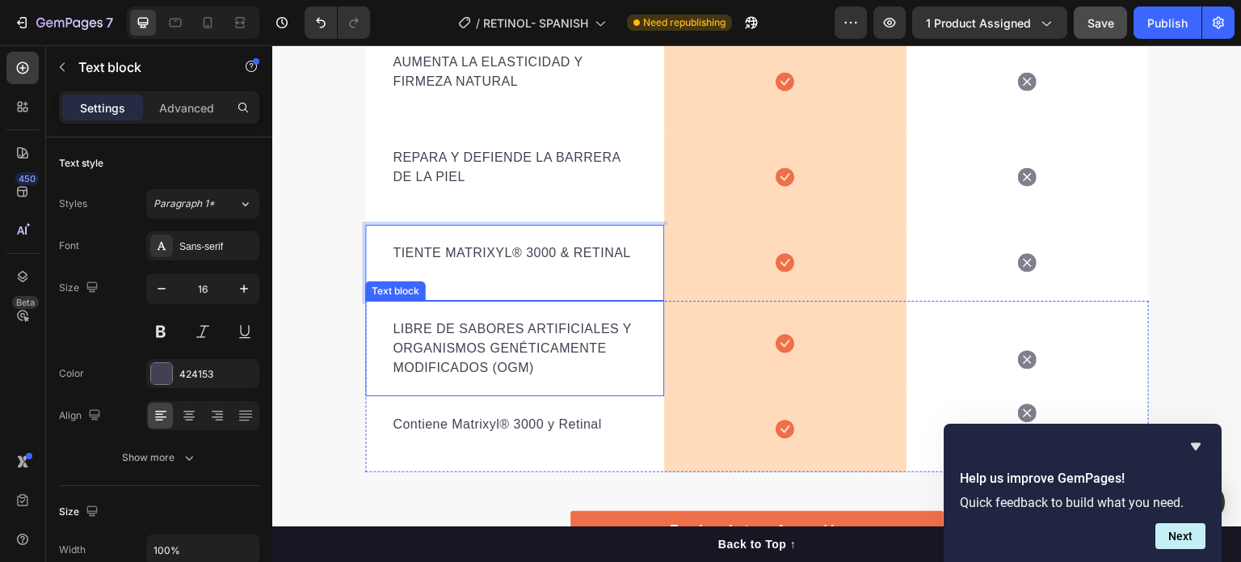
click at [482, 360] on p "LIBRE DE SABORES ARTIFICIALES Y ORGANISMOS GENÉTICAMENTE MODIFICADOS (OGM)" at bounding box center [515, 348] width 244 height 58
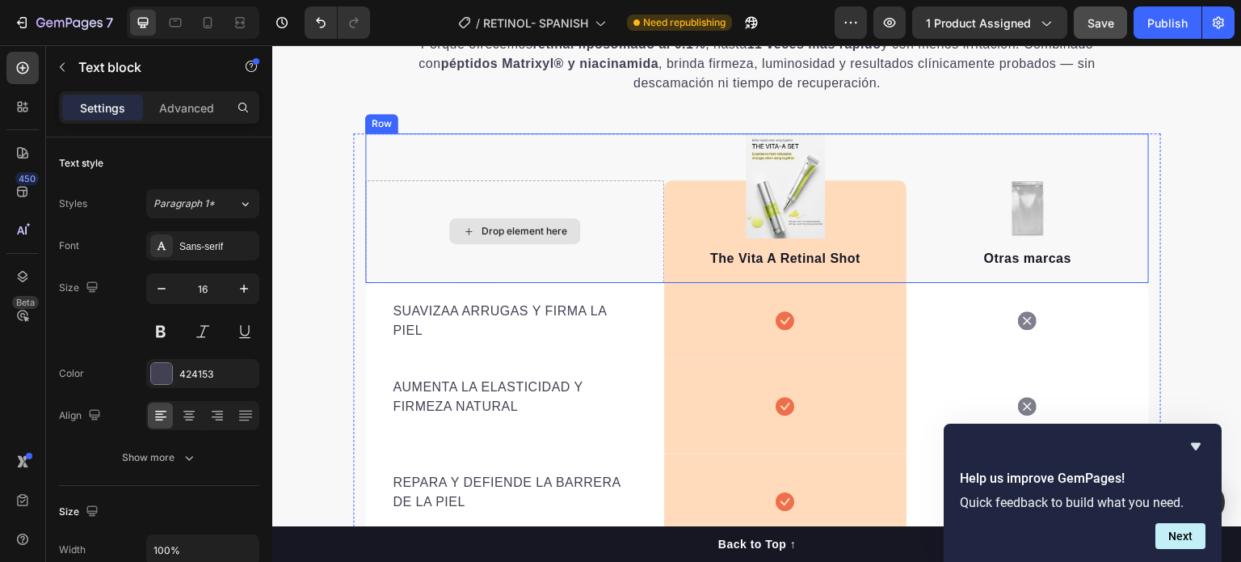
scroll to position [2700, 0]
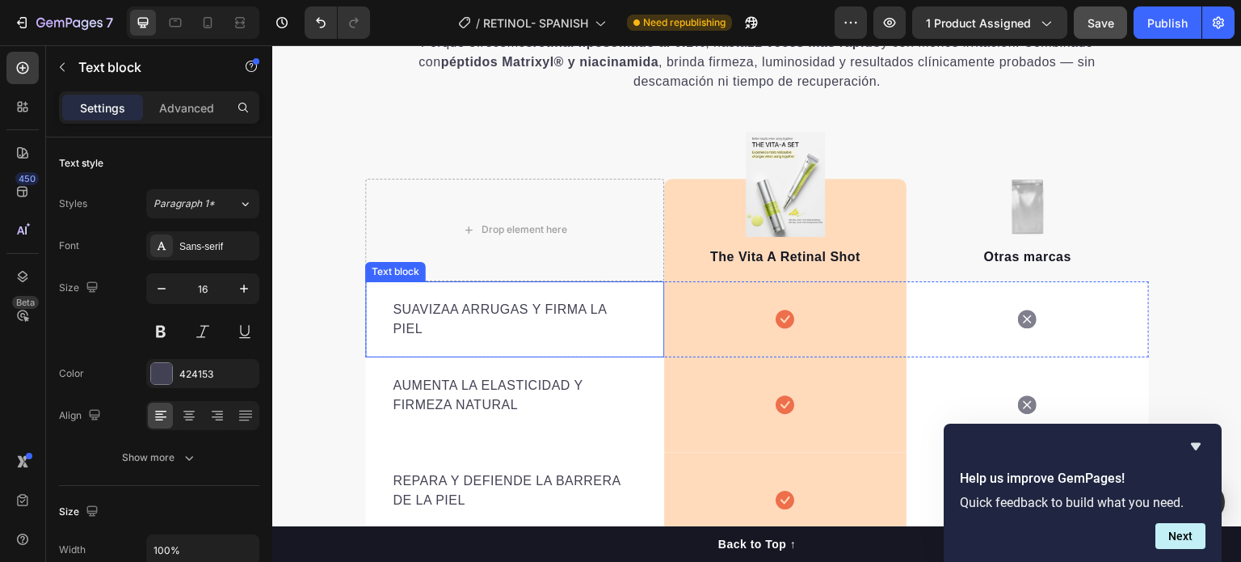
click at [457, 312] on p "SUAVIZAA ARRUGAS Y FIRMA LA PIEL" at bounding box center [515, 319] width 244 height 39
click at [445, 310] on p "SUAVIZAA ARRUGAS Y FIRMA LA PIEL" at bounding box center [515, 319] width 244 height 39
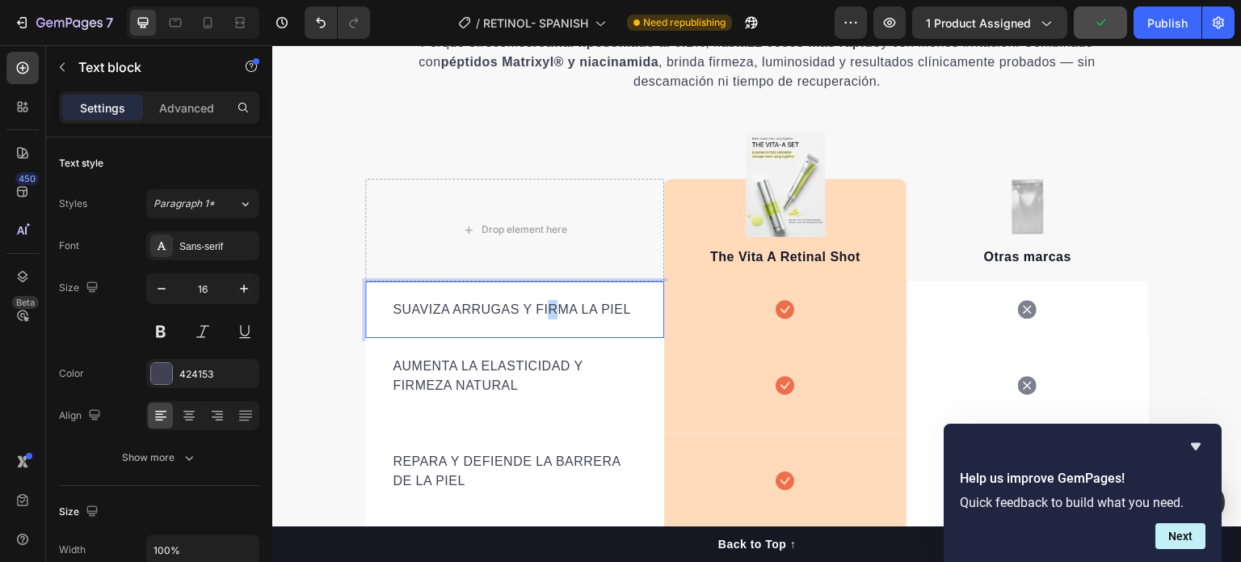
click at [547, 307] on p "SUAVIZA ARRUGAS Y FIRMA LA PIEL" at bounding box center [515, 309] width 244 height 19
drag, startPoint x: 547, startPoint y: 307, endPoint x: 537, endPoint y: 310, distance: 10.0
click at [542, 307] on p "SUAVIZA ARRUGAS Y FIRMA LA PIEL" at bounding box center [515, 309] width 244 height 19
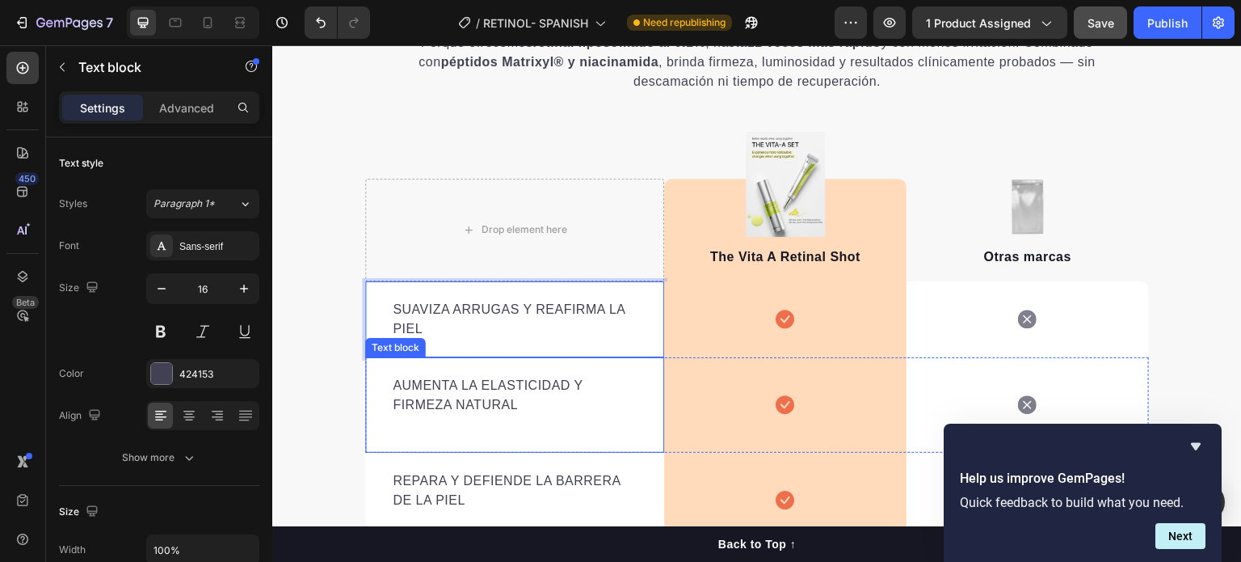
click at [532, 415] on p "Rich Text Editor. Editing area: main" at bounding box center [515, 424] width 244 height 19
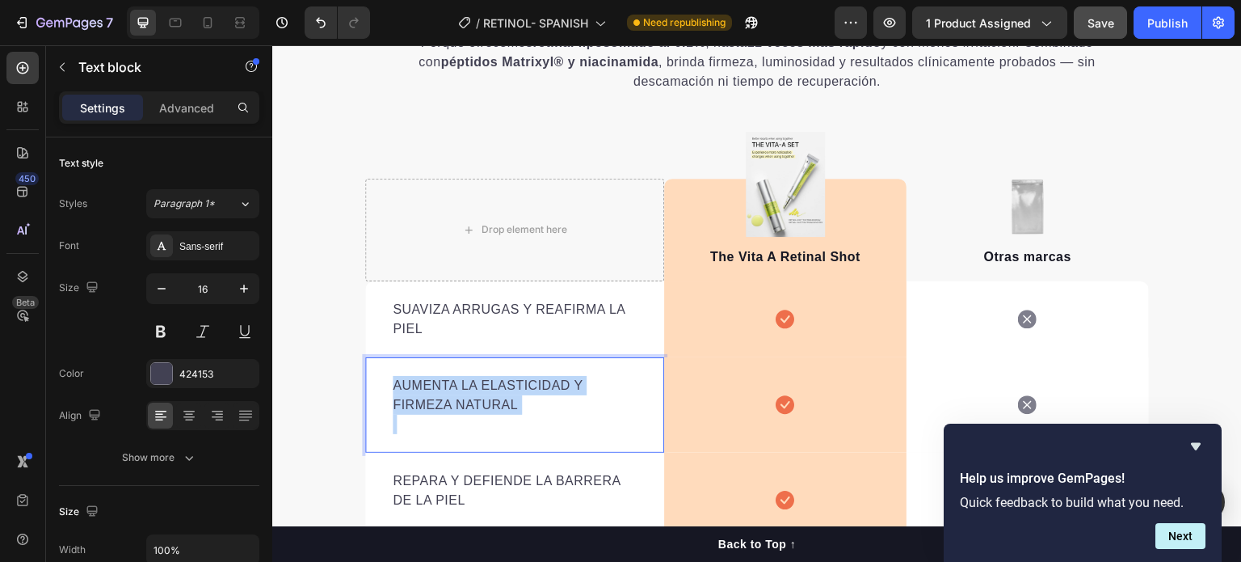
drag, startPoint x: 557, startPoint y: 415, endPoint x: 359, endPoint y: 388, distance: 199.8
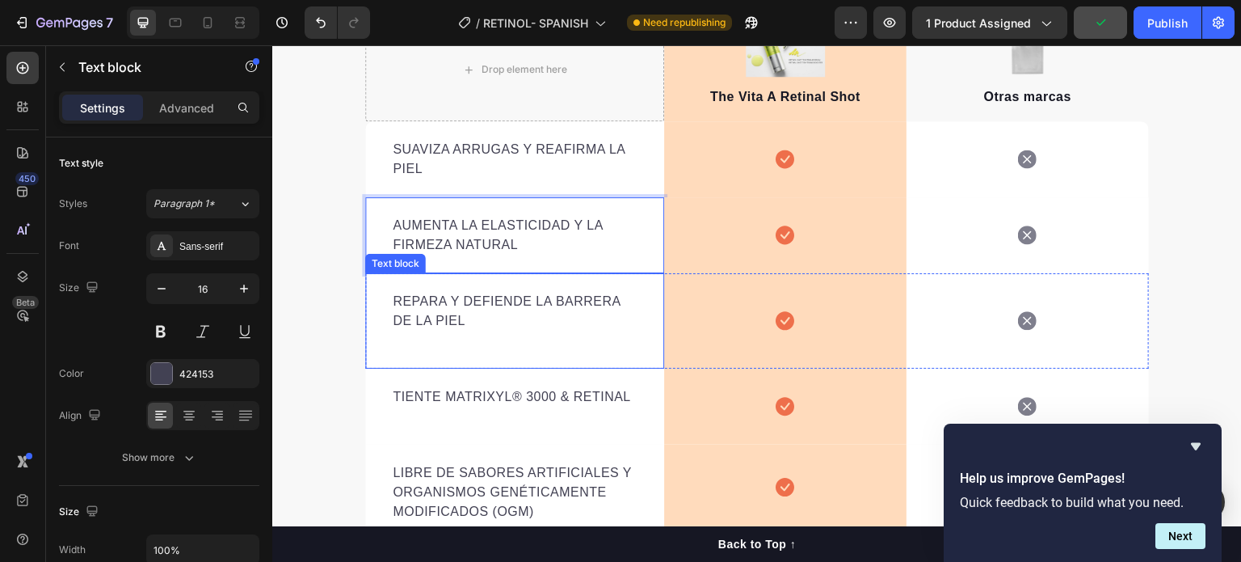
scroll to position [2862, 0]
click at [532, 301] on p "REPARA Y DEFIENDE LA BARRERA DE LA PIEL" at bounding box center [515, 309] width 244 height 39
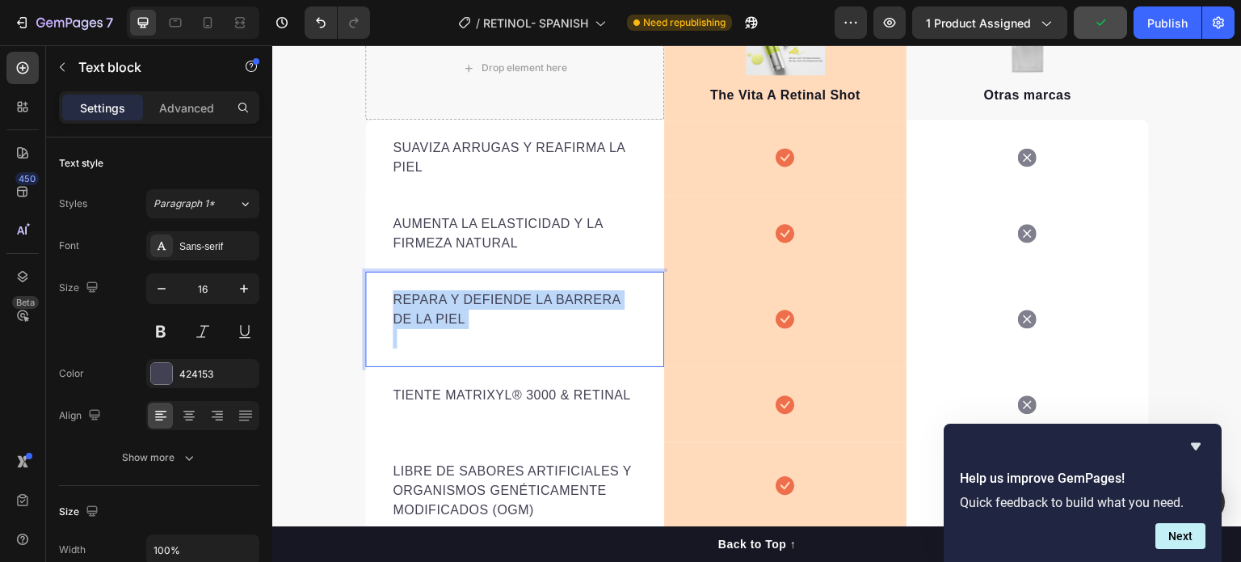
drag, startPoint x: 525, startPoint y: 333, endPoint x: 362, endPoint y: 301, distance: 165.6
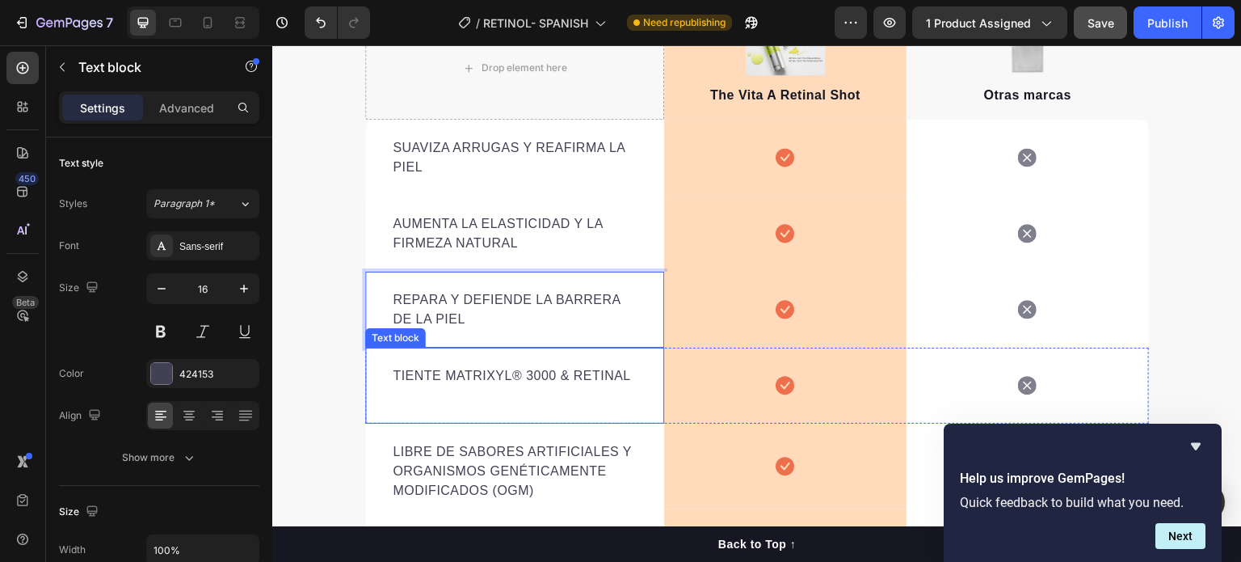
click at [473, 382] on p "TIENTE MATRIXYL® 3000 & RETINAL" at bounding box center [515, 375] width 244 height 19
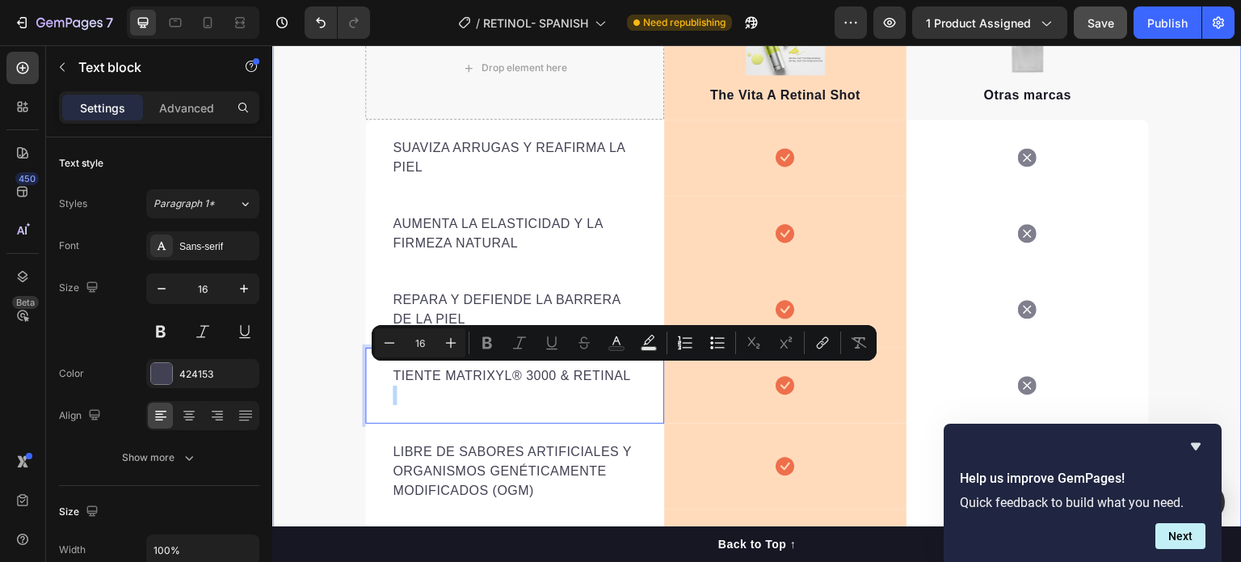
drag, startPoint x: 630, startPoint y: 377, endPoint x: 342, endPoint y: 389, distance: 288.8
drag, startPoint x: 372, startPoint y: 384, endPoint x: 486, endPoint y: 382, distance: 114.0
click at [486, 382] on div "TIENTE MATRIXYL® 3000 & RETINAL Text block 0" at bounding box center [514, 386] width 299 height 76
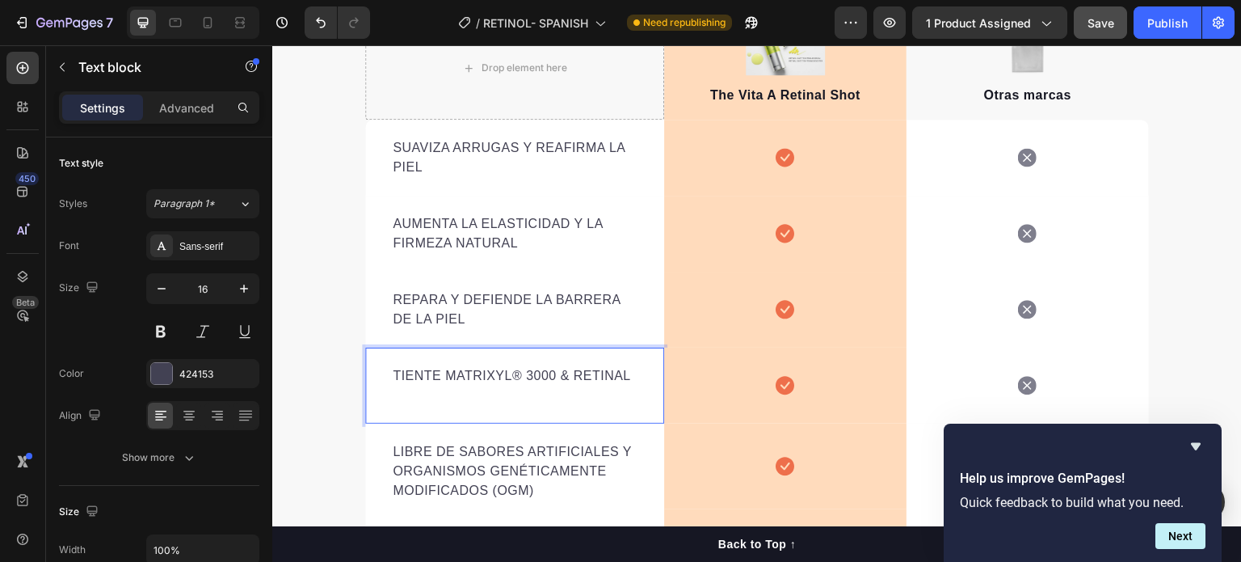
drag, startPoint x: 628, startPoint y: 372, endPoint x: 417, endPoint y: 373, distance: 211.0
click at [411, 373] on p "TIENTE MATRIXYL® 3000 & RETINAL" at bounding box center [515, 375] width 244 height 19
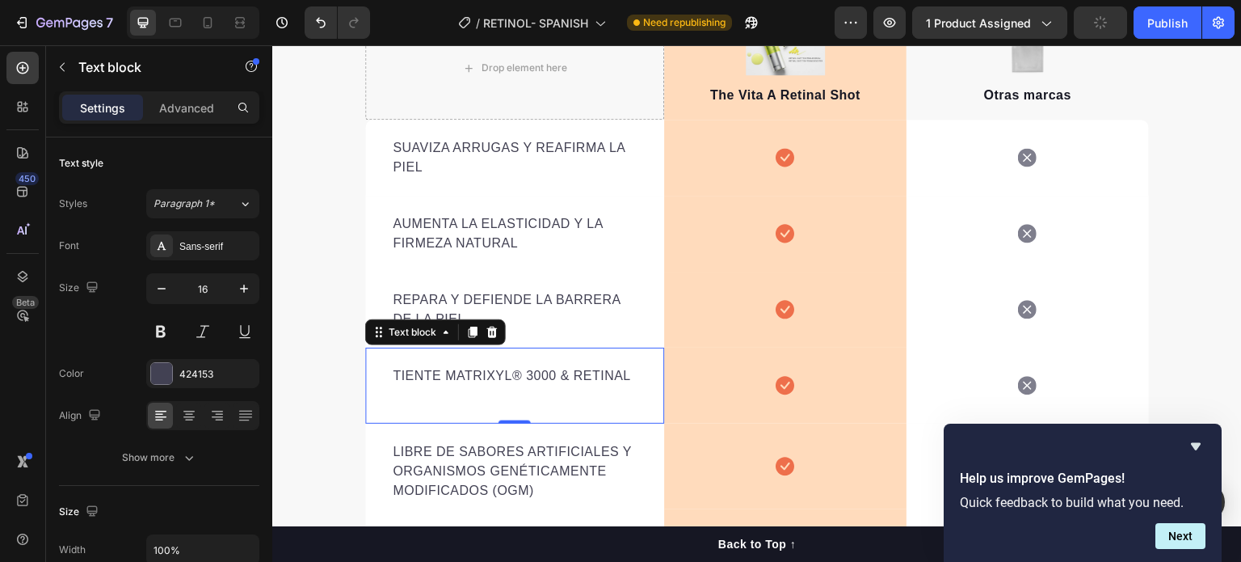
drag, startPoint x: 634, startPoint y: 381, endPoint x: 534, endPoint y: 379, distance: 100.2
click at [525, 381] on div "TIENTE MATRIXYL® 3000 & RETINAL Text block 0" at bounding box center [514, 386] width 299 height 76
click at [549, 379] on p "TIENTE MATRIXYL® 3000 & RETINAL" at bounding box center [515, 375] width 244 height 19
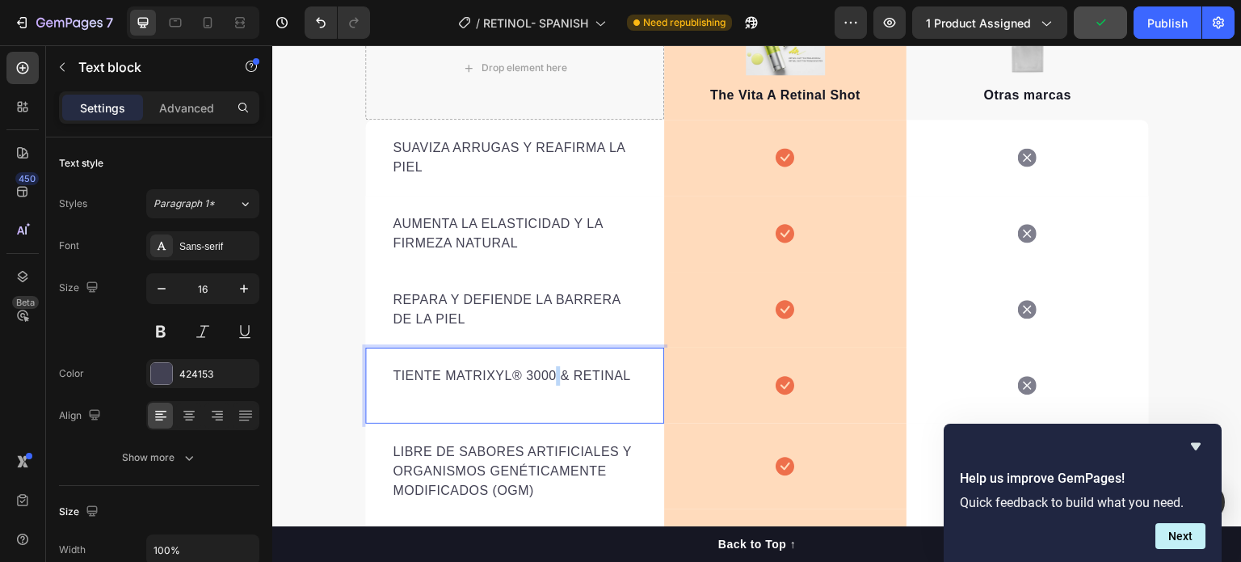
click at [549, 379] on p "TIENTE MATRIXYL® 3000 & RETINAL" at bounding box center [515, 375] width 244 height 19
click at [548, 379] on p "TIENTE MATRIXYL® 3000 & RETINAL" at bounding box center [515, 375] width 244 height 19
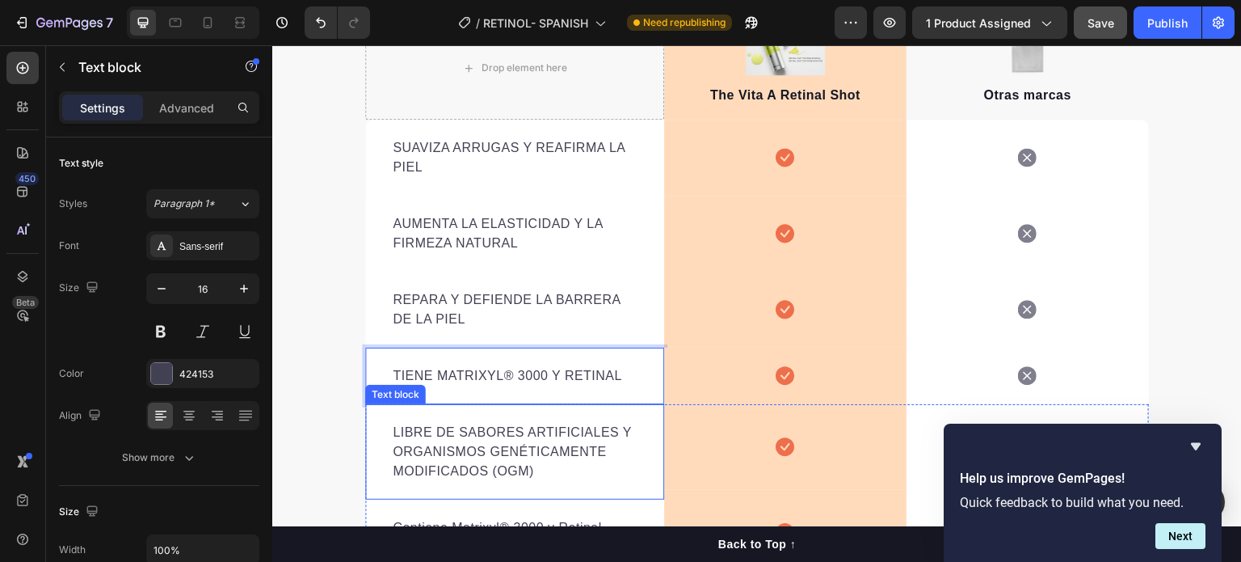
click at [515, 440] on p "LIBRE DE SABORES ARTIFICIALES Y ORGANISMOS GENÉTICAMENTE MODIFICADOS (OGM)" at bounding box center [515, 452] width 244 height 58
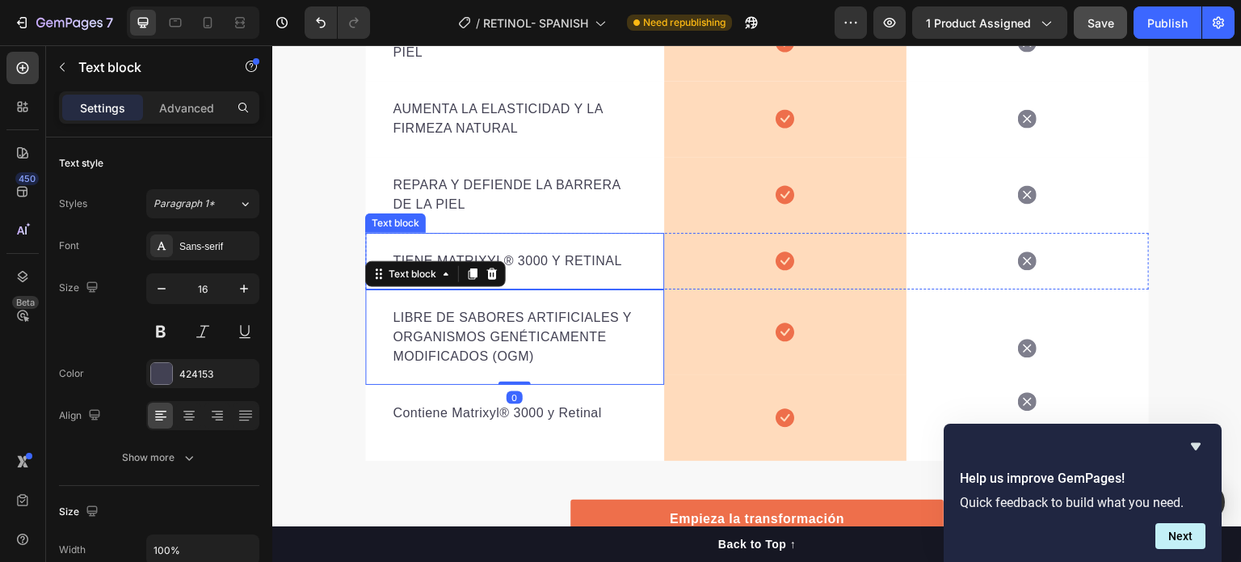
scroll to position [3024, 0]
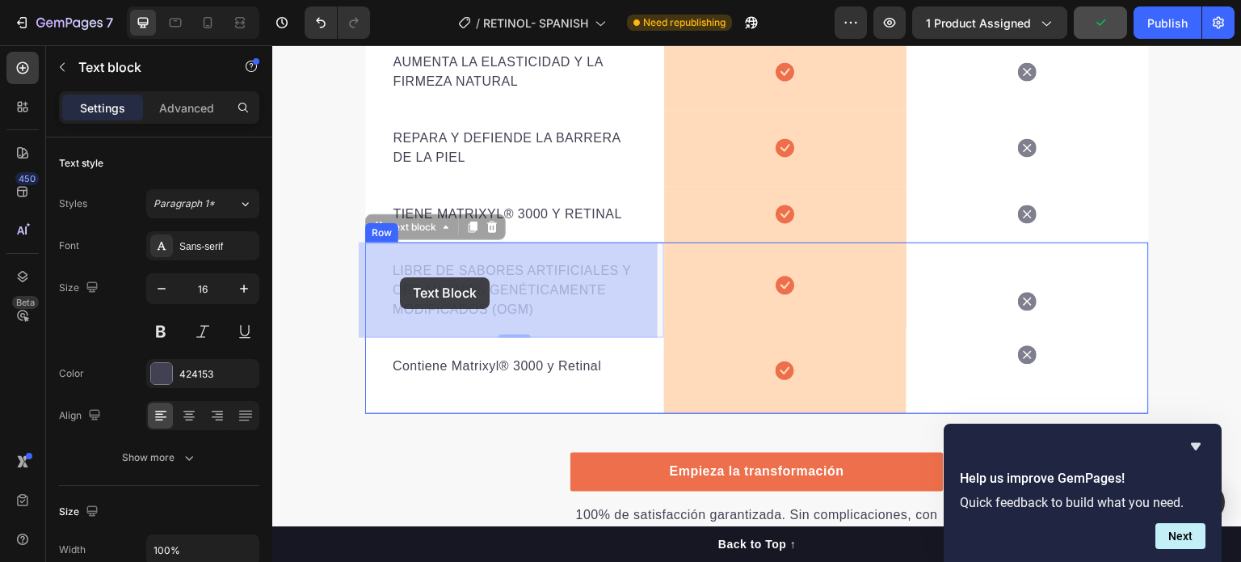
drag, startPoint x: 554, startPoint y: 319, endPoint x: 415, endPoint y: 288, distance: 143.3
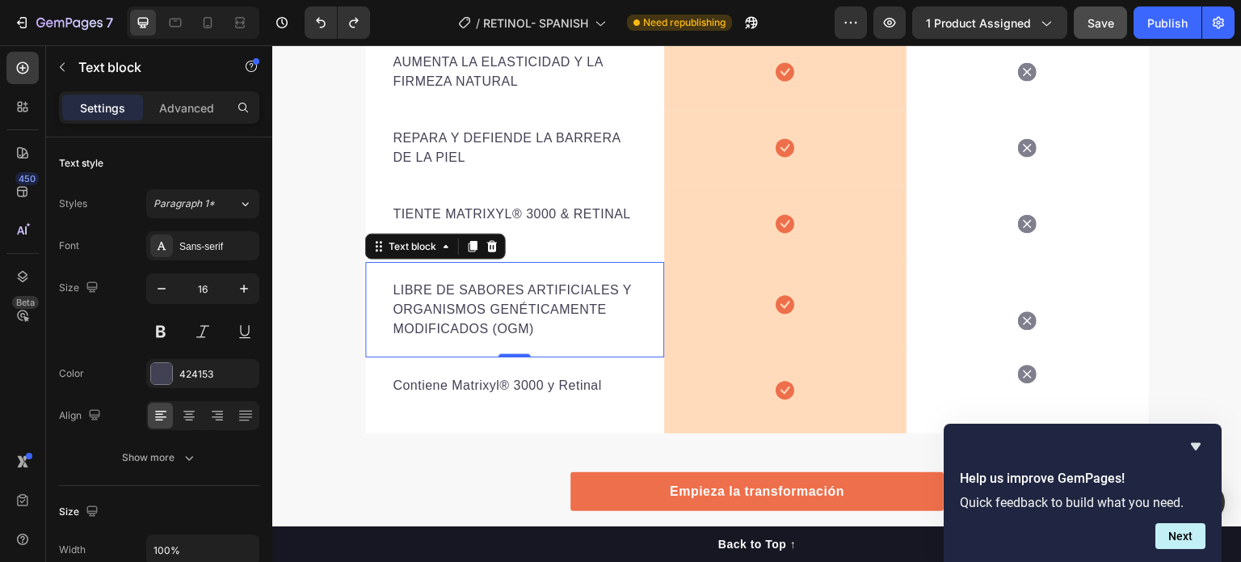
click at [571, 330] on p "LIBRE DE SABORES ARTIFICIALES Y ORGANISMOS GENÉTICAMENTE MODIFICADOS (OGM)" at bounding box center [515, 309] width 244 height 58
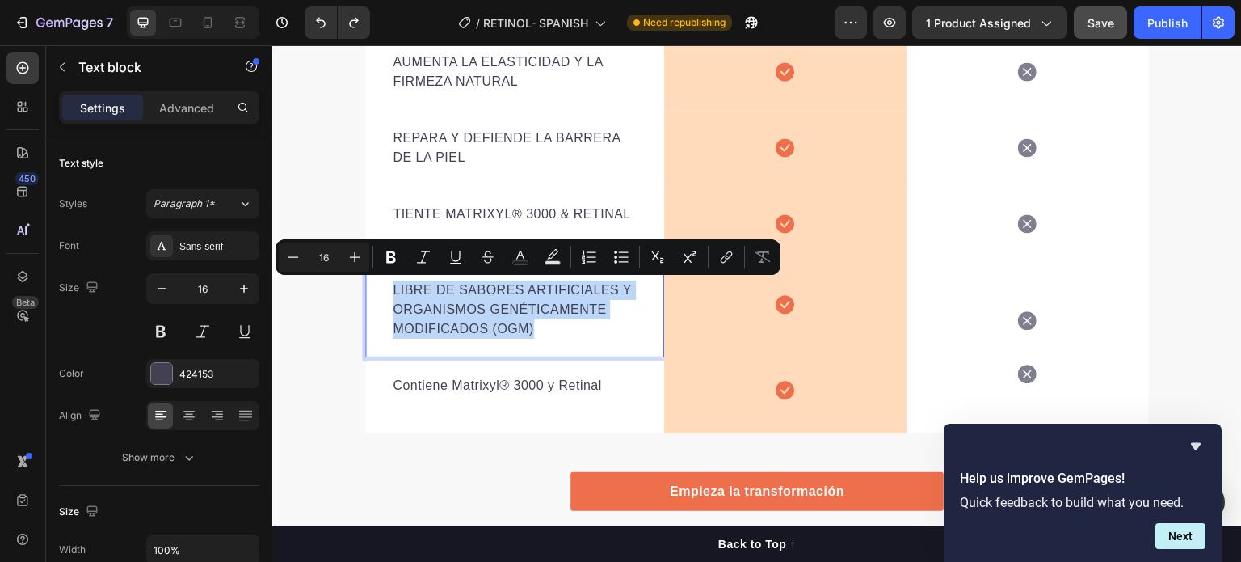
drag, startPoint x: 570, startPoint y: 330, endPoint x: 647, endPoint y: 313, distance: 79.4
click at [377, 267] on div "LIBRE DE SABORES ARTIFICIALES Y ORGANISMOS GENÉTICAMENTE MODIFICADOS (OGM) Text…" at bounding box center [514, 309] width 299 height 95
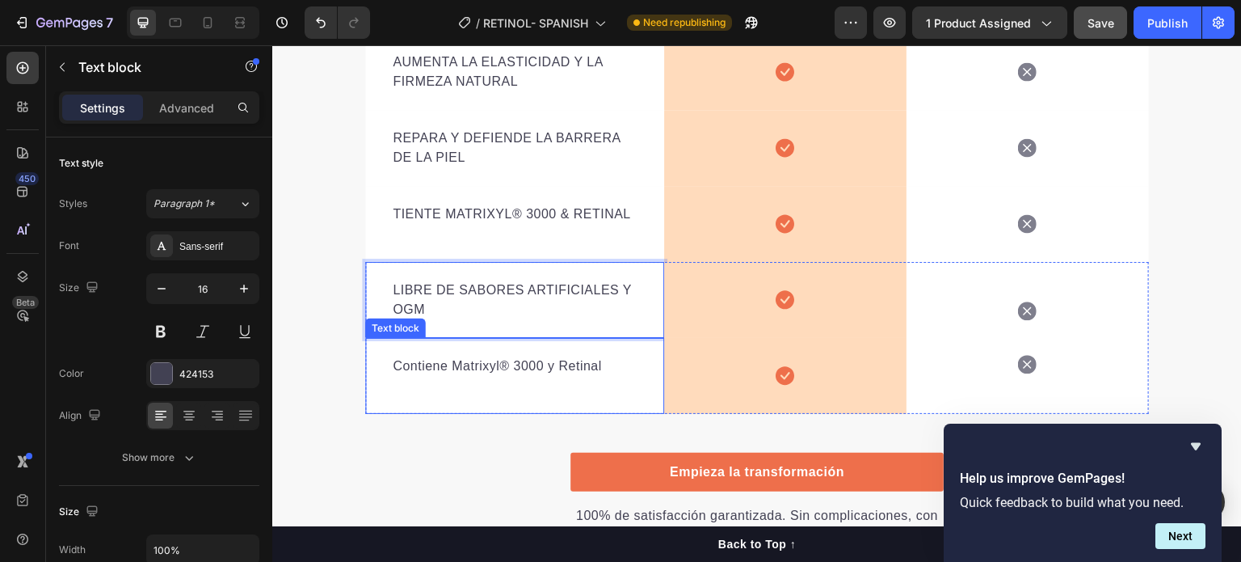
click at [443, 365] on p "Contiene Matrixyl® 3000 y Retinal" at bounding box center [515, 365] width 244 height 19
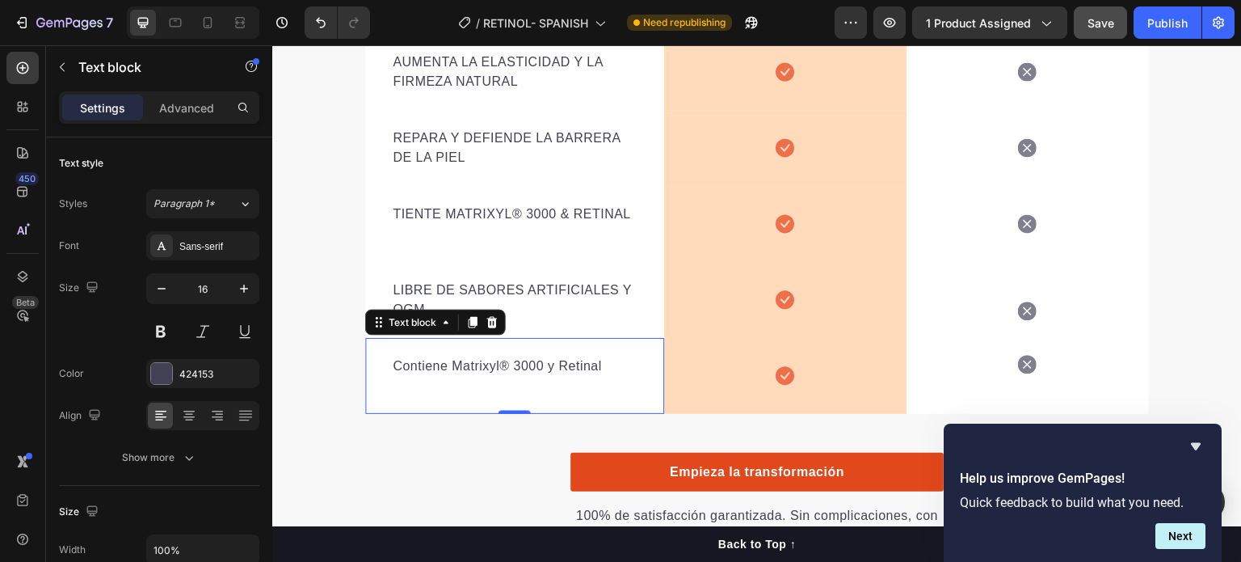
drag, startPoint x: 489, startPoint y: 327, endPoint x: 660, endPoint y: 415, distance: 192.3
click at [490, 327] on icon at bounding box center [492, 322] width 13 height 13
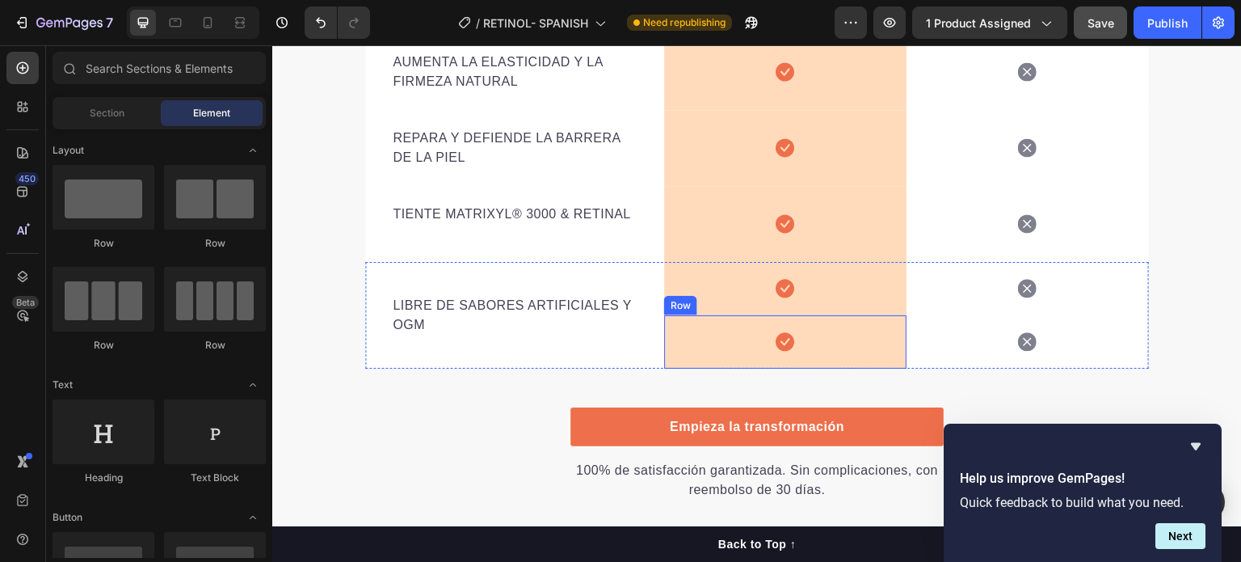
click at [826, 336] on div "Icon Row" at bounding box center [785, 341] width 242 height 53
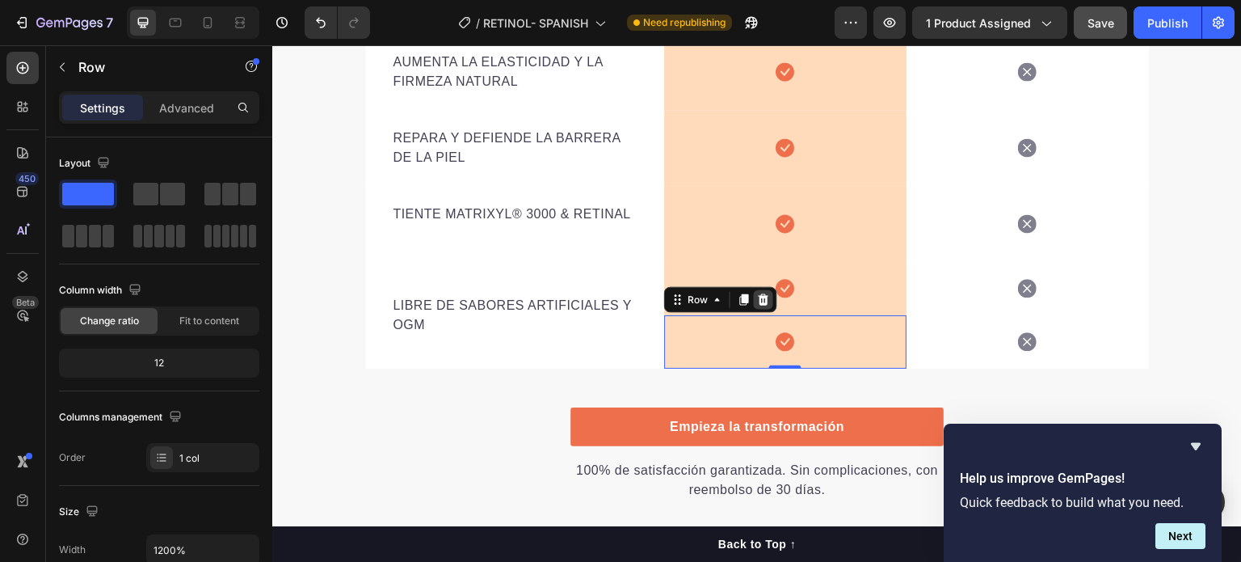
click at [763, 302] on icon at bounding box center [763, 299] width 13 height 13
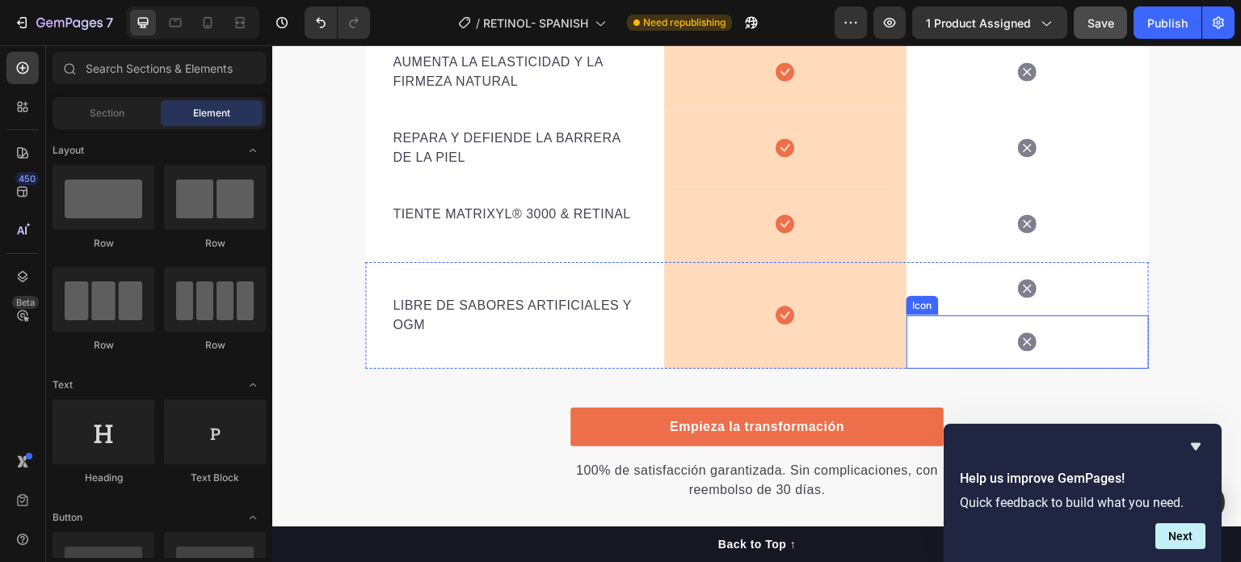
click at [1048, 355] on div "Icon" at bounding box center [1028, 341] width 242 height 53
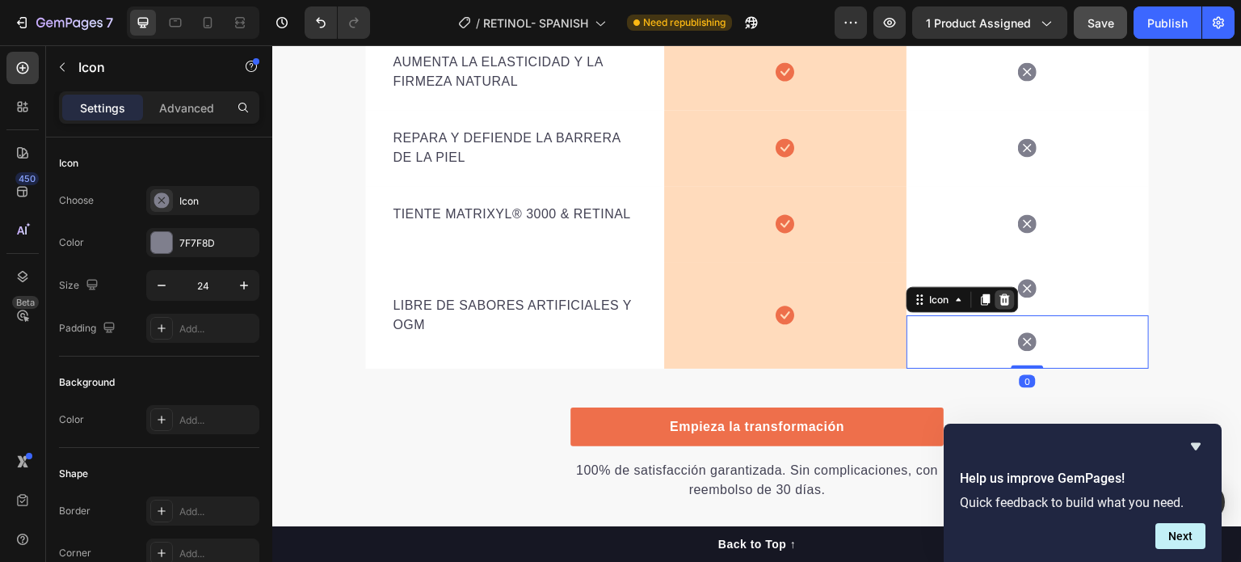
click at [1001, 299] on icon at bounding box center [1006, 299] width 11 height 11
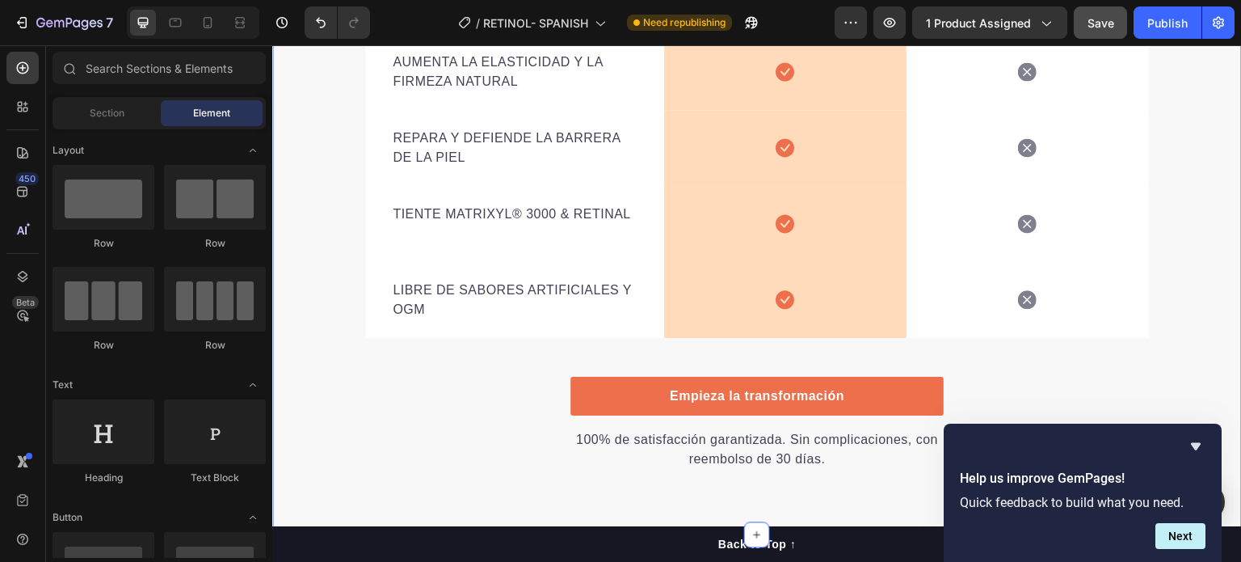
click at [1190, 276] on div "¿Por qué elegirnos sobre los demás? Heading Porque ofrecemos retinal liposomado…" at bounding box center [757, 60] width 970 height 820
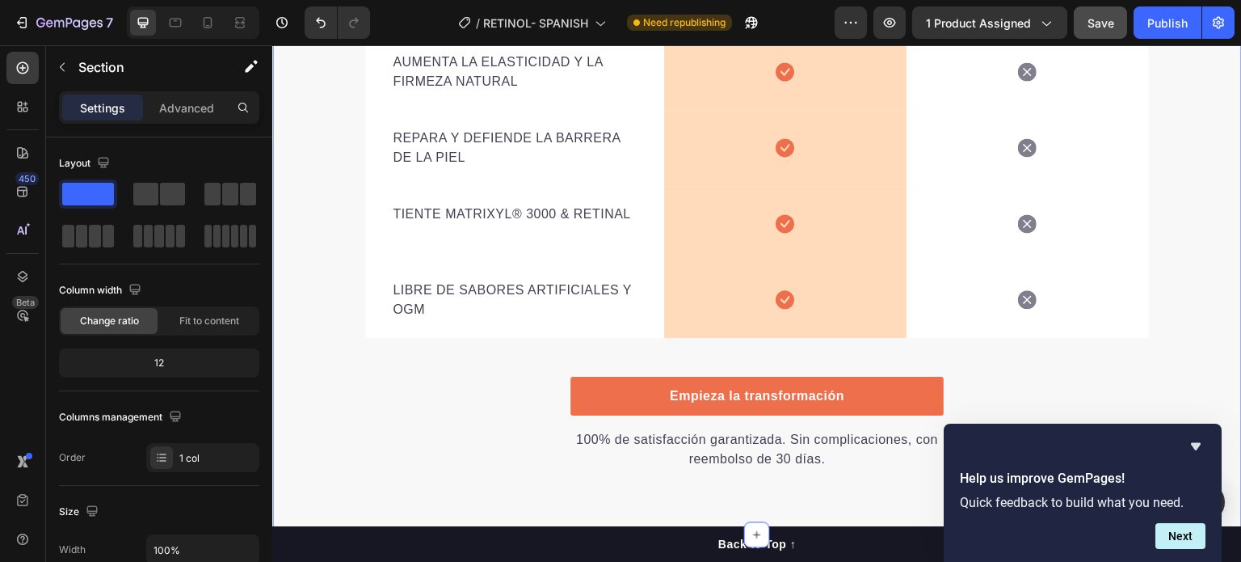
scroll to position [2700, 0]
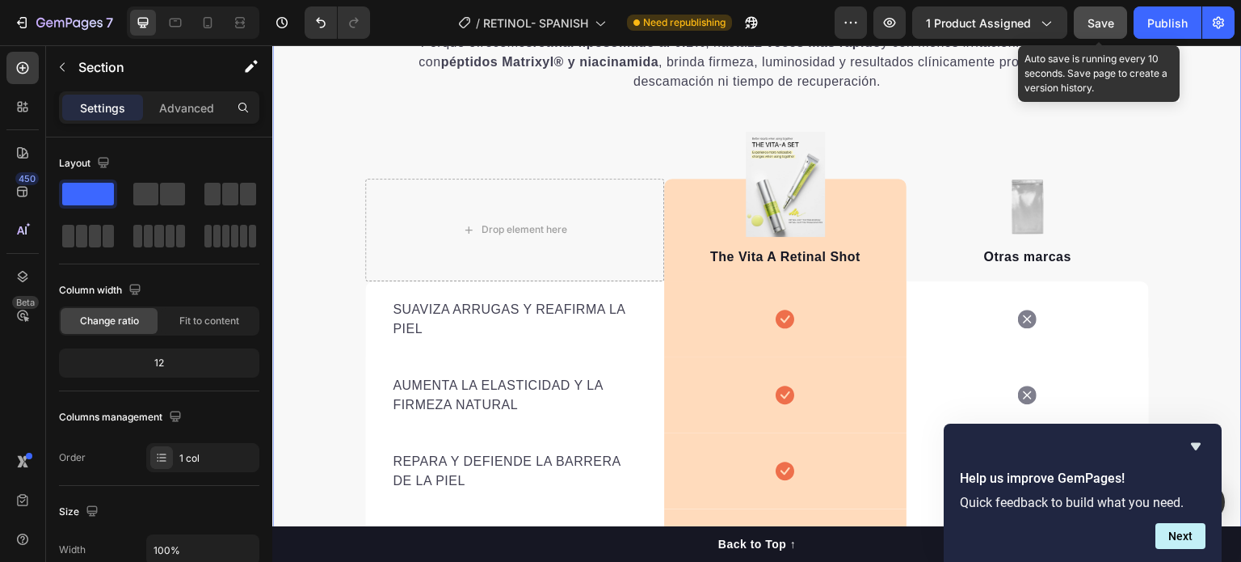
click at [1106, 31] on div "Save" at bounding box center [1101, 23] width 27 height 17
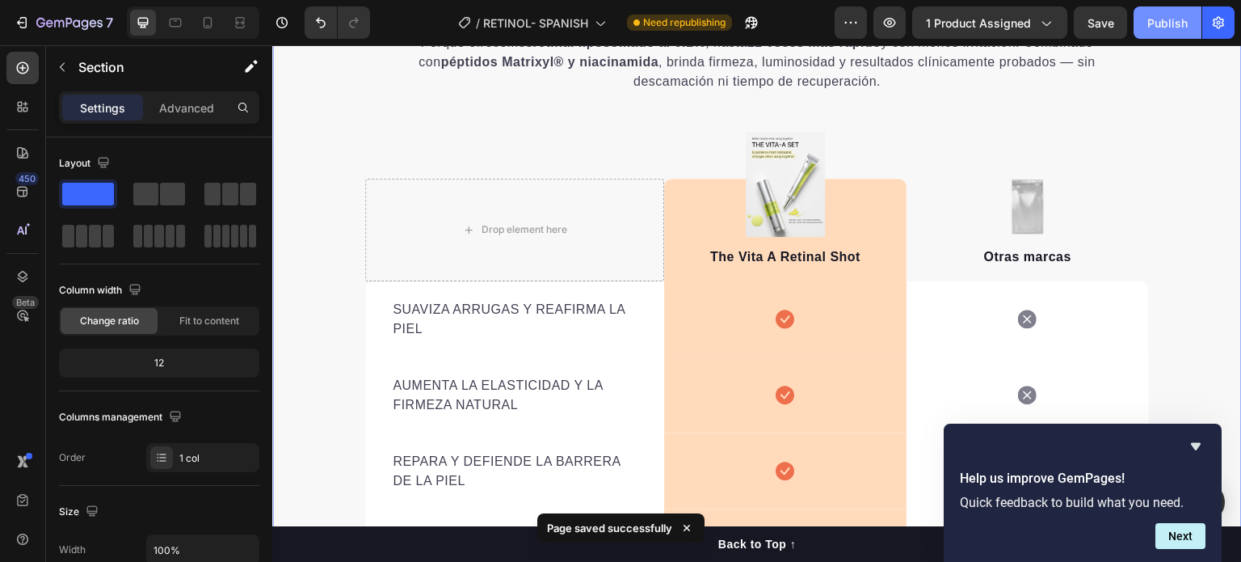
click at [1170, 25] on div "Publish" at bounding box center [1168, 23] width 40 height 17
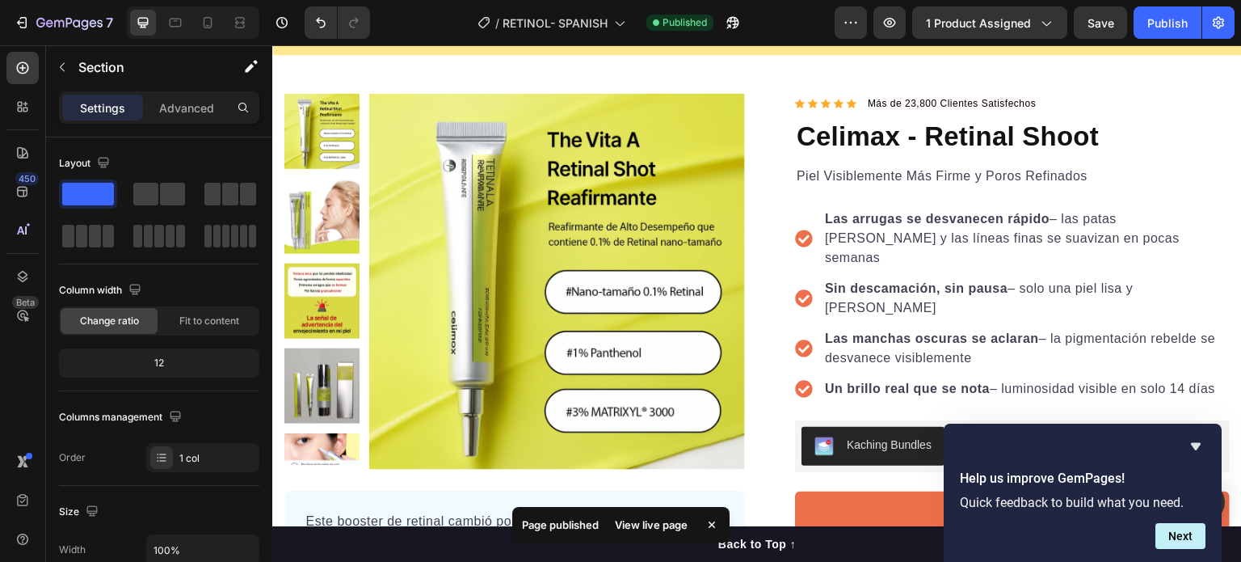
scroll to position [0, 0]
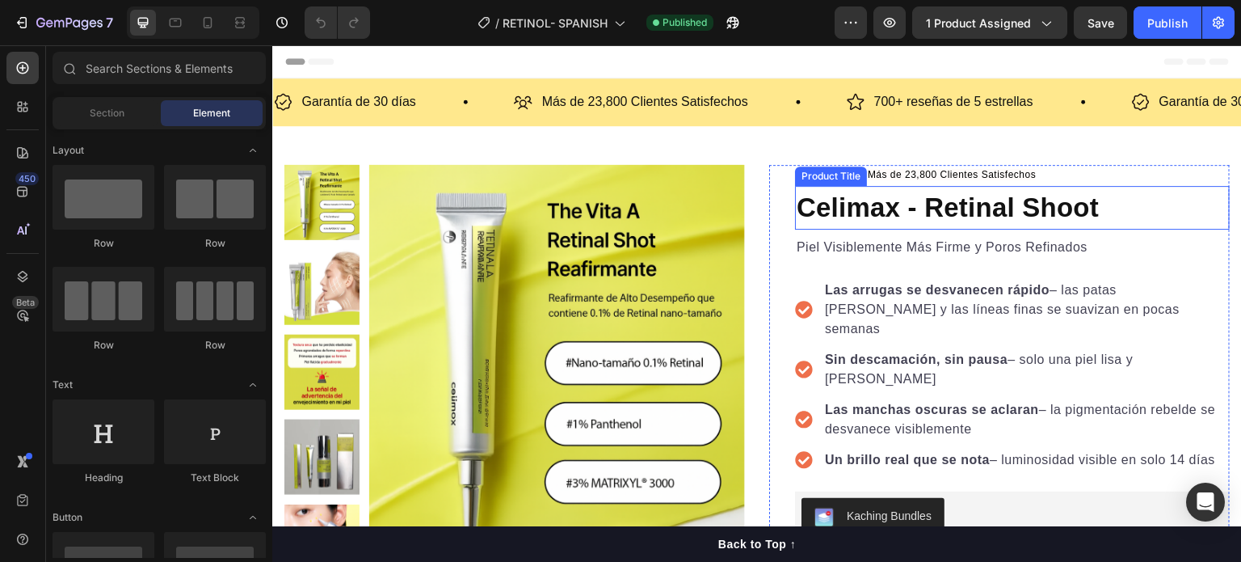
click at [930, 206] on h1 "Celimax - Retinal Shoot" at bounding box center [1012, 208] width 435 height 44
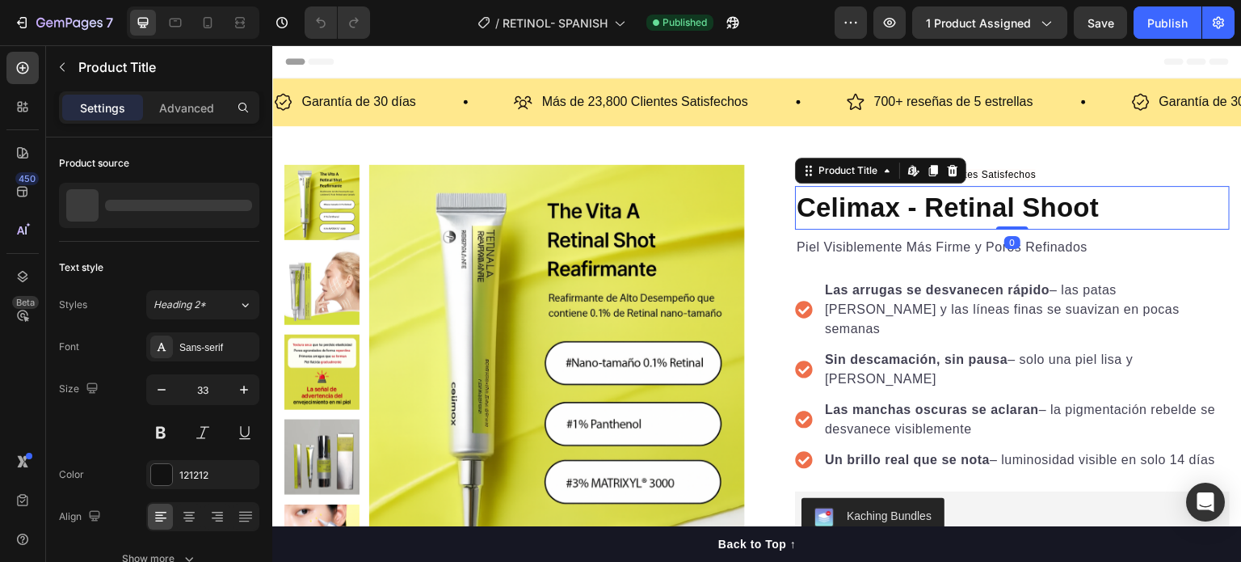
click at [891, 215] on h1 "Celimax - Retinal Shoot" at bounding box center [1012, 208] width 435 height 44
click at [904, 209] on h1 "Celimax - Retinal Shoot" at bounding box center [1012, 208] width 435 height 44
click at [880, 211] on h1 "Celimax - Retinal Shoot" at bounding box center [1012, 208] width 435 height 44
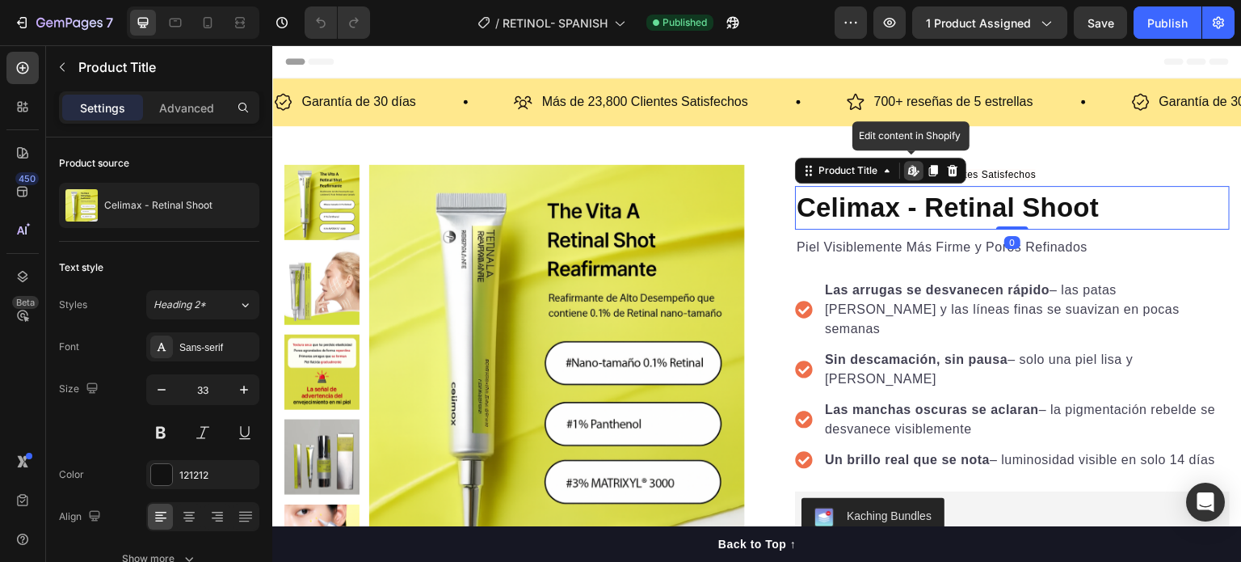
click at [836, 215] on h1 "Celimax - Retinal Shoot" at bounding box center [1012, 208] width 435 height 44
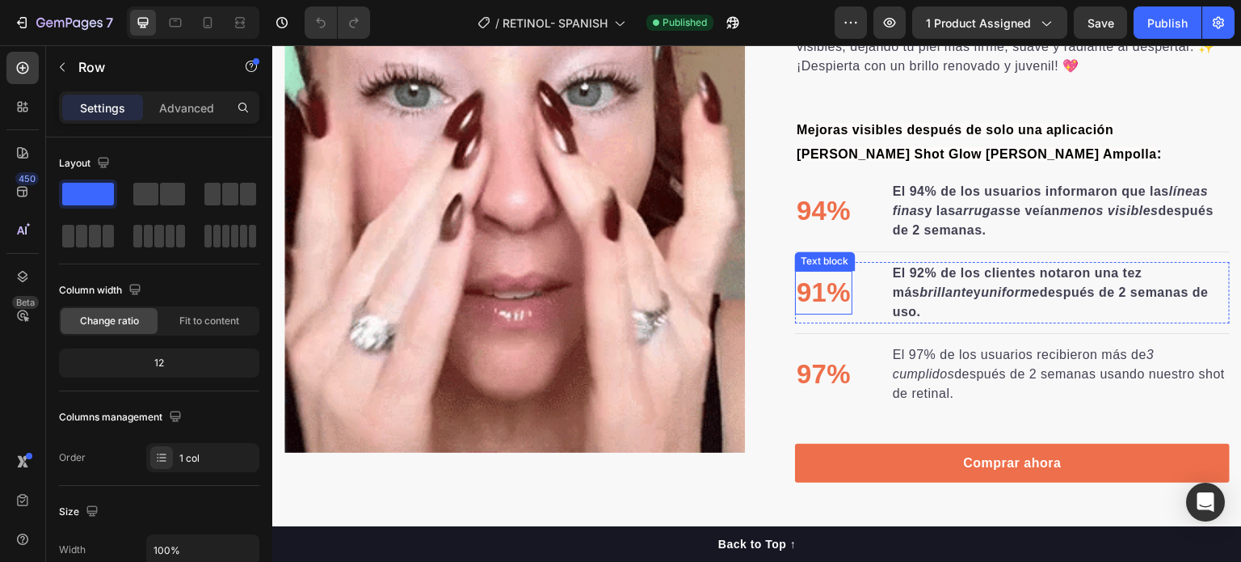
scroll to position [1293, 0]
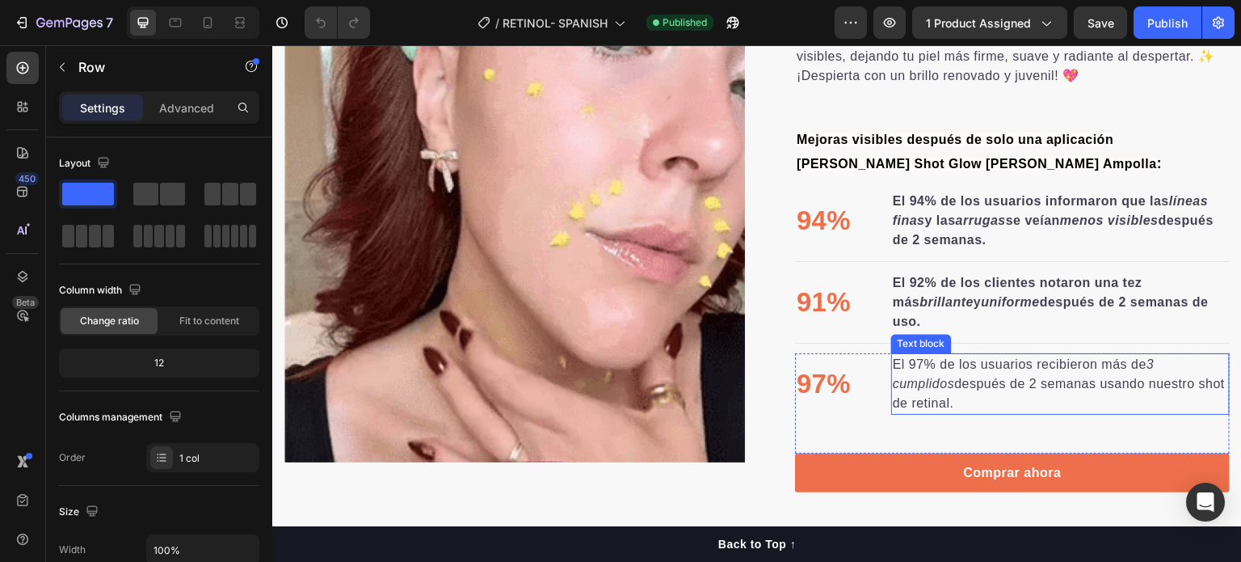
click at [939, 388] on icon "3 cumplidos" at bounding box center [1024, 373] width 262 height 33
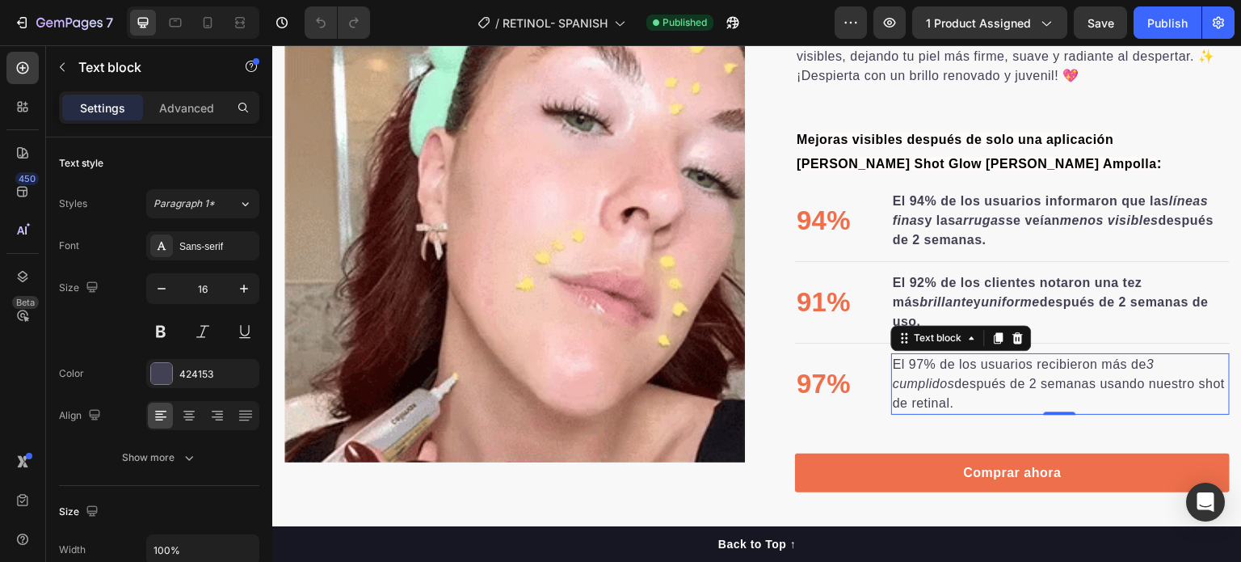
click at [950, 390] on p "El 97% de los usuarios recibieron más de 3 cumplidos después de 2 semanas usand…" at bounding box center [1060, 384] width 335 height 58
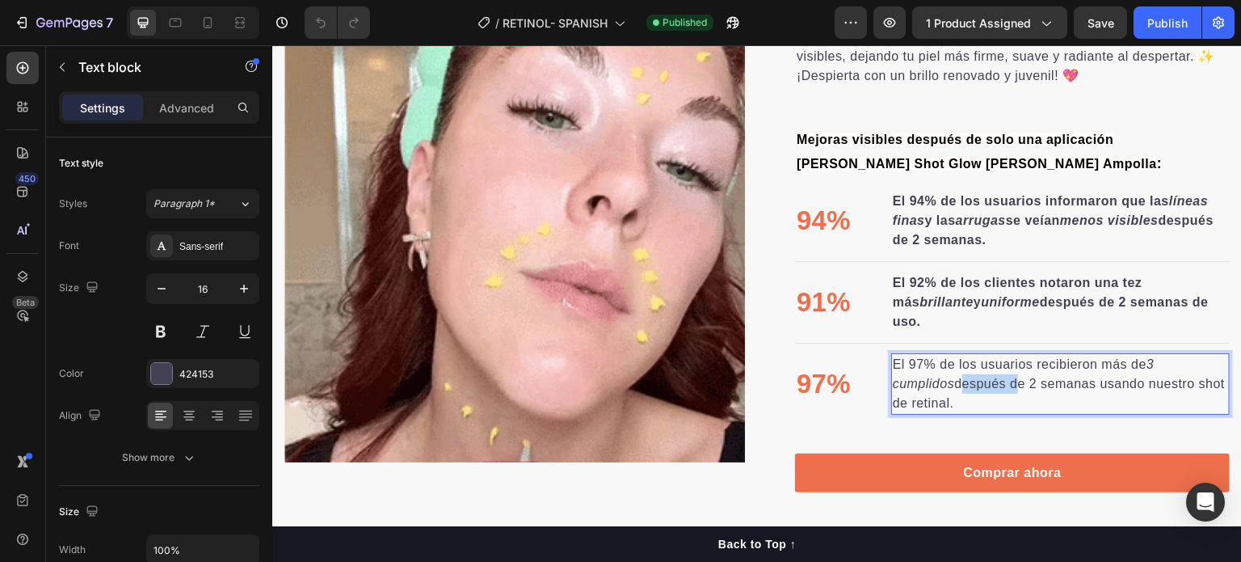
click at [950, 390] on p "El 97% de los usuarios recibieron más de 3 cumplidos después de 2 semanas usand…" at bounding box center [1060, 384] width 335 height 58
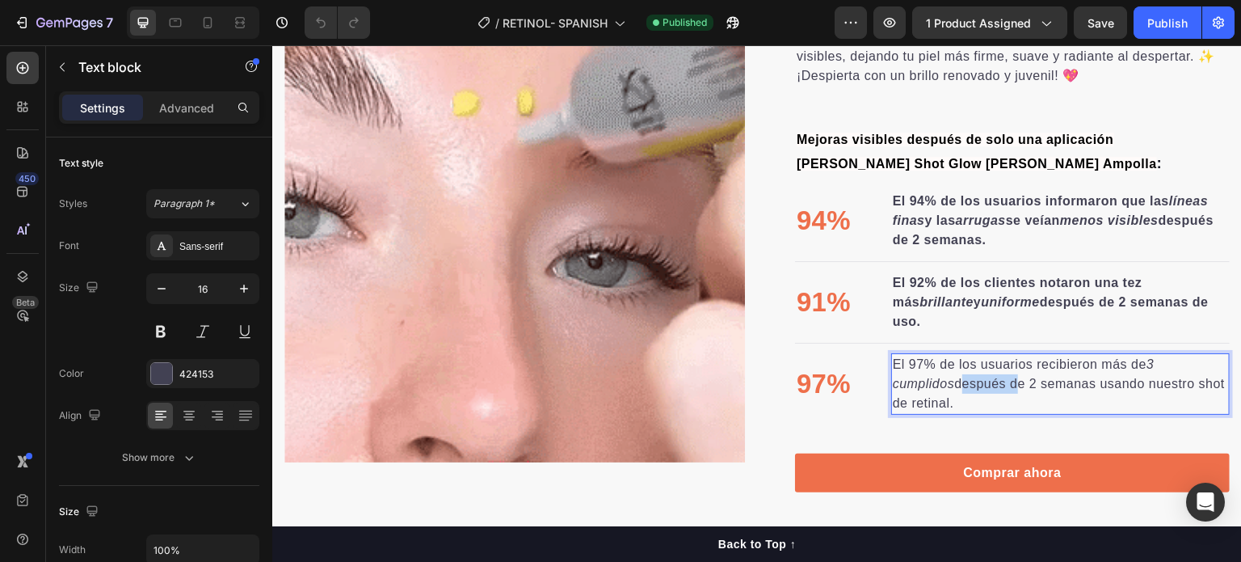
click at [950, 390] on p "El 97% de los usuarios recibieron más de 3 cumplidos después de 2 semanas usand…" at bounding box center [1060, 384] width 335 height 58
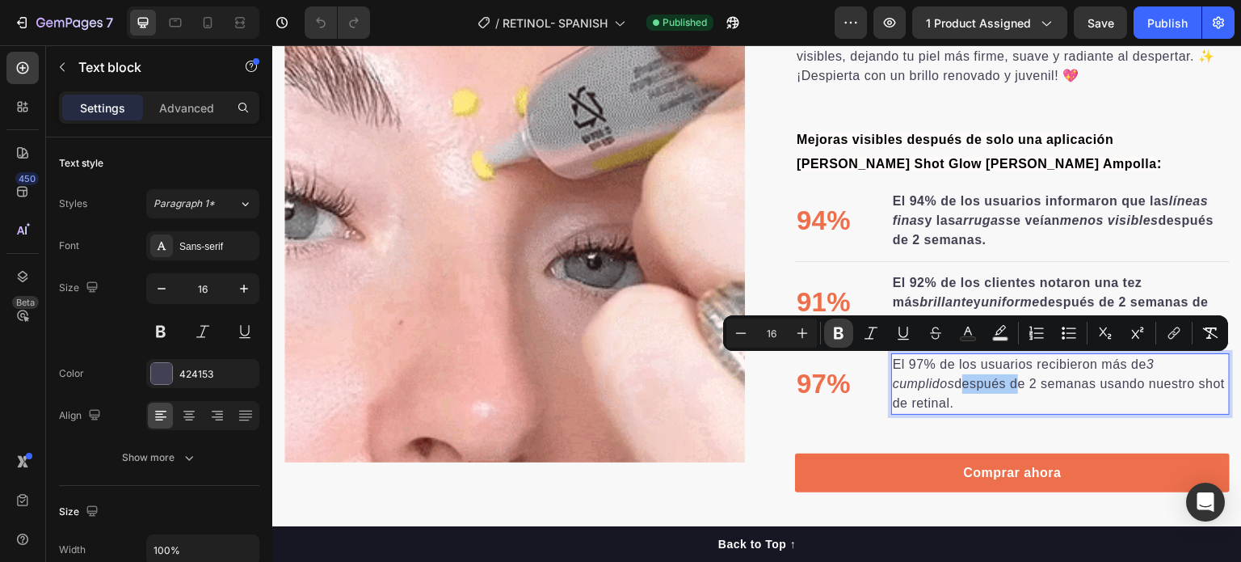
click at [851, 335] on button "Bold" at bounding box center [838, 332] width 29 height 29
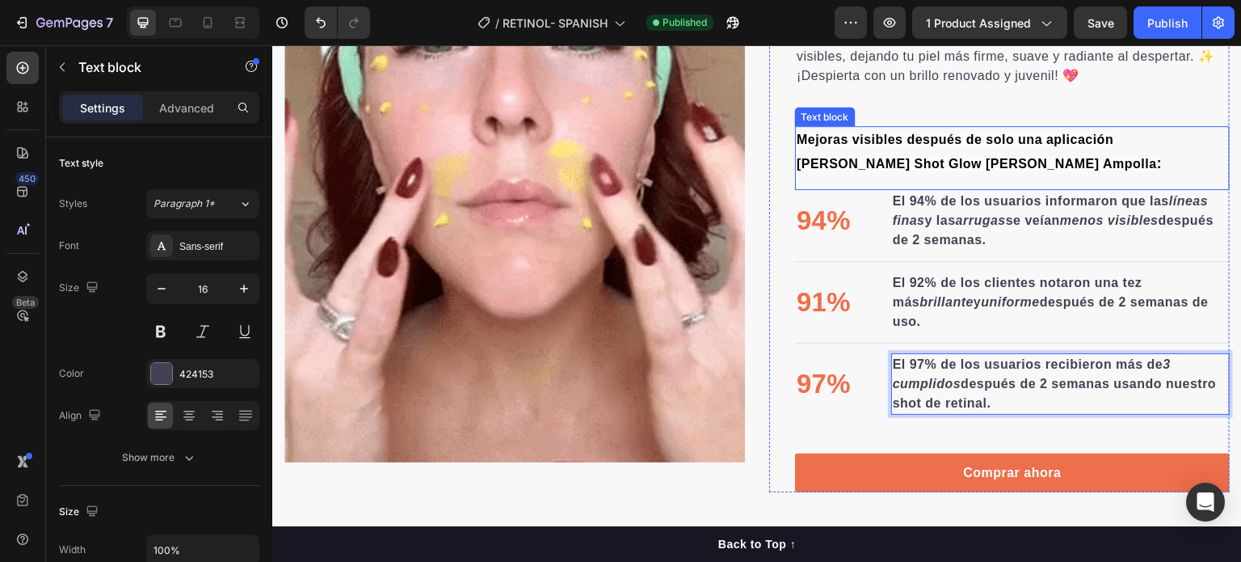
click at [1008, 151] on p "Mejoras visibles después de solo una aplicación [PERSON_NAME] Shot Glow [PERSON…" at bounding box center [1013, 152] width 432 height 48
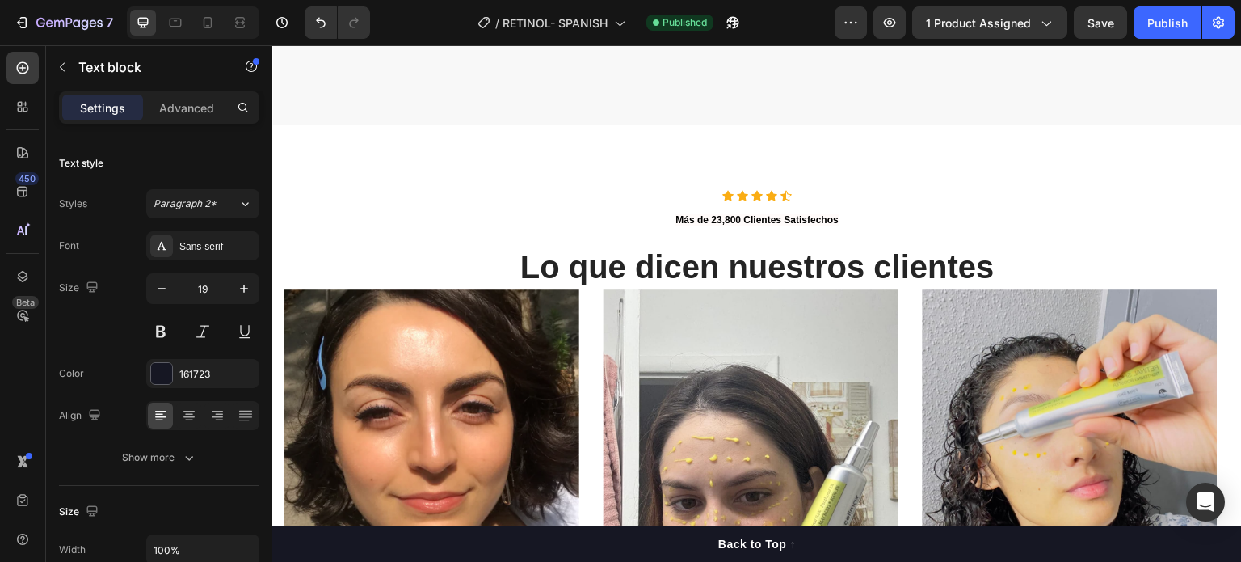
scroll to position [3556, 0]
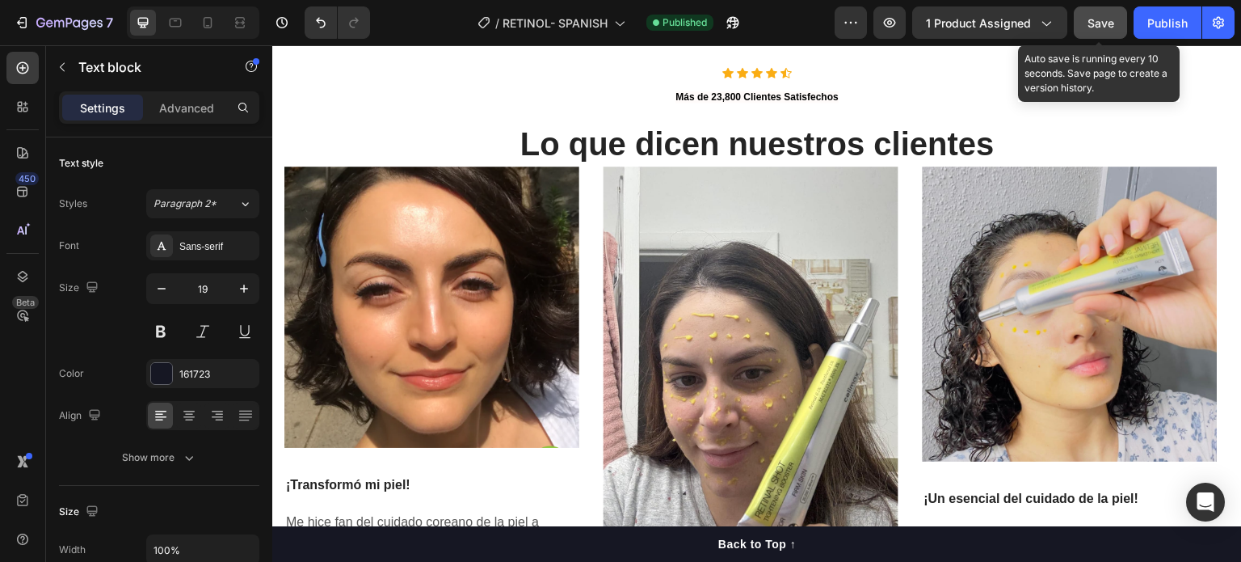
click at [1118, 32] on button "Save" at bounding box center [1100, 22] width 53 height 32
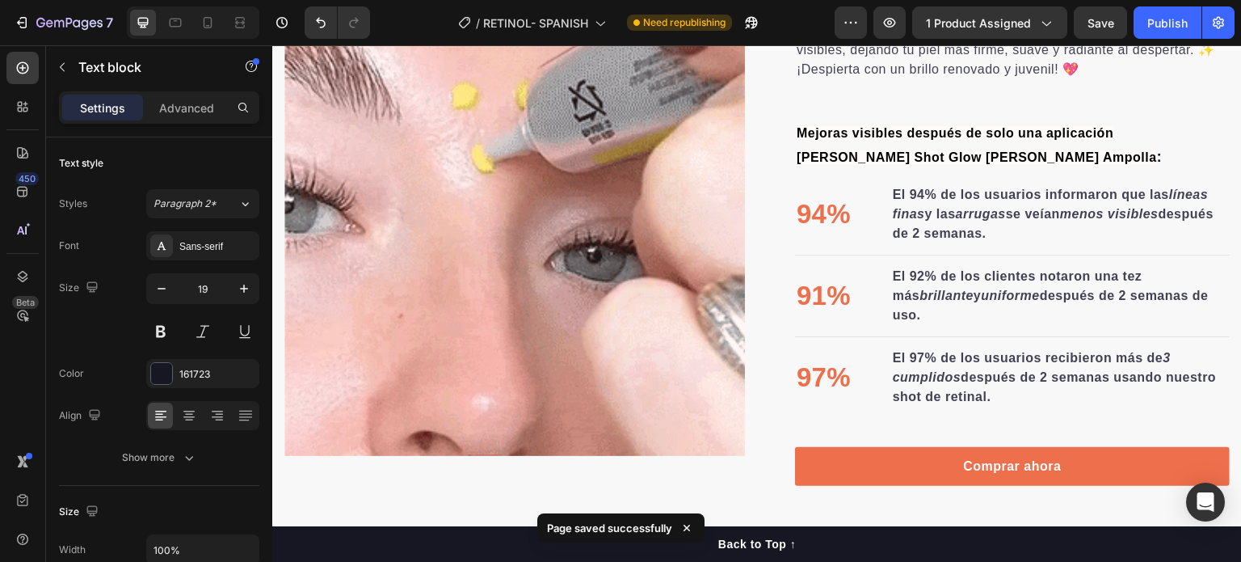
scroll to position [0, 0]
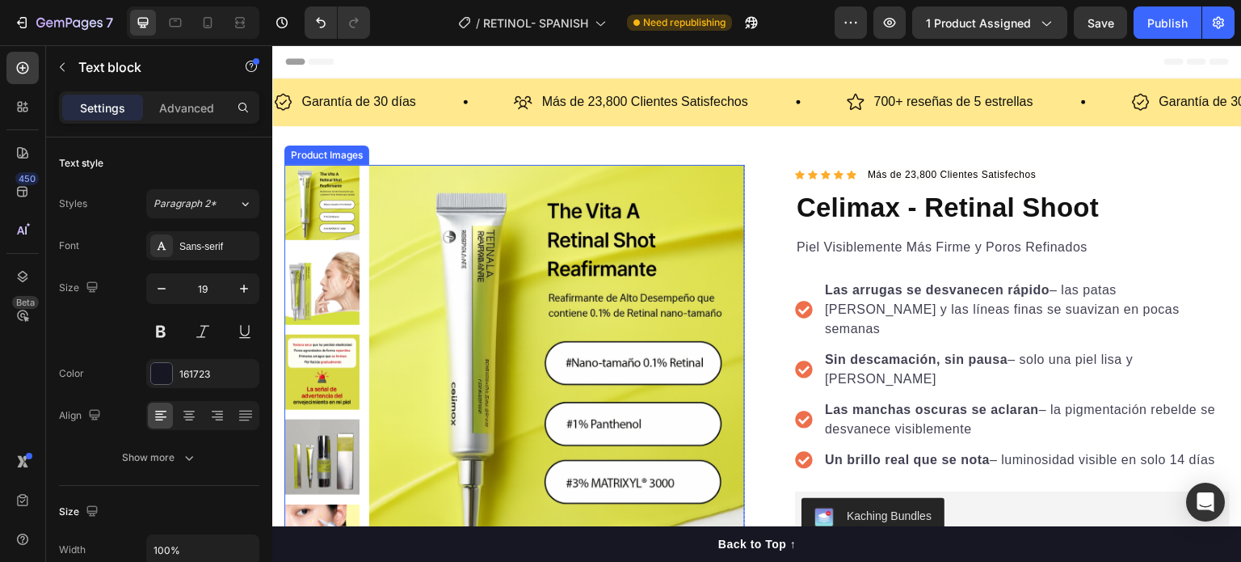
click at [586, 318] on img at bounding box center [557, 353] width 376 height 376
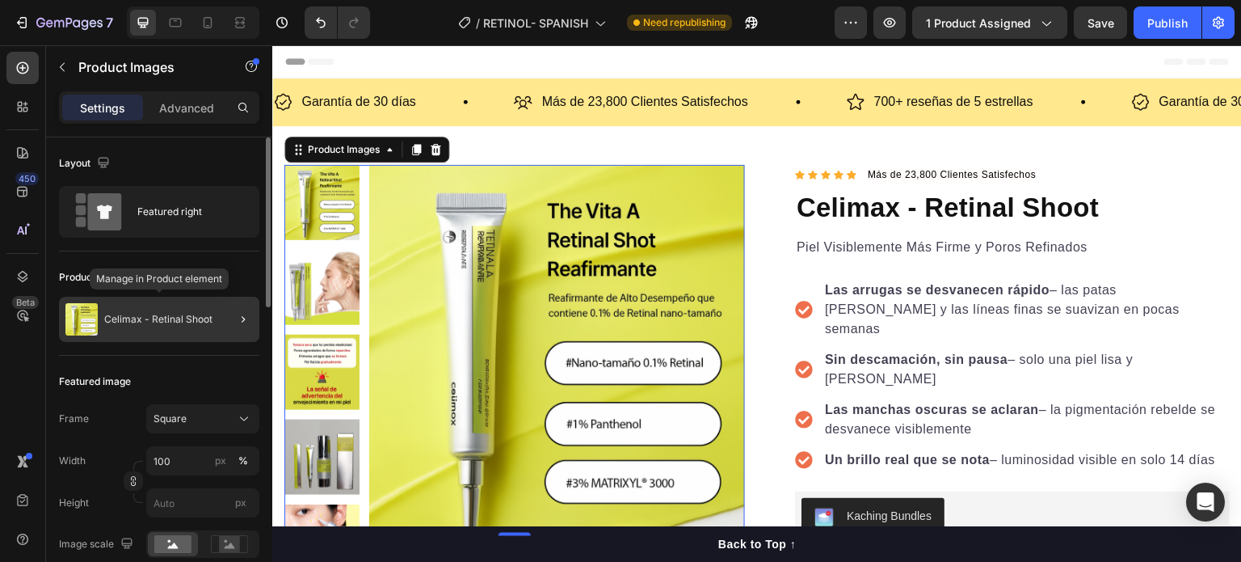
click at [133, 323] on p "Celimax - Retinal Shoot" at bounding box center [158, 319] width 108 height 11
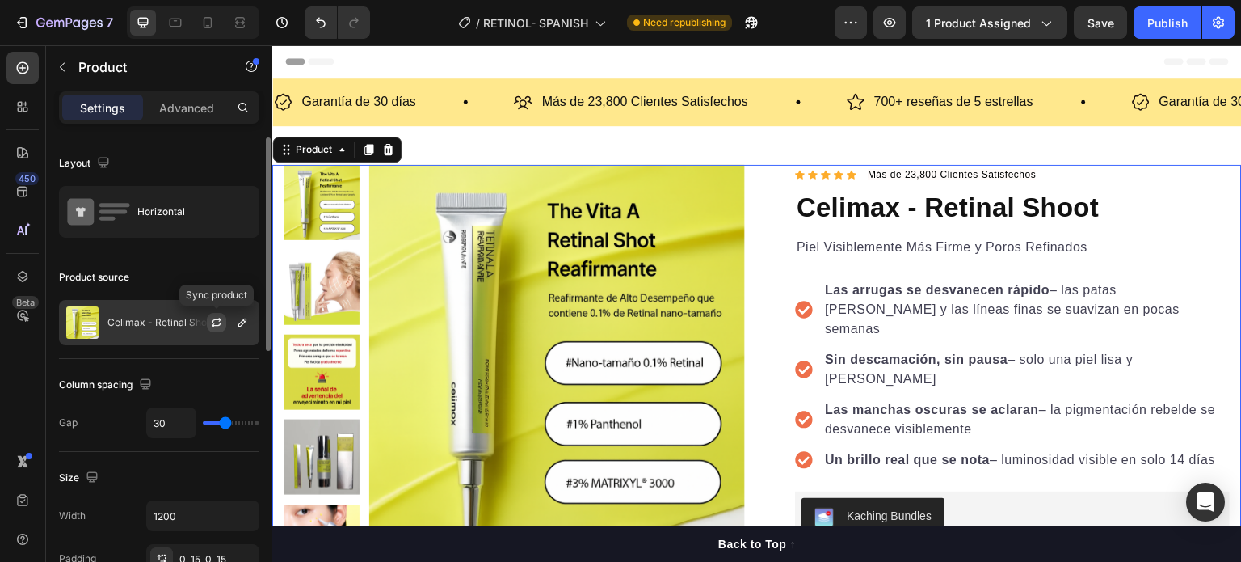
click at [221, 316] on icon "button" at bounding box center [216, 322] width 13 height 13
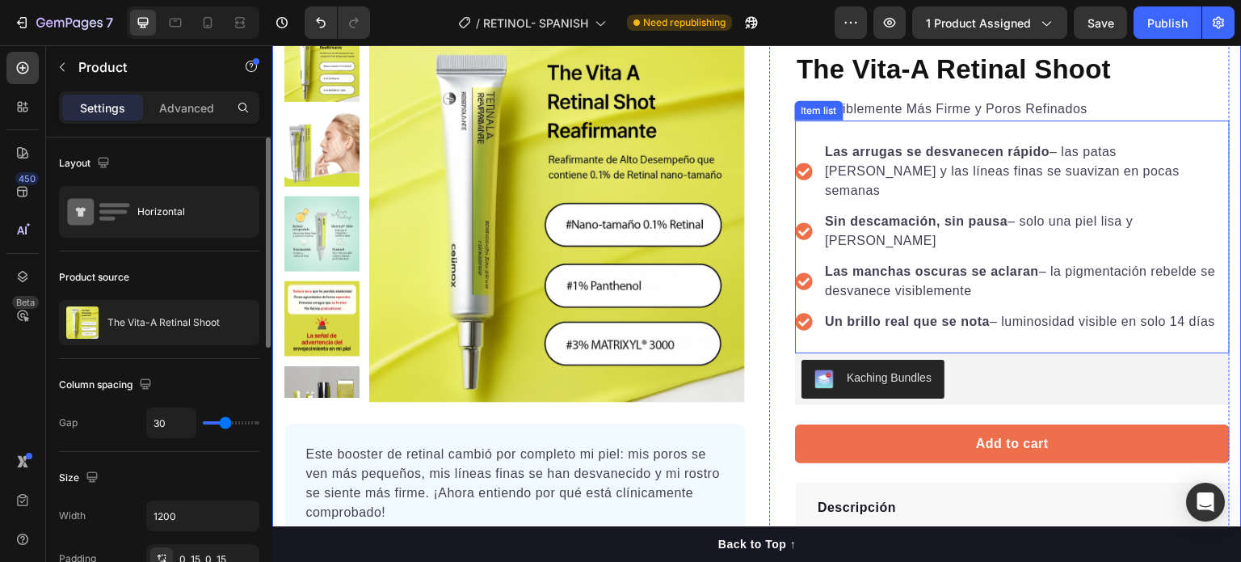
scroll to position [162, 0]
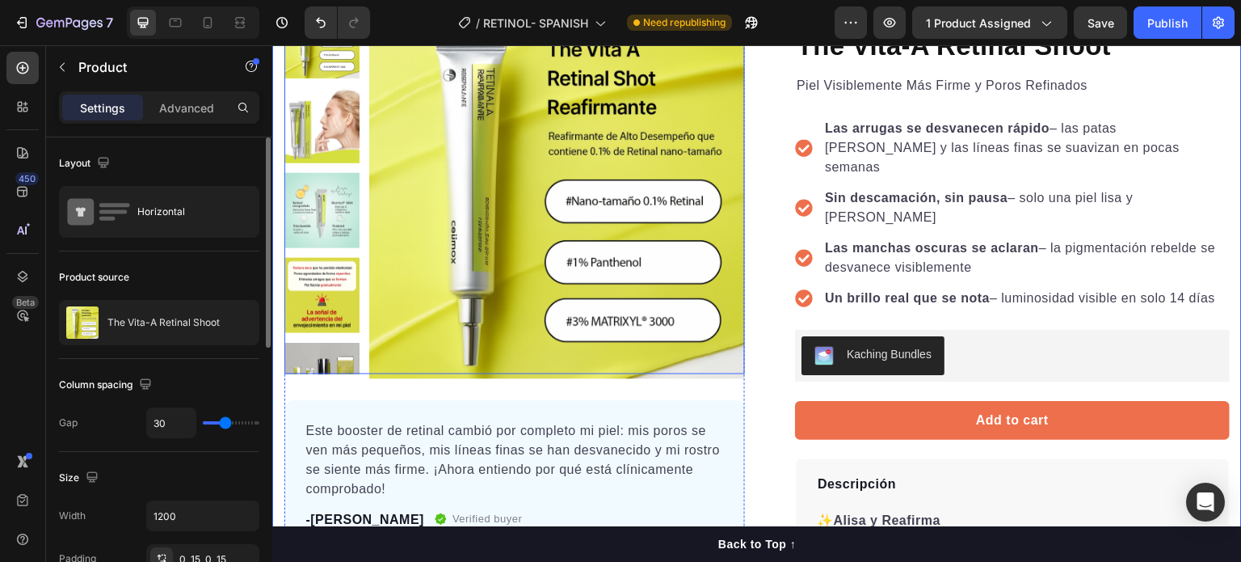
click at [348, 225] on img at bounding box center [322, 210] width 75 height 75
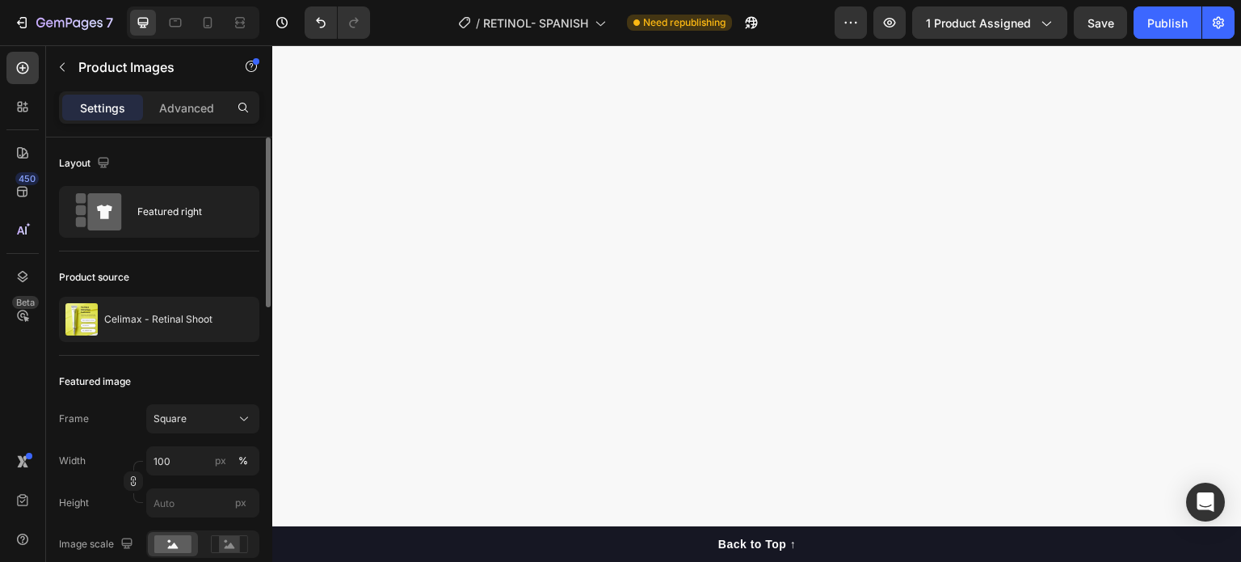
scroll to position [4161, 0]
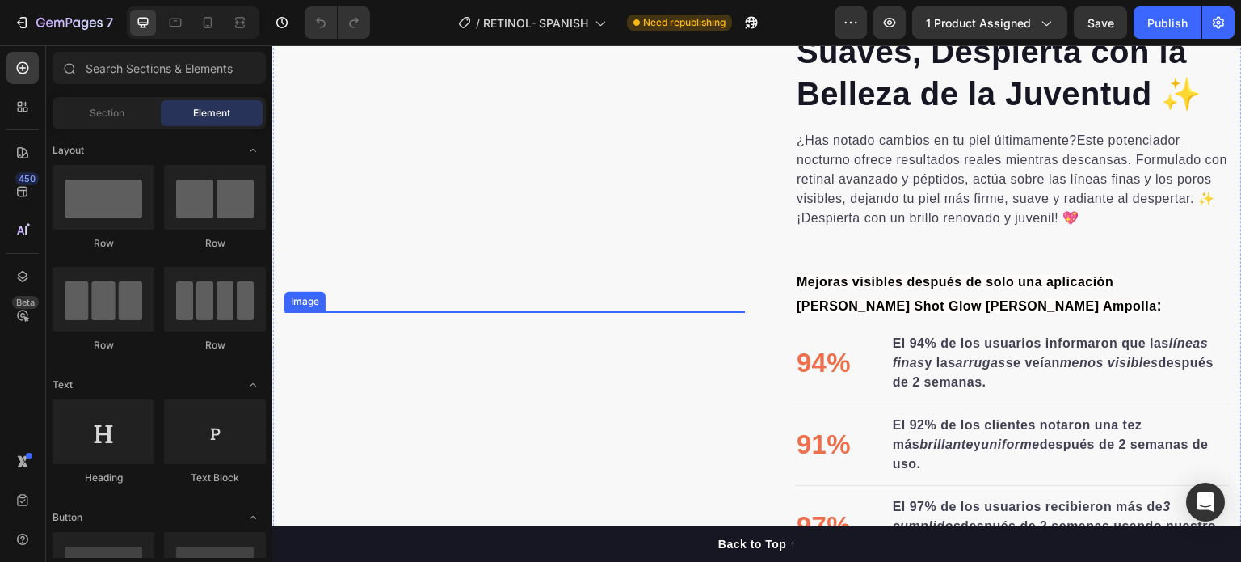
scroll to position [1231, 0]
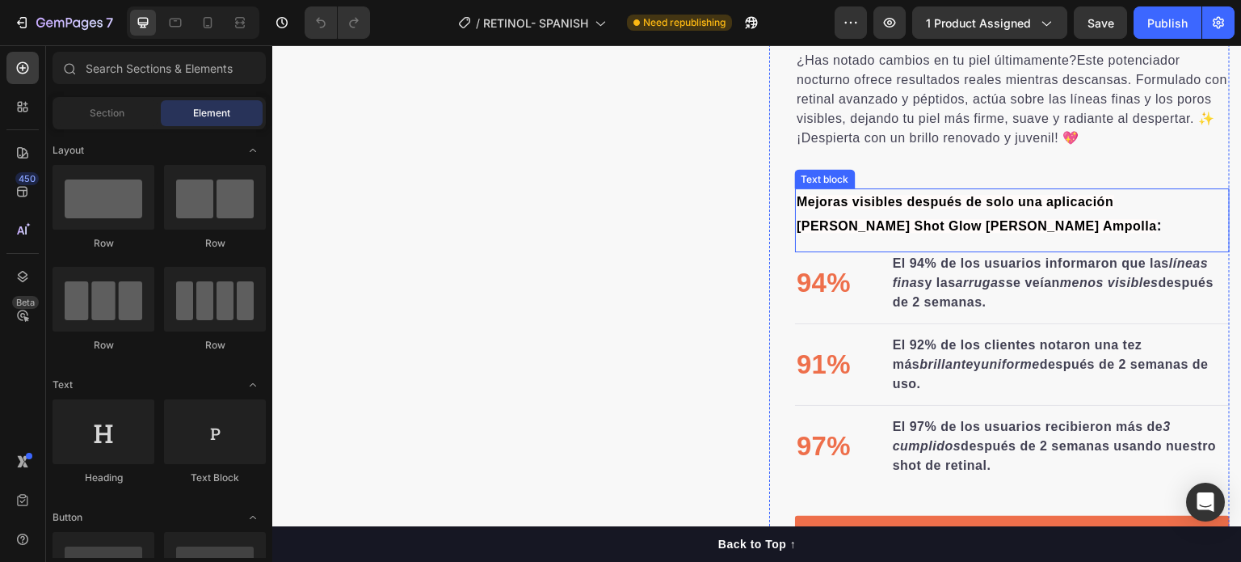
click at [815, 207] on span "Mejoras visibles después de solo una aplicación [PERSON_NAME] Shot Glow [PERSON…" at bounding box center [977, 214] width 360 height 38
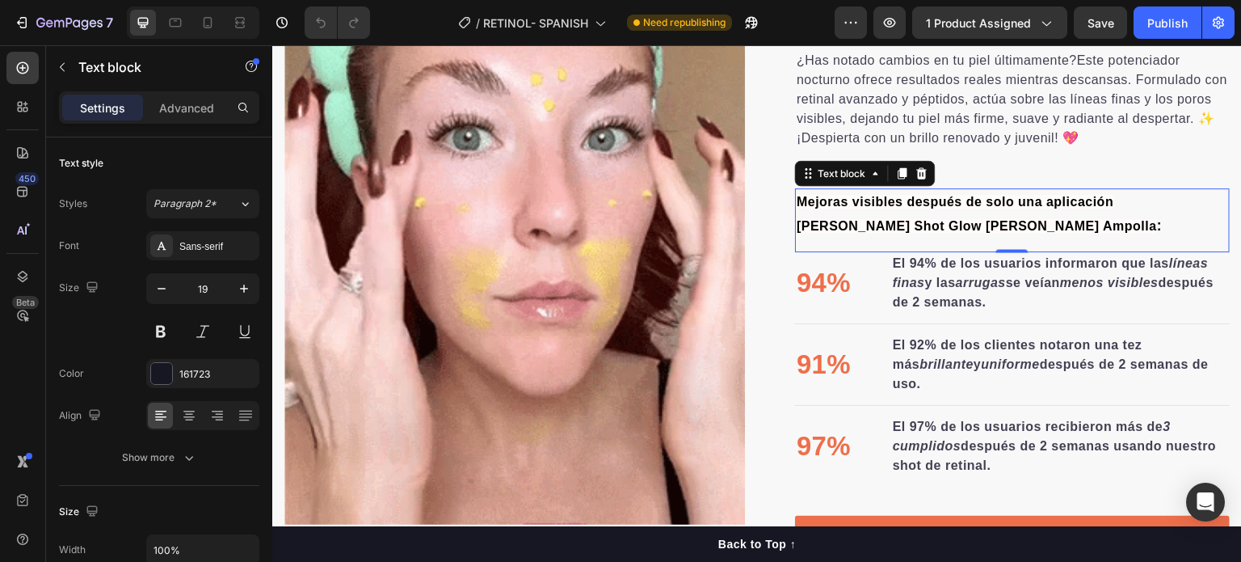
click at [924, 221] on p "Mejoras visibles después de solo una aplicación [PERSON_NAME] Shot Glow [PERSON…" at bounding box center [1013, 214] width 432 height 48
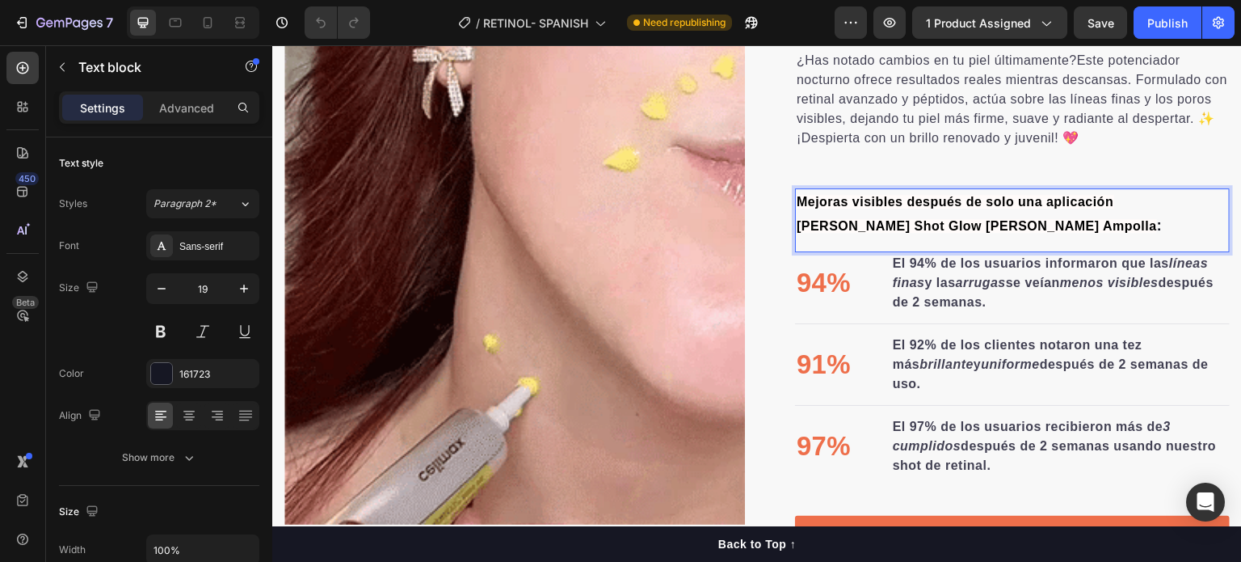
click at [924, 220] on p "Mejoras visibles después de solo una aplicación [PERSON_NAME] Shot Glow [PERSON…" at bounding box center [1013, 214] width 432 height 48
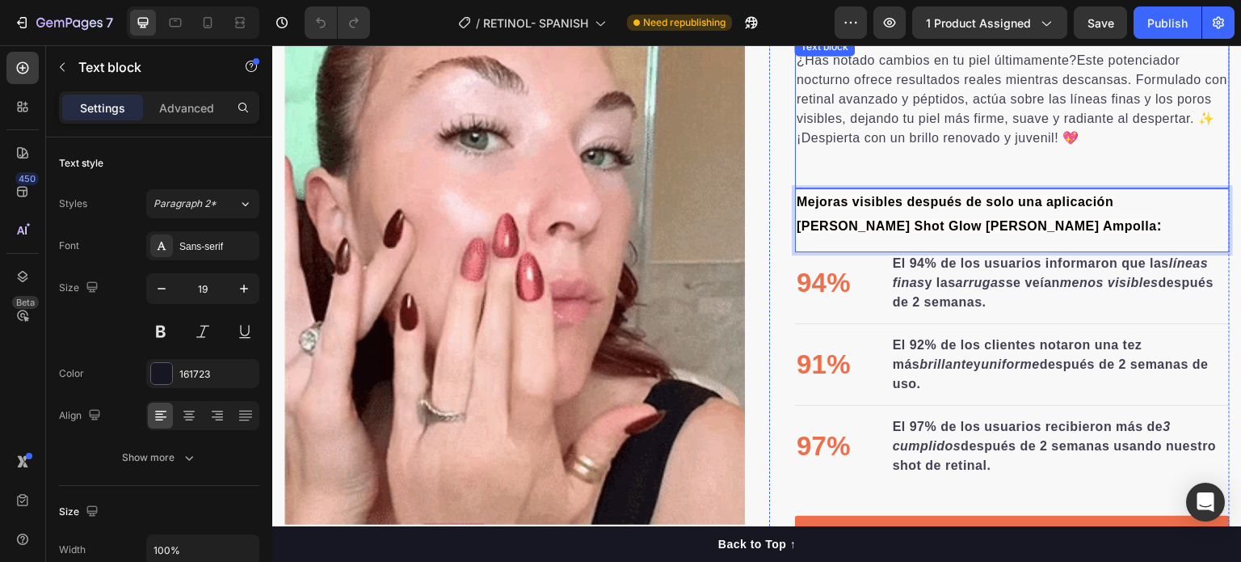
click at [950, 99] on p "¿Has notado cambios en tu piel últimamente?Este potenciador nocturno ofrece res…" at bounding box center [1013, 99] width 432 height 97
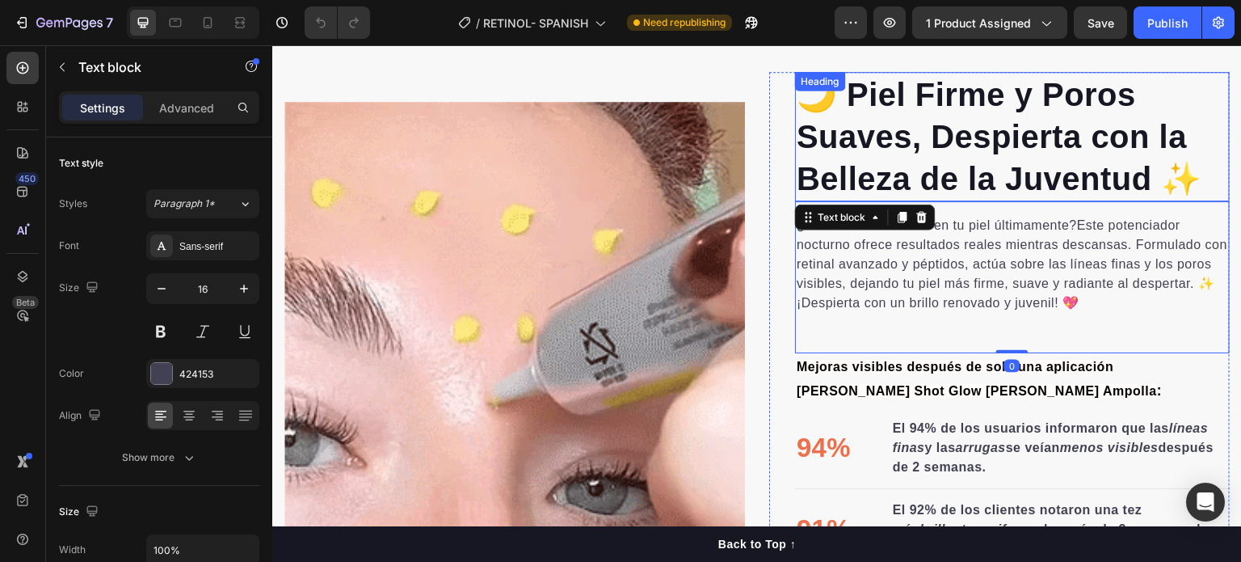
scroll to position [1067, 0]
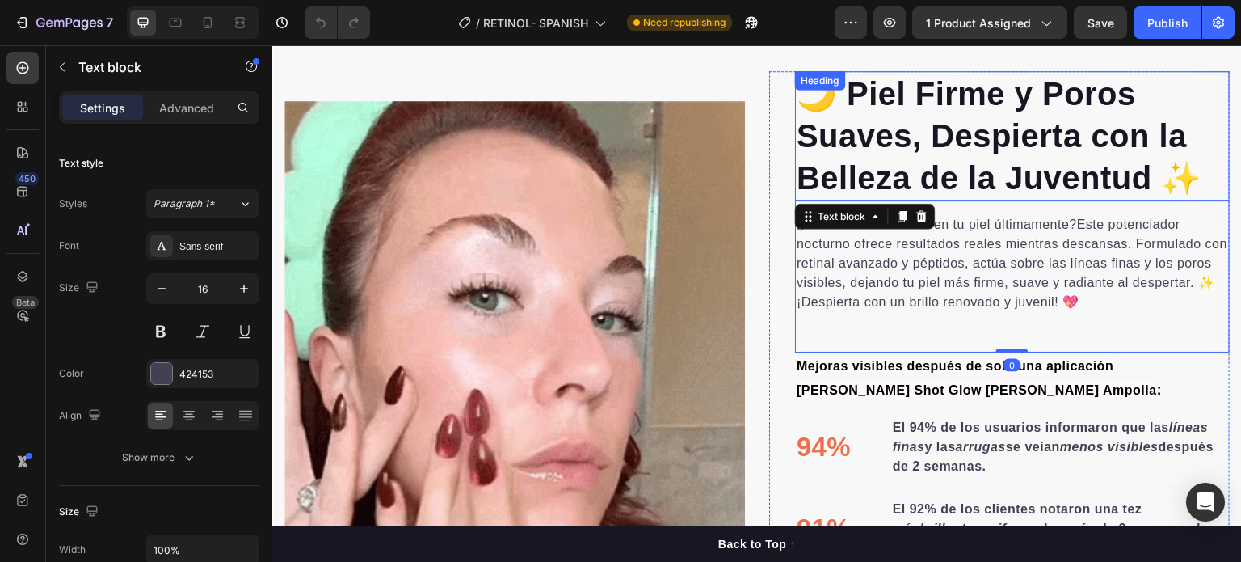
click at [959, 137] on h2 "🌙 Piel Firme y Poros Suaves, Despierta con la Belleza de la Juventud ✨" at bounding box center [1012, 135] width 435 height 129
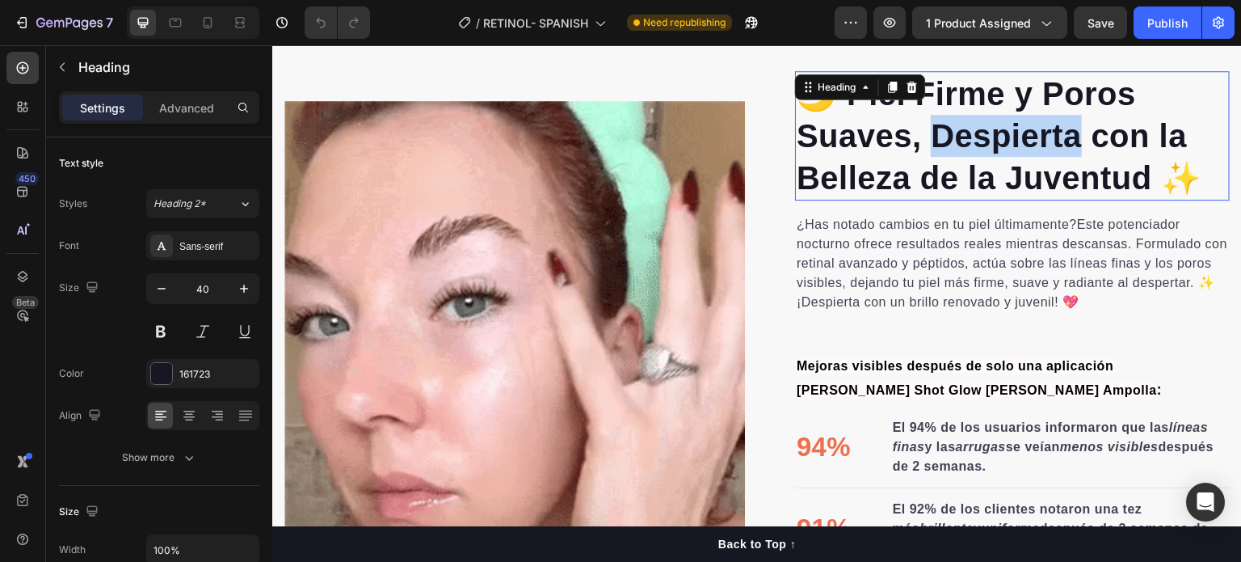
click at [961, 137] on h2 "🌙 Piel Firme y Poros Suaves, Despierta con la Belleza de la Juventud ✨" at bounding box center [1012, 135] width 435 height 129
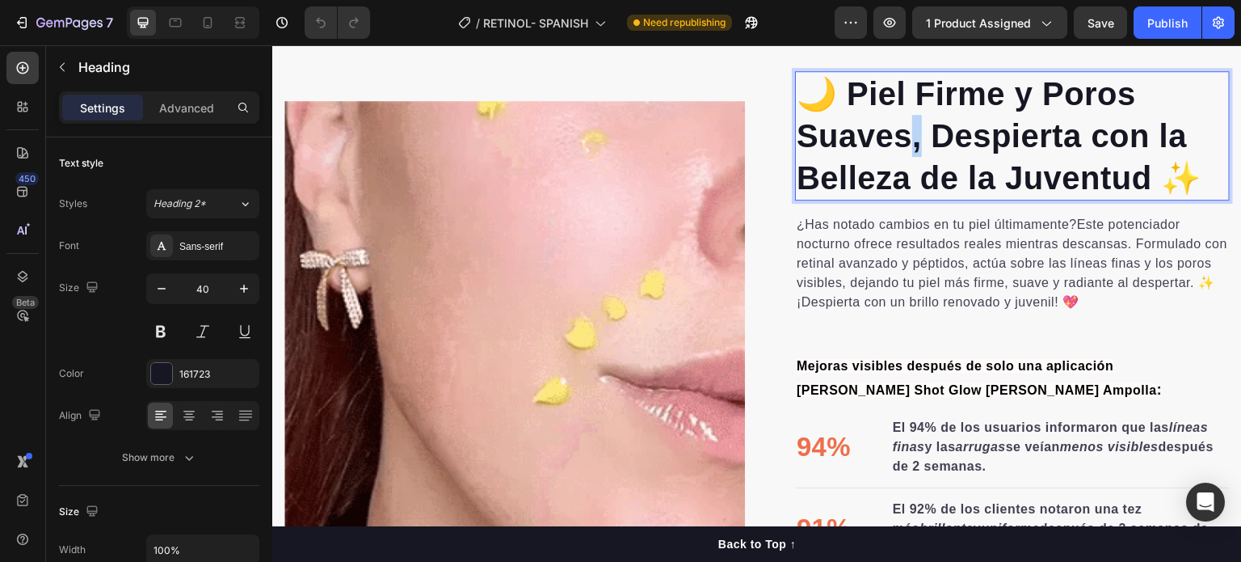
drag, startPoint x: 916, startPoint y: 139, endPoint x: 906, endPoint y: 138, distance: 9.7
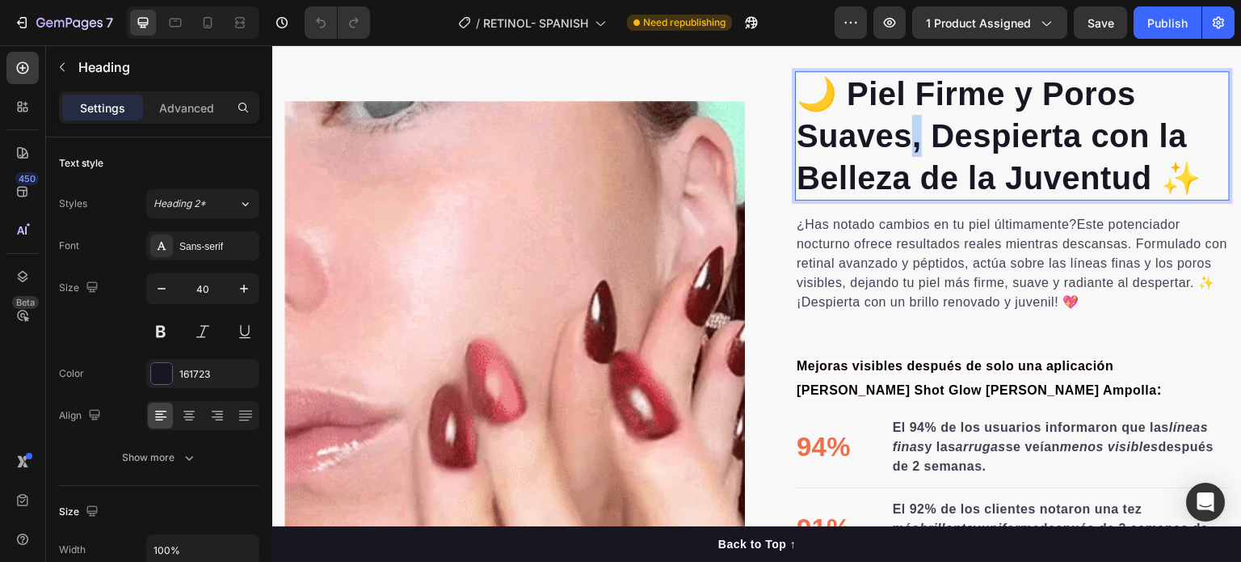
click at [908, 138] on p "🌙 Piel Firme y Poros Suaves, Despierta con la Belleza de la Juventud ✨" at bounding box center [1013, 136] width 432 height 126
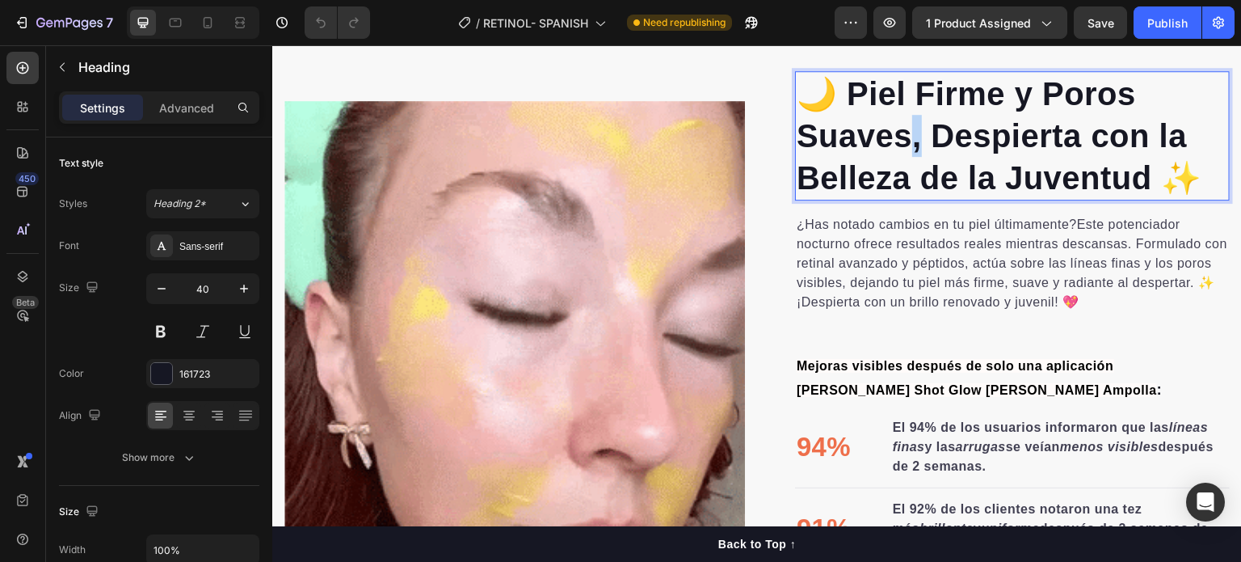
click at [904, 139] on p "🌙 Piel Firme y Poros Suaves, Despierta con la Belleza de la Juventud ✨" at bounding box center [1013, 136] width 432 height 126
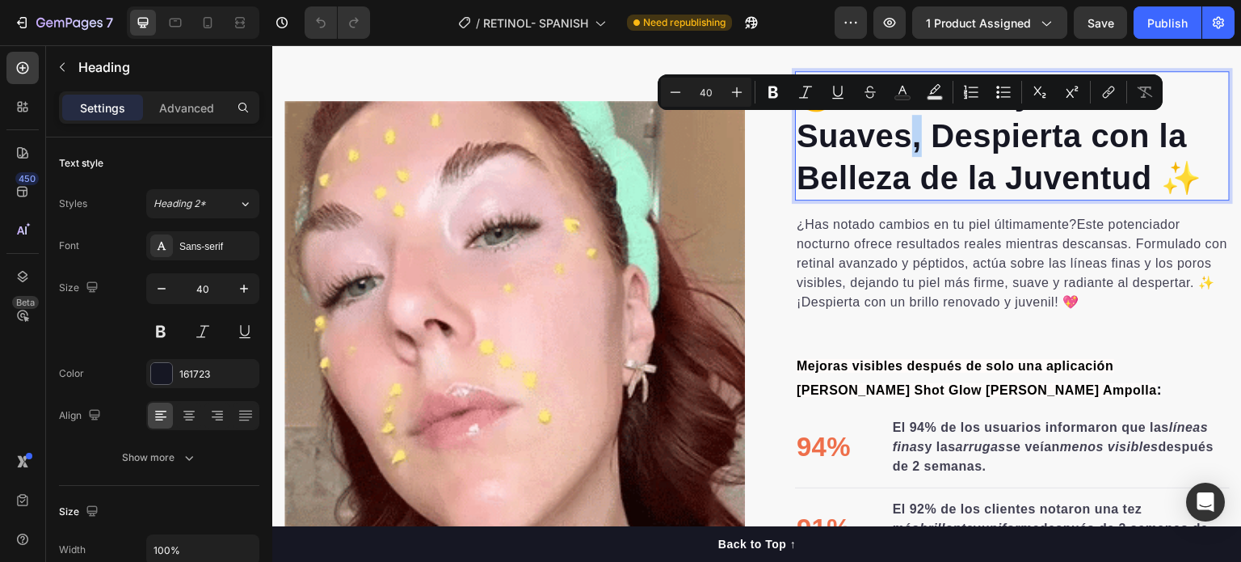
click at [902, 139] on p "🌙 Piel Firme y Poros Suaves, Despierta con la Belleza de la Juventud ✨" at bounding box center [1013, 136] width 432 height 126
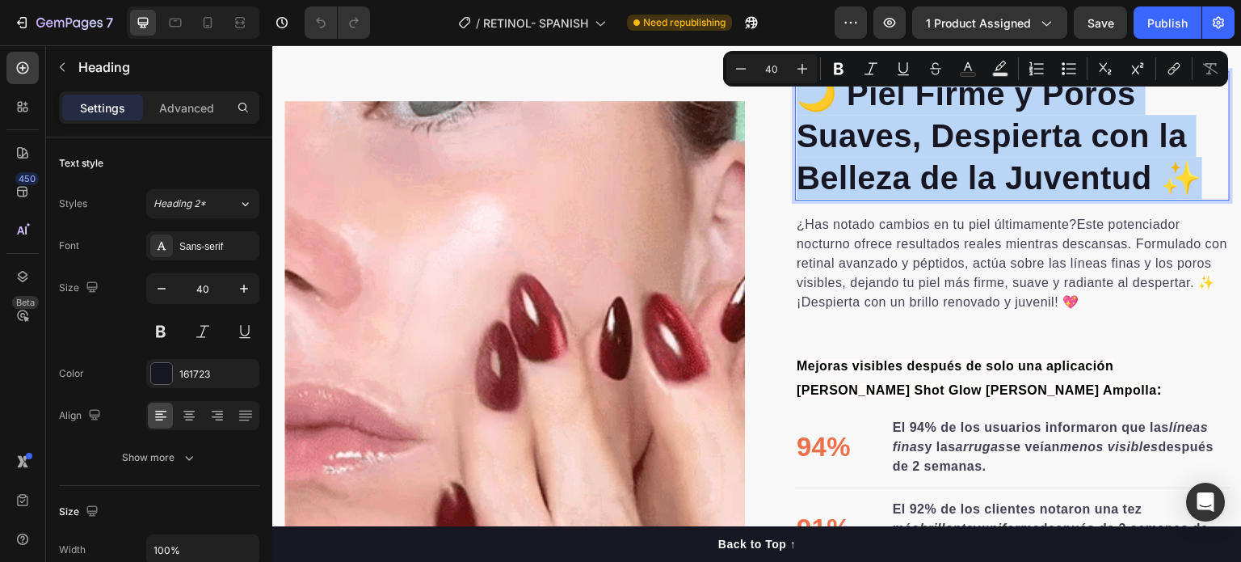
drag, startPoint x: 1193, startPoint y: 173, endPoint x: 793, endPoint y: 82, distance: 410.4
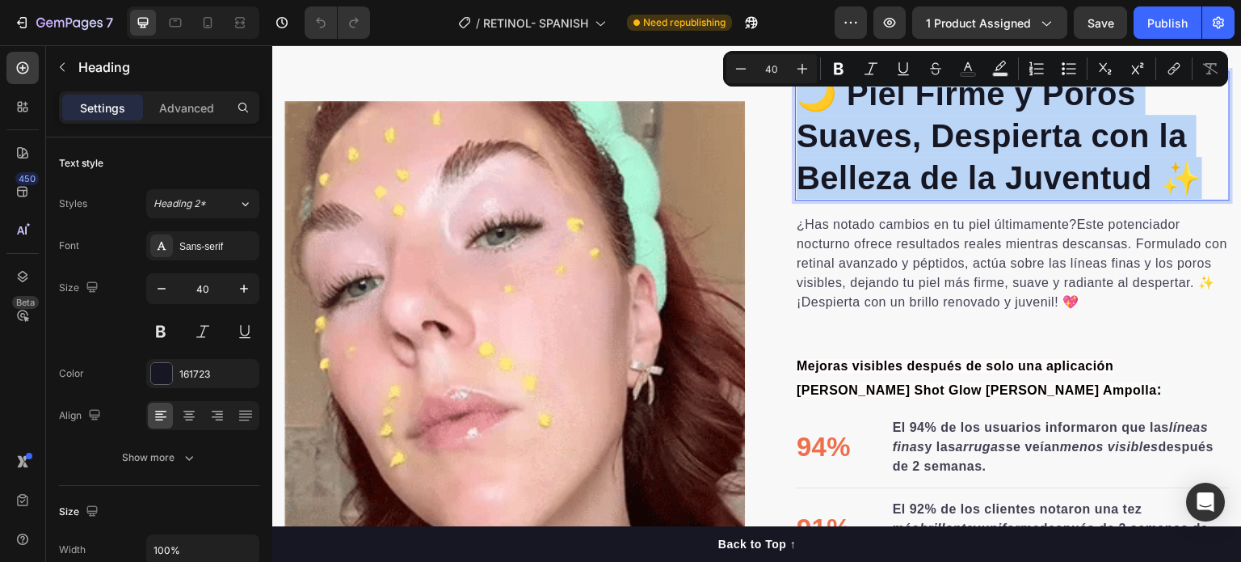
click at [797, 82] on p "🌙 Piel Firme y Poros Suaves, Despierta con la Belleza de la Juventud ✨" at bounding box center [1013, 136] width 432 height 126
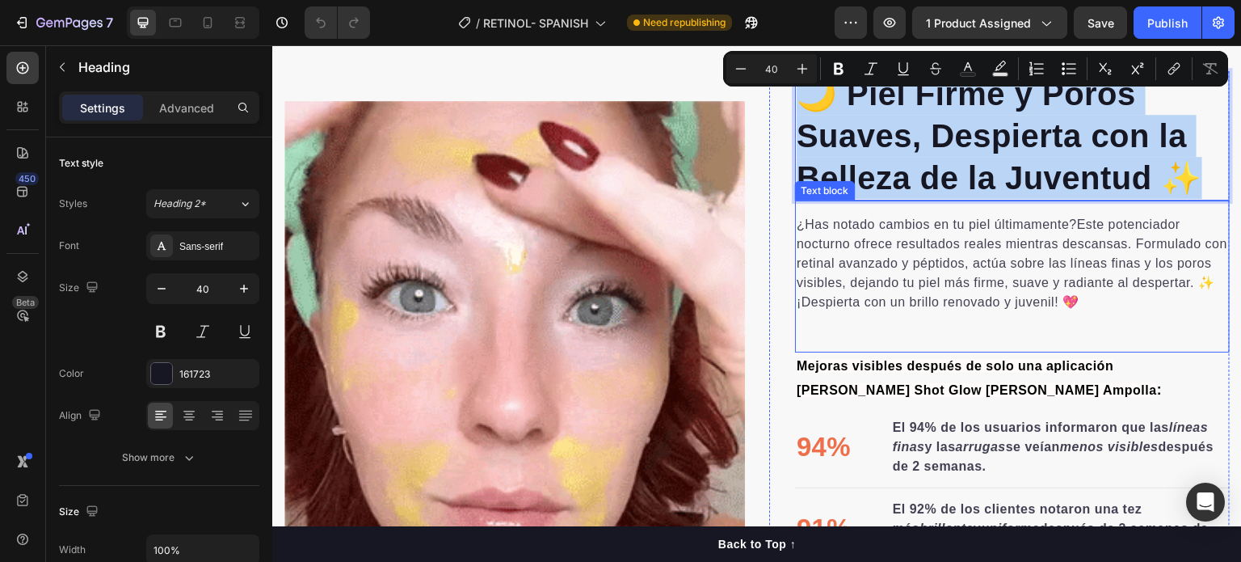
copy p "🌙 Piel Firme y Poros Suaves, Despierta con la Belleza de la Juventud ✨"
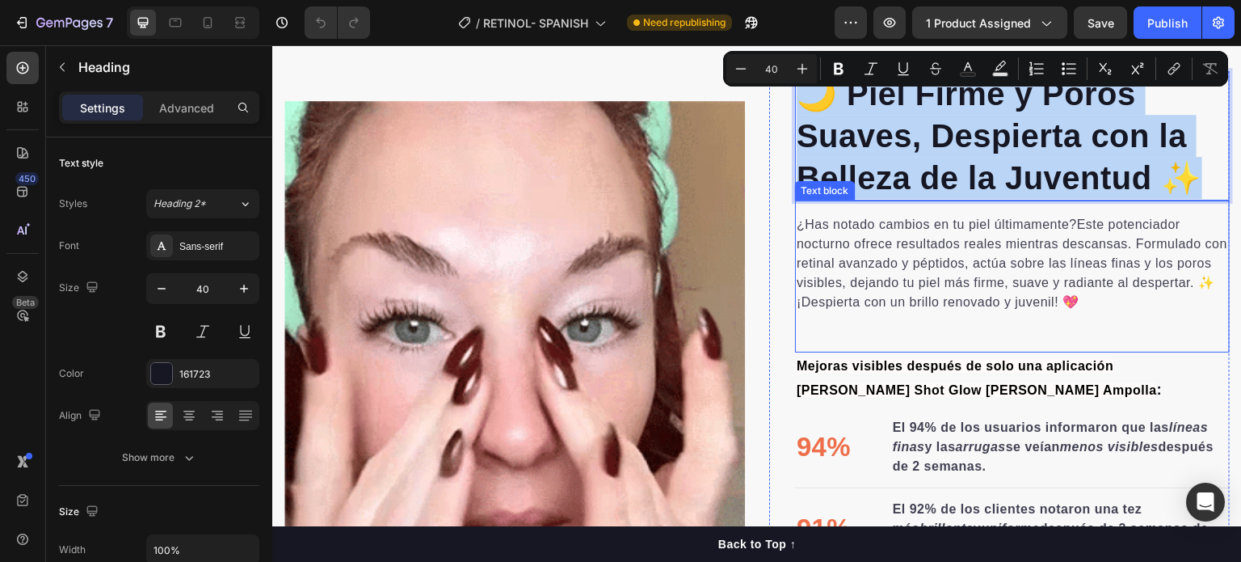
click at [886, 238] on p "¿Has notado cambios en tu piel últimamente?Este potenciador nocturno ofrece res…" at bounding box center [1013, 263] width 432 height 97
click at [885, 240] on p "¿Has notado cambios en tu piel últimamente?Este potenciador nocturno ofrece res…" at bounding box center [1013, 263] width 432 height 97
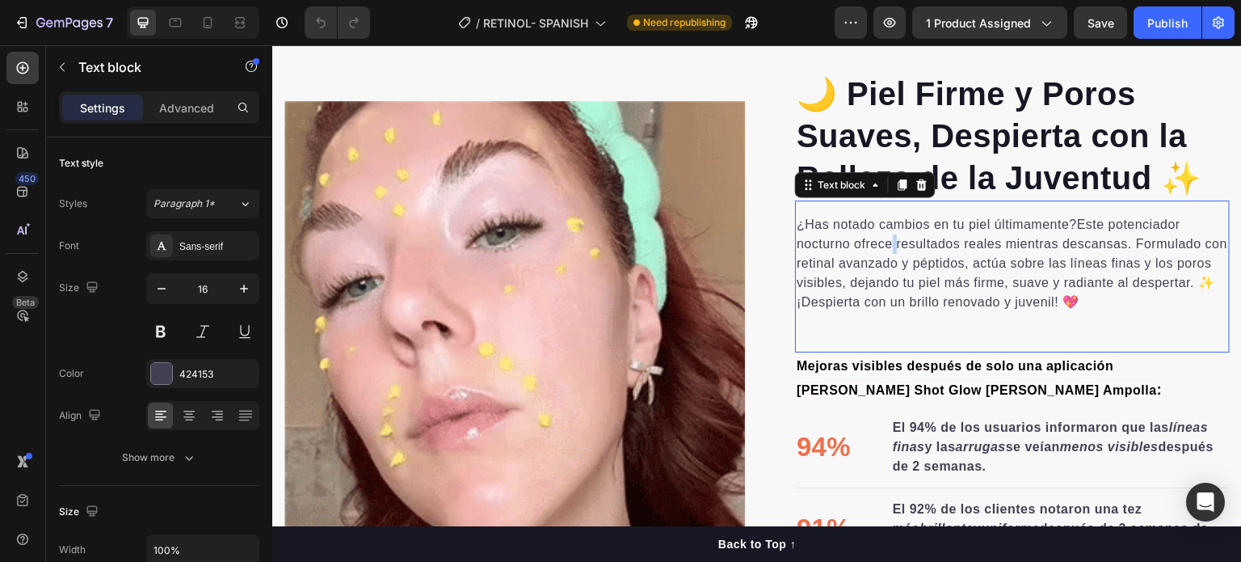
click at [885, 240] on p "¿Has notado cambios en tu piel últimamente?Este potenciador nocturno ofrece res…" at bounding box center [1013, 263] width 432 height 97
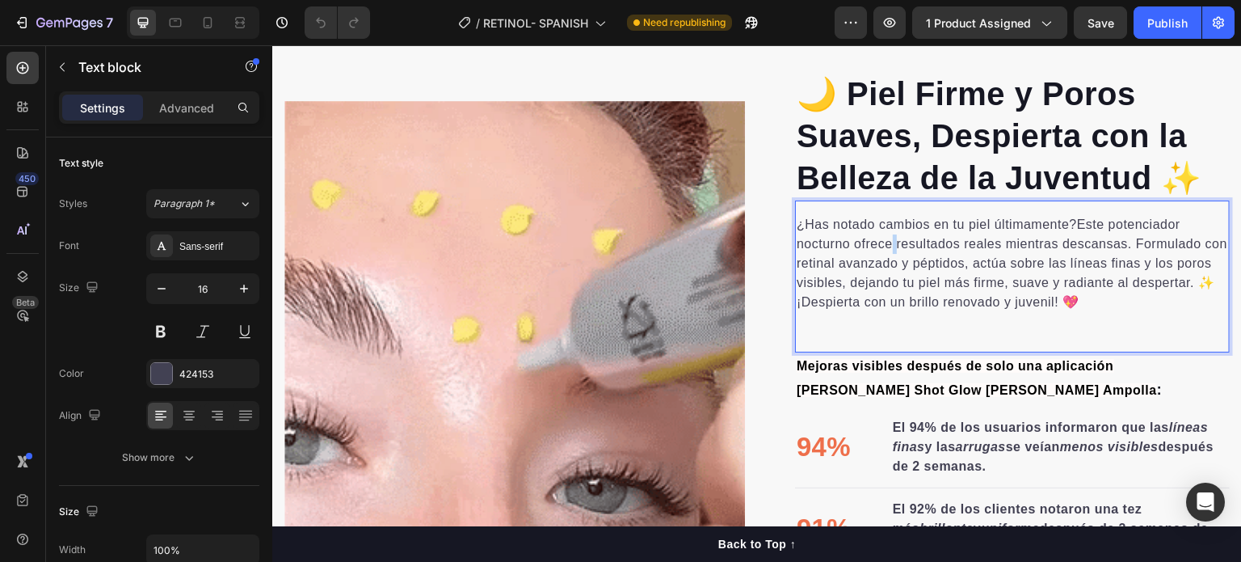
click at [885, 240] on p "¿Has notado cambios en tu piel últimamente?Este potenciador nocturno ofrece res…" at bounding box center [1013, 263] width 432 height 97
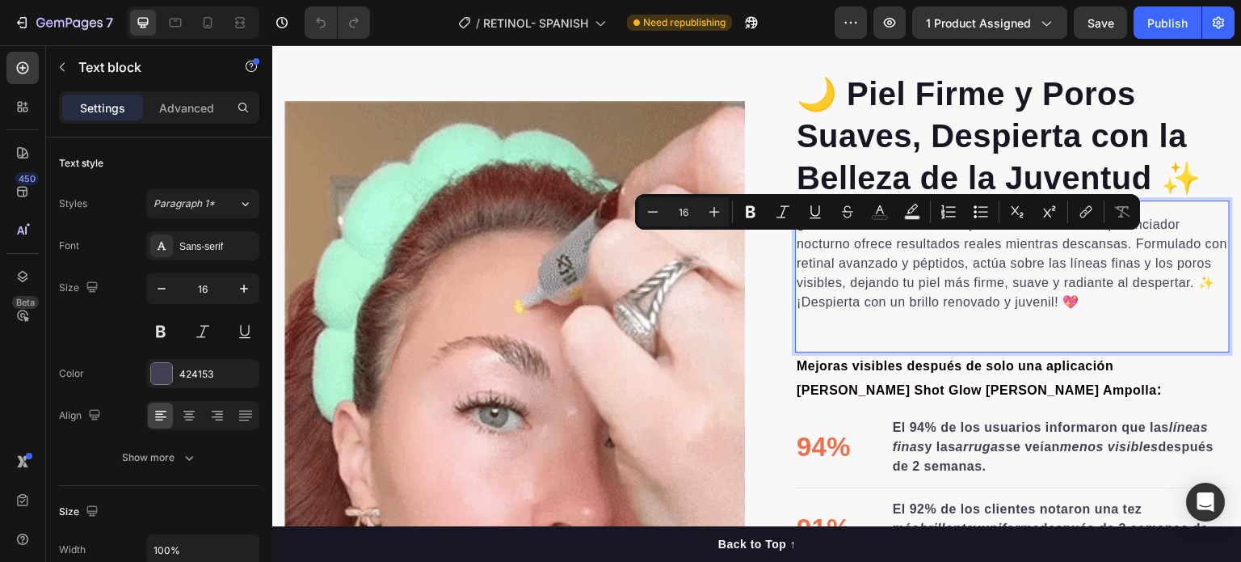
click at [940, 294] on p "¿Has notado cambios en tu piel últimamente?Este potenciador nocturno ofrece res…" at bounding box center [1013, 263] width 432 height 97
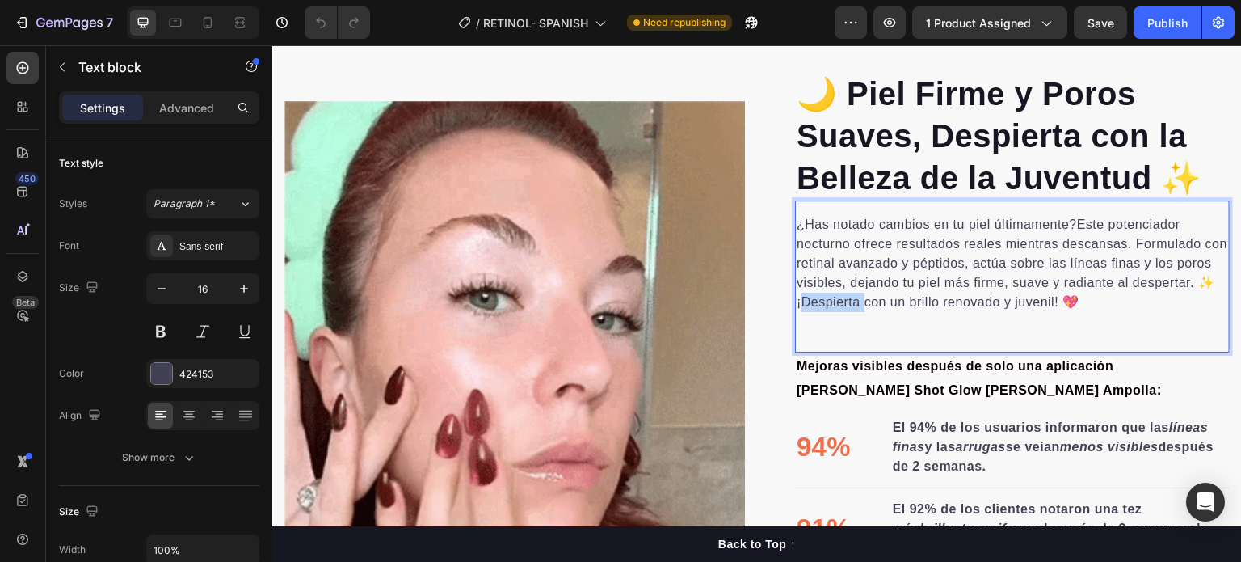
click at [938, 294] on p "¿Has notado cambios en tu piel últimamente?Este potenciador nocturno ofrece res…" at bounding box center [1013, 263] width 432 height 97
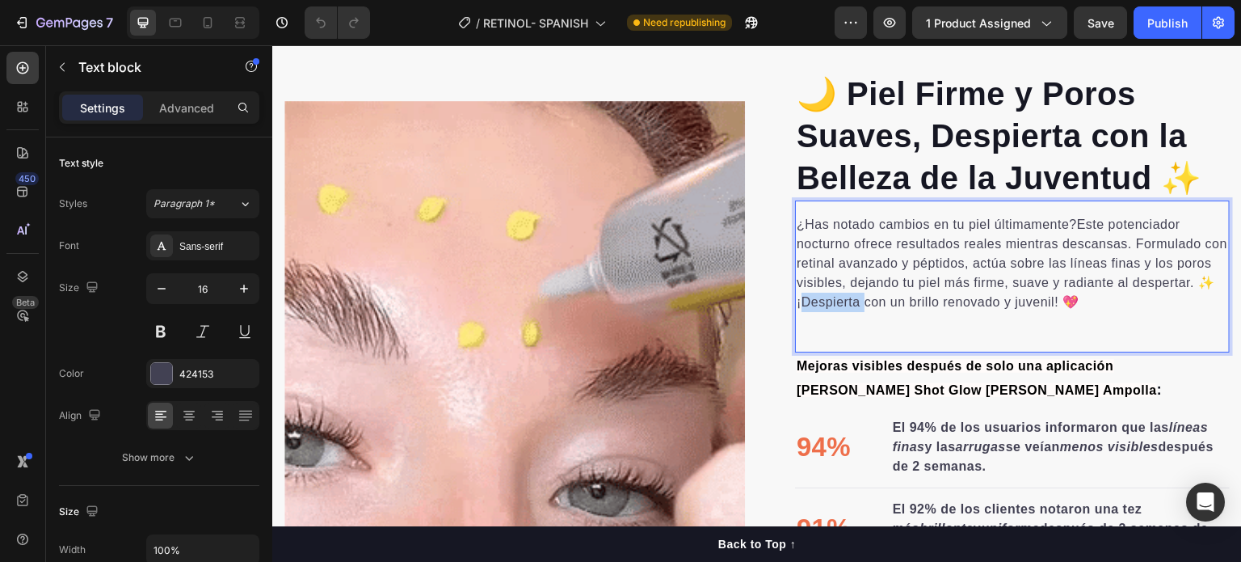
click at [937, 295] on p "¿Has notado cambios en tu piel últimamente?Este potenciador nocturno ofrece res…" at bounding box center [1013, 263] width 432 height 97
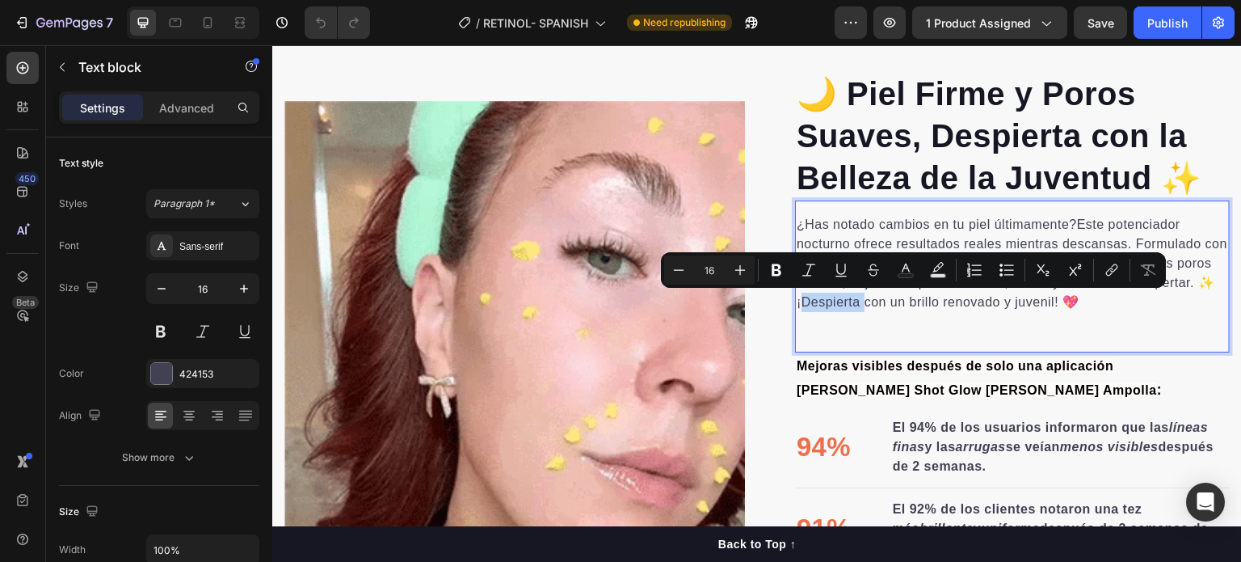
click at [1099, 338] on div "¿Has notado cambios en tu piel últimamente?Este potenciador nocturno ofrece res…" at bounding box center [1012, 276] width 435 height 152
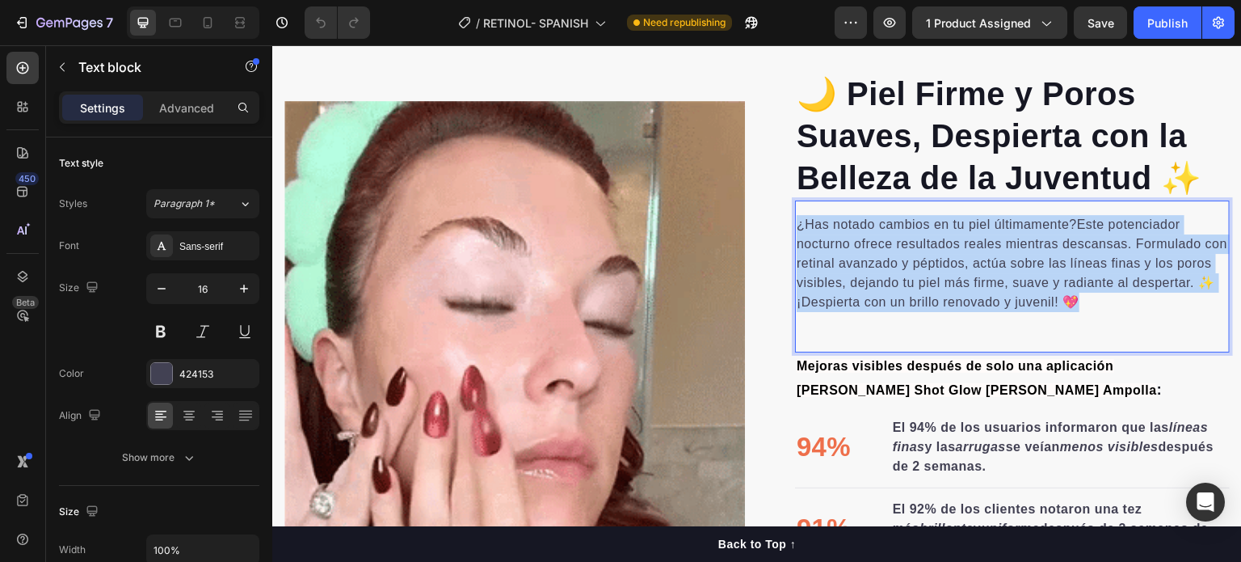
drag, startPoint x: 1148, startPoint y: 305, endPoint x: 788, endPoint y: 223, distance: 368.8
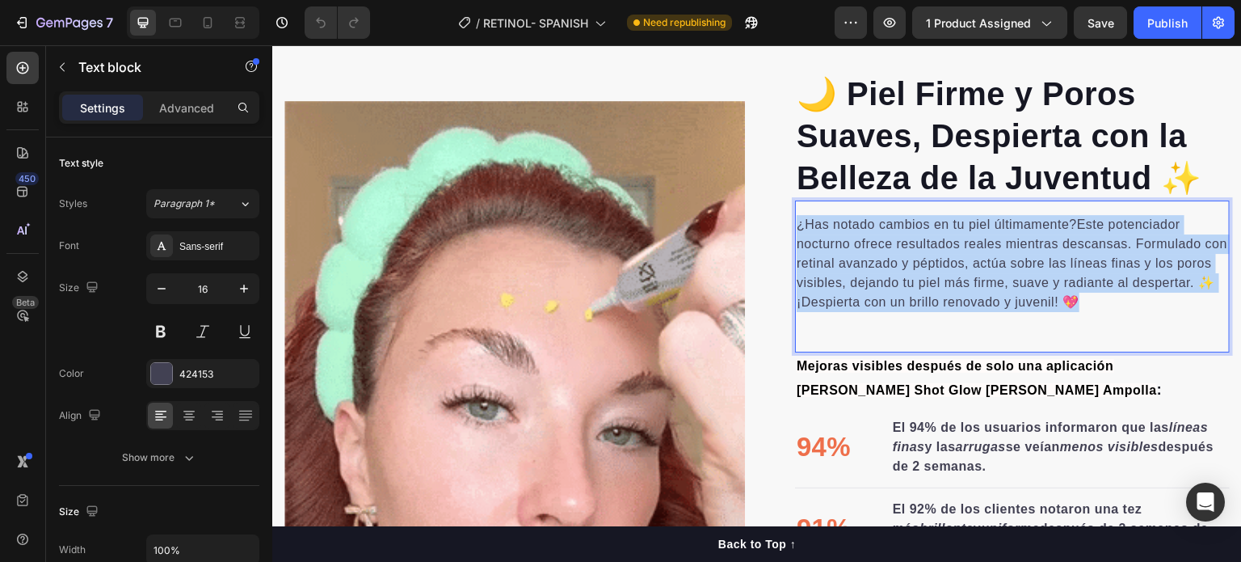
click at [795, 223] on div "¿Has notado cambios en tu piel últimamente?Este potenciador nocturno ofrece res…" at bounding box center [1012, 263] width 435 height 100
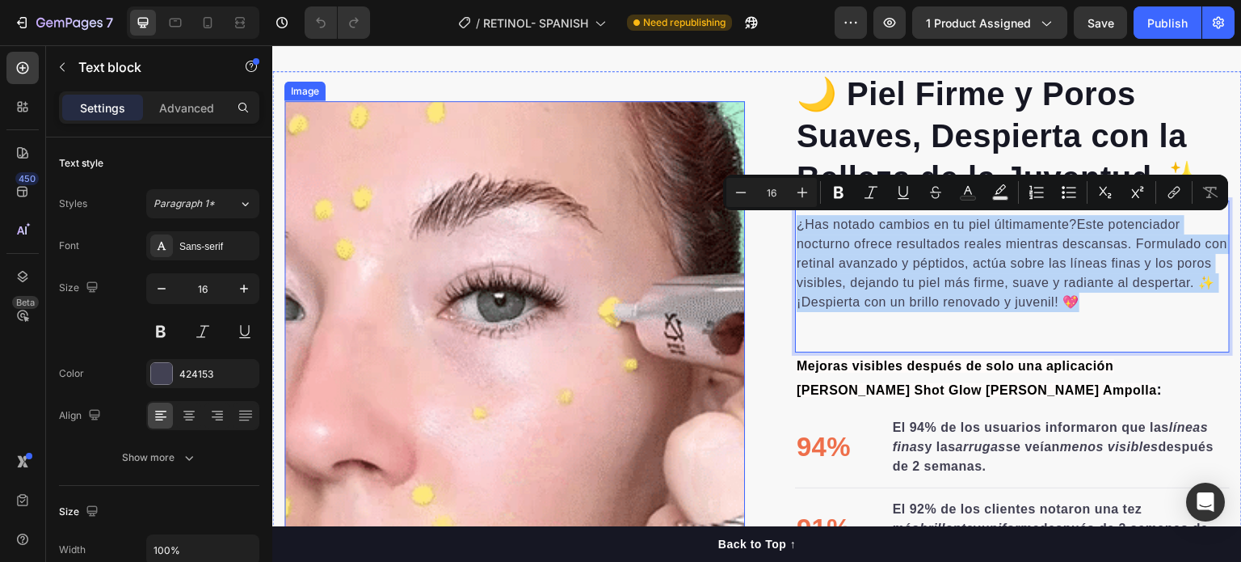
copy p "¿Has notado cambios en tu piel últimamente?Este potenciador nocturno ofrece res…"
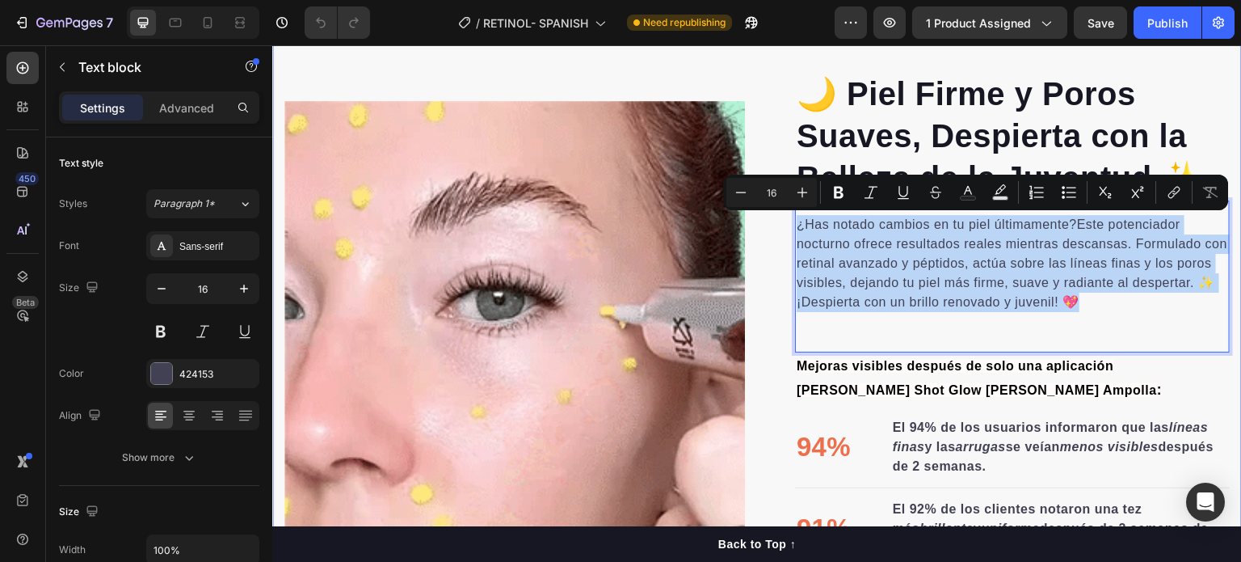
click at [744, 73] on div "🌙 Piel Firme y Poros Suaves, Despierta con la Belleza de la Juventud ✨ Heading …" at bounding box center [757, 394] width 970 height 647
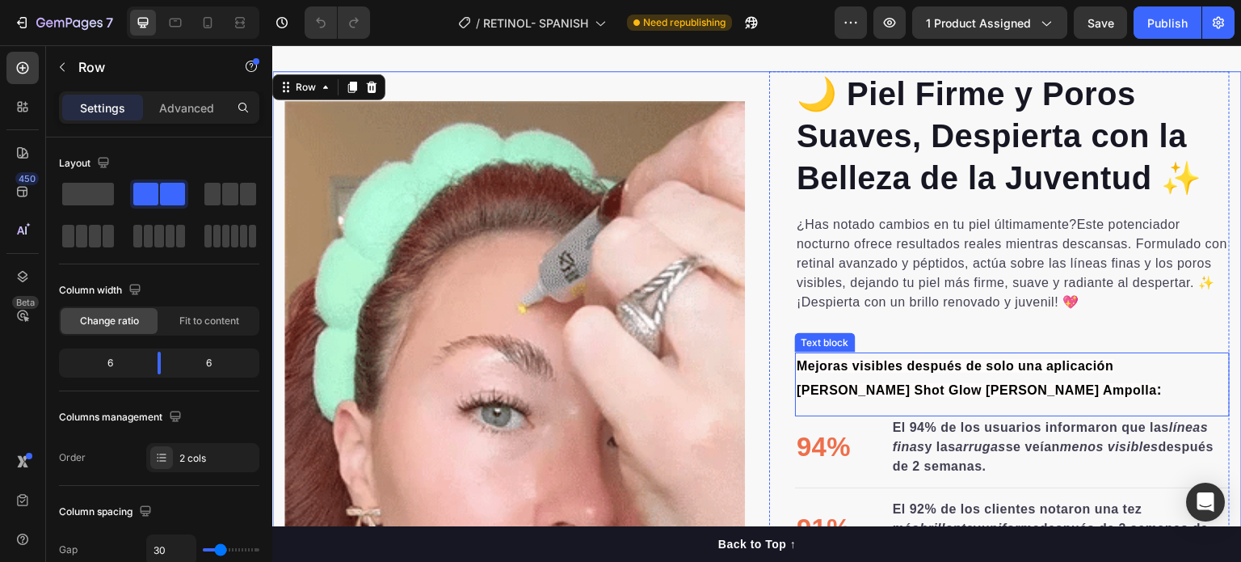
click at [867, 385] on span "Mejoras visibles después de solo una aplicación [PERSON_NAME] Shot Glow [PERSON…" at bounding box center [977, 378] width 360 height 38
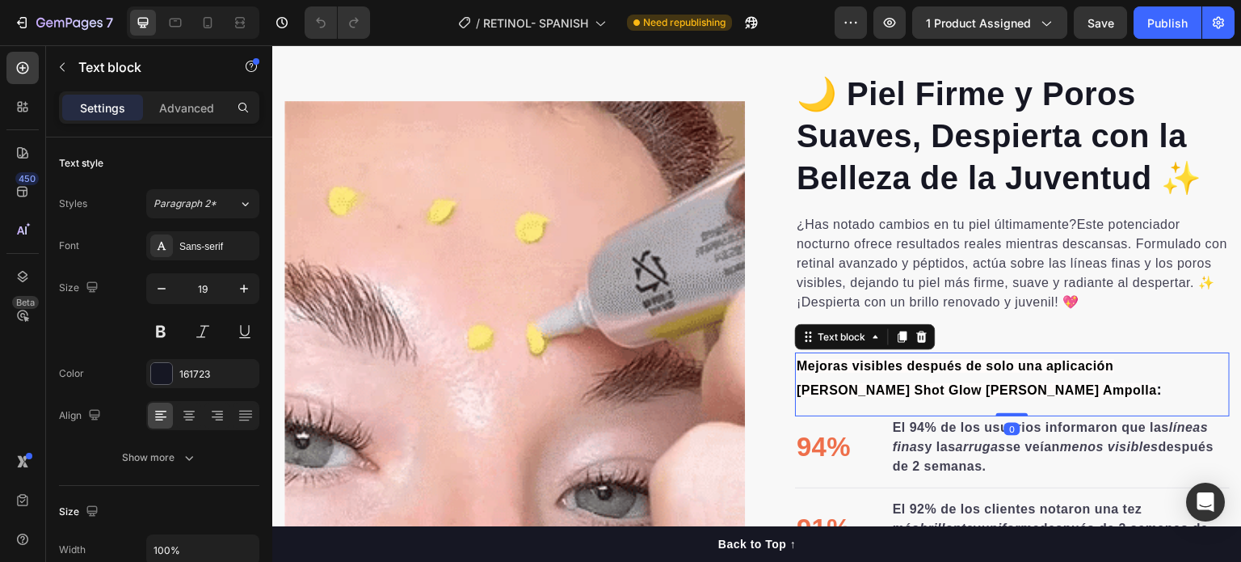
click at [859, 381] on p "Mejoras visibles después de solo una aplicación [PERSON_NAME] Shot Glow [PERSON…" at bounding box center [1013, 378] width 432 height 48
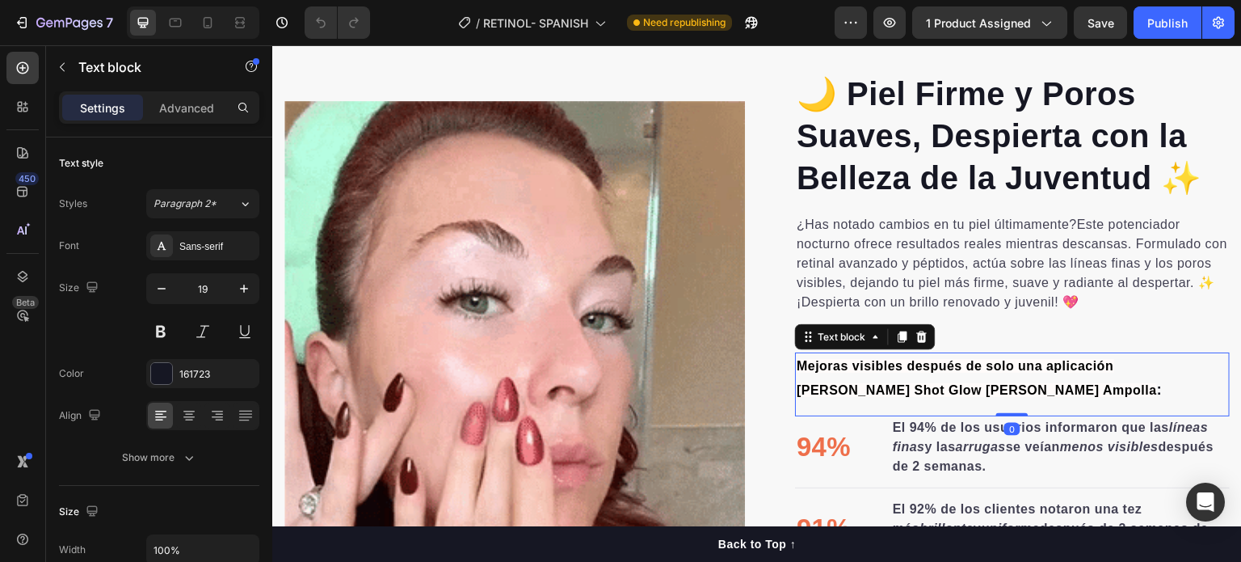
click at [851, 380] on p "Mejoras visibles después de solo una aplicación [PERSON_NAME] Shot Glow [PERSON…" at bounding box center [1013, 378] width 432 height 48
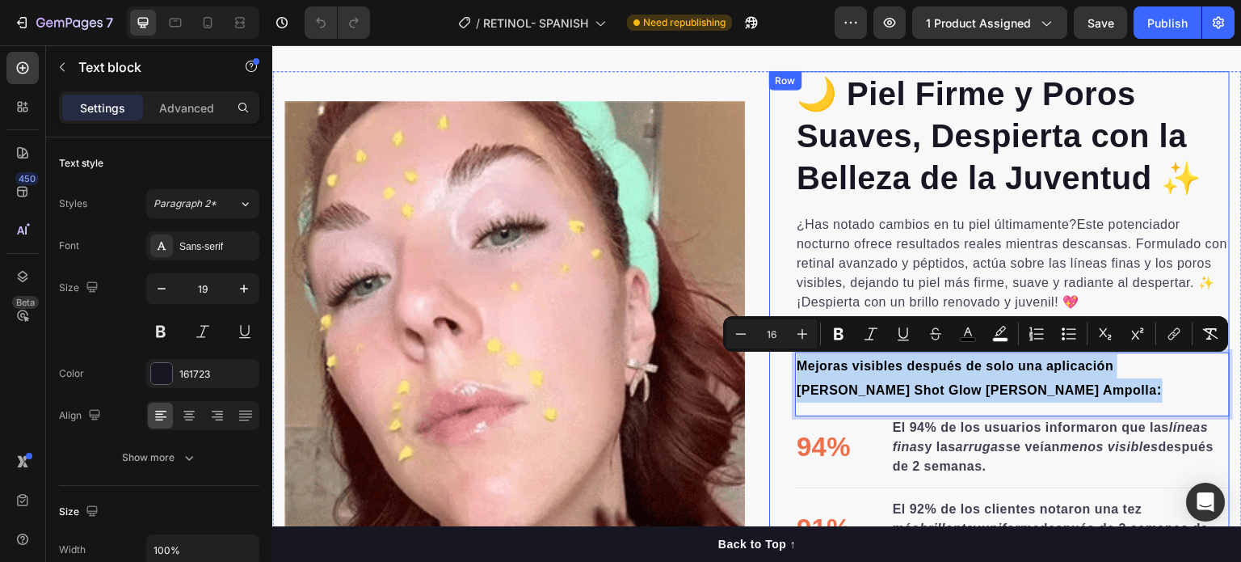
drag, startPoint x: 940, startPoint y: 389, endPoint x: 769, endPoint y: 363, distance: 172.5
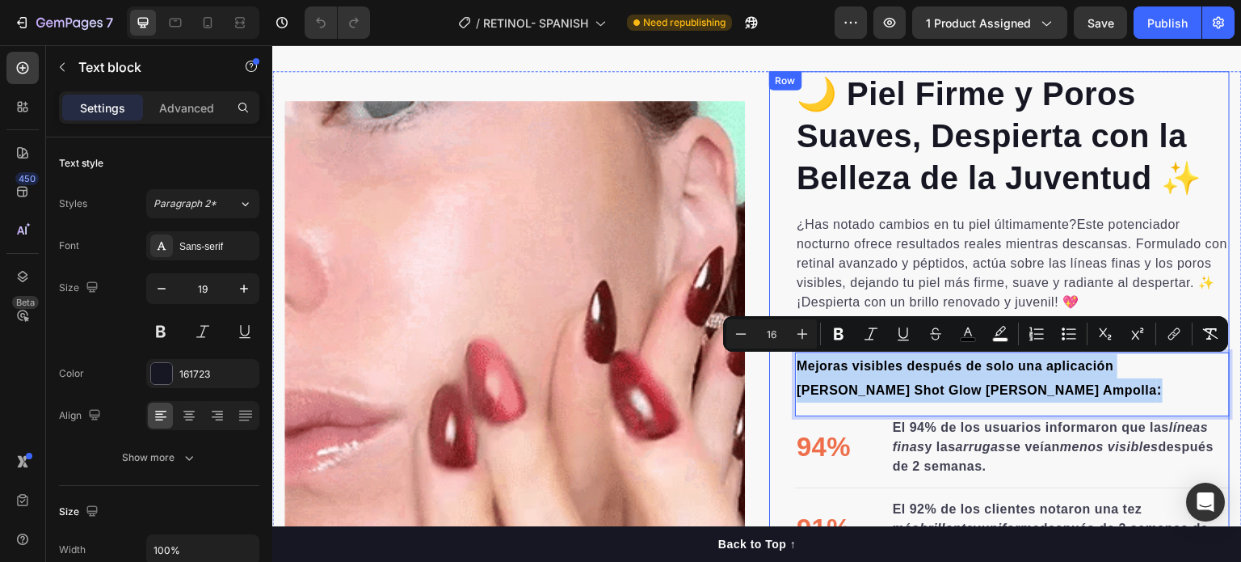
click at [769, 363] on div "🌙 Piel Firme y Poros Suaves, Despierta con la Belleza de la Juventud ✨ Heading …" at bounding box center [999, 394] width 461 height 647
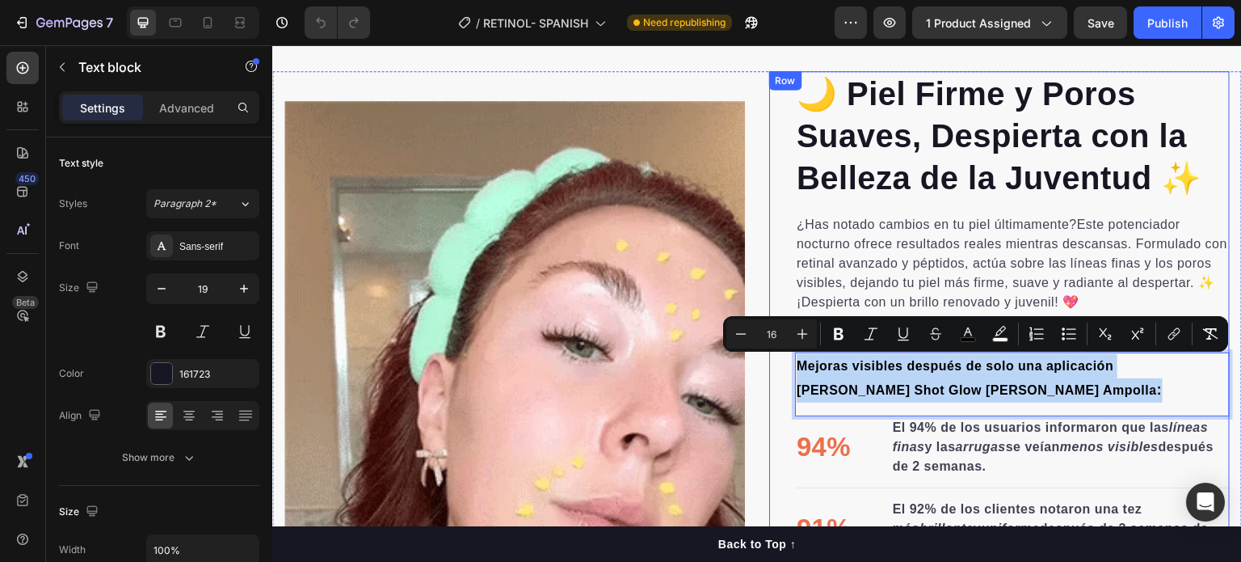
copy p "Mejoras visibles después de solo una aplicación [PERSON_NAME] Shot Glow [PERSON…"
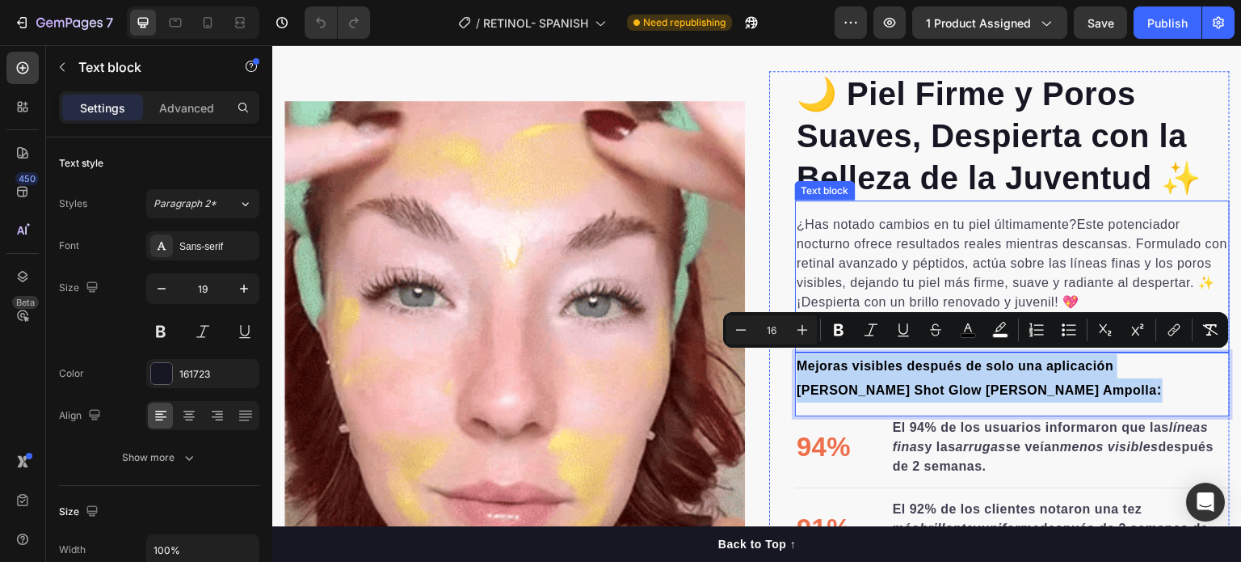
scroll to position [1229, 0]
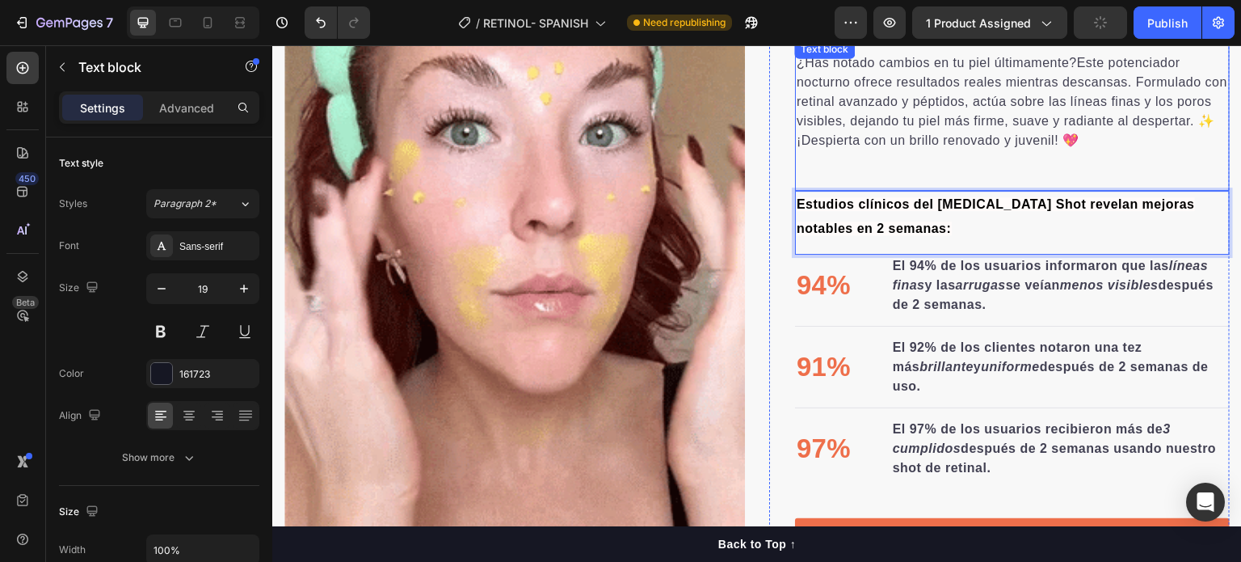
click at [967, 173] on div "¿Has notado cambios en tu piel últimamente?Este potenciador nocturno ofrece res…" at bounding box center [1012, 115] width 435 height 152
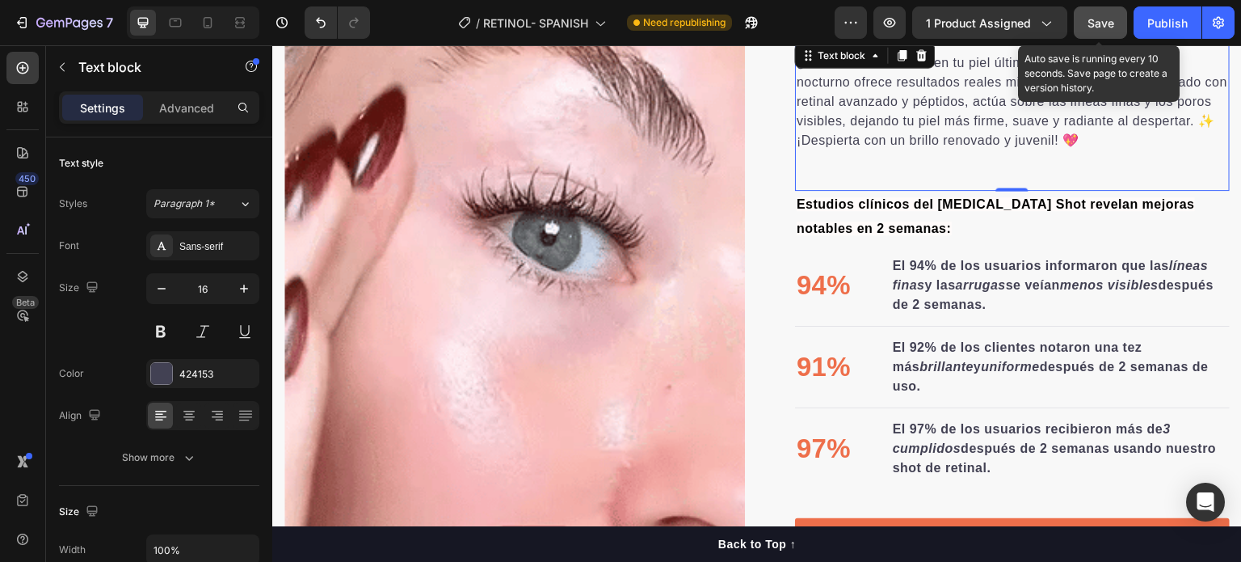
click at [1099, 20] on span "Save" at bounding box center [1101, 23] width 27 height 14
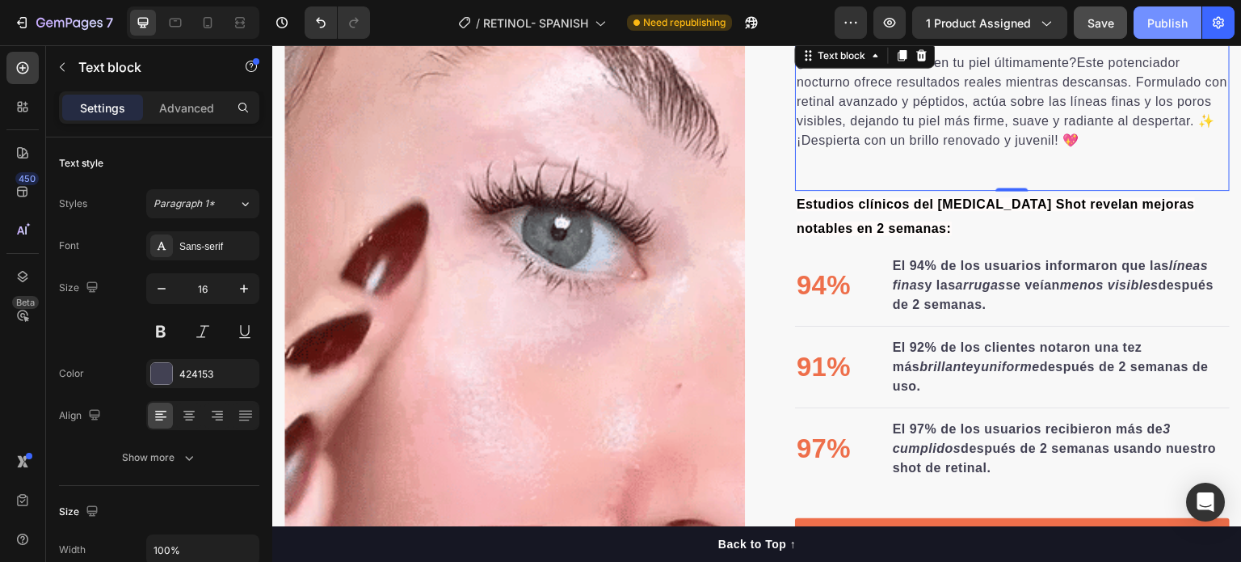
click at [1166, 30] on div "Publish" at bounding box center [1168, 23] width 40 height 17
